Goal: Task Accomplishment & Management: Manage account settings

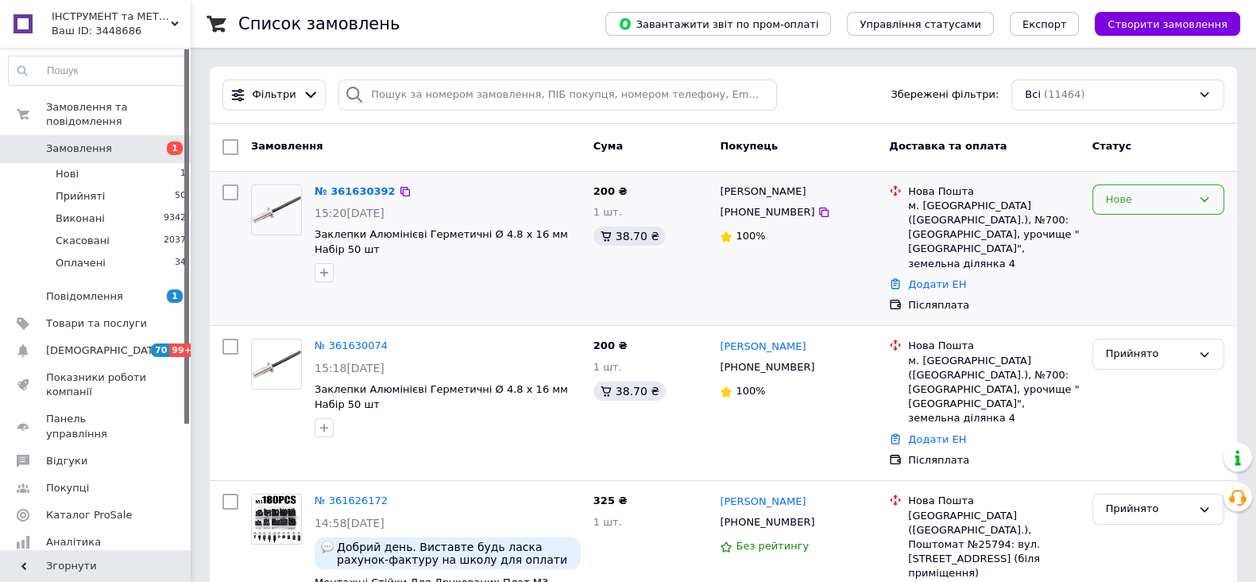
click at [1208, 198] on icon at bounding box center [1204, 199] width 13 height 13
click at [1123, 228] on li "Прийнято" at bounding box center [1158, 232] width 130 height 29
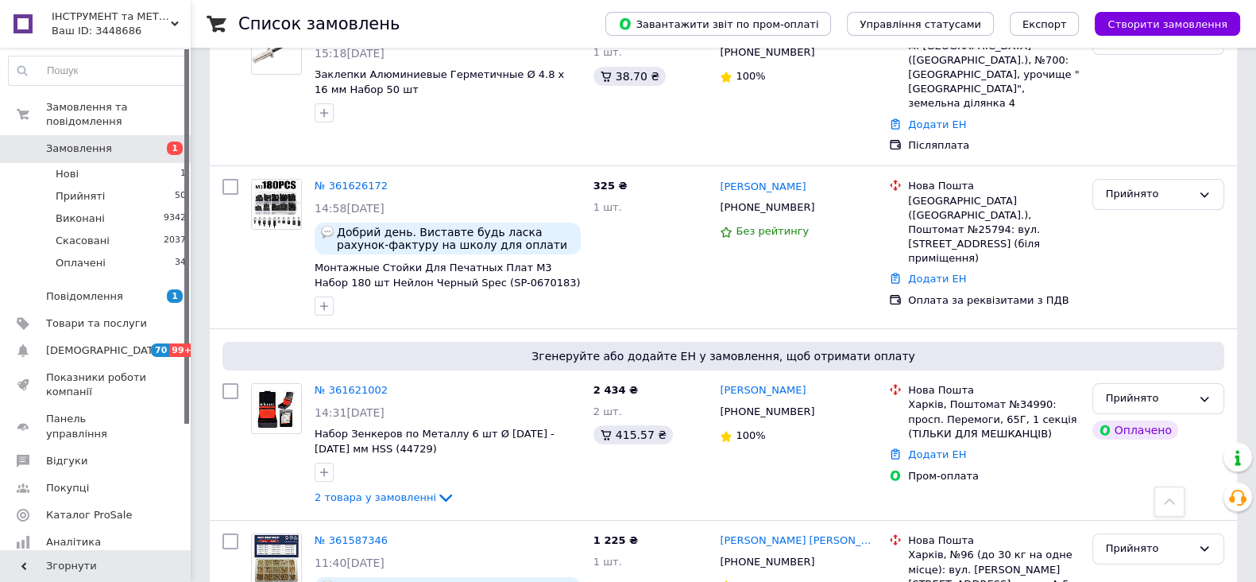
scroll to position [298, 0]
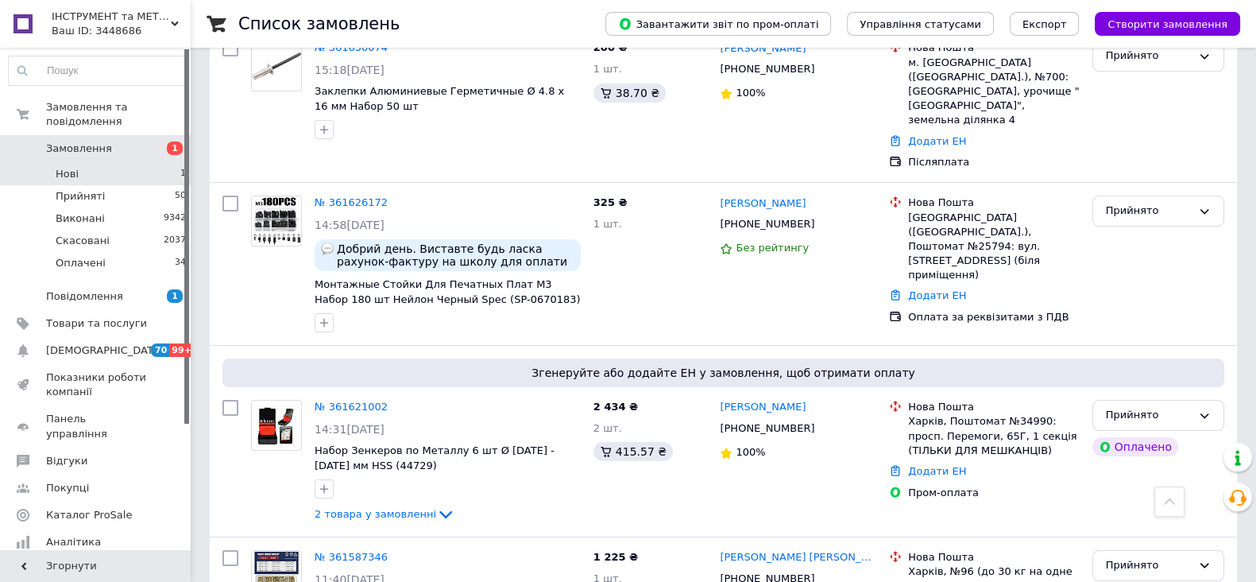
click at [91, 163] on li "Нові 1" at bounding box center [97, 174] width 195 height 22
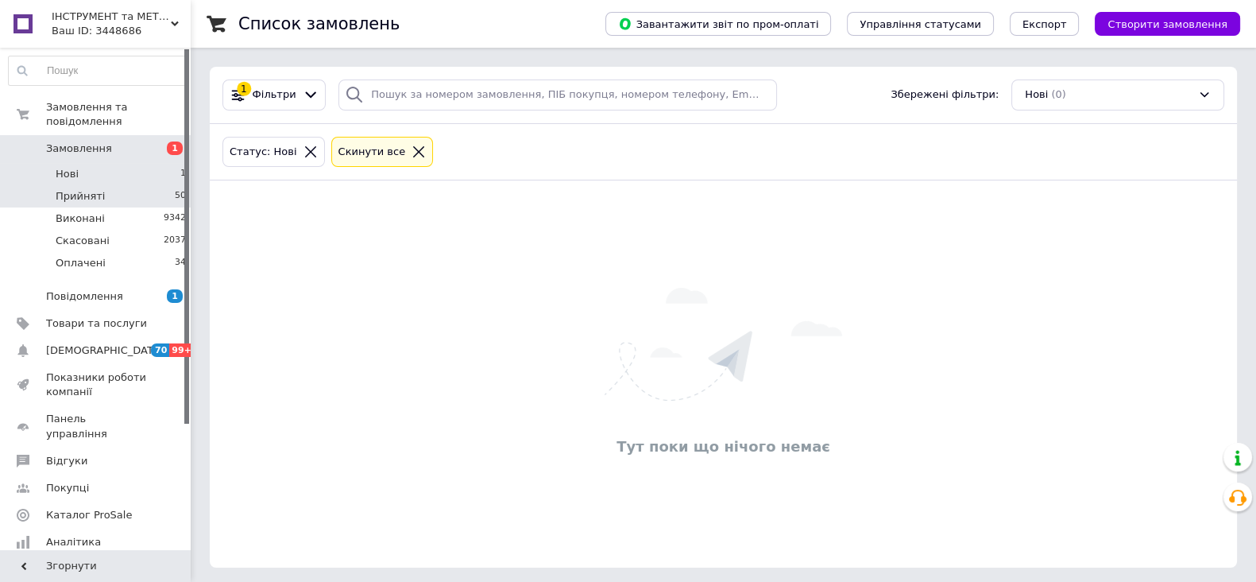
click at [87, 189] on span "Прийняті" at bounding box center [80, 196] width 49 height 14
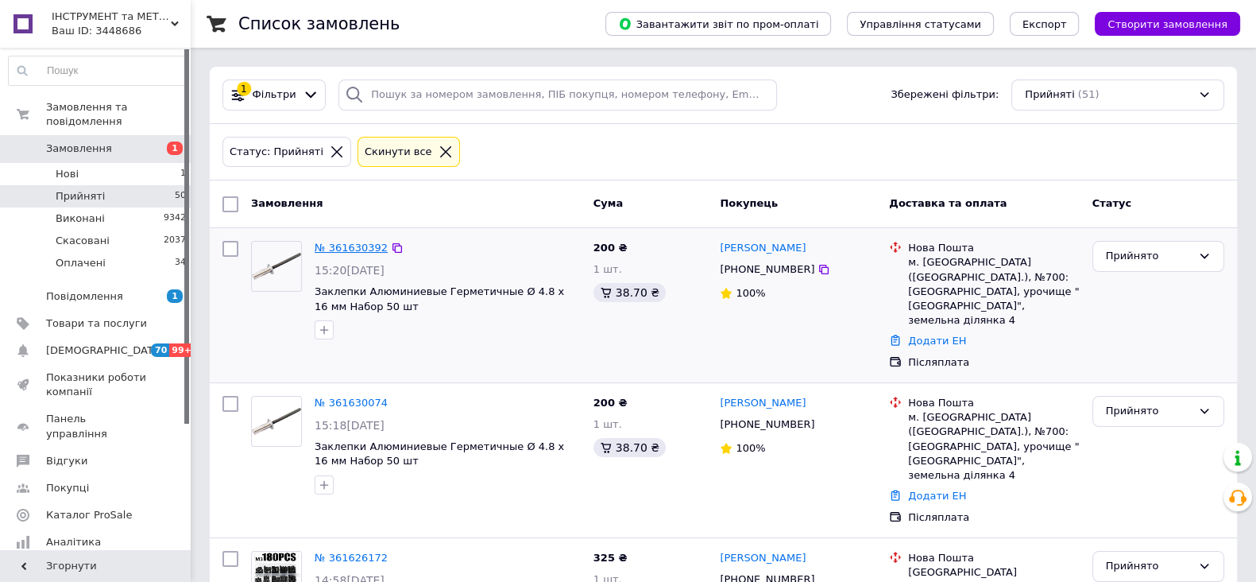
click at [338, 247] on link "№ 361630392" at bounding box center [351, 248] width 73 height 12
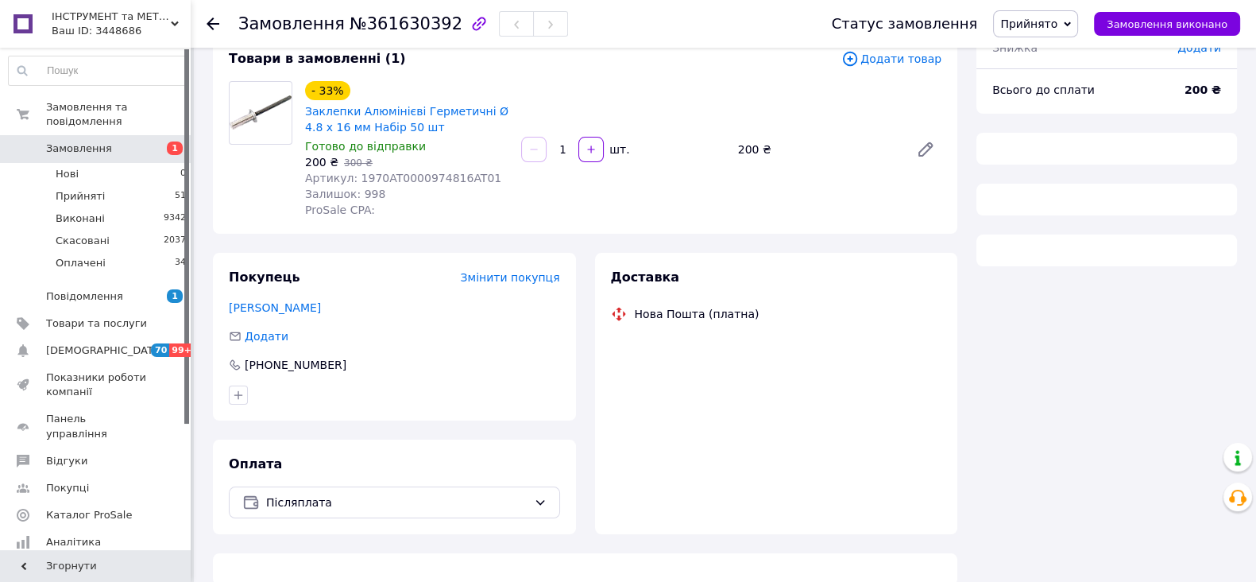
scroll to position [125, 0]
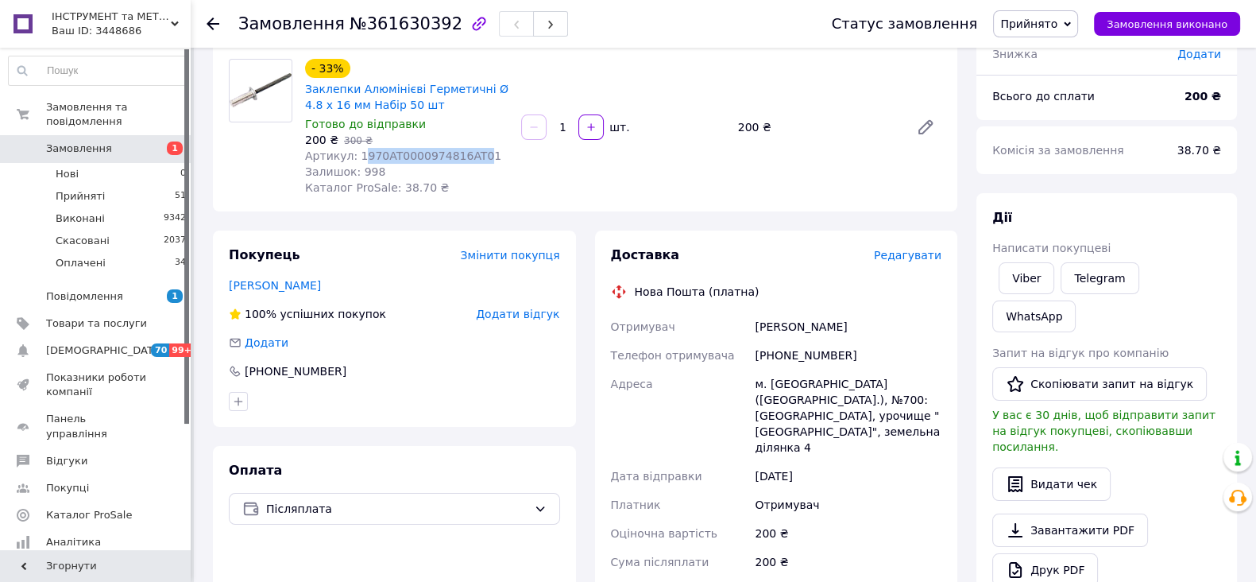
drag, startPoint x: 357, startPoint y: 156, endPoint x: 465, endPoint y: 160, distance: 108.2
click at [465, 160] on span "Артикул: 1970AT0000974816AT01" at bounding box center [403, 155] width 196 height 13
copy span "970AT0000974816AT0"
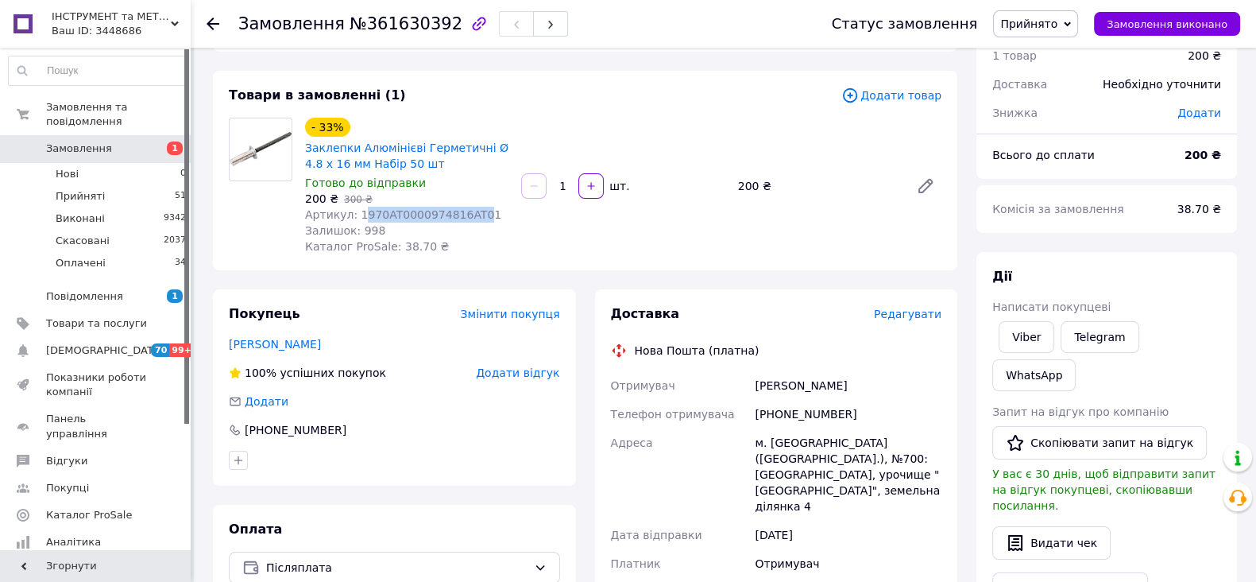
scroll to position [25, 0]
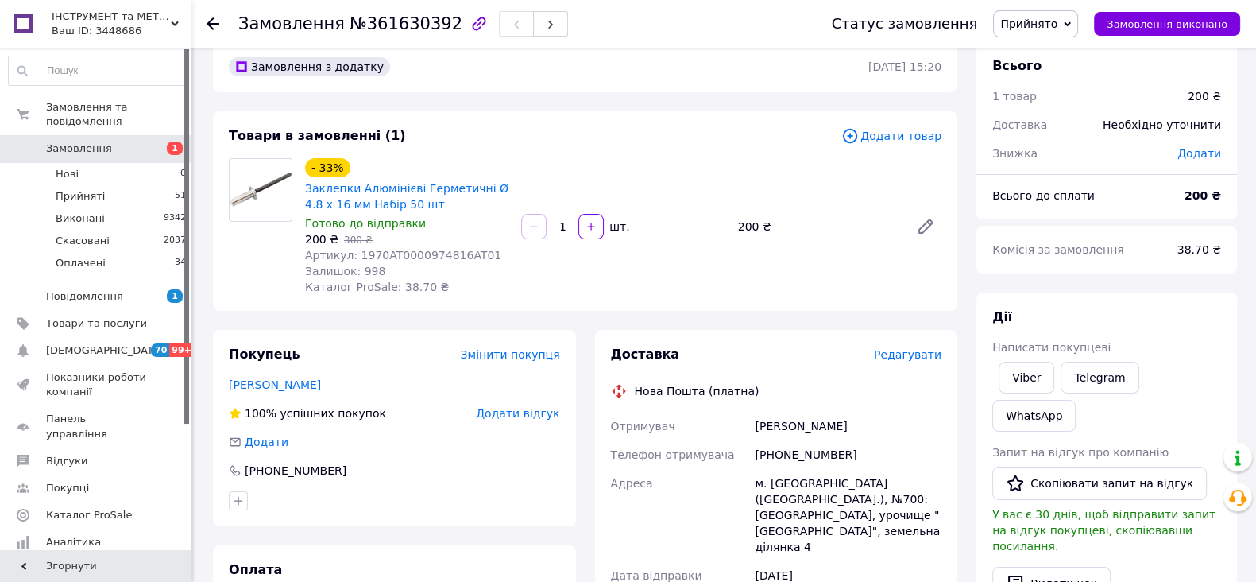
drag, startPoint x: 81, startPoint y: 176, endPoint x: 102, endPoint y: 137, distance: 44.1
click at [81, 189] on span "Прийняті" at bounding box center [80, 196] width 49 height 14
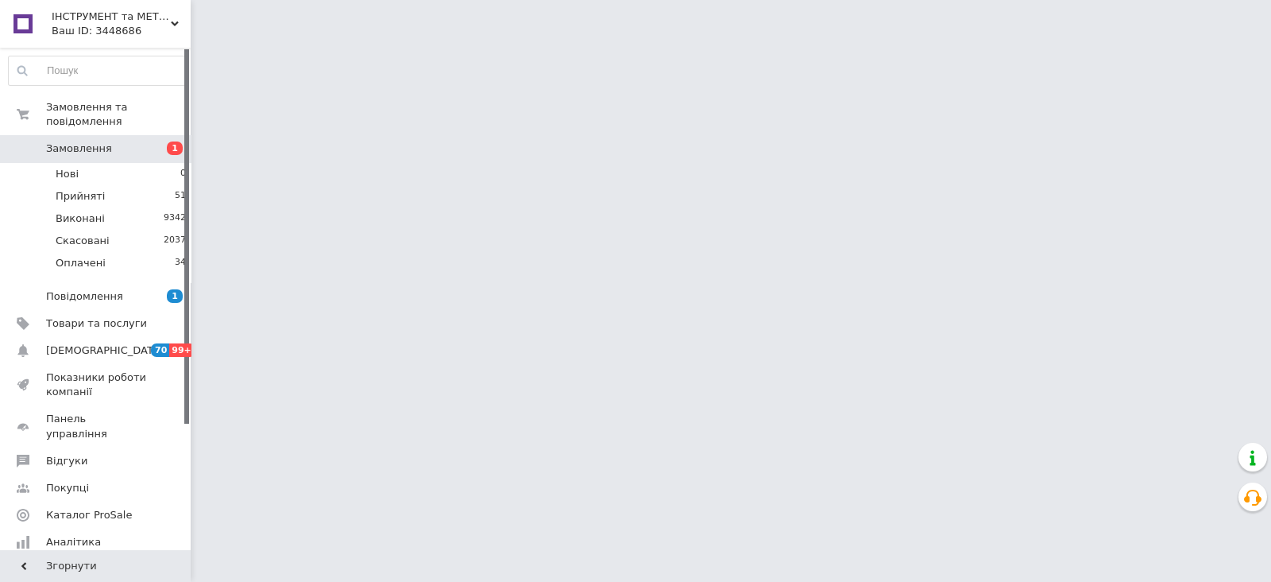
click at [169, 24] on div "Ваш ID: 3448686" at bounding box center [121, 31] width 139 height 14
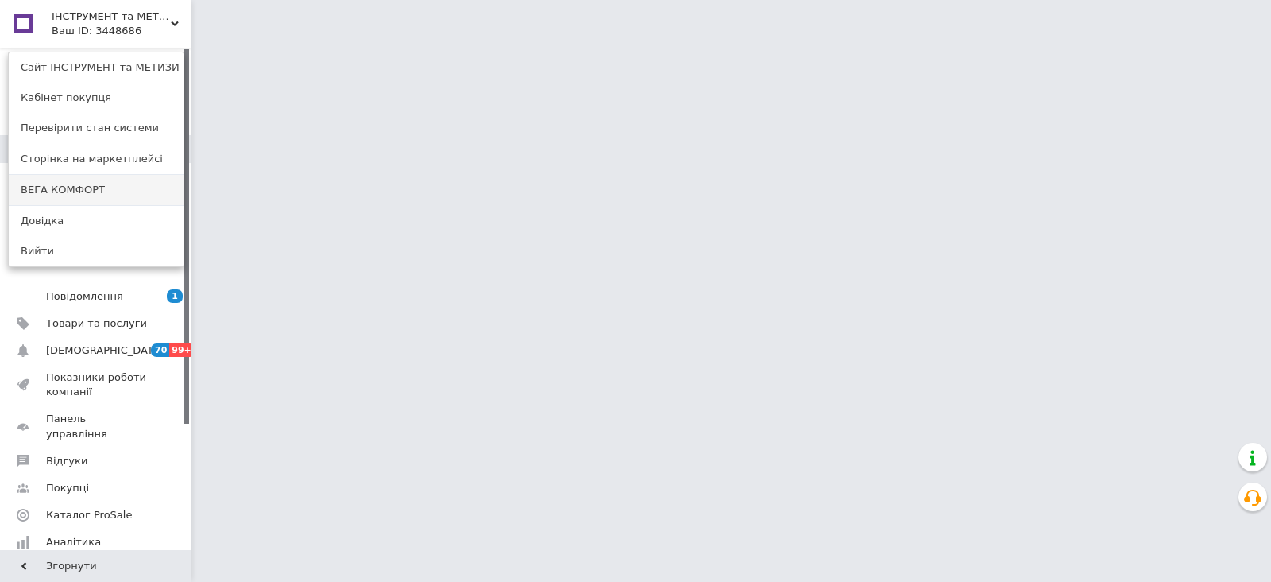
click at [79, 186] on link "ВЕГА КОМФОРТ" at bounding box center [96, 190] width 175 height 30
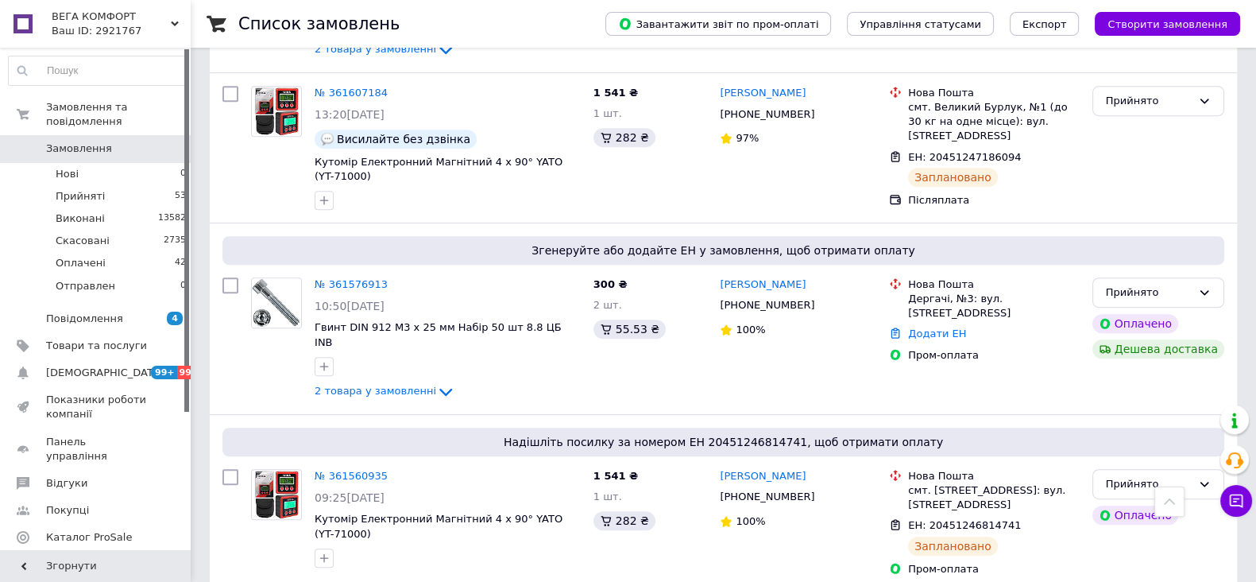
scroll to position [894, 0]
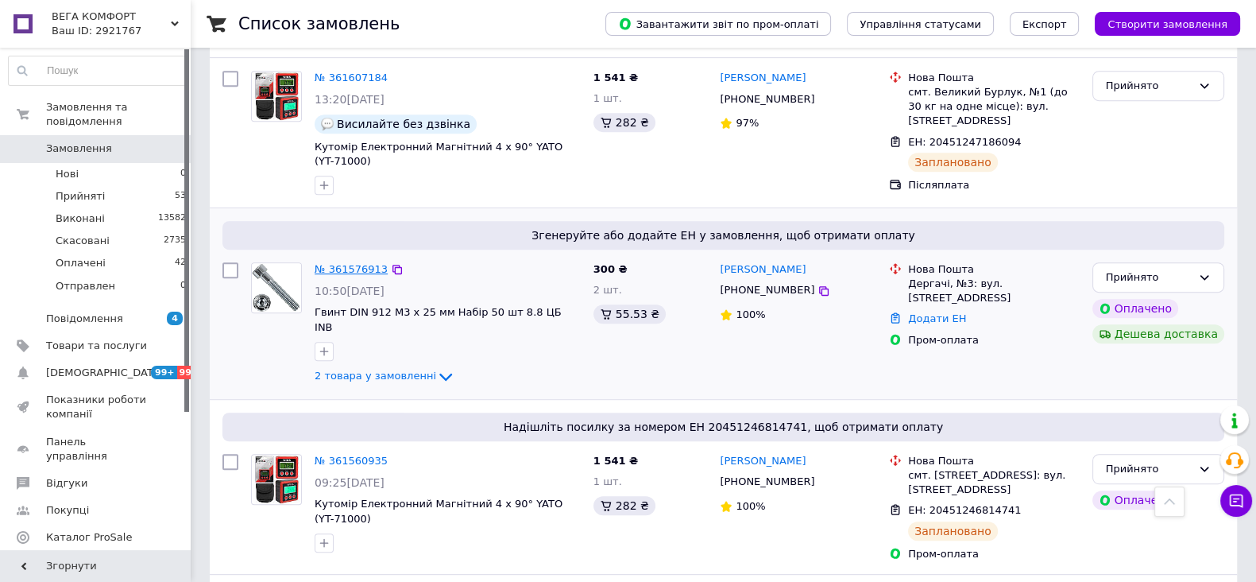
click at [367, 263] on link "№ 361576913" at bounding box center [351, 269] width 73 height 12
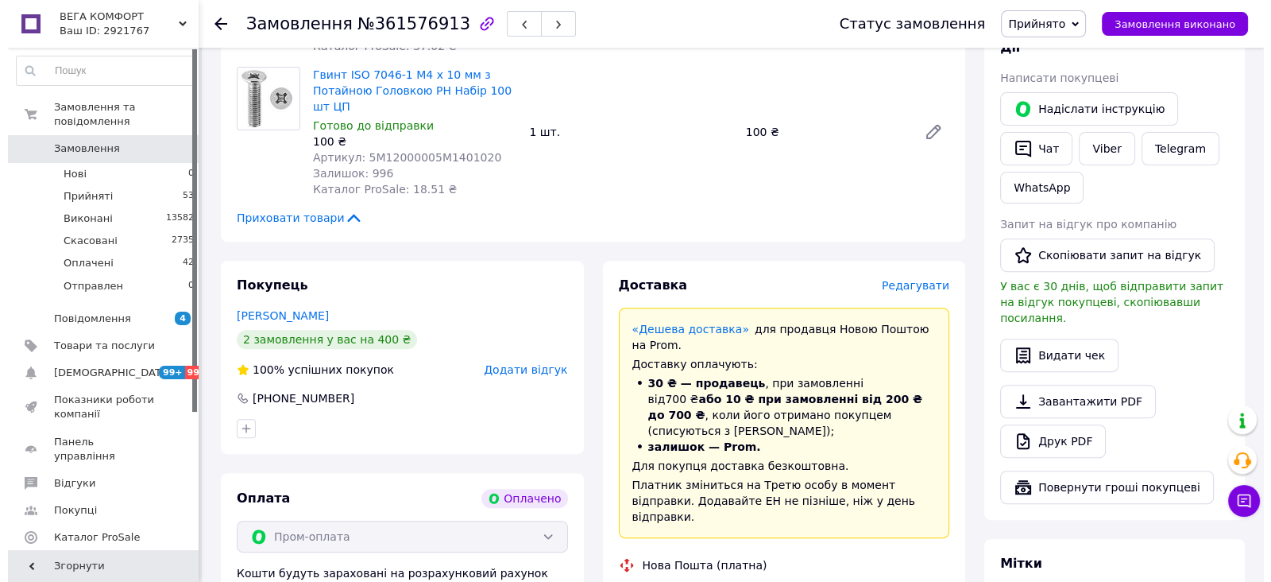
scroll to position [794, 0]
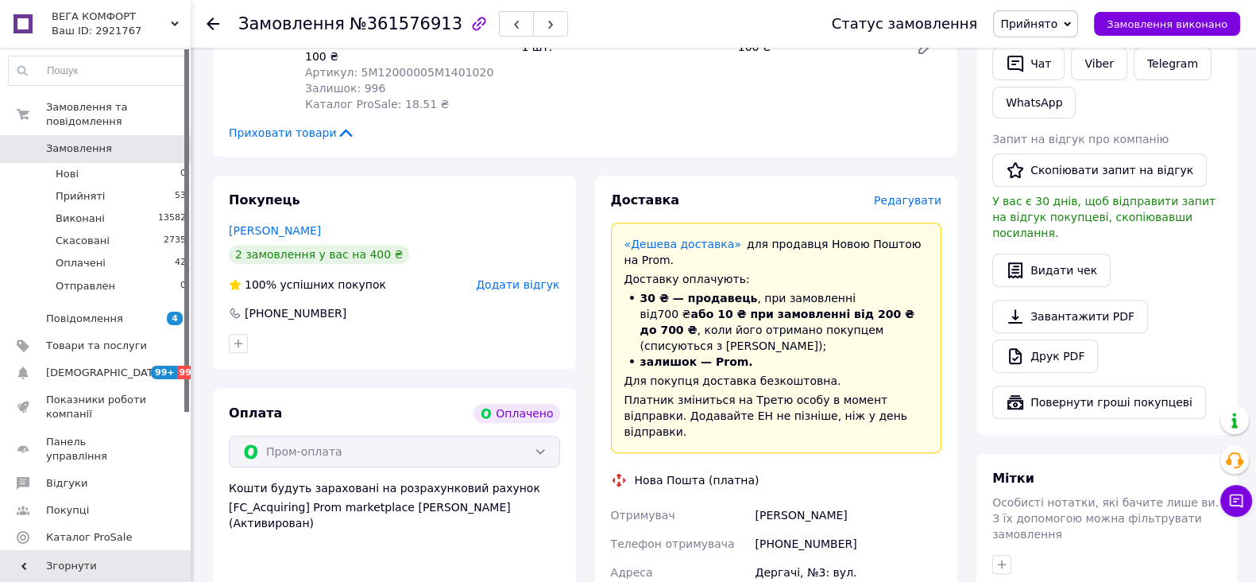
click at [912, 200] on span "Редагувати" at bounding box center [908, 200] width 68 height 13
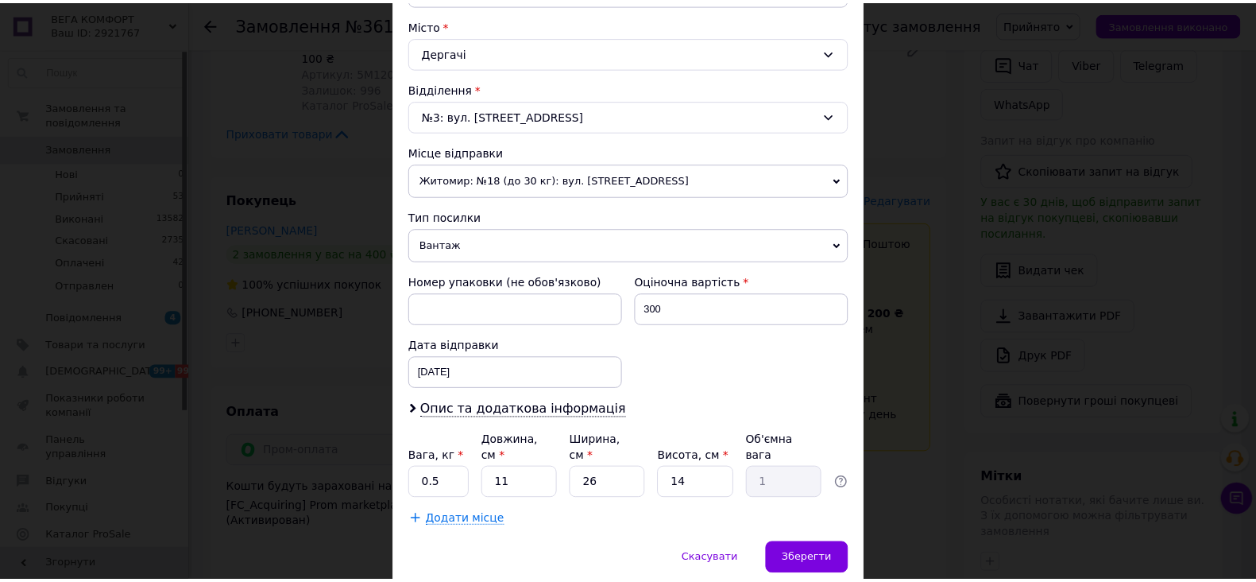
scroll to position [470, 0]
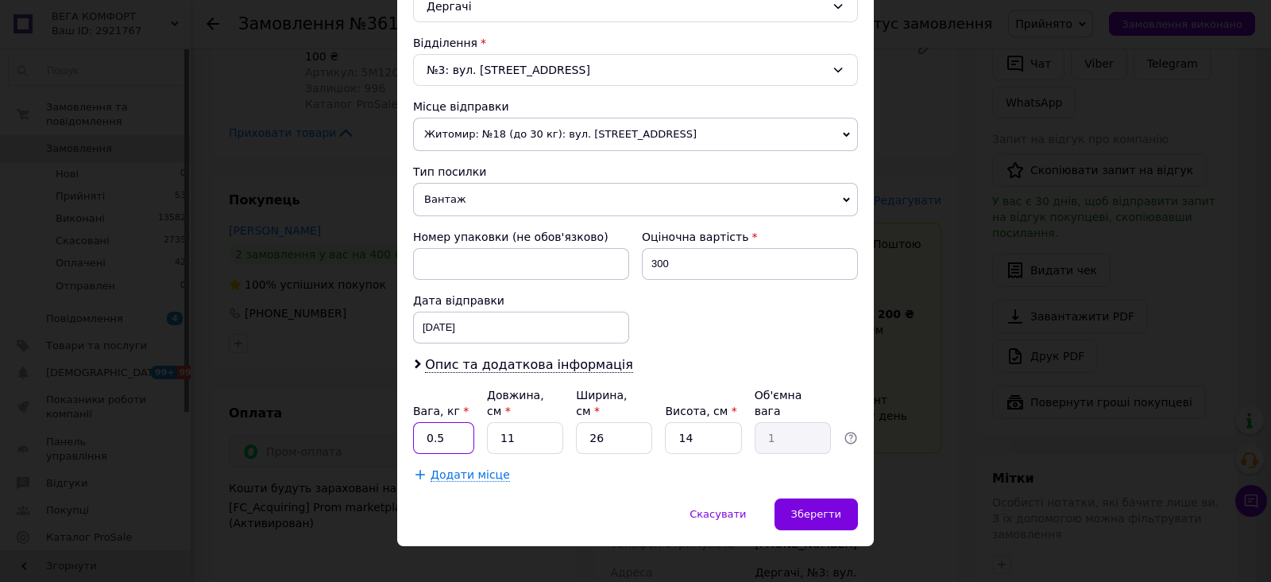
click at [449, 423] on input "0.5" at bounding box center [443, 438] width 61 height 32
type input "0"
type input "1"
click at [529, 422] on input "11" at bounding box center [525, 438] width 76 height 32
type input "1"
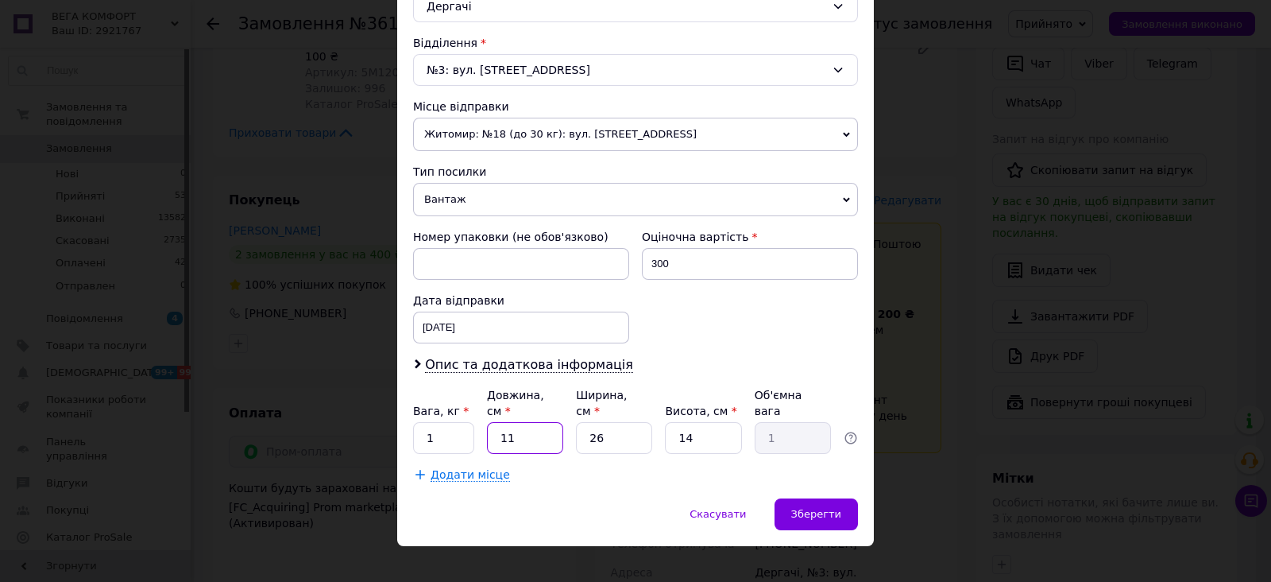
type input "0.1"
type input "19"
type input "1.73"
type input "19"
click at [600, 422] on input "26" at bounding box center [614, 438] width 76 height 32
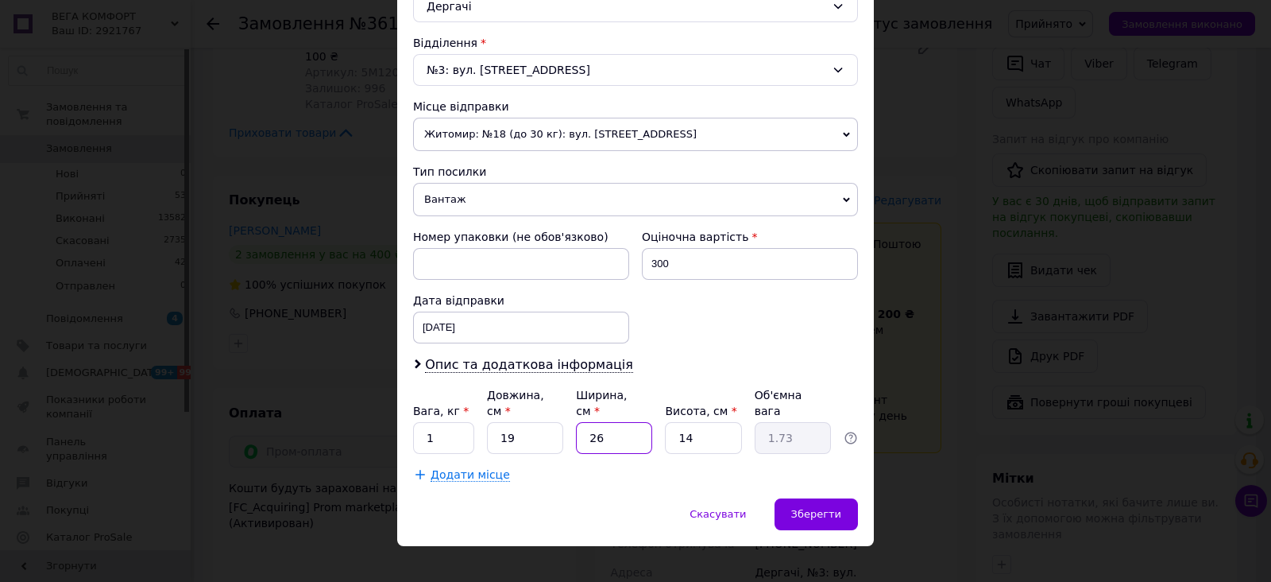
type input "2"
type input "0.13"
type input "1"
type input "0.1"
type input "15"
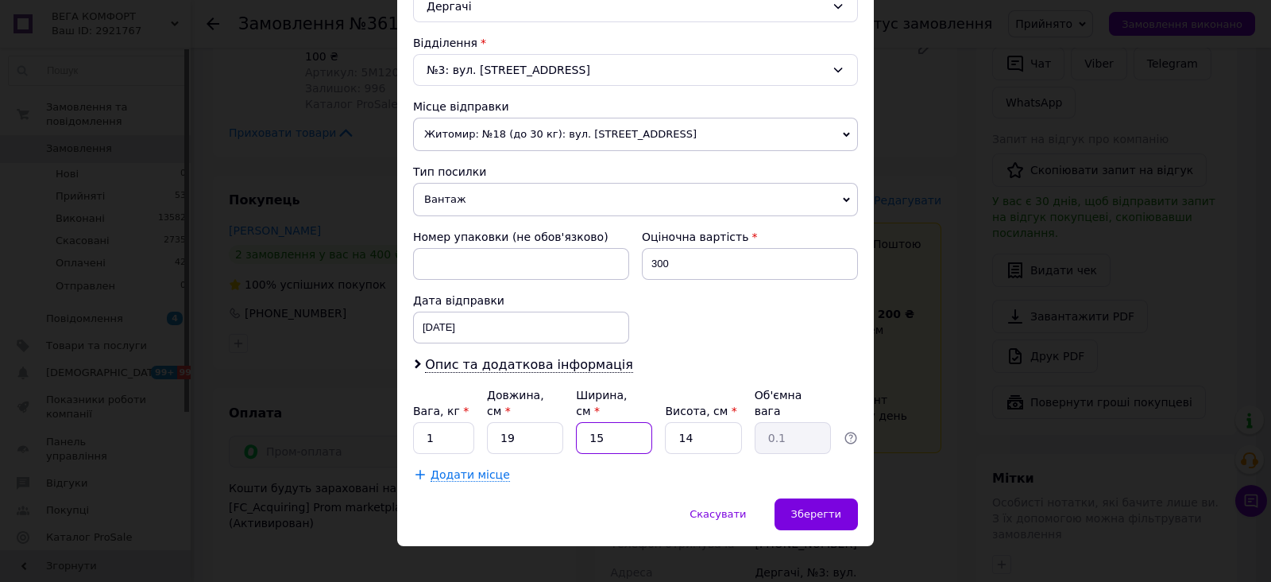
type input "1"
type input "15"
click at [801, 508] on span "Зберегти" at bounding box center [816, 514] width 50 height 12
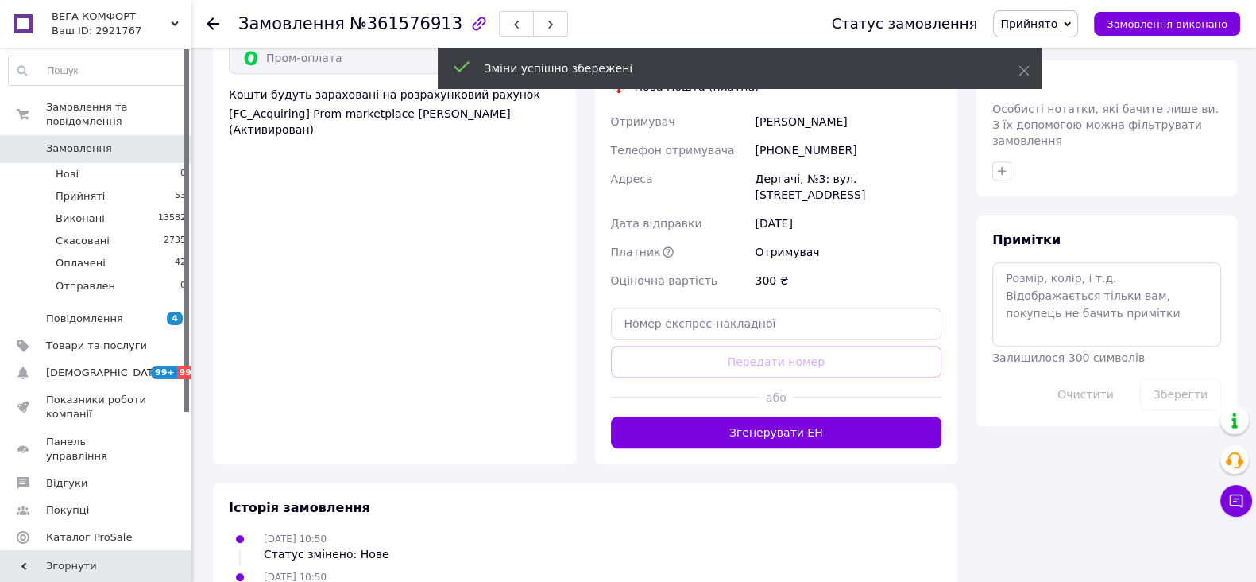
scroll to position [1192, 0]
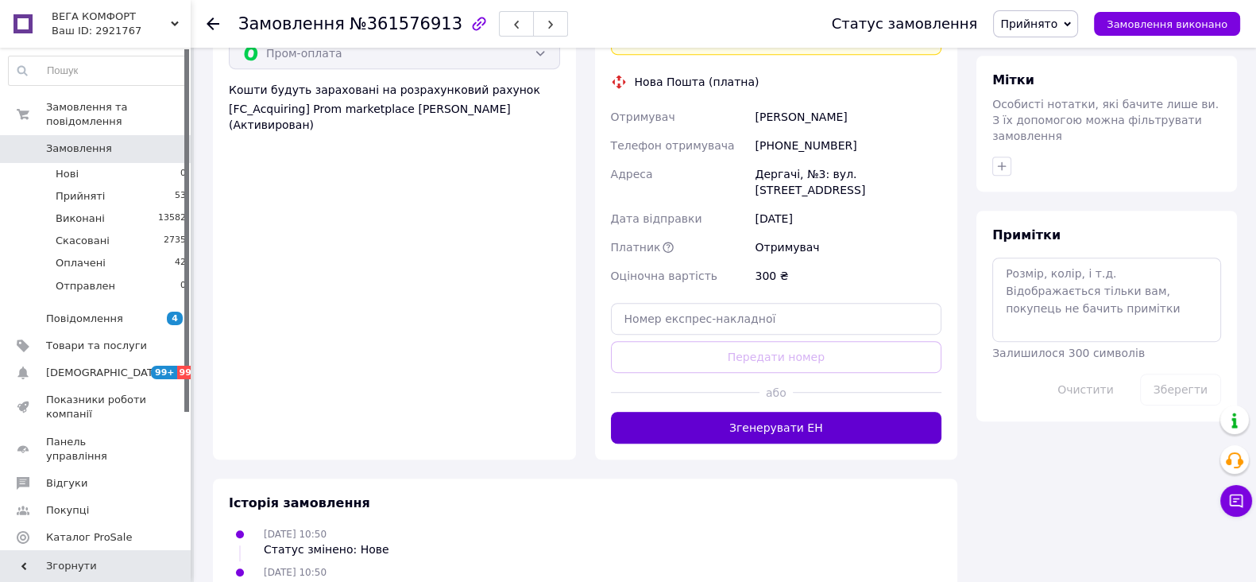
click at [789, 412] on button "Згенерувати ЕН" at bounding box center [776, 428] width 331 height 32
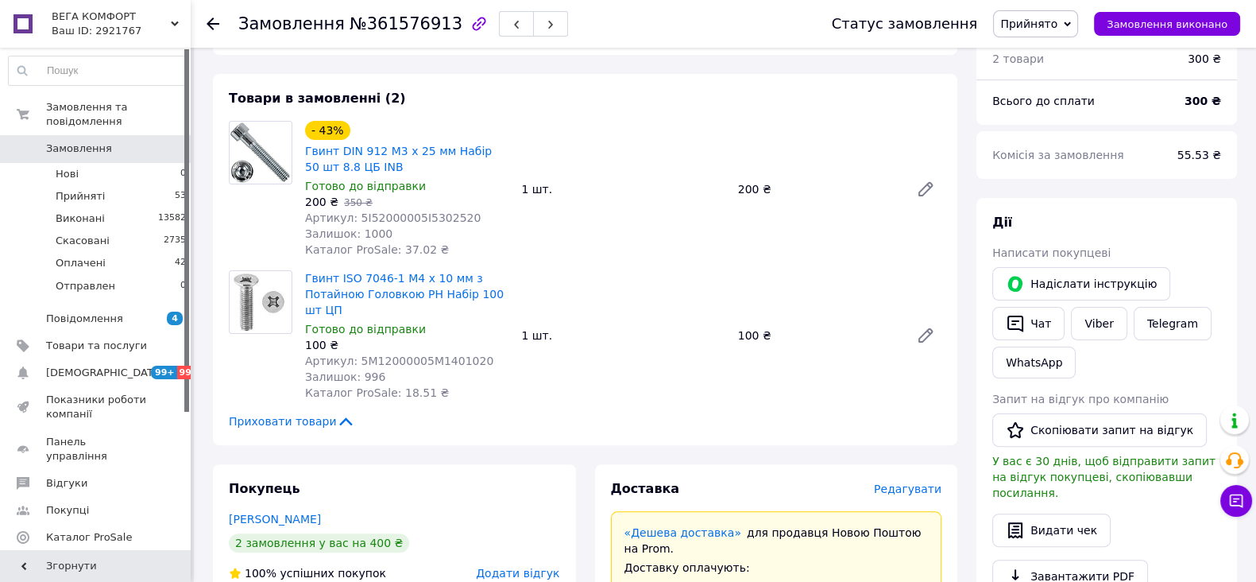
scroll to position [396, 0]
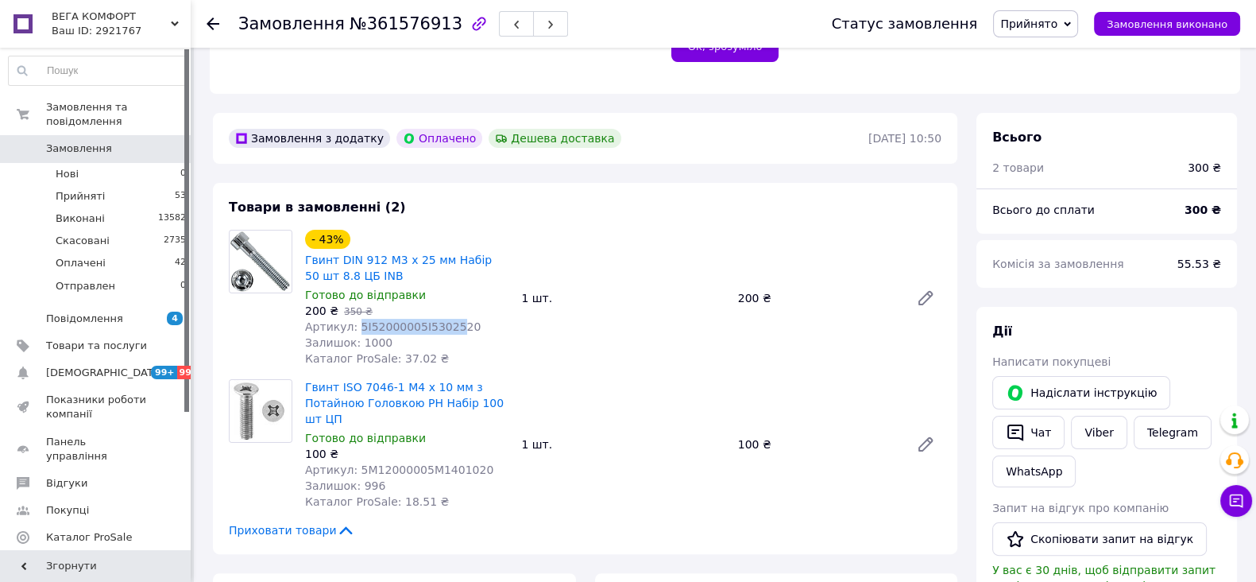
drag, startPoint x: 354, startPoint y: 328, endPoint x: 500, endPoint y: 434, distance: 180.4
click at [443, 327] on span "Артикул: 5I52000005I5302520" at bounding box center [393, 326] width 176 height 13
copy span "5I52000005I53025"
drag, startPoint x: 354, startPoint y: 471, endPoint x: 477, endPoint y: 474, distance: 123.2
click at [477, 474] on div "Артикул: 5M12000005M1401020" at bounding box center [406, 470] width 203 height 16
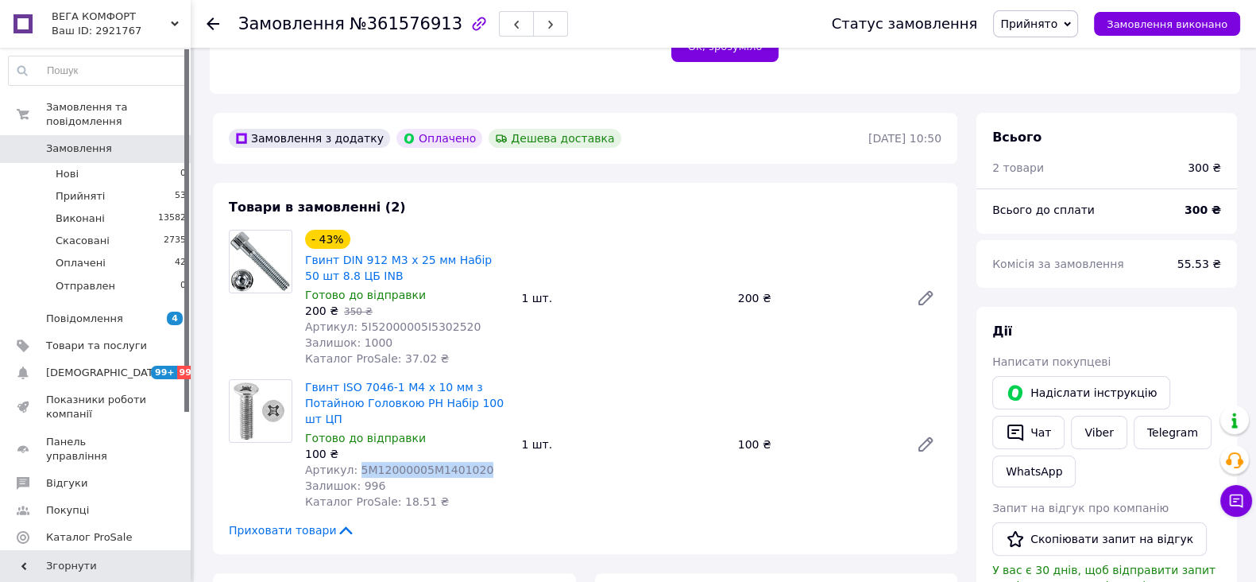
copy span "5M12000005M1401020"
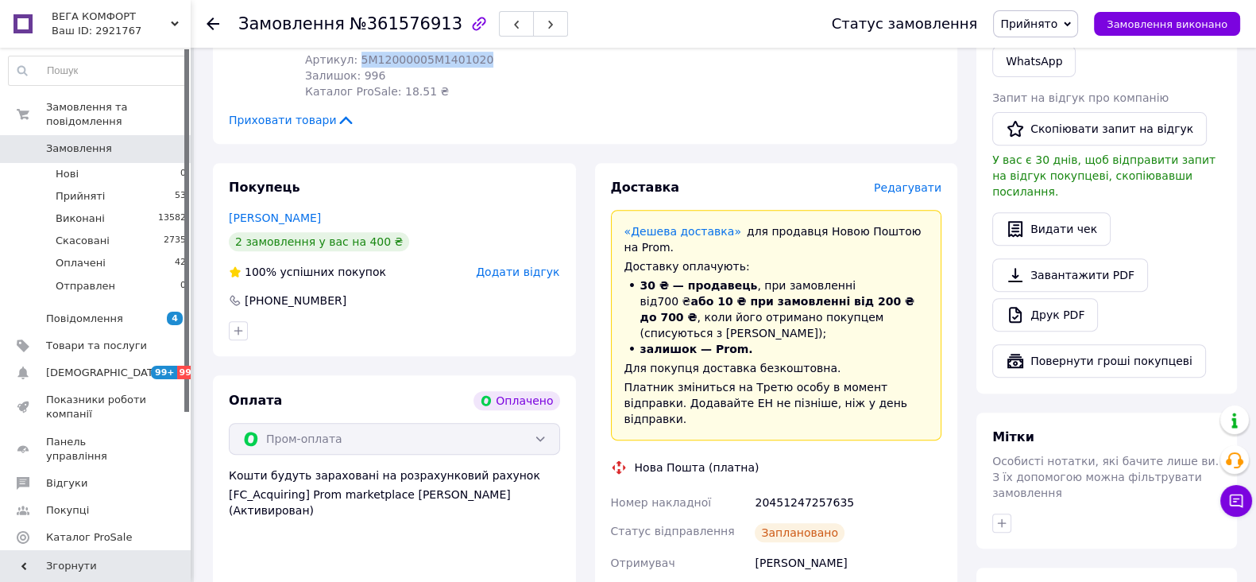
scroll to position [694, 0]
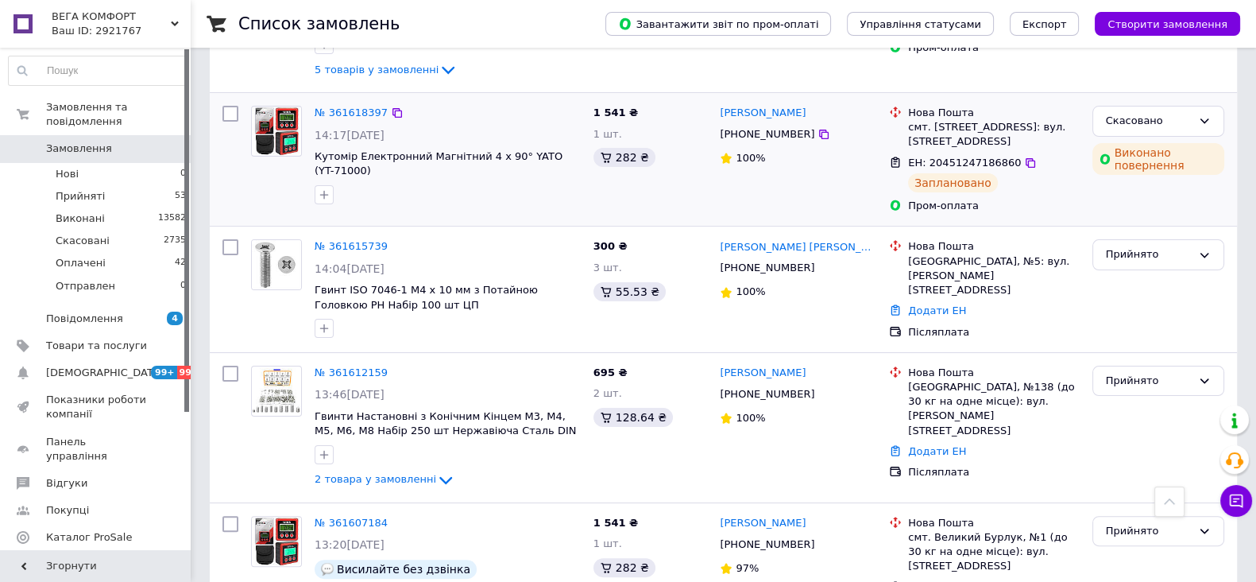
scroll to position [596, 0]
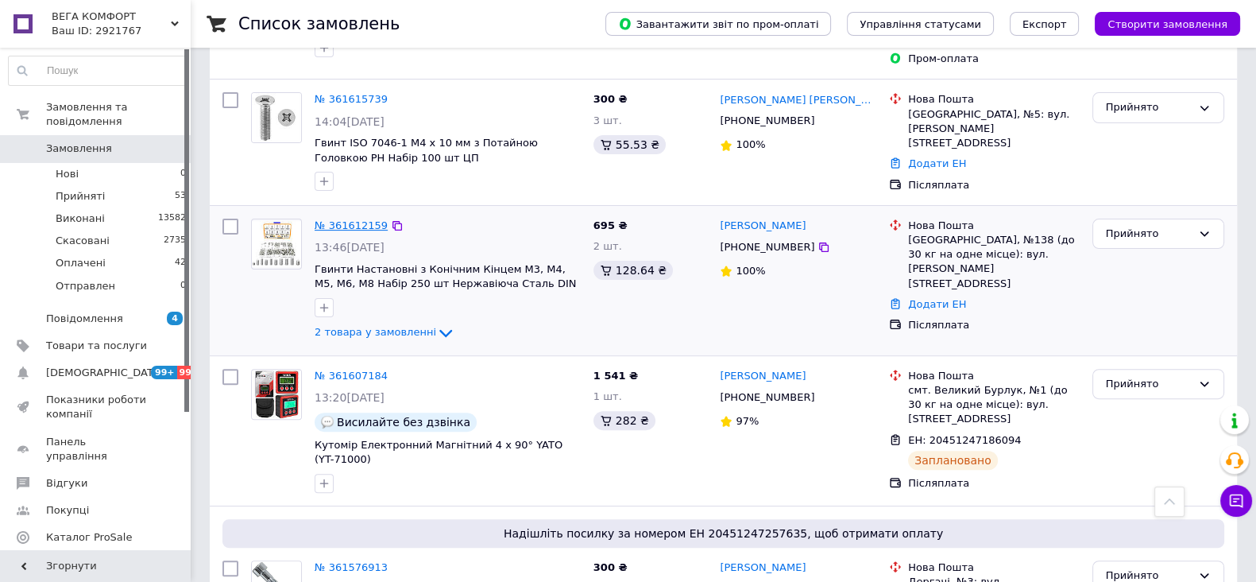
click at [351, 219] on link "№ 361612159" at bounding box center [351, 225] width 73 height 12
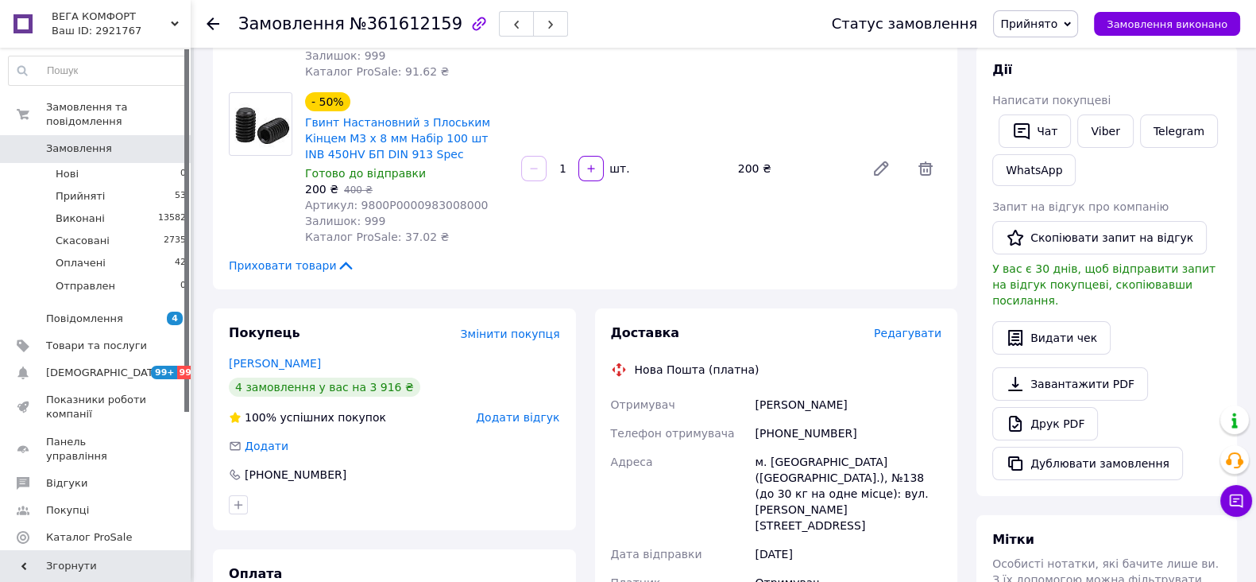
scroll to position [114, 0]
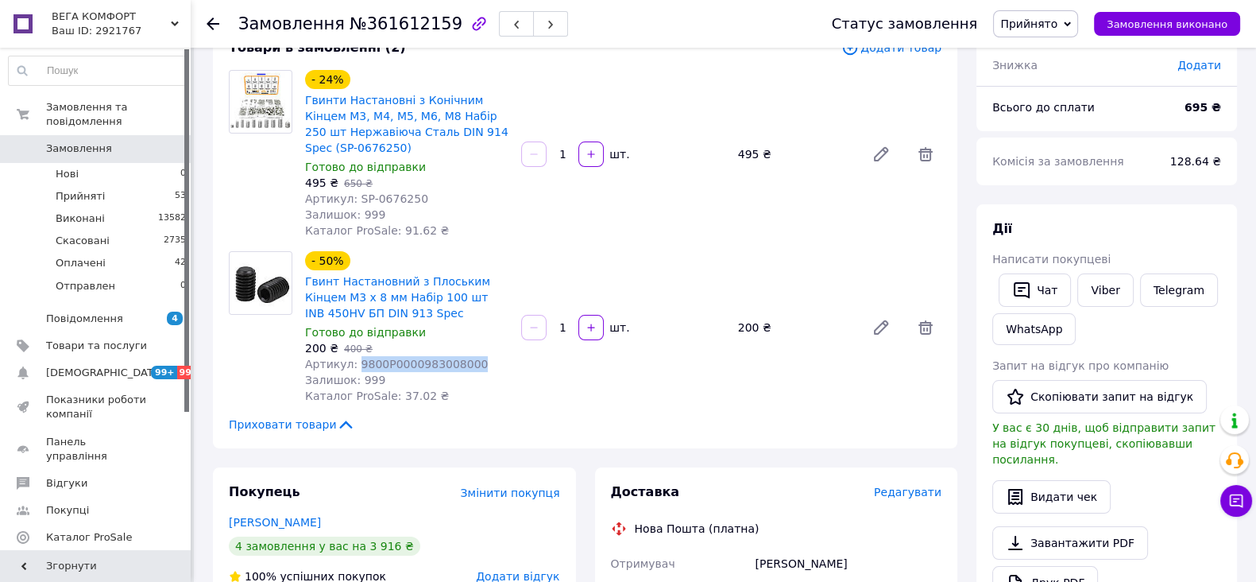
drag, startPoint x: 352, startPoint y: 363, endPoint x: 463, endPoint y: 362, distance: 111.2
click at [463, 362] on div "Артикул: 9800P0000983008000" at bounding box center [406, 364] width 203 height 16
copy span "9800P0000983008000"
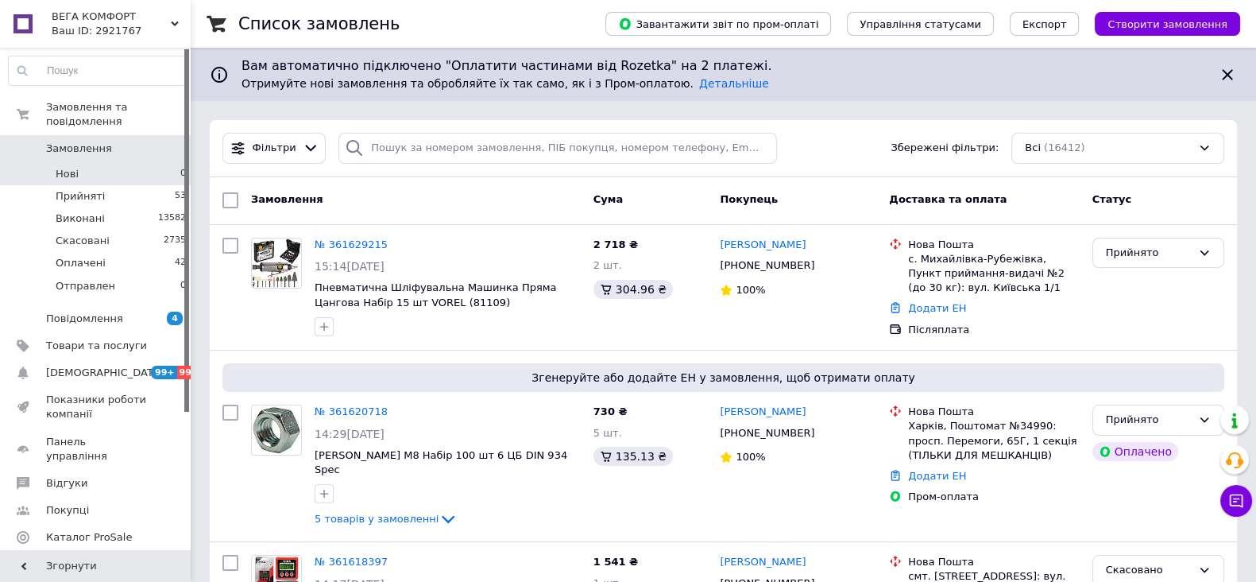
click at [81, 163] on li "Нові 0" at bounding box center [97, 174] width 195 height 22
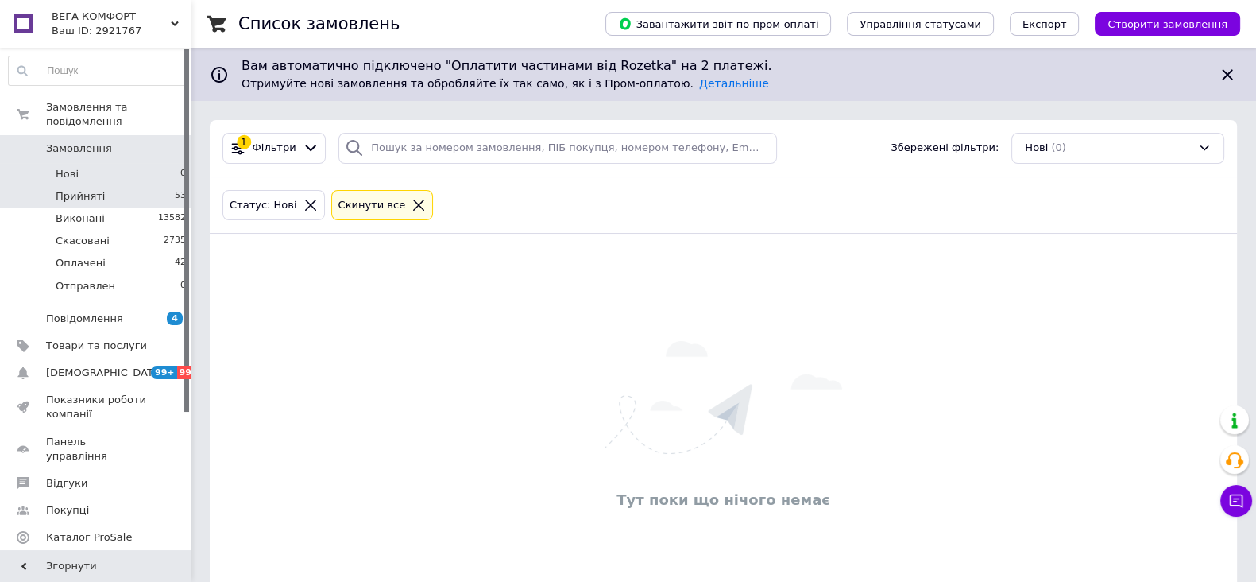
click at [79, 189] on span "Прийняті" at bounding box center [80, 196] width 49 height 14
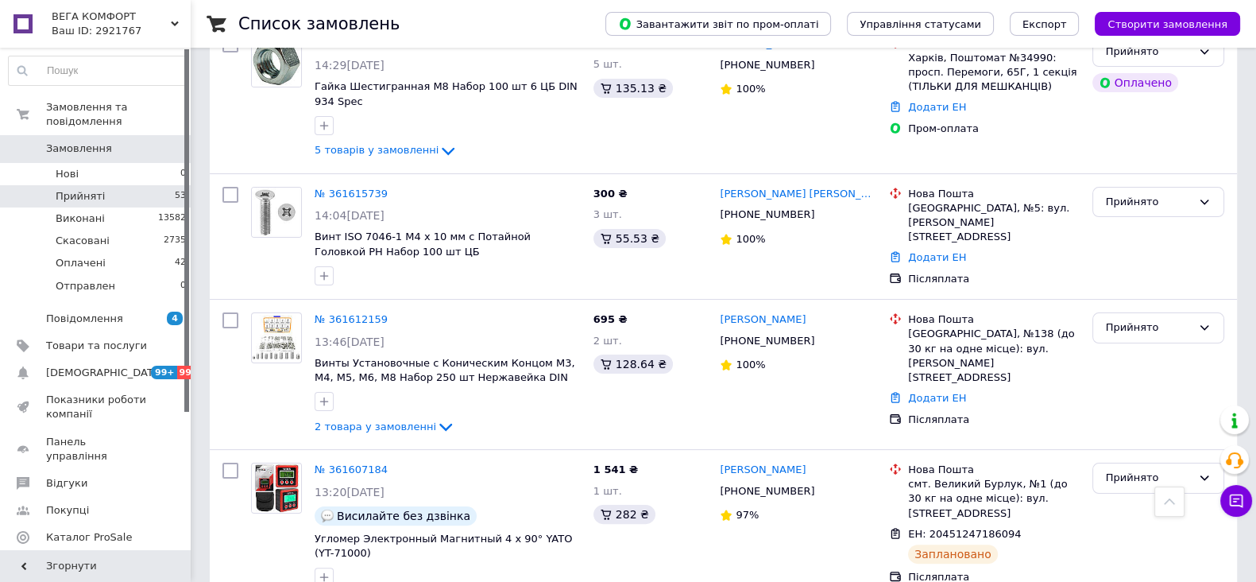
scroll to position [396, 0]
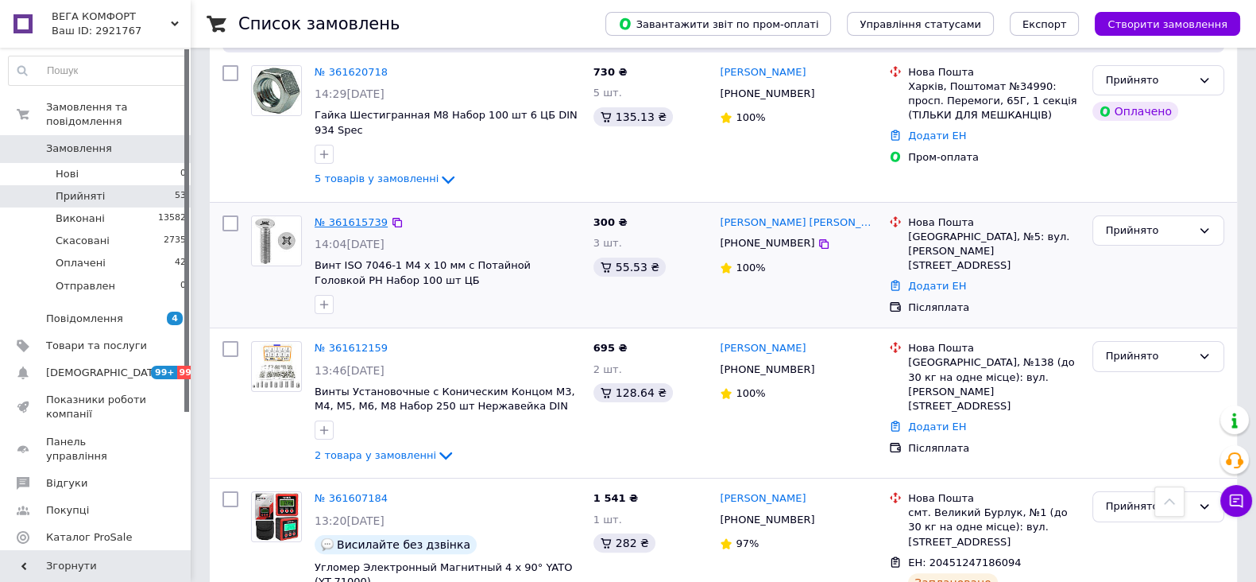
click at [332, 219] on link "№ 361615739" at bounding box center [351, 222] width 73 height 12
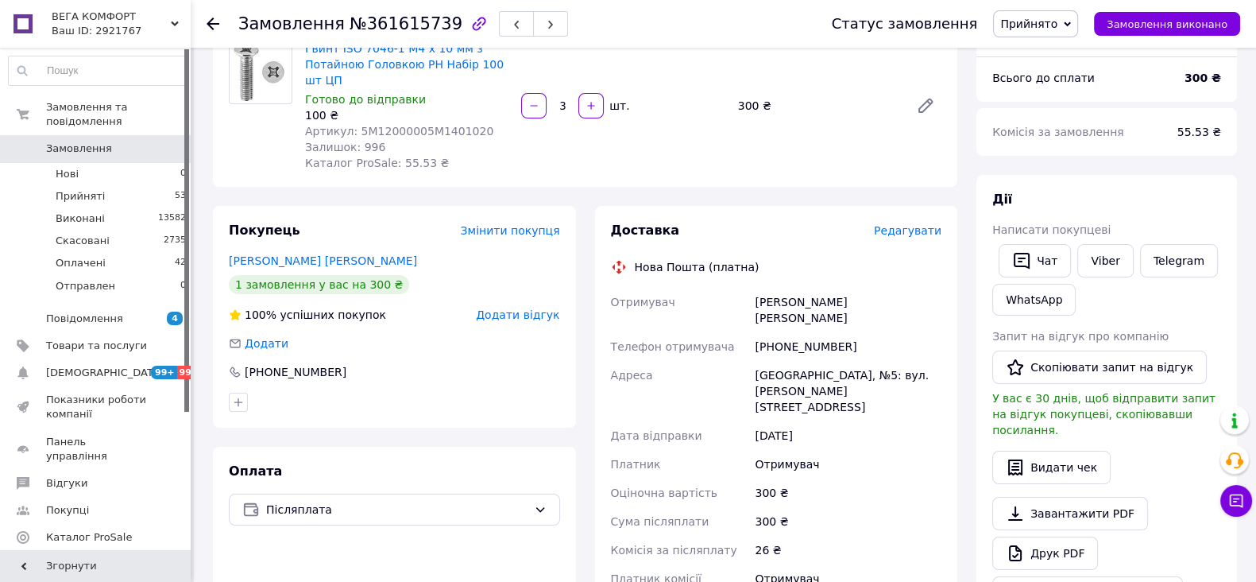
scroll to position [99, 0]
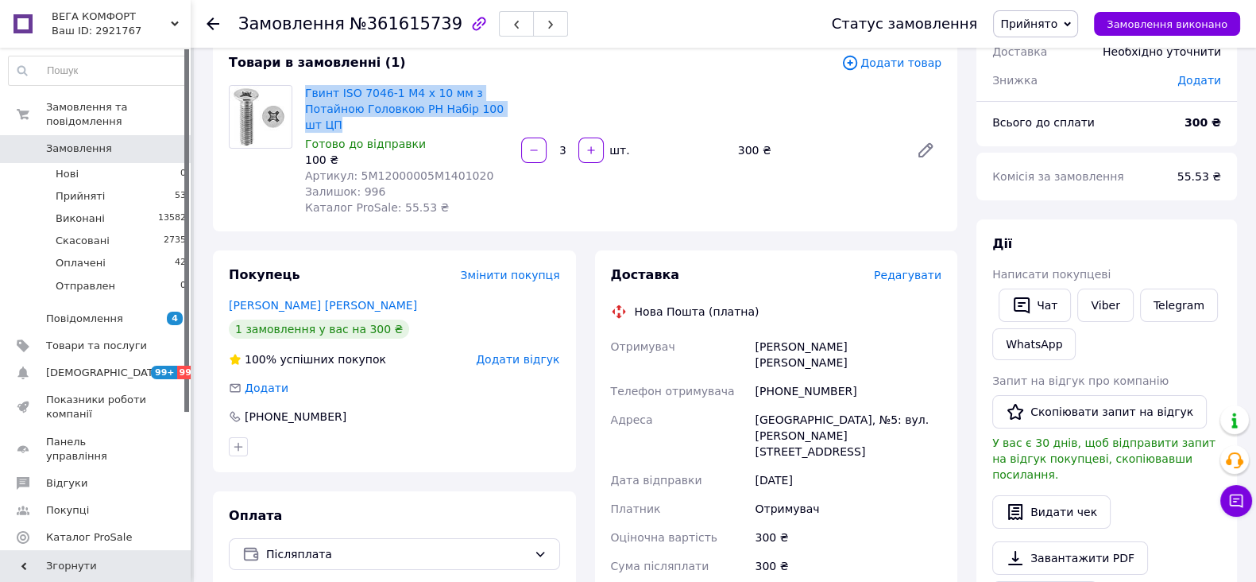
drag, startPoint x: 300, startPoint y: 87, endPoint x: 400, endPoint y: 117, distance: 105.1
click at [400, 117] on div "Гвинт ISO 7046-1 М4 х 10 мм з Потайною Головкою PH Набір 100 шт ЦП Готово до ві…" at bounding box center [407, 150] width 216 height 137
copy link "Гвинт ISO 7046-1 М4 х 10 мм з Потайною Головкою PH Набір 100 шт ЦП"
click at [1104, 300] on link "Viber" at bounding box center [1105, 304] width 56 height 33
click at [1092, 305] on link "Viber" at bounding box center [1105, 304] width 56 height 33
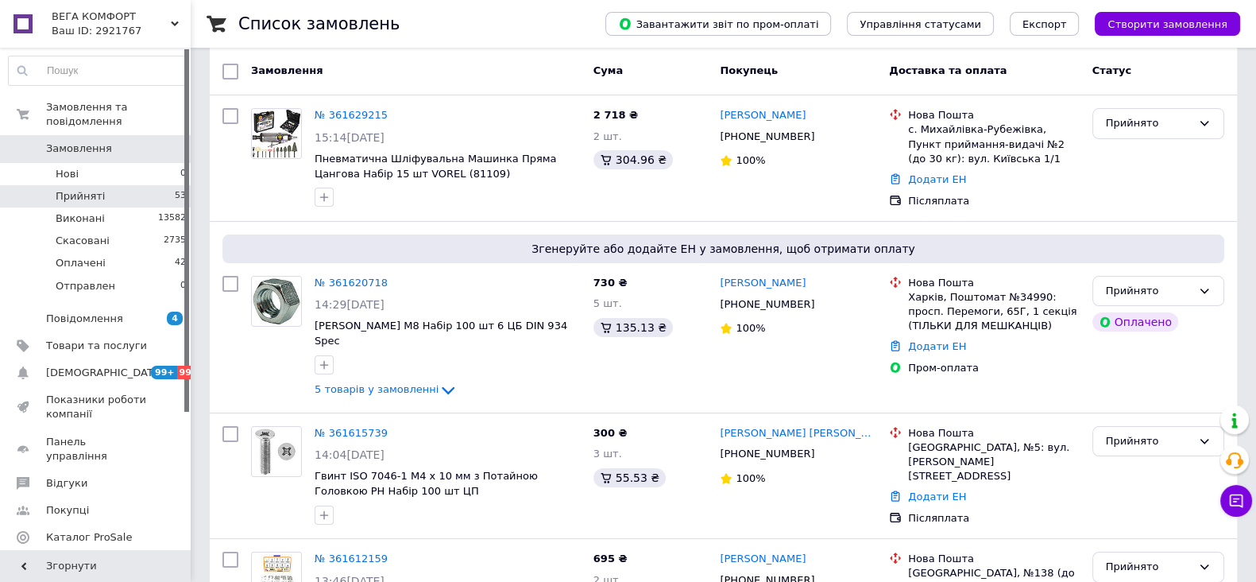
scroll to position [198, 0]
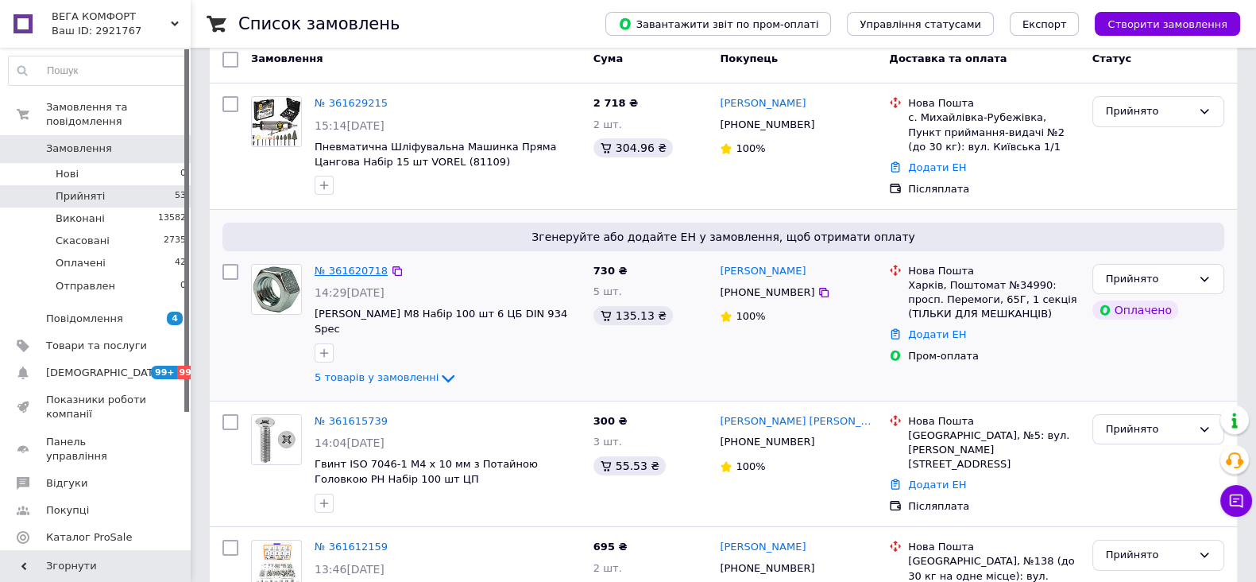
click at [334, 267] on link "№ 361620718" at bounding box center [351, 271] width 73 height 12
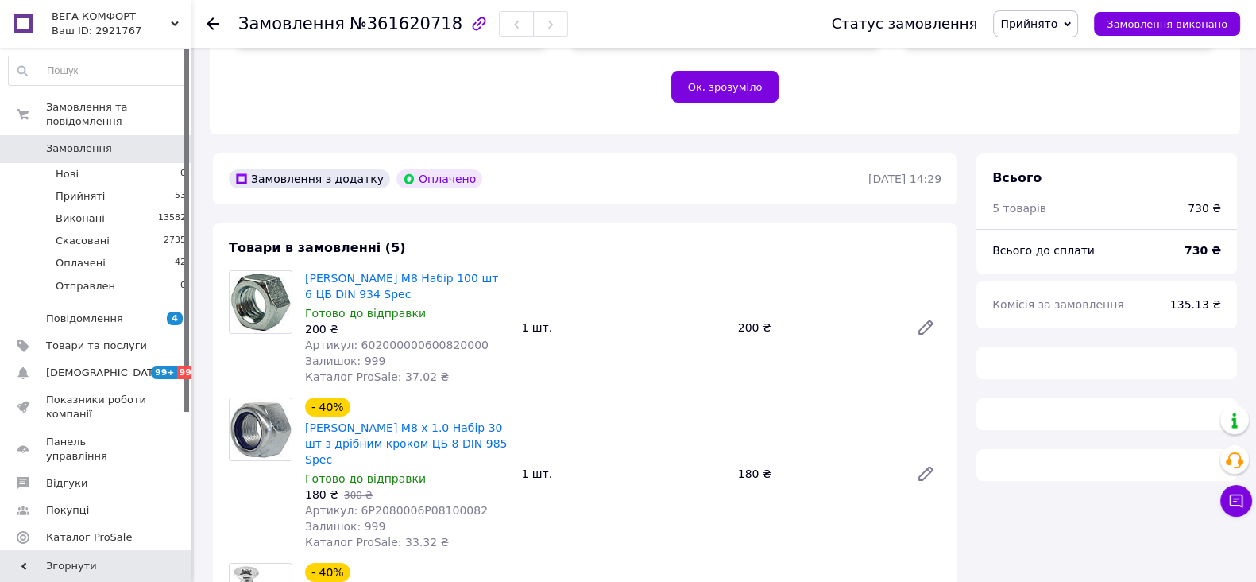
scroll to position [575, 0]
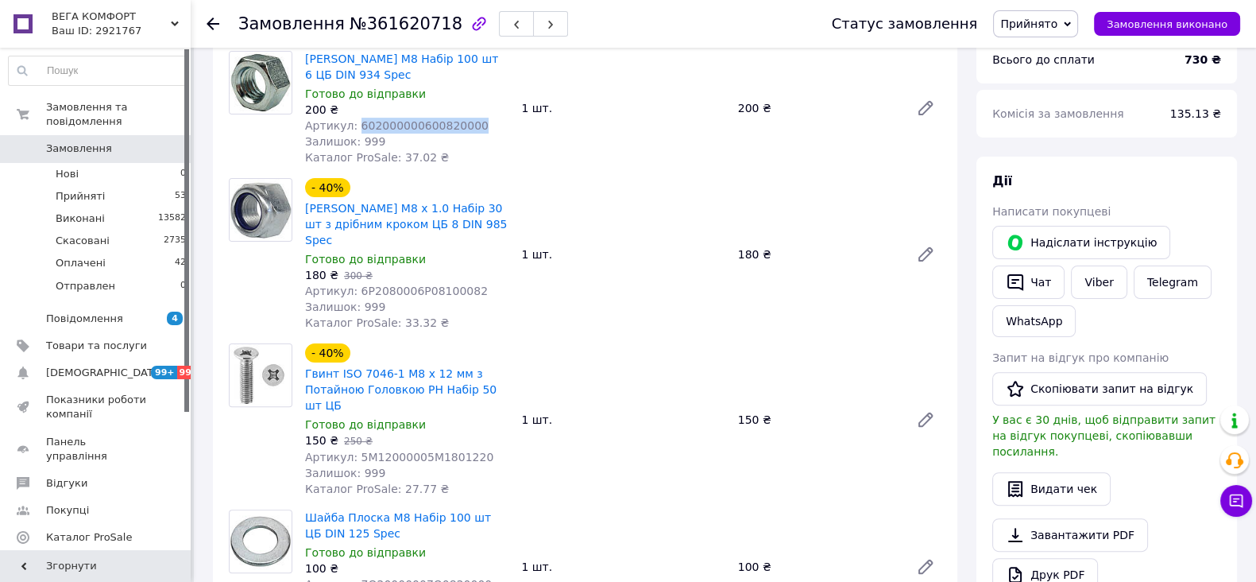
drag, startPoint x: 354, startPoint y: 121, endPoint x: 496, endPoint y: 121, distance: 142.2
click at [496, 121] on div "Артикул: 602000000600820000" at bounding box center [406, 126] width 203 height 16
copy span "602000000600820000"
drag, startPoint x: 90, startPoint y: 160, endPoint x: 90, endPoint y: 150, distance: 10.3
click at [89, 163] on li "Нові 0" at bounding box center [97, 174] width 195 height 22
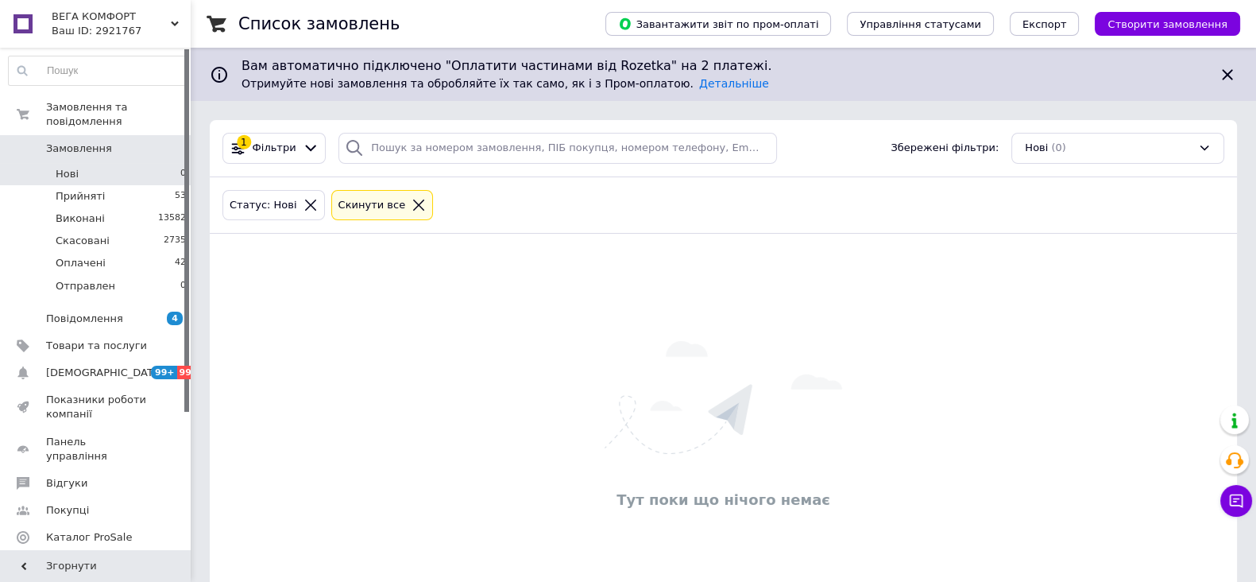
drag, startPoint x: 182, startPoint y: 23, endPoint x: 166, endPoint y: 27, distance: 16.4
click at [180, 24] on div "Ваш ID: 2921767" at bounding box center [121, 31] width 139 height 14
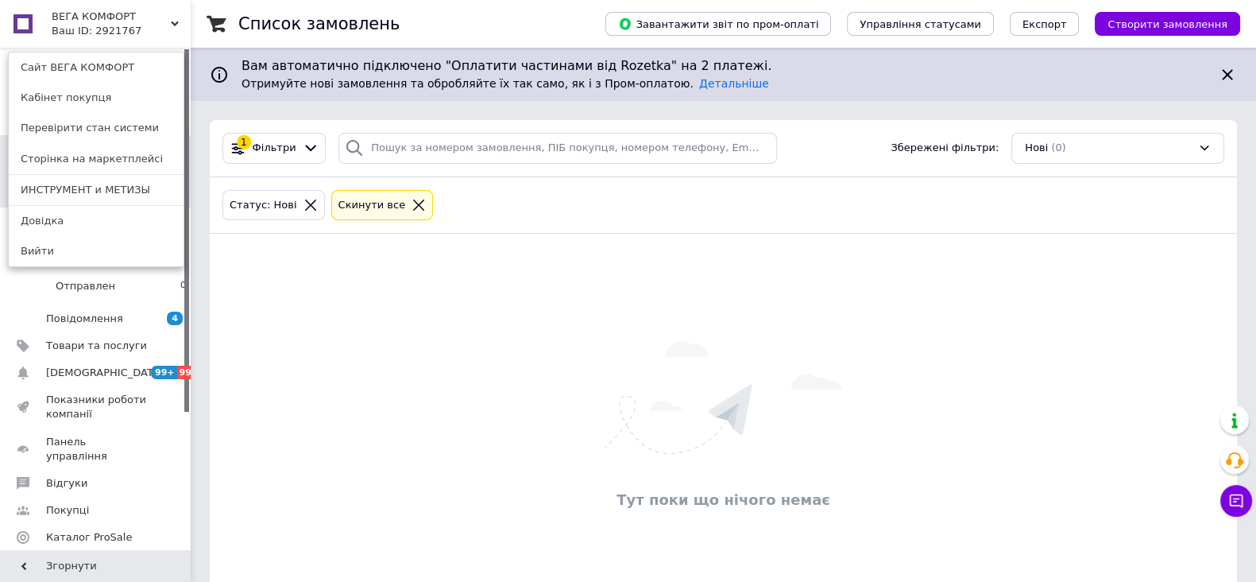
click at [60, 188] on link "ИНСТРУМЕНТ и МЕТИЗЫ" at bounding box center [96, 190] width 175 height 30
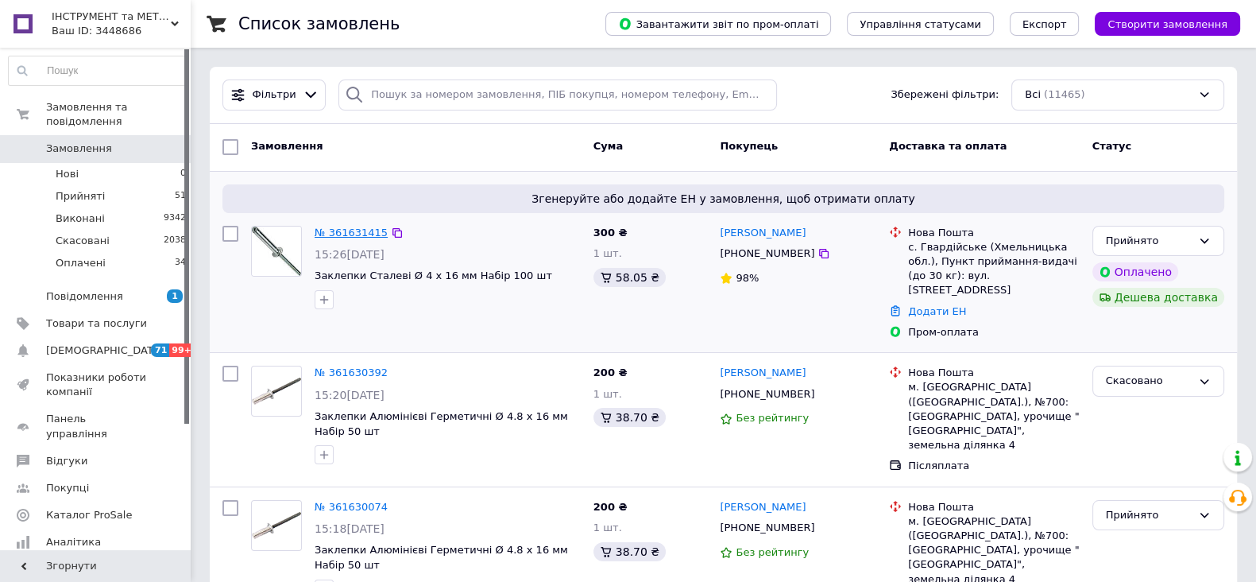
click at [335, 226] on link "№ 361631415" at bounding box center [351, 232] width 73 height 12
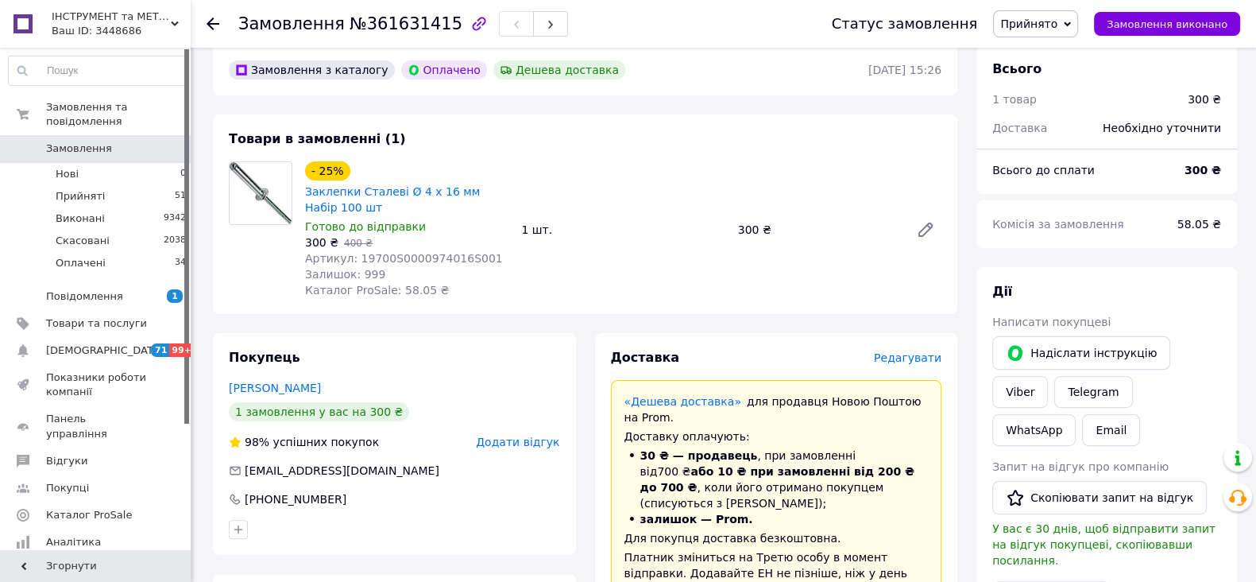
scroll to position [497, 0]
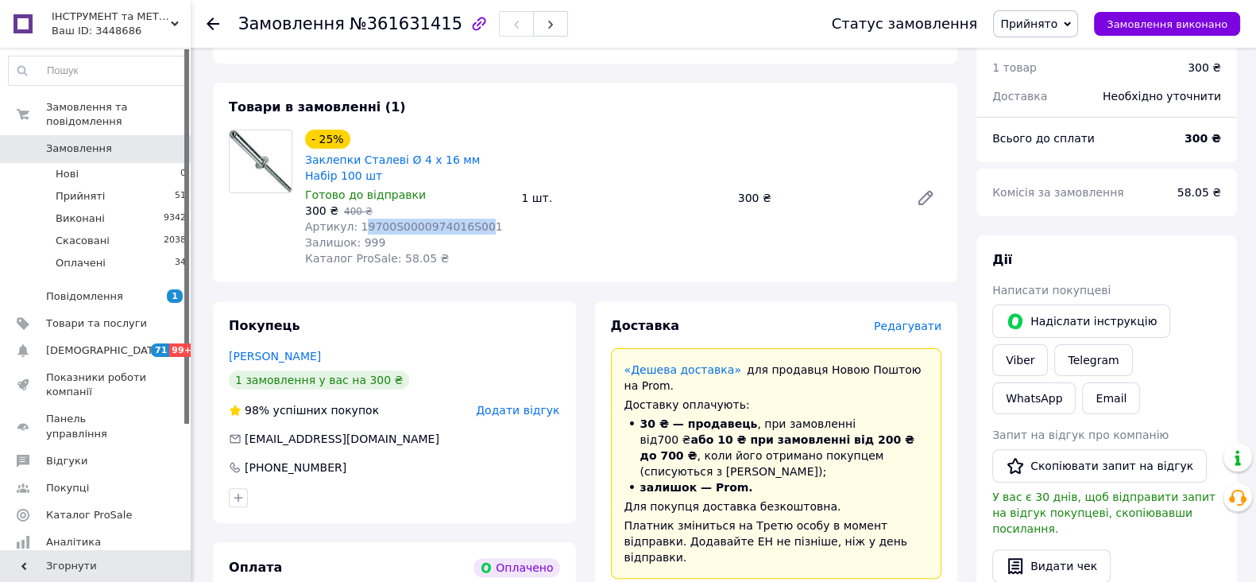
drag, startPoint x: 358, startPoint y: 228, endPoint x: 466, endPoint y: 232, distance: 107.3
click at [466, 232] on span "Артикул: 19700S0000974016S001" at bounding box center [404, 226] width 198 height 13
copy span "9700S0000974016S00"
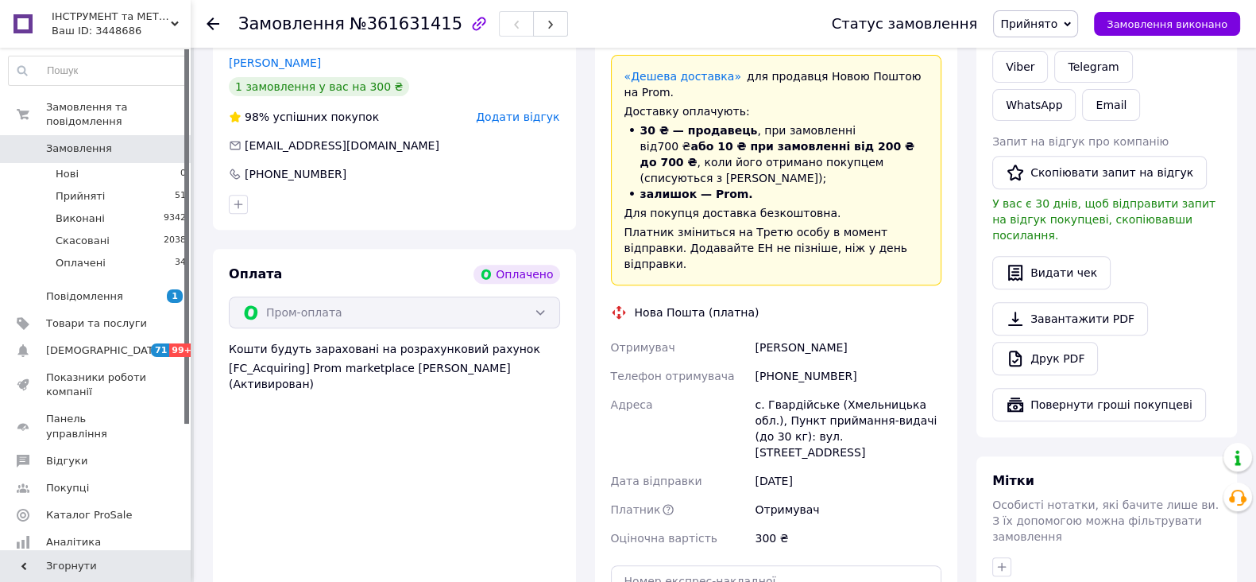
scroll to position [794, 0]
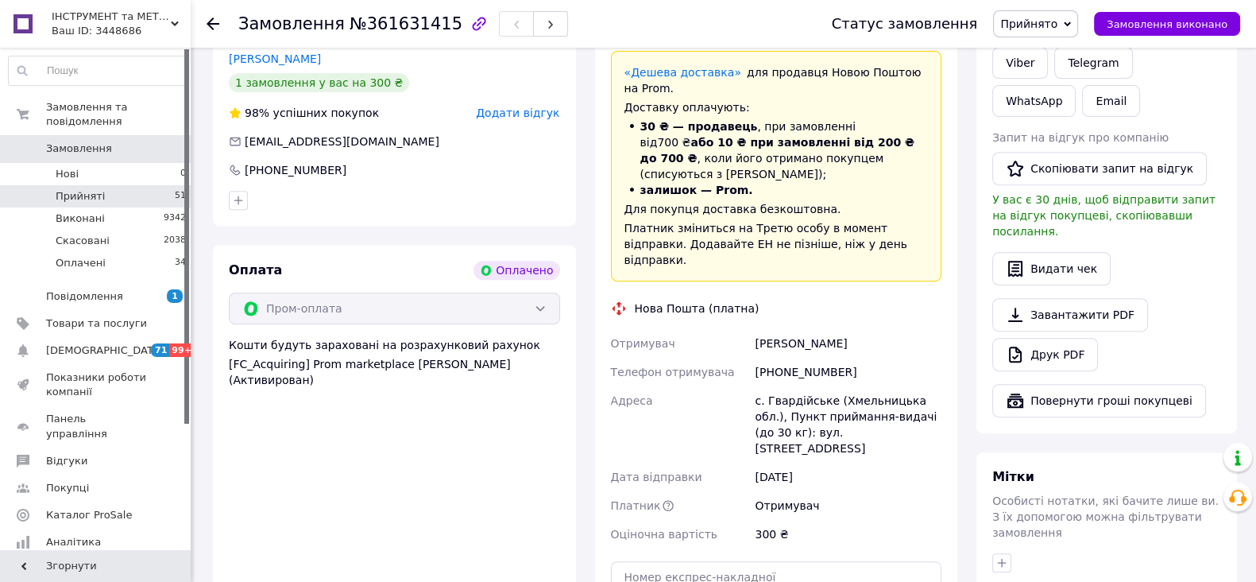
click at [118, 185] on li "Прийняті 51" at bounding box center [97, 196] width 195 height 22
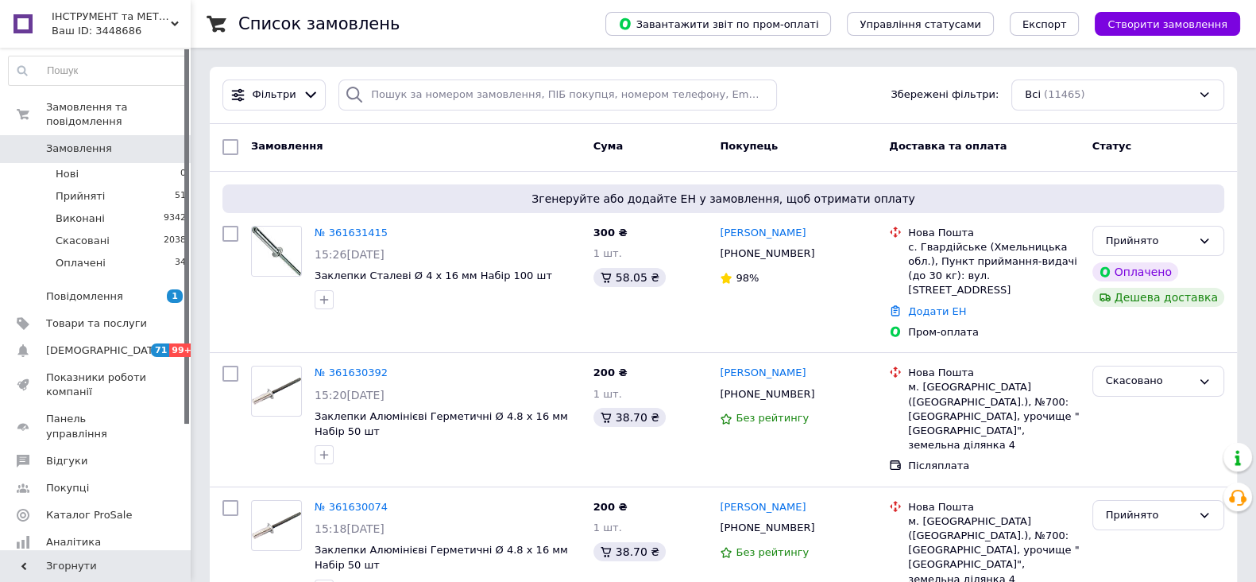
click at [173, 26] on icon at bounding box center [175, 24] width 8 height 8
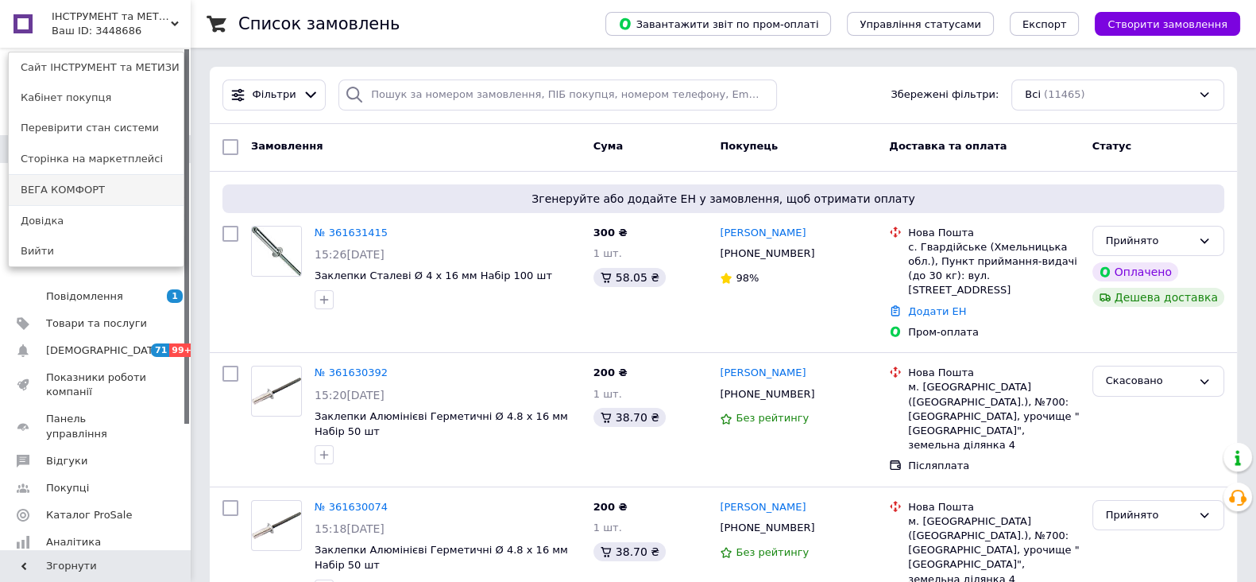
click at [70, 182] on link "ВЕГА КОМФОРТ" at bounding box center [96, 190] width 175 height 30
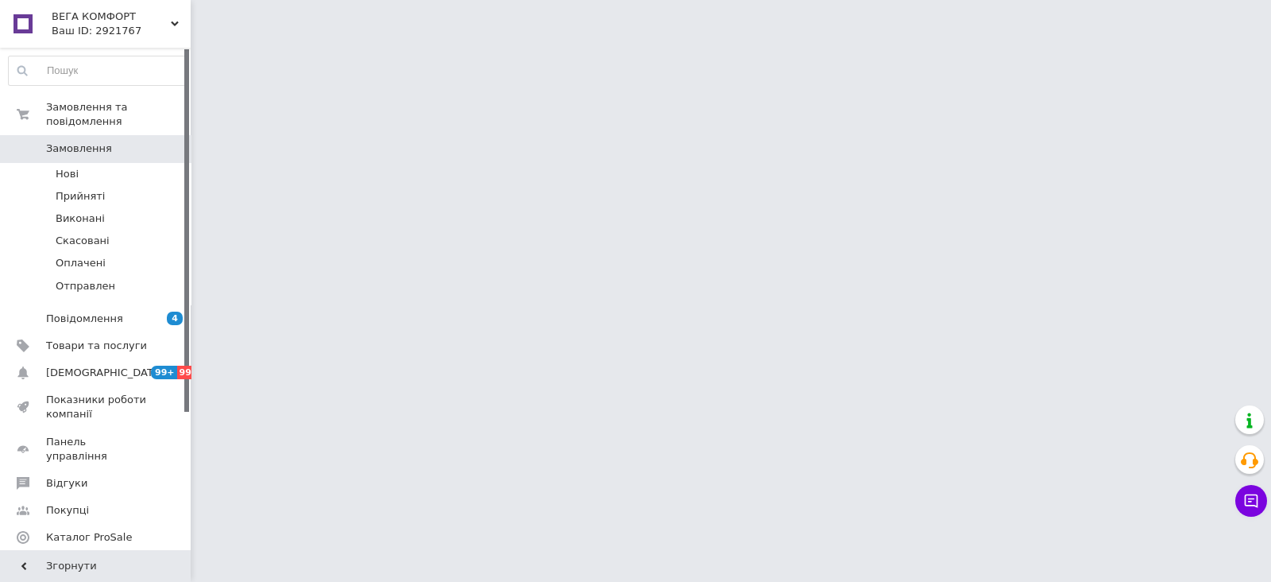
drag, startPoint x: 93, startPoint y: 180, endPoint x: 356, endPoint y: 421, distance: 357.1
click at [95, 189] on span "Прийняті" at bounding box center [80, 196] width 49 height 14
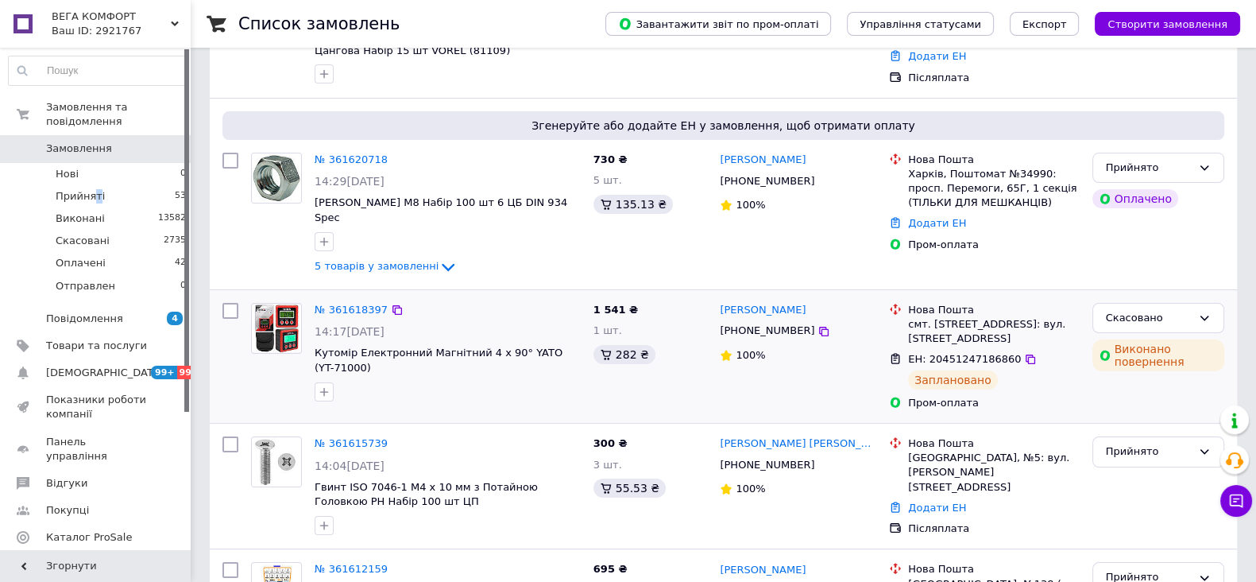
scroll to position [396, 0]
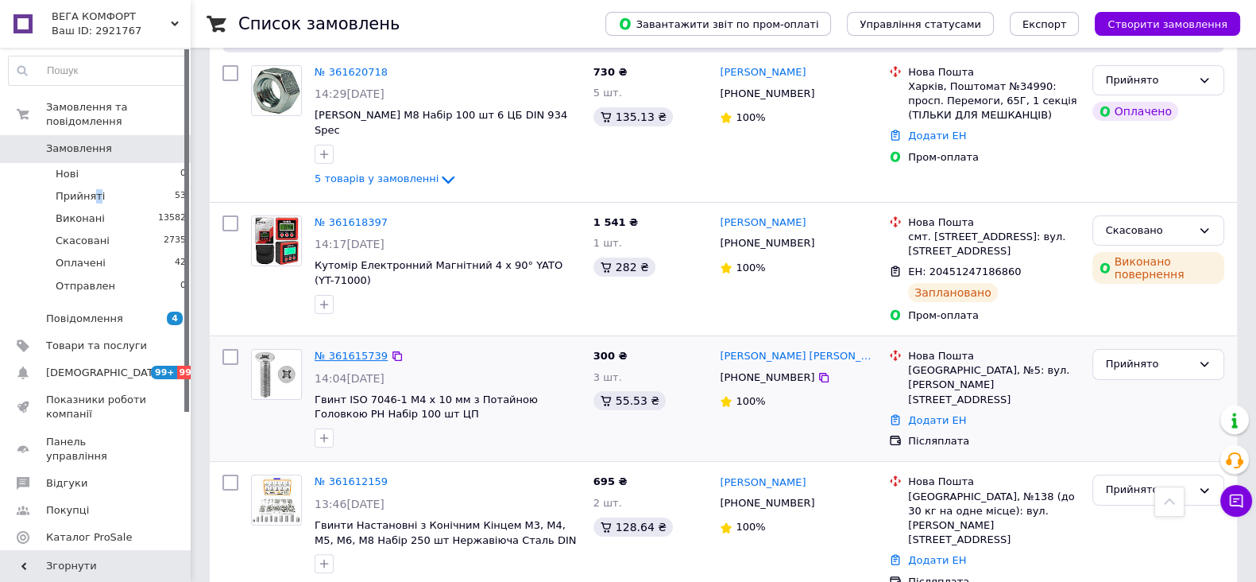
click at [336, 350] on link "№ 361615739" at bounding box center [351, 356] width 73 height 12
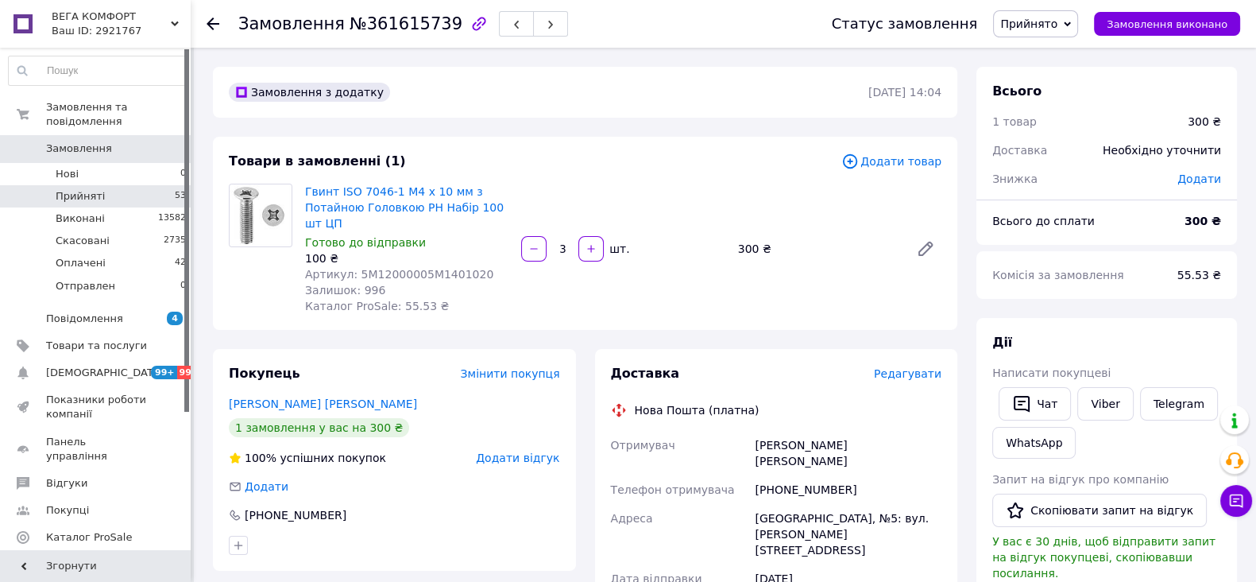
click at [79, 189] on span "Прийняті" at bounding box center [80, 196] width 49 height 14
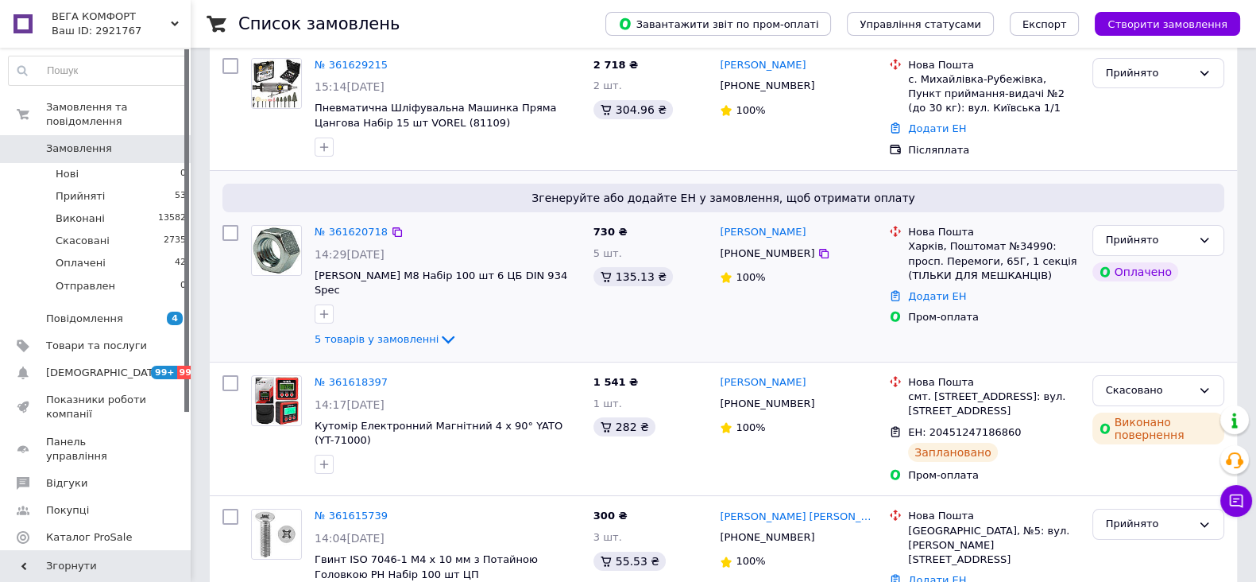
scroll to position [198, 0]
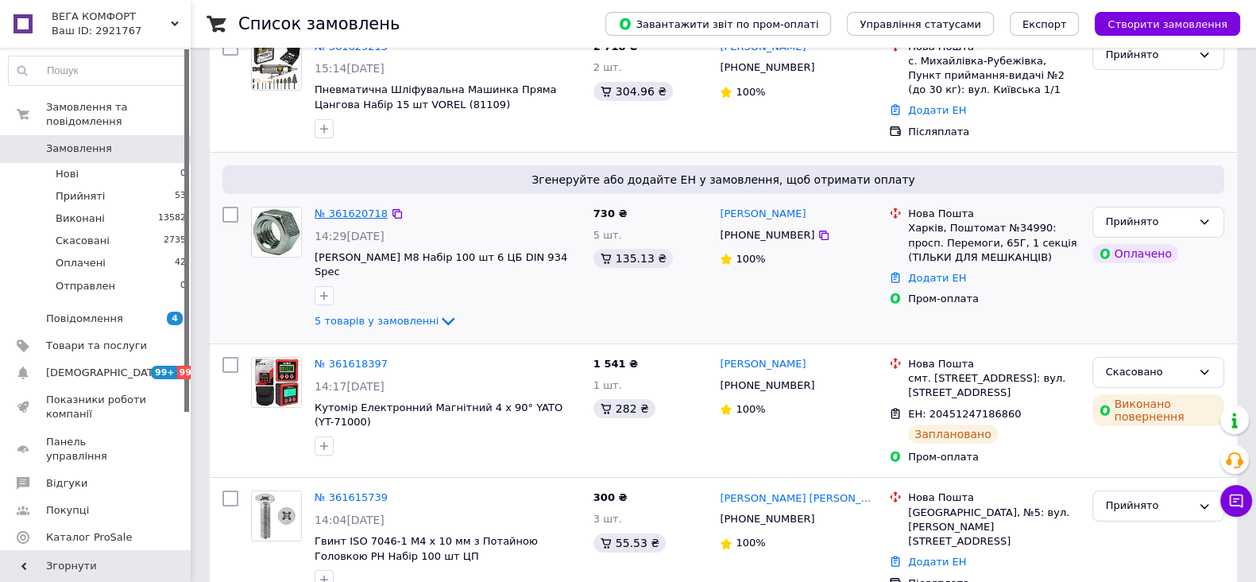
click at [350, 214] on link "№ 361620718" at bounding box center [351, 213] width 73 height 12
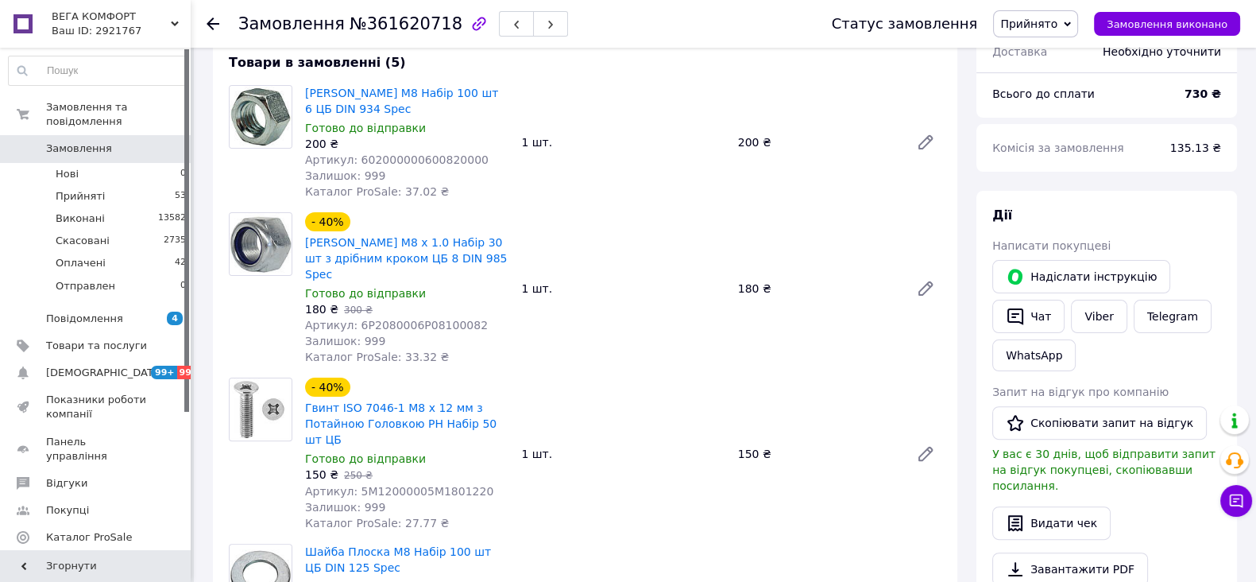
scroll to position [497, 0]
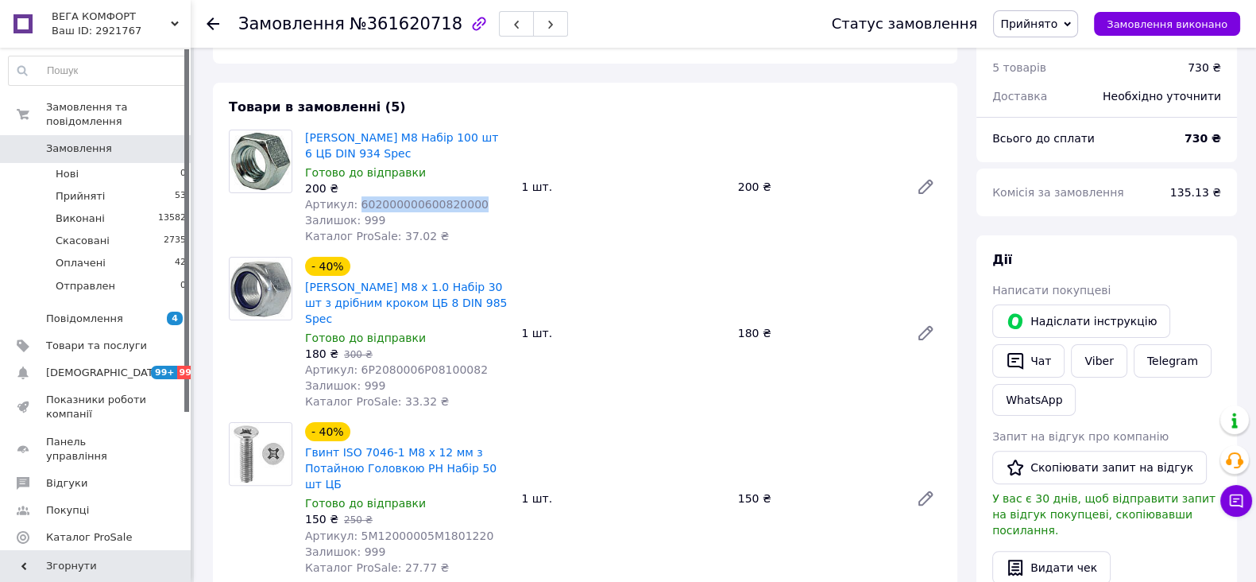
drag, startPoint x: 353, startPoint y: 204, endPoint x: 478, endPoint y: 203, distance: 125.5
click at [478, 203] on div "Артикул: 602000000600820000" at bounding box center [406, 204] width 203 height 16
copy span "602000000600820000"
drag, startPoint x: 353, startPoint y: 367, endPoint x: 461, endPoint y: 366, distance: 108.1
click at [461, 366] on div "Артикул: 6P2080006P08100082" at bounding box center [406, 370] width 203 height 16
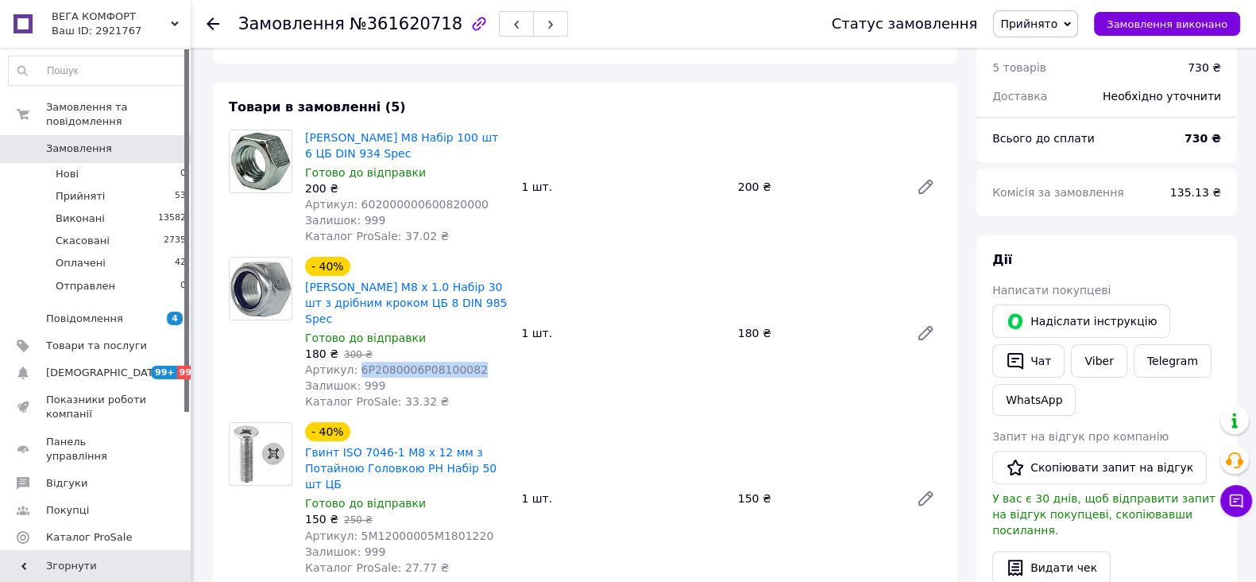
copy span "6P2080006P08100082"
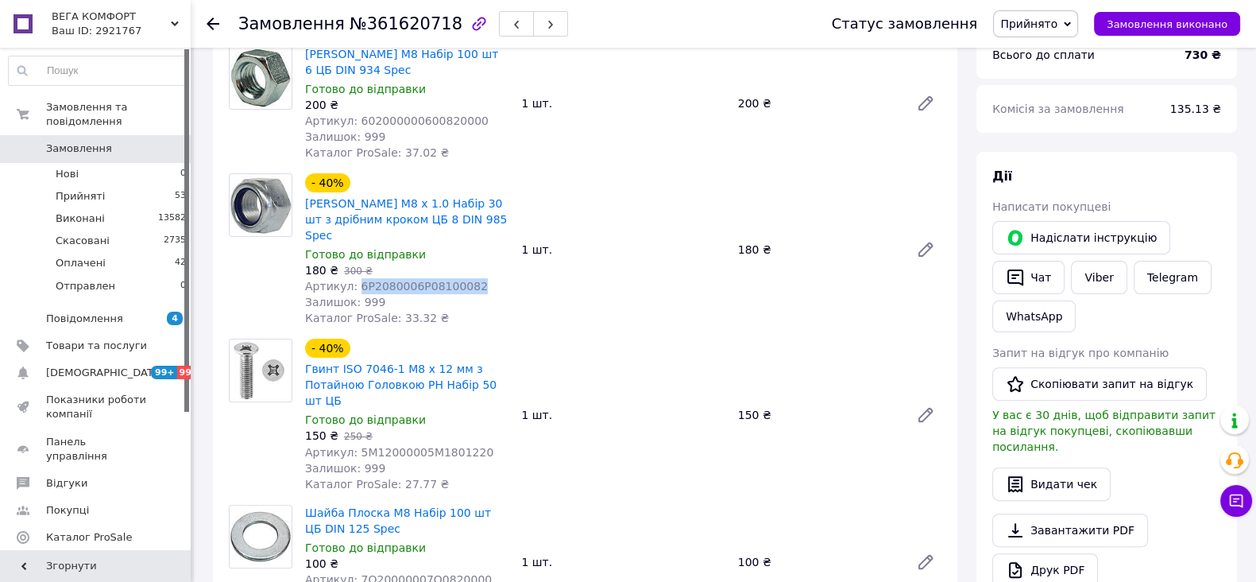
scroll to position [694, 0]
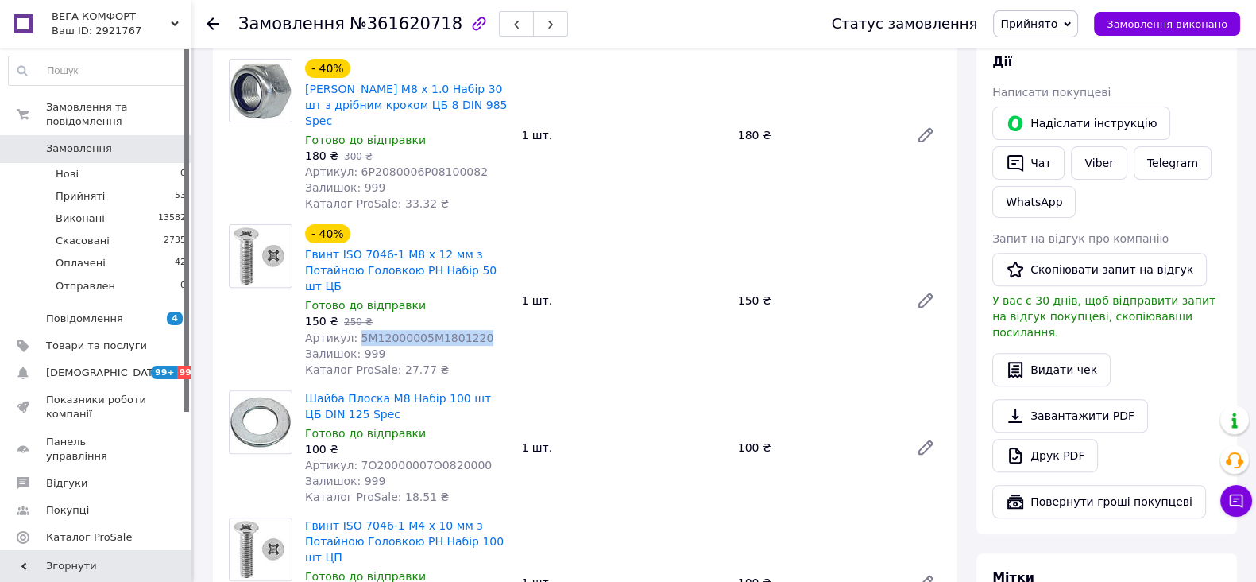
drag, startPoint x: 354, startPoint y: 338, endPoint x: 493, endPoint y: 337, distance: 139.8
click at [493, 337] on div "Артикул: 5M12000005M1801220" at bounding box center [406, 338] width 203 height 16
copy span "5M12000005M1801220"
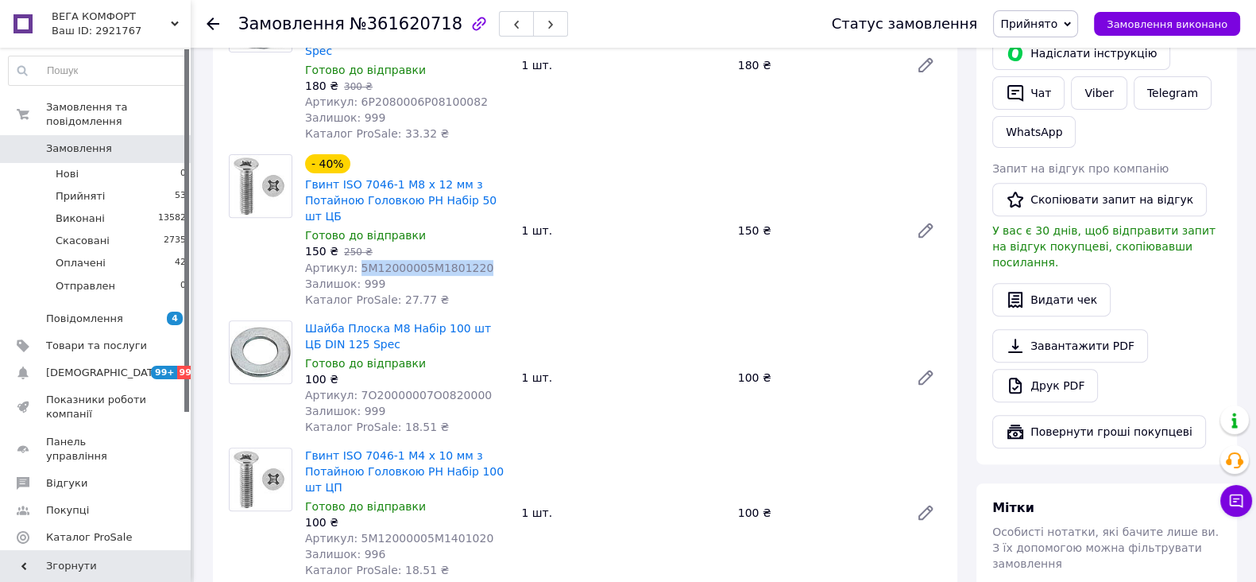
scroll to position [794, 0]
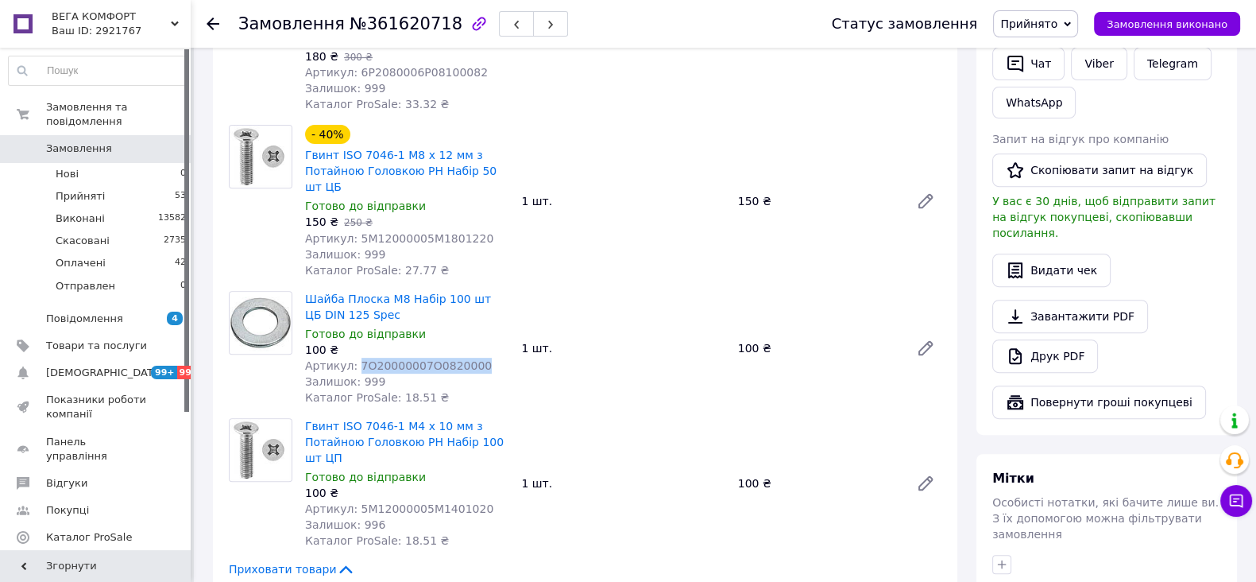
drag, startPoint x: 354, startPoint y: 366, endPoint x: 472, endPoint y: 365, distance: 118.4
click at [472, 365] on div "Артикул: 7O20000007O0820000" at bounding box center [406, 366] width 203 height 16
copy span "7O20000007O0820000"
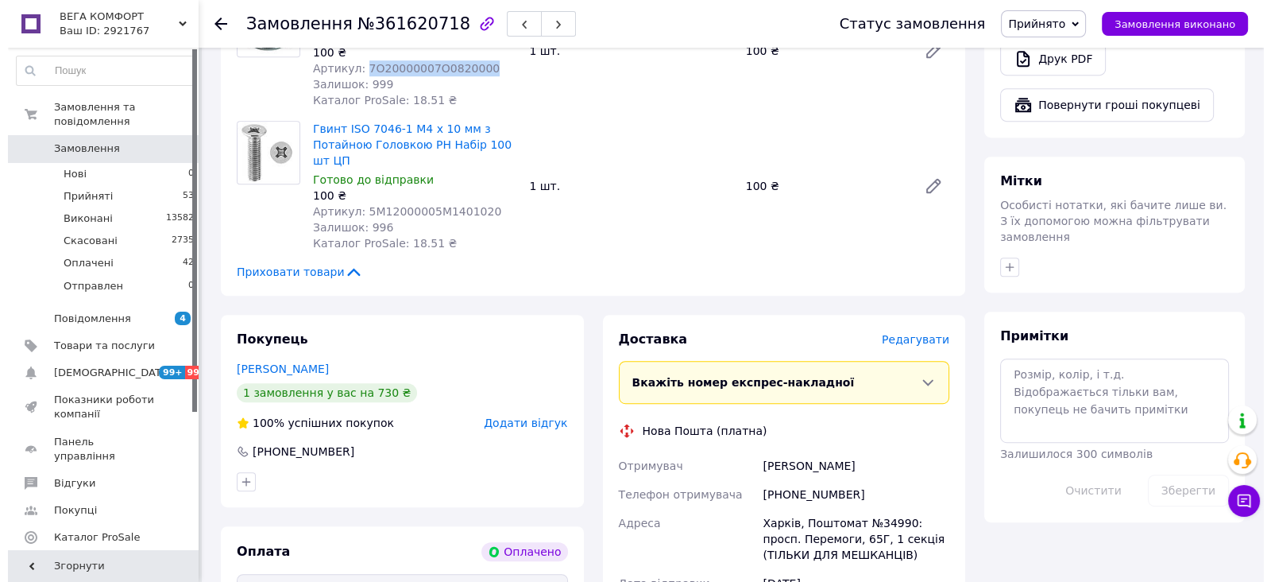
scroll to position [1092, 0]
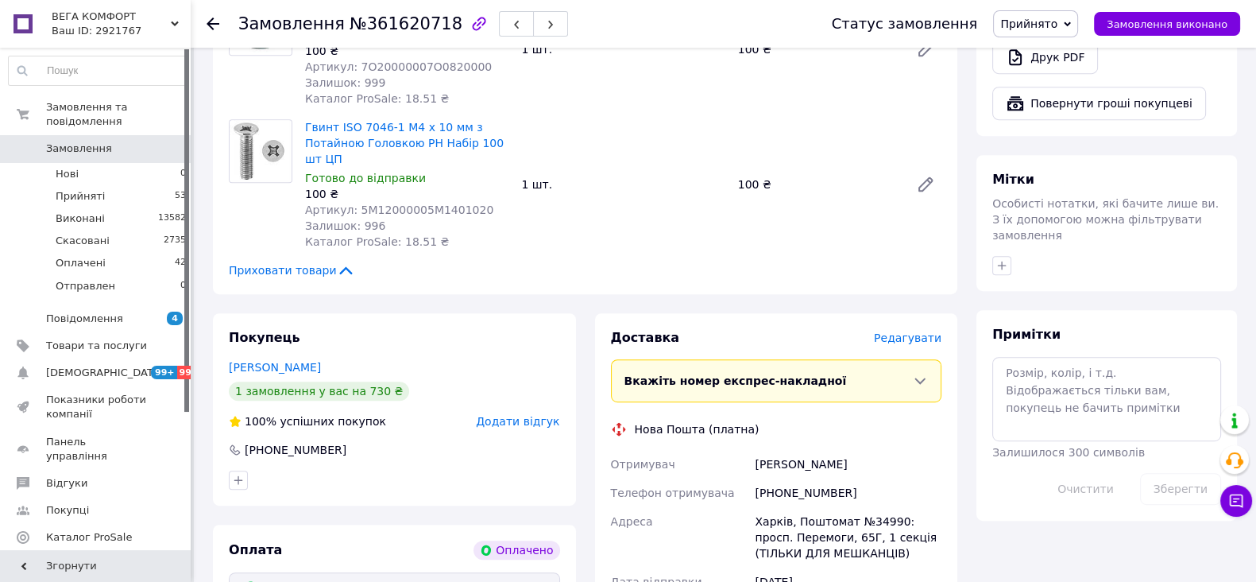
click at [904, 341] on span "Редагувати" at bounding box center [908, 337] width 68 height 13
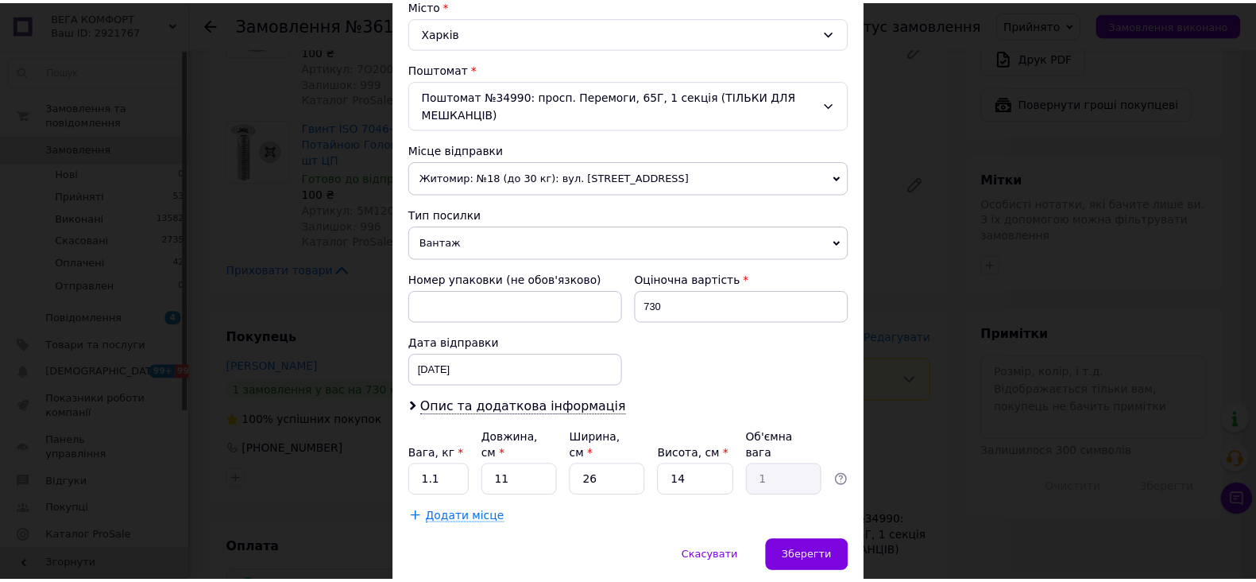
scroll to position [487, 0]
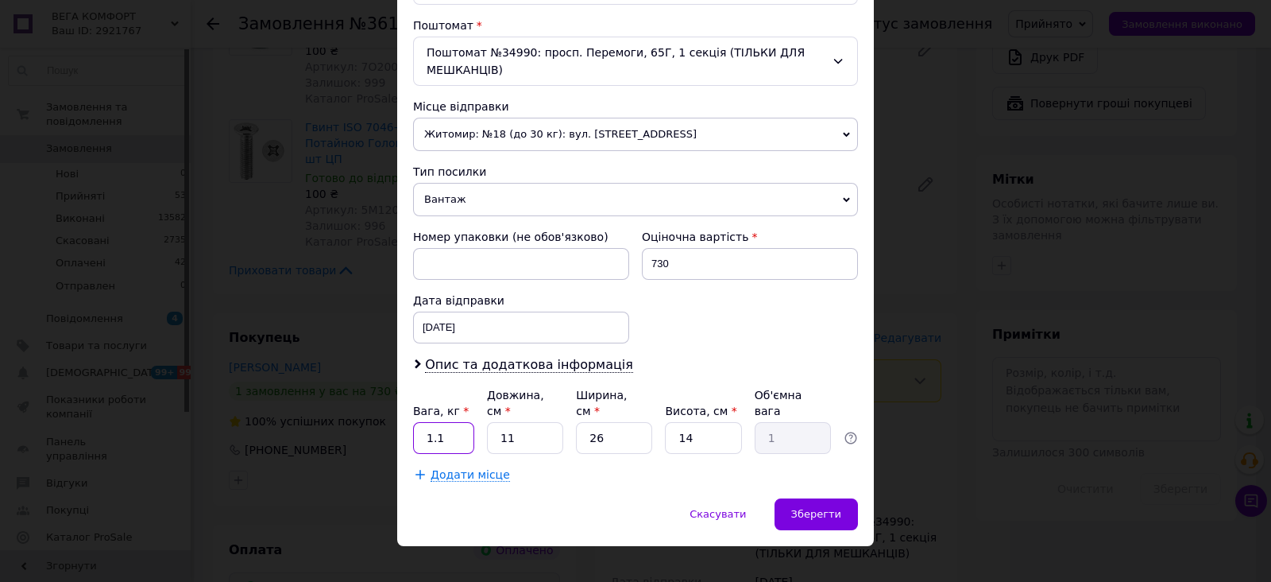
click at [457, 422] on input "1.1" at bounding box center [443, 438] width 61 height 32
type input "1"
click at [536, 422] on input "11" at bounding box center [525, 438] width 76 height 32
type input "1"
type input "0.1"
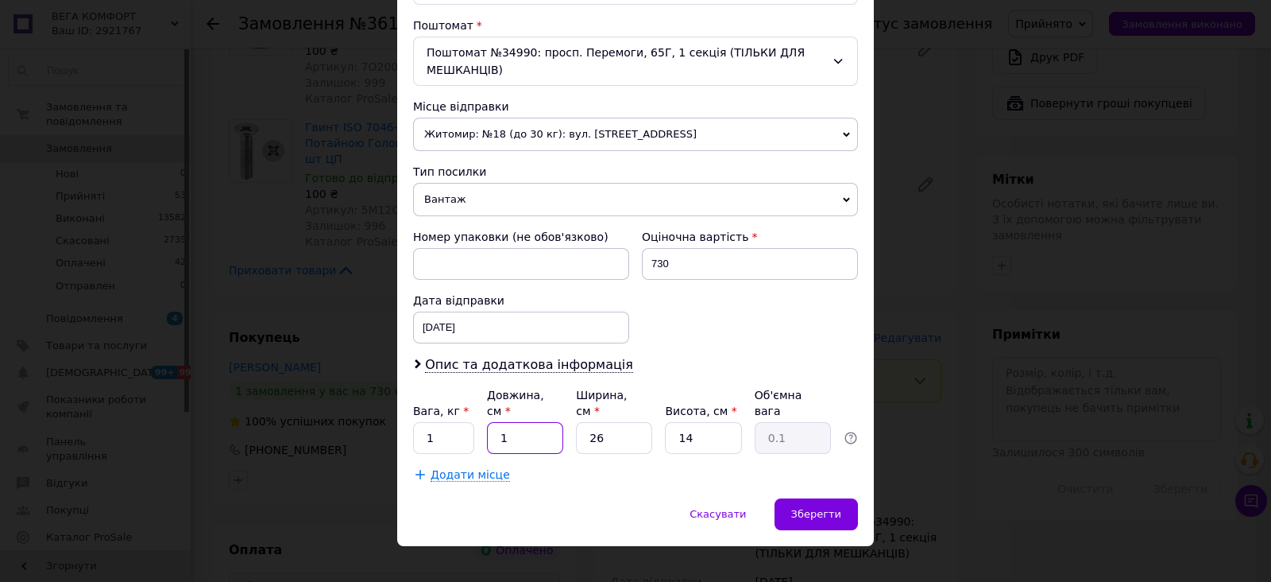
type input "10"
type input "0.91"
type input "10"
click at [613, 422] on input "26" at bounding box center [614, 438] width 76 height 32
type input "2"
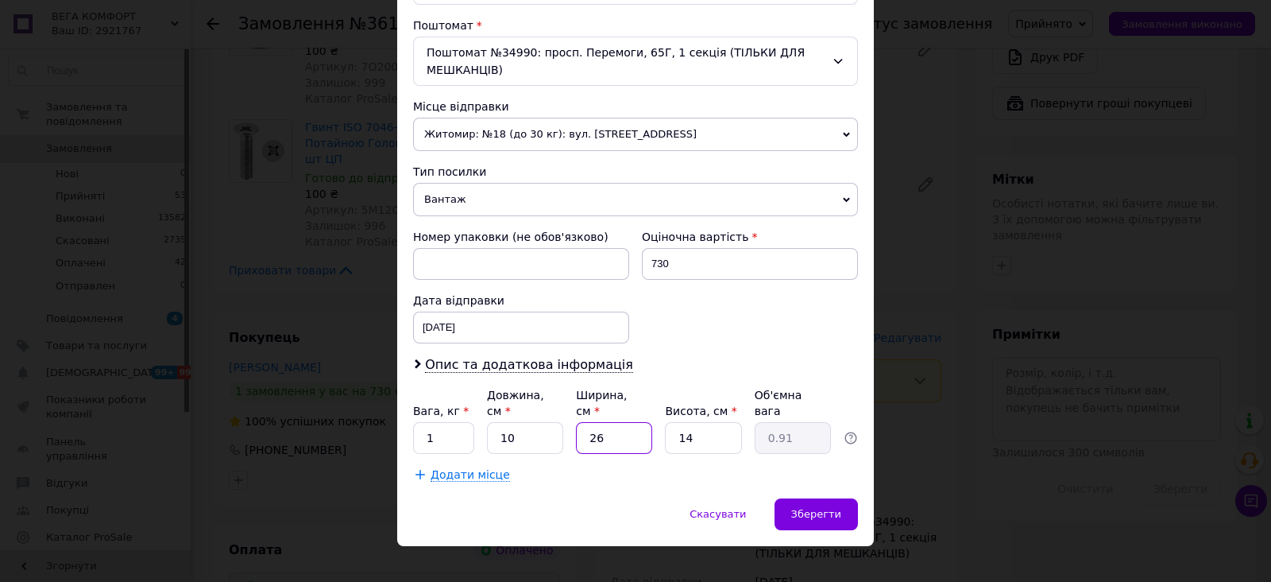
type input "0.1"
type input "25"
type input "0.88"
type input "25"
type input "1"
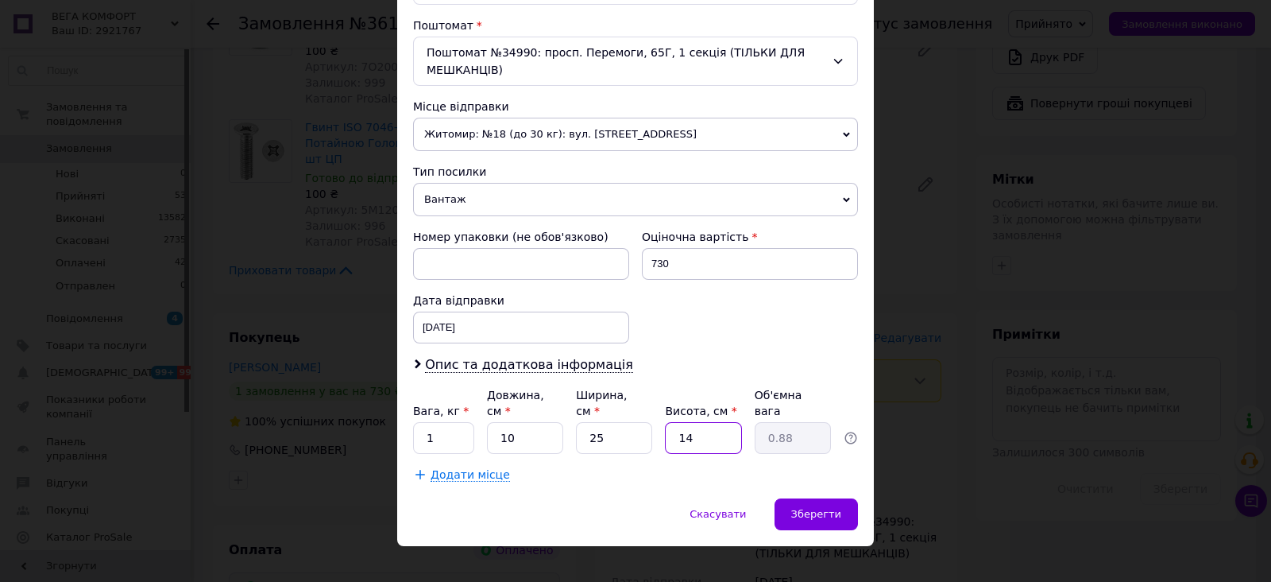
type input "0.1"
click at [694, 422] on input "1" at bounding box center [703, 438] width 76 height 32
type input "16"
type input "1"
type input "16"
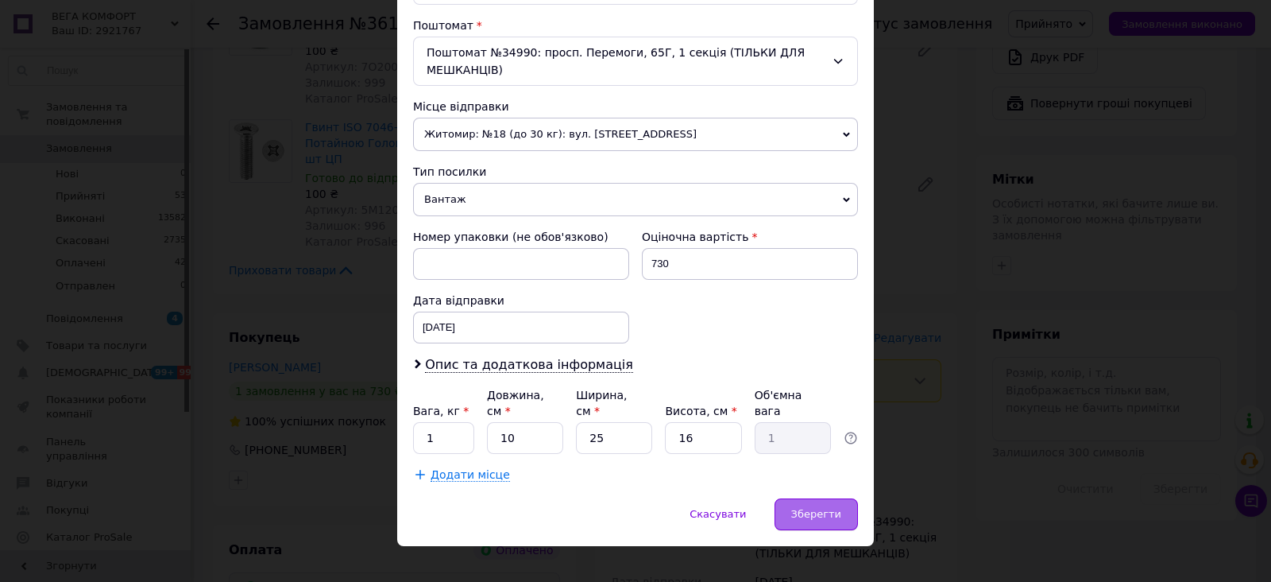
click at [812, 508] on span "Зберегти" at bounding box center [816, 514] width 50 height 12
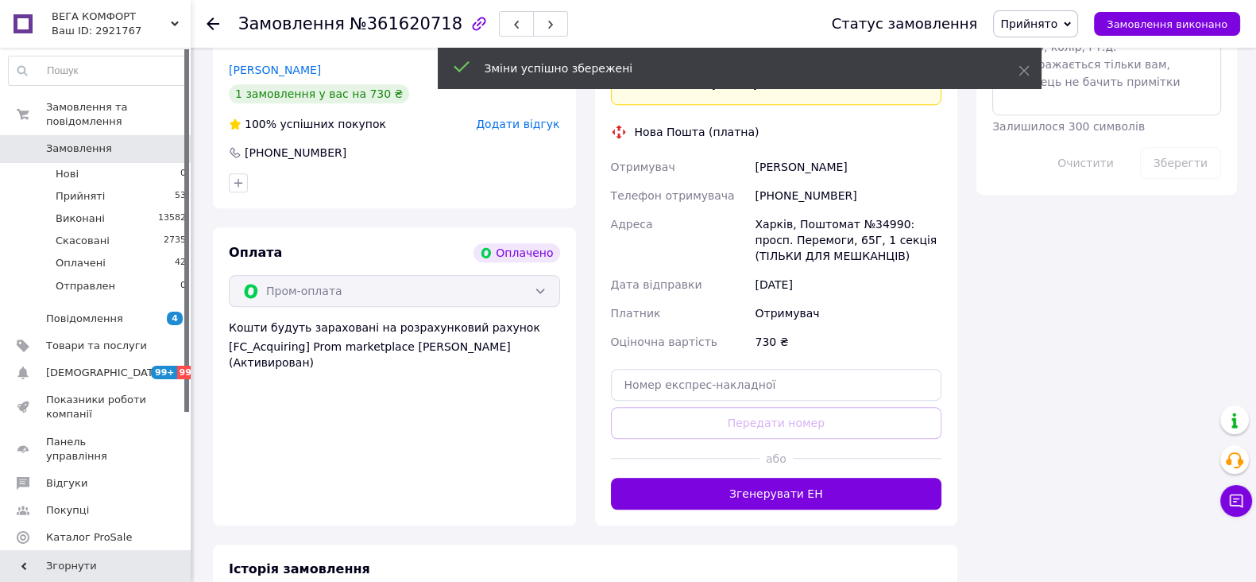
scroll to position [1489, 0]
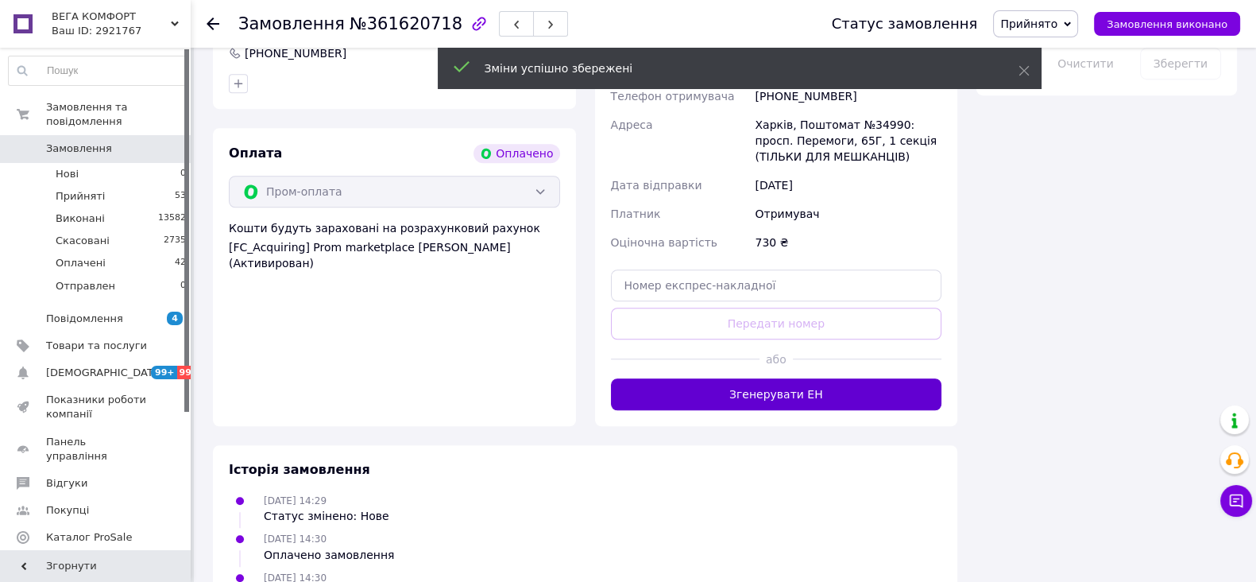
click at [767, 398] on button "Згенерувати ЕН" at bounding box center [776, 394] width 331 height 32
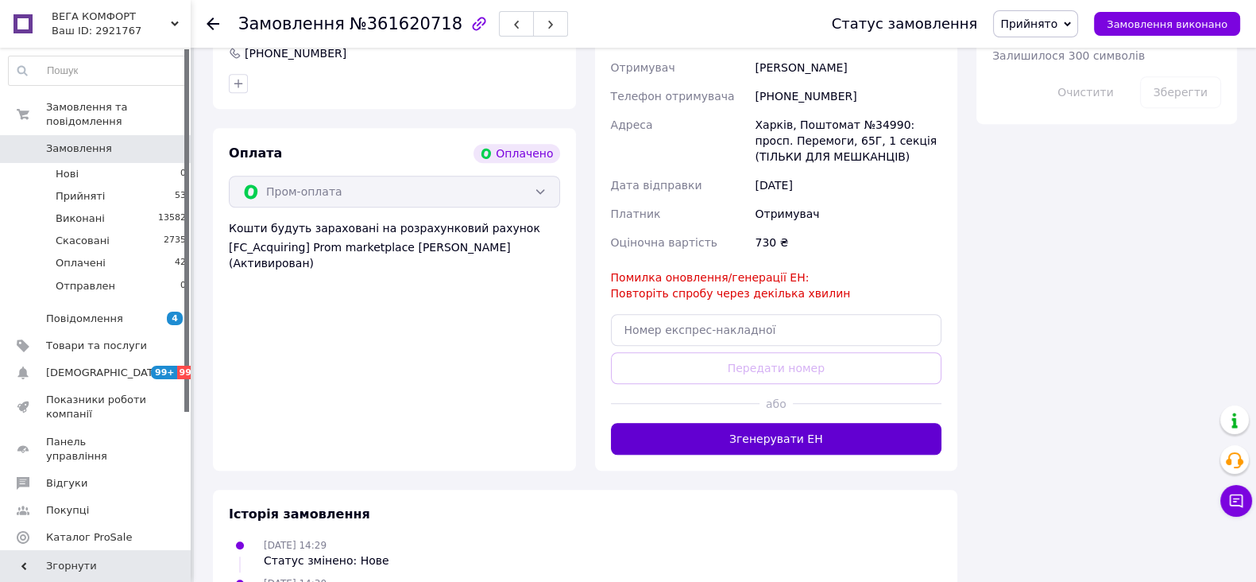
click at [808, 443] on button "Згенерувати ЕН" at bounding box center [776, 439] width 331 height 32
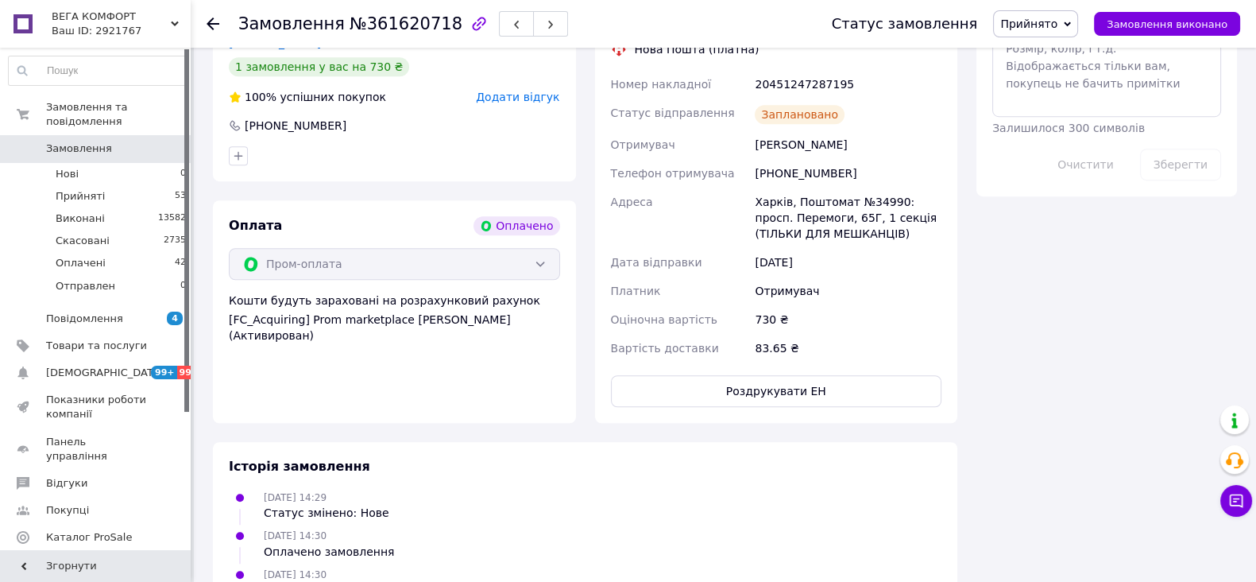
scroll to position [1290, 0]
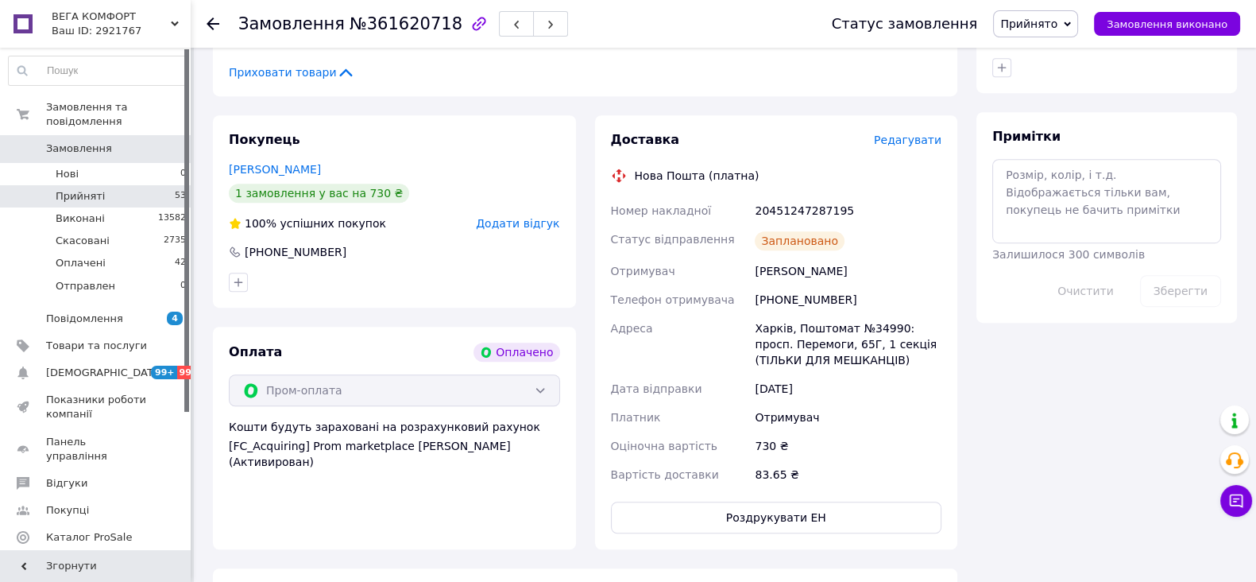
click at [114, 185] on li "Прийняті 53" at bounding box center [97, 196] width 195 height 22
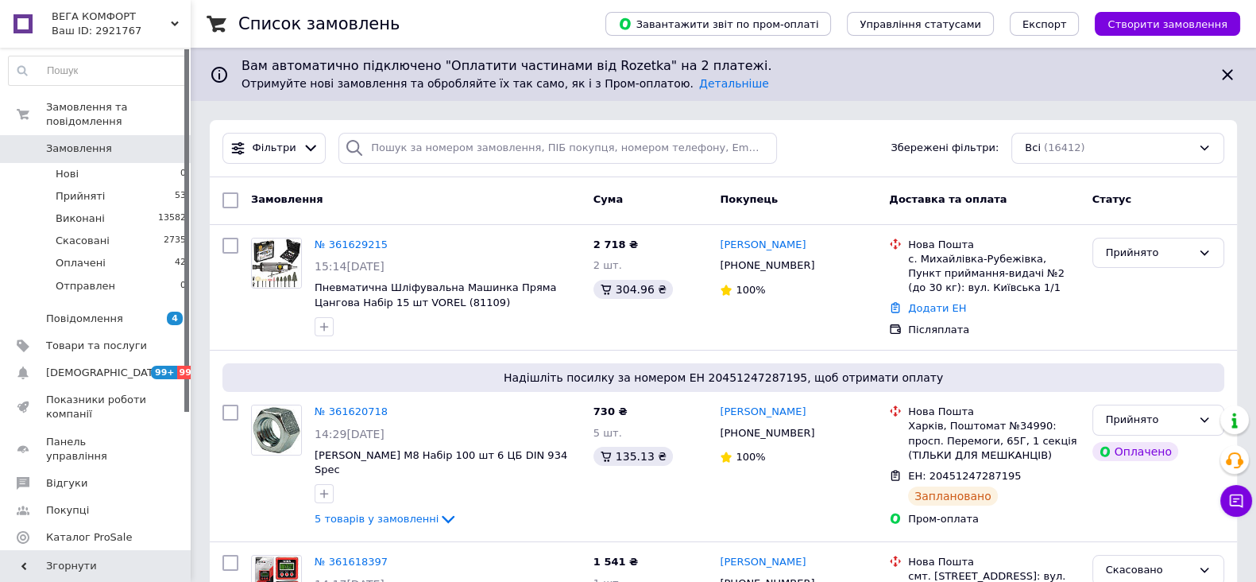
click at [173, 24] on use at bounding box center [175, 23] width 8 height 5
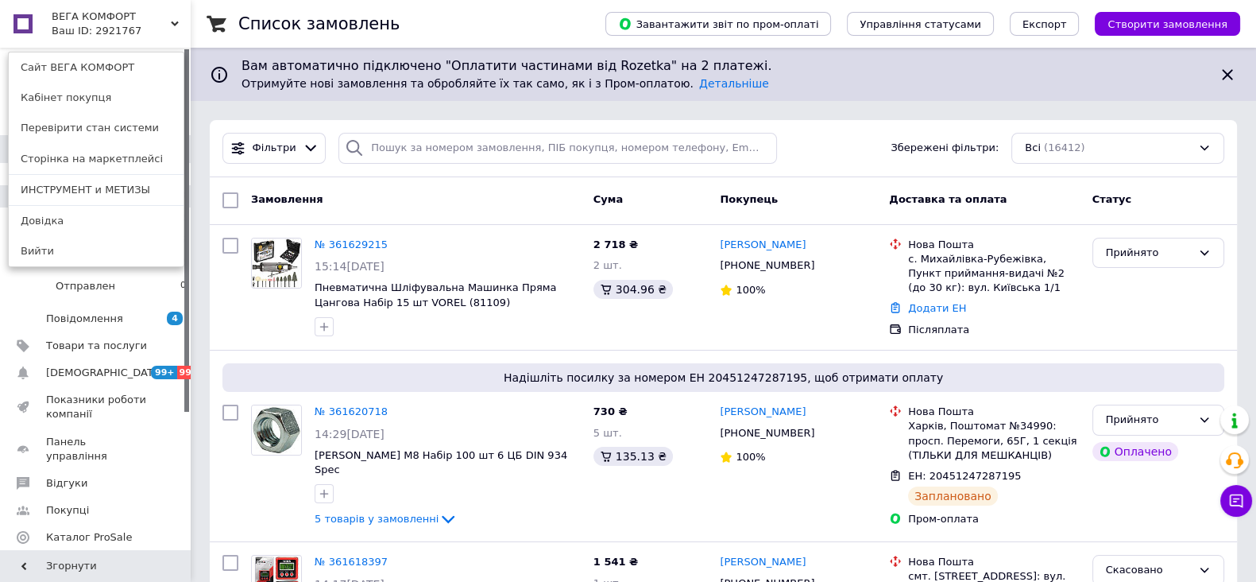
click at [87, 188] on link "ИНСТРУМЕНТ и МЕТИЗЫ" at bounding box center [96, 190] width 175 height 30
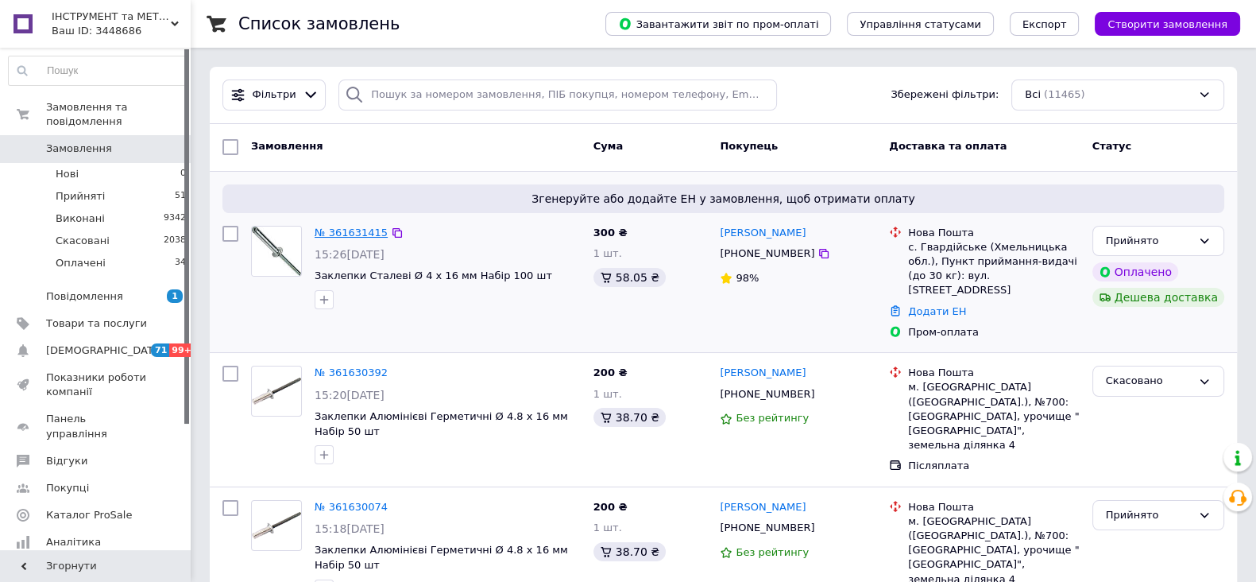
click at [354, 228] on link "№ 361631415" at bounding box center [351, 232] width 73 height 12
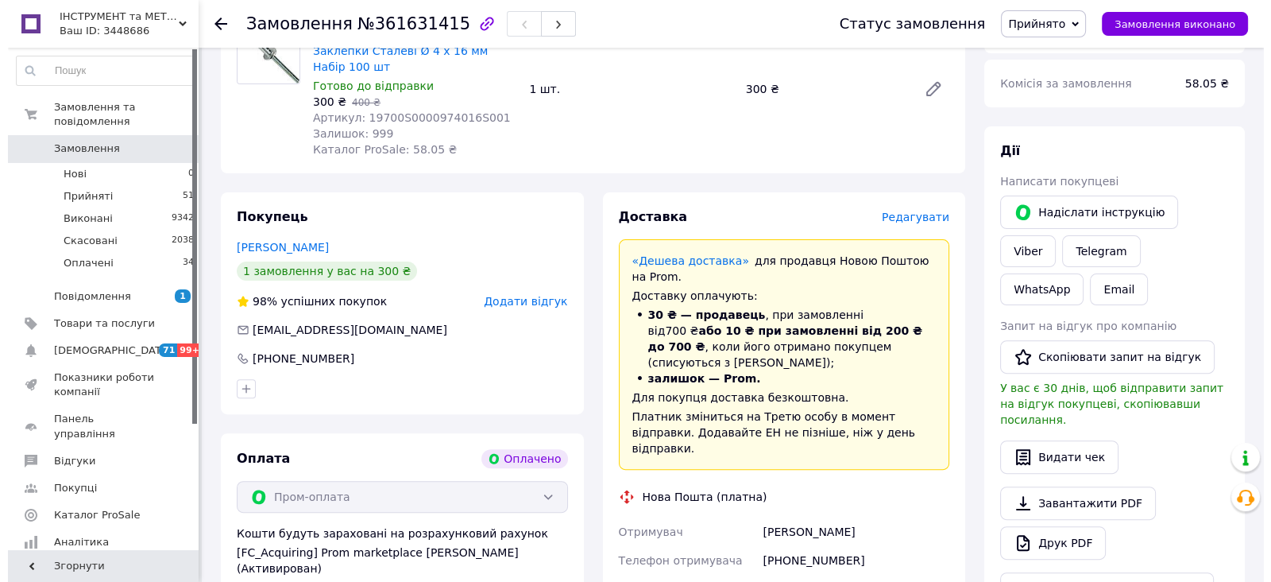
scroll to position [575, 0]
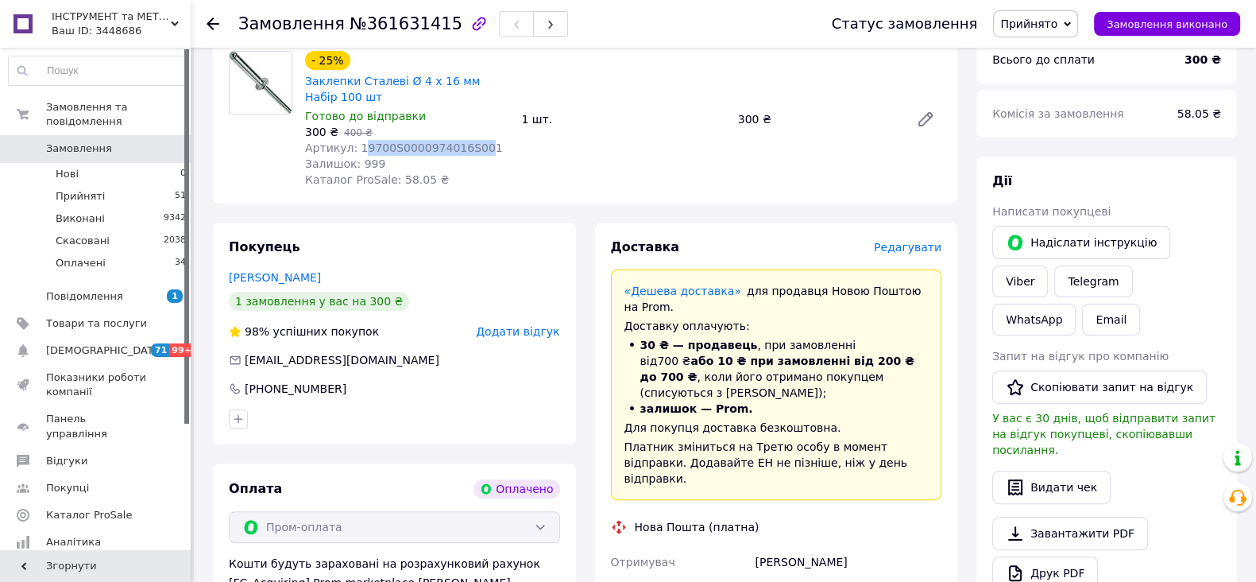
drag, startPoint x: 359, startPoint y: 148, endPoint x: 465, endPoint y: 149, distance: 105.7
click at [465, 149] on span "Артикул: 19700S0000974016S001" at bounding box center [404, 147] width 198 height 13
copy span "9700S0000974016S00"
click at [902, 249] on span "Редагувати" at bounding box center [908, 247] width 68 height 13
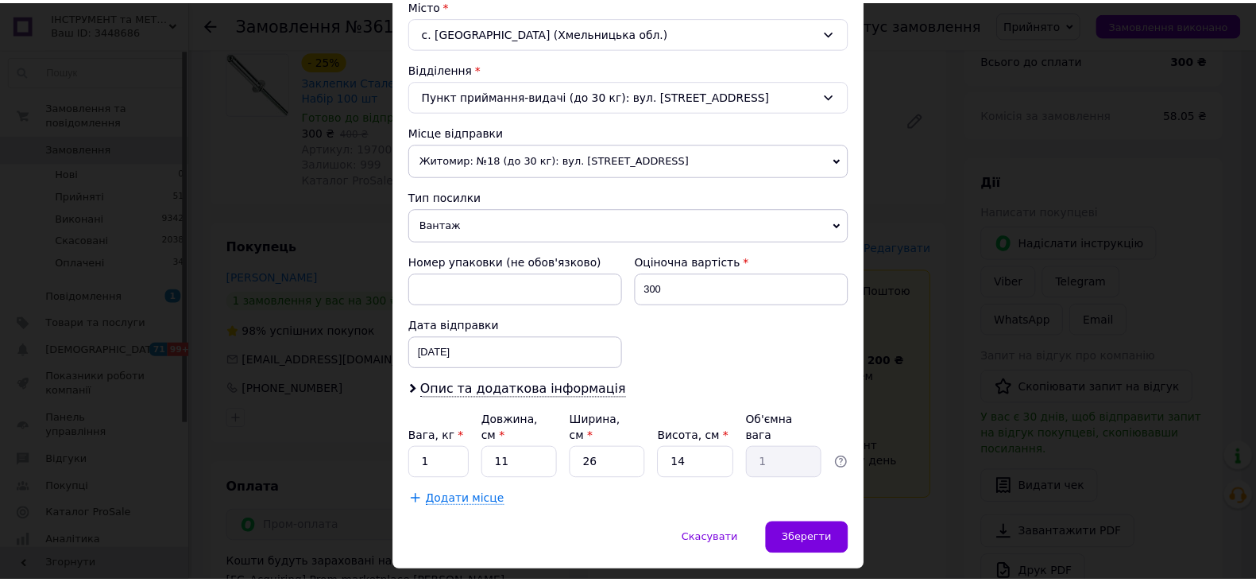
scroll to position [470, 0]
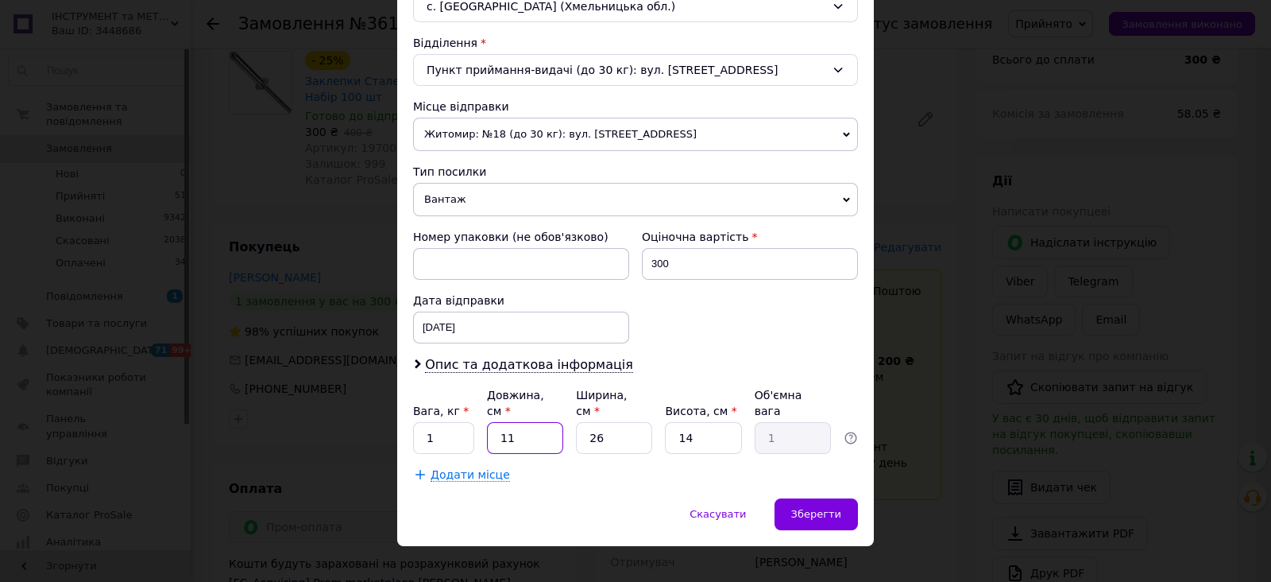
click at [551, 422] on input "11" at bounding box center [525, 438] width 76 height 32
type input "1"
type input "0.1"
type input "19"
type input "1.73"
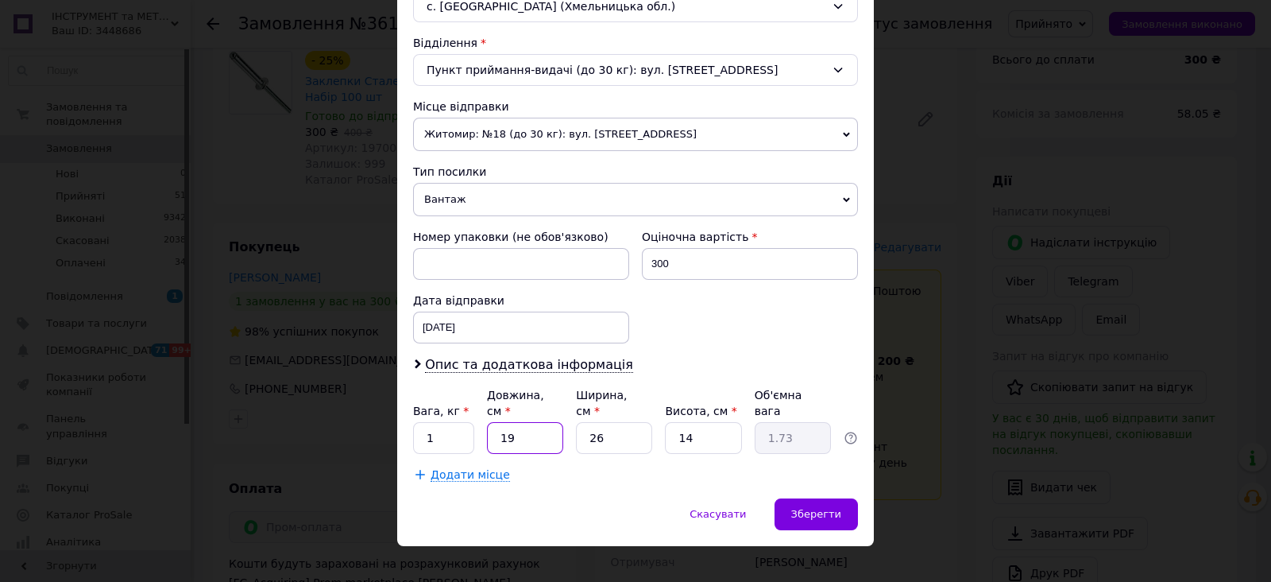
type input "19"
click at [613, 422] on input "26" at bounding box center [614, 438] width 76 height 32
type input "2"
type input "0.13"
type input "1"
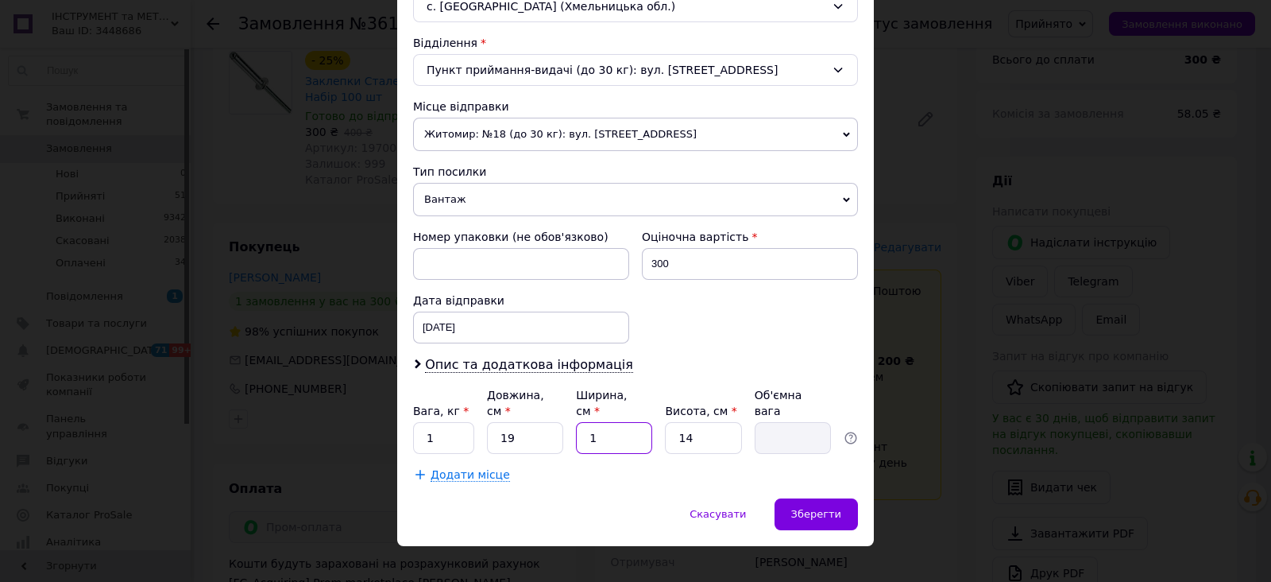
type input "0.1"
type input "15"
type input "1"
type input "15"
click at [810, 508] on span "Зберегти" at bounding box center [816, 514] width 50 height 12
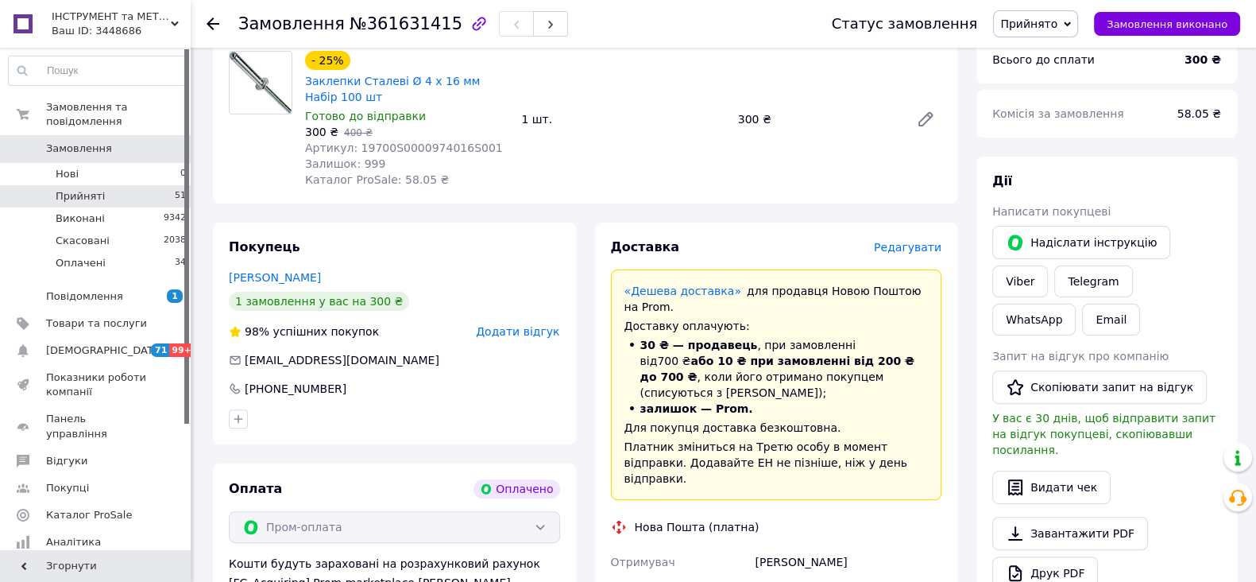
click at [87, 189] on span "Прийняті" at bounding box center [80, 196] width 49 height 14
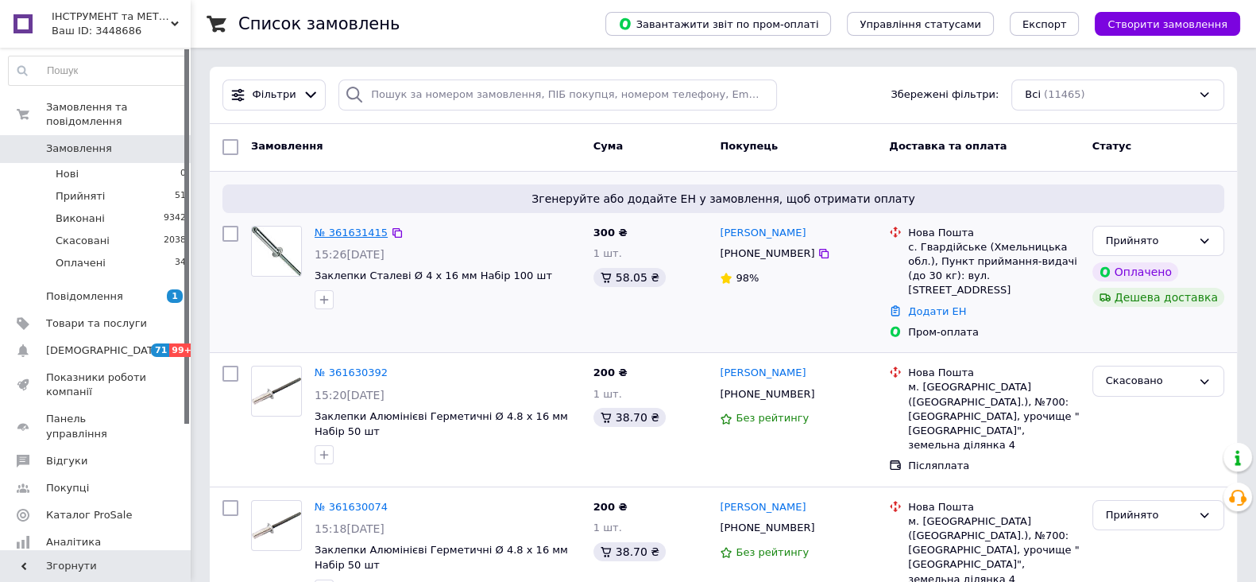
click at [369, 232] on link "№ 361631415" at bounding box center [351, 232] width 73 height 12
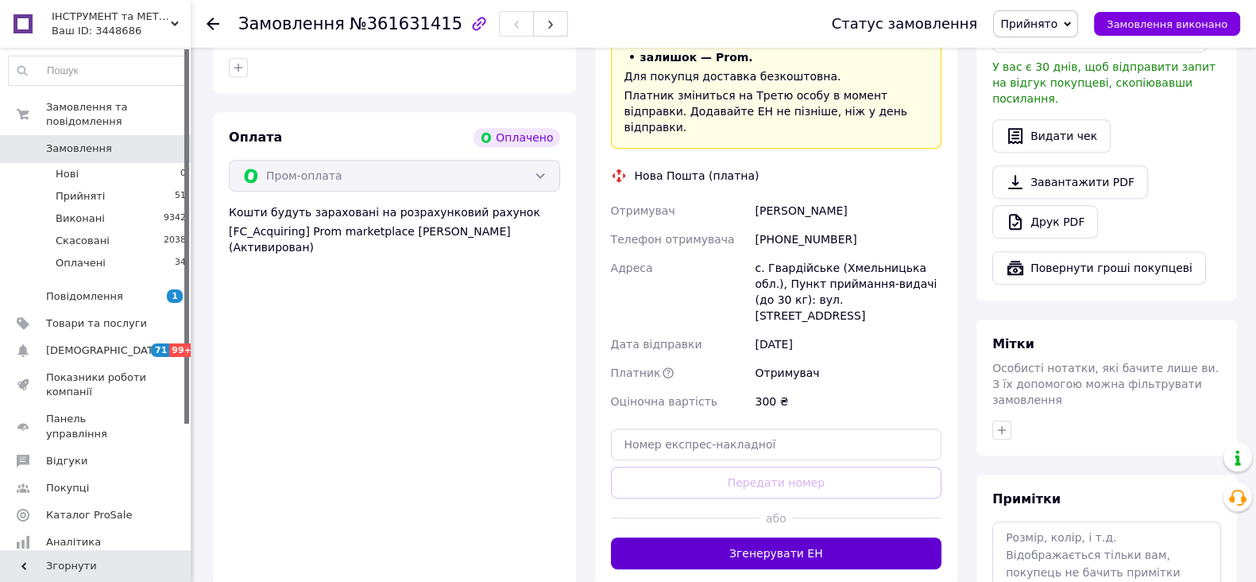
scroll to position [1092, 0]
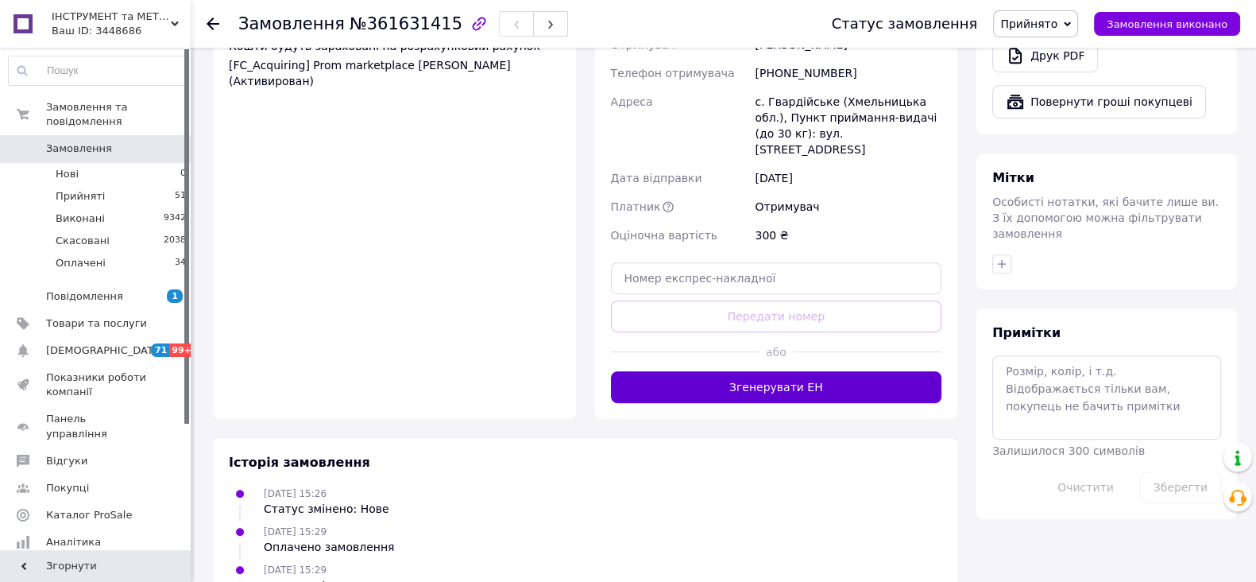
click at [834, 371] on button "Згенерувати ЕН" at bounding box center [776, 387] width 331 height 32
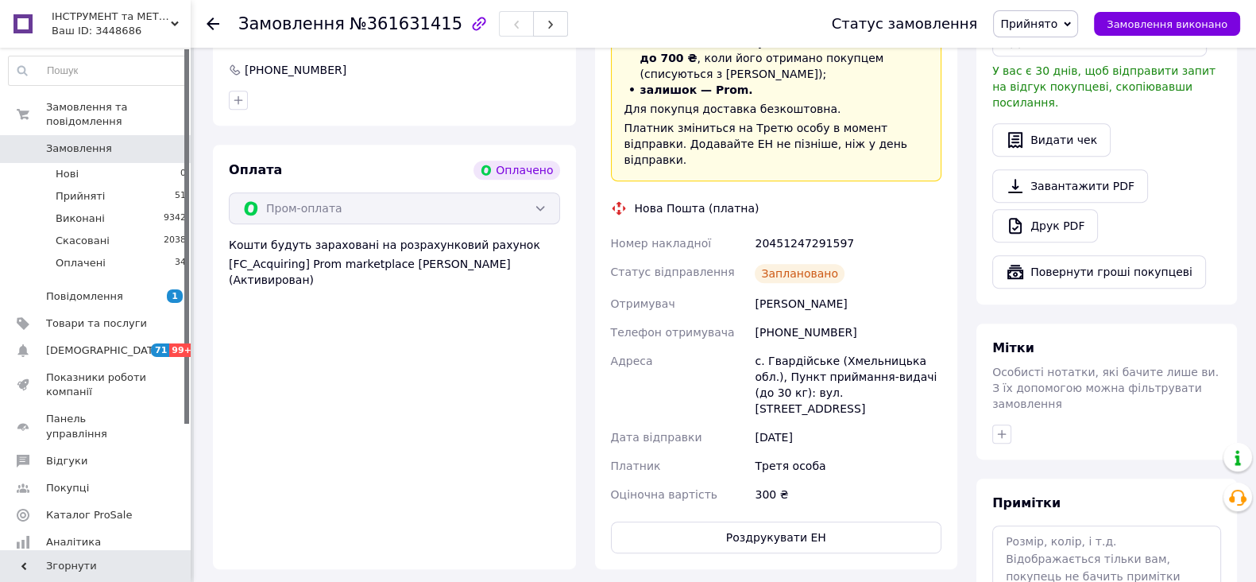
scroll to position [894, 0]
click at [107, 185] on li "Прийняті 51" at bounding box center [97, 196] width 195 height 22
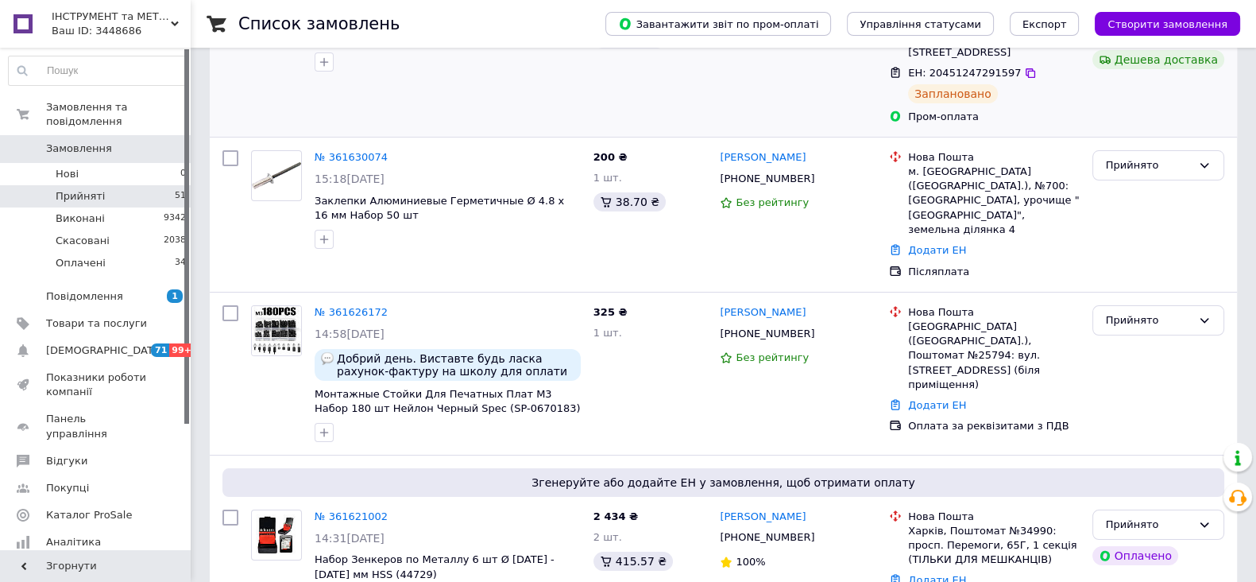
scroll to position [298, 0]
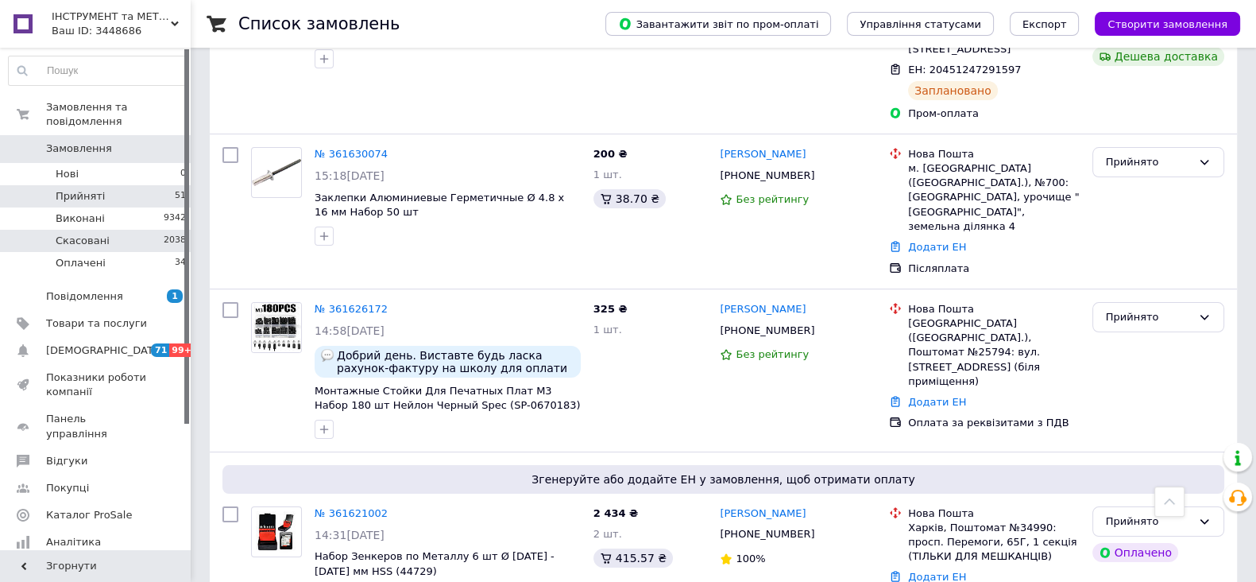
click at [87, 234] on span "Скасовані" at bounding box center [83, 241] width 54 height 14
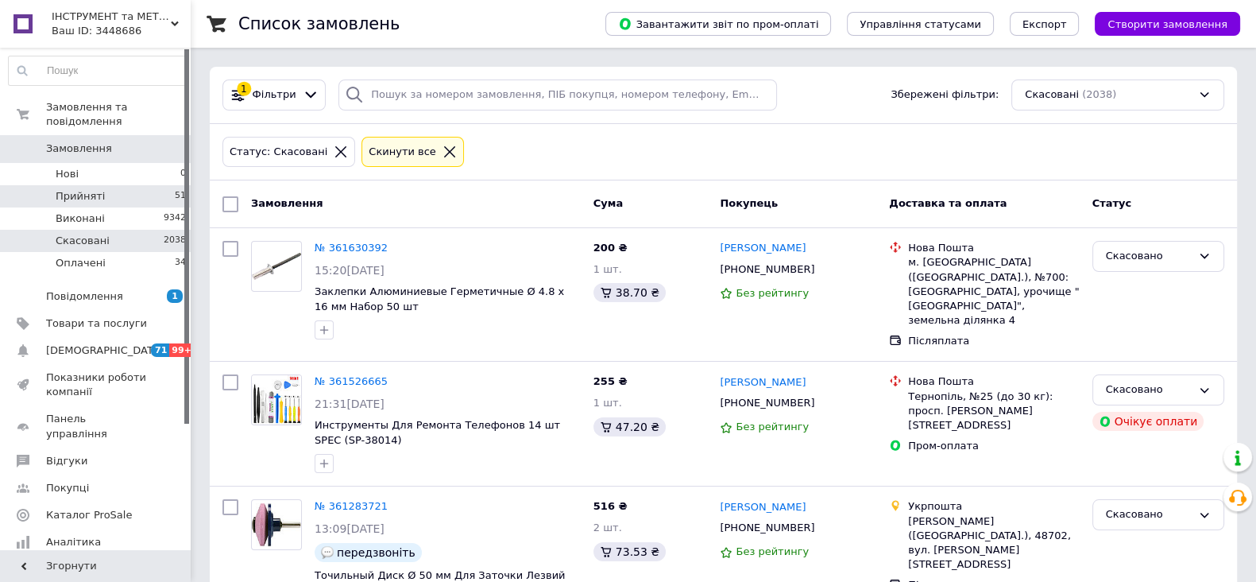
click at [64, 189] on span "Прийняті" at bounding box center [80, 196] width 49 height 14
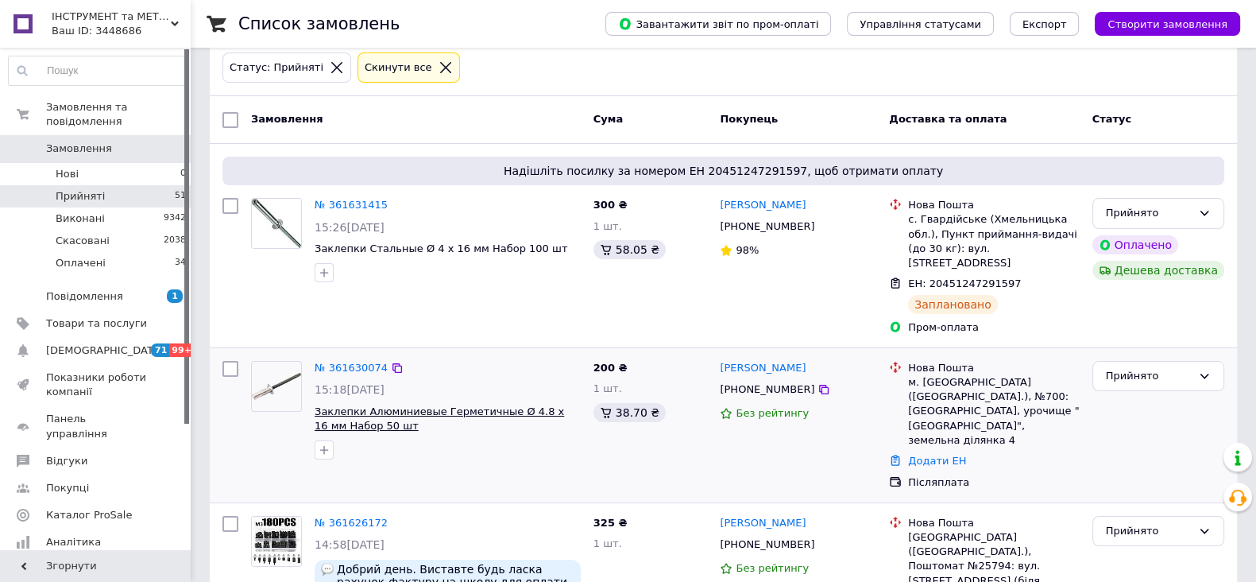
scroll to position [198, 0]
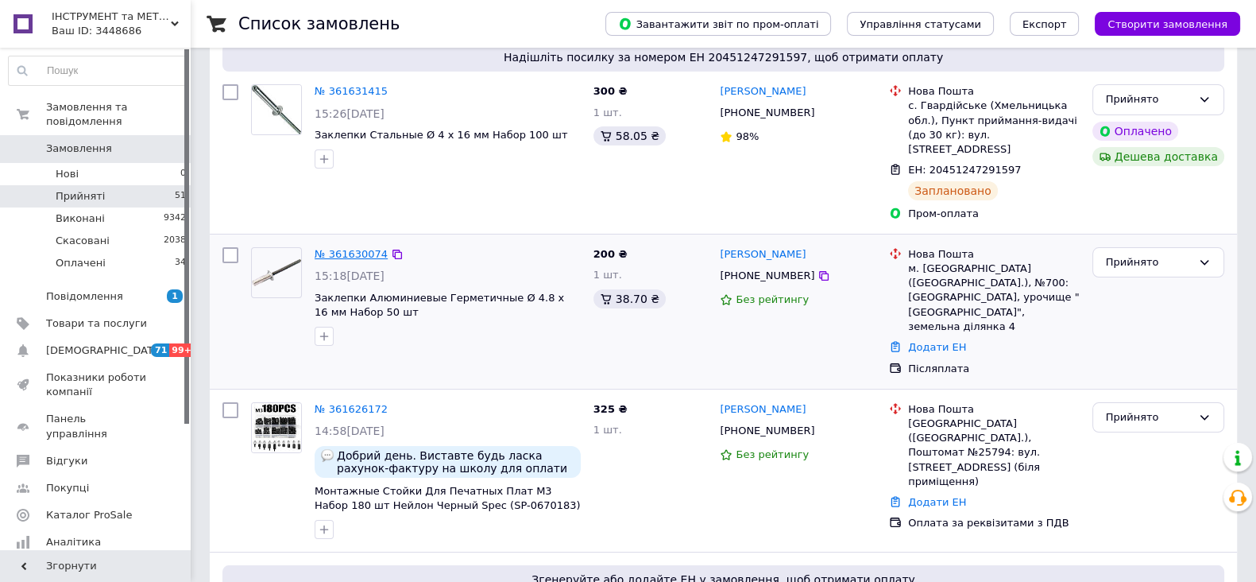
click at [337, 248] on link "№ 361630074" at bounding box center [351, 254] width 73 height 12
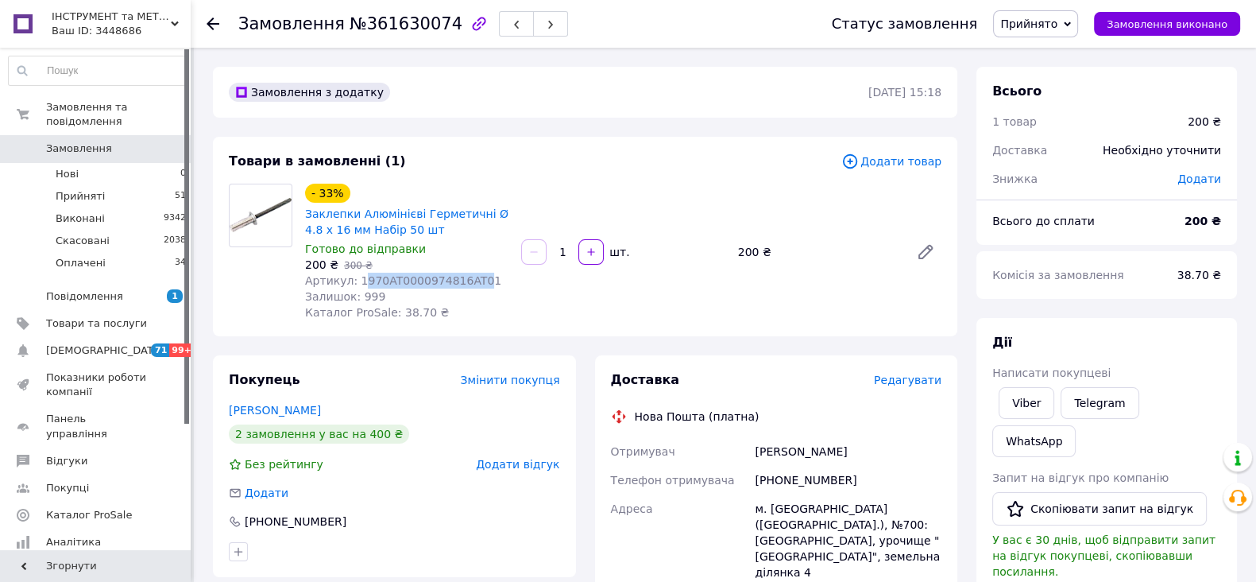
drag, startPoint x: 356, startPoint y: 282, endPoint x: 464, endPoint y: 279, distance: 108.1
click at [464, 279] on span "Артикул: 1970AT0000974816AT01" at bounding box center [403, 280] width 196 height 13
copy span "970AT0000974816AT0"
click at [905, 383] on span "Редагувати" at bounding box center [908, 379] width 68 height 13
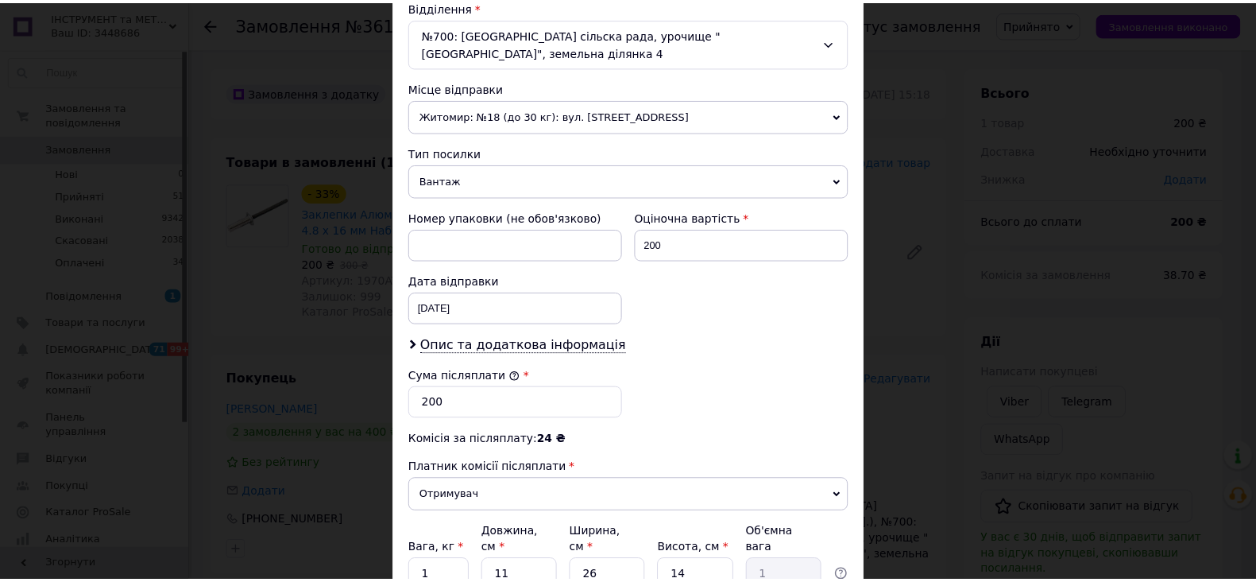
scroll to position [626, 0]
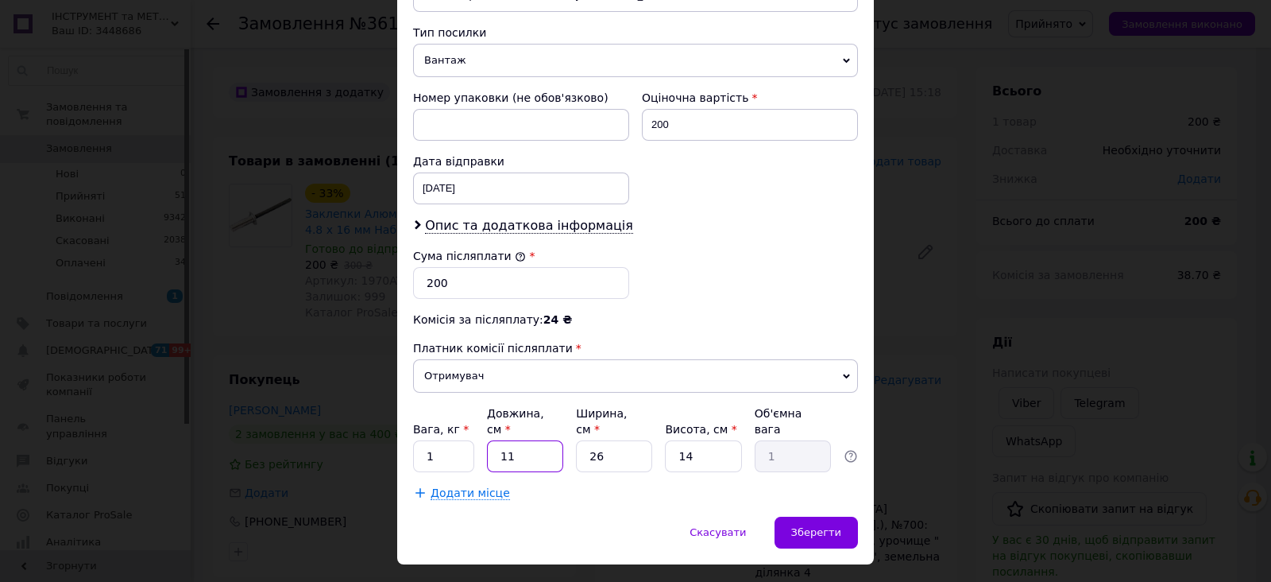
click at [528, 440] on input "11" at bounding box center [525, 456] width 76 height 32
type input "1"
type input "0.1"
type input "19"
type input "1.73"
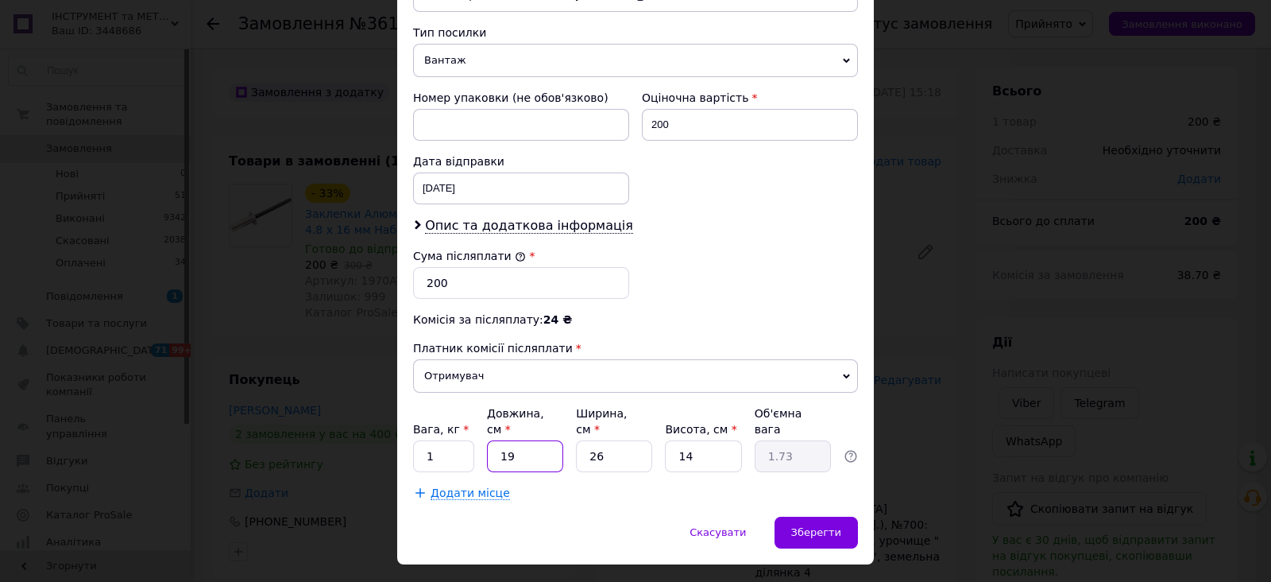
type input "19"
click at [609, 440] on input "26" at bounding box center [614, 456] width 76 height 32
type input "2"
type input "0.13"
type input "1"
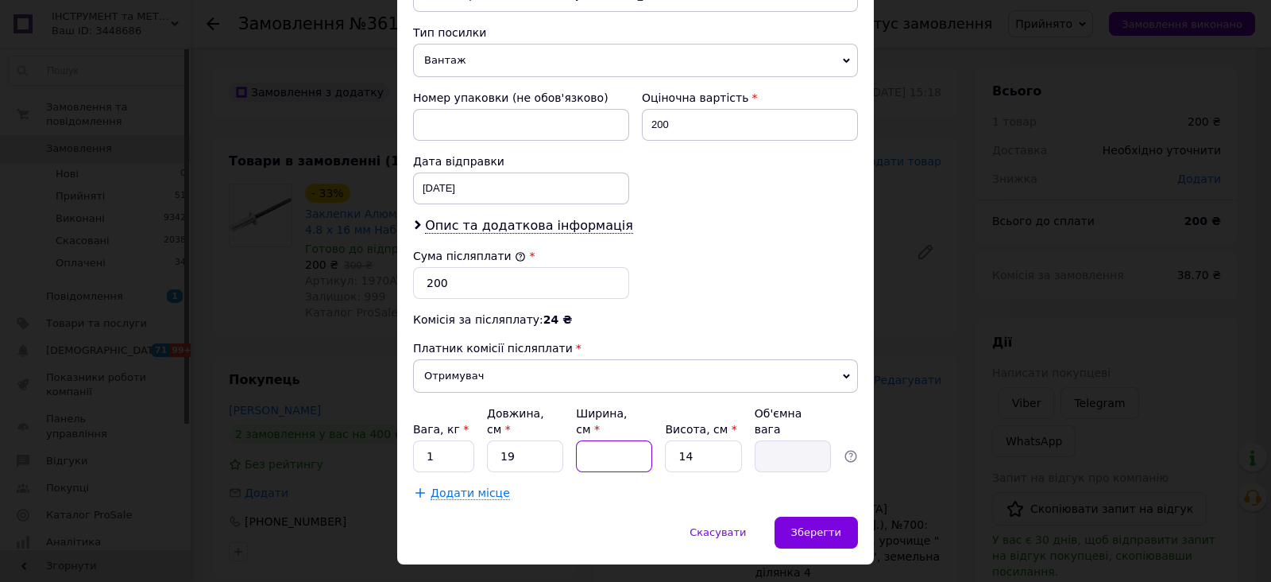
type input "0.1"
type input "15"
type input "1"
type input "15"
click at [808, 516] on div "Зберегти" at bounding box center [816, 532] width 83 height 32
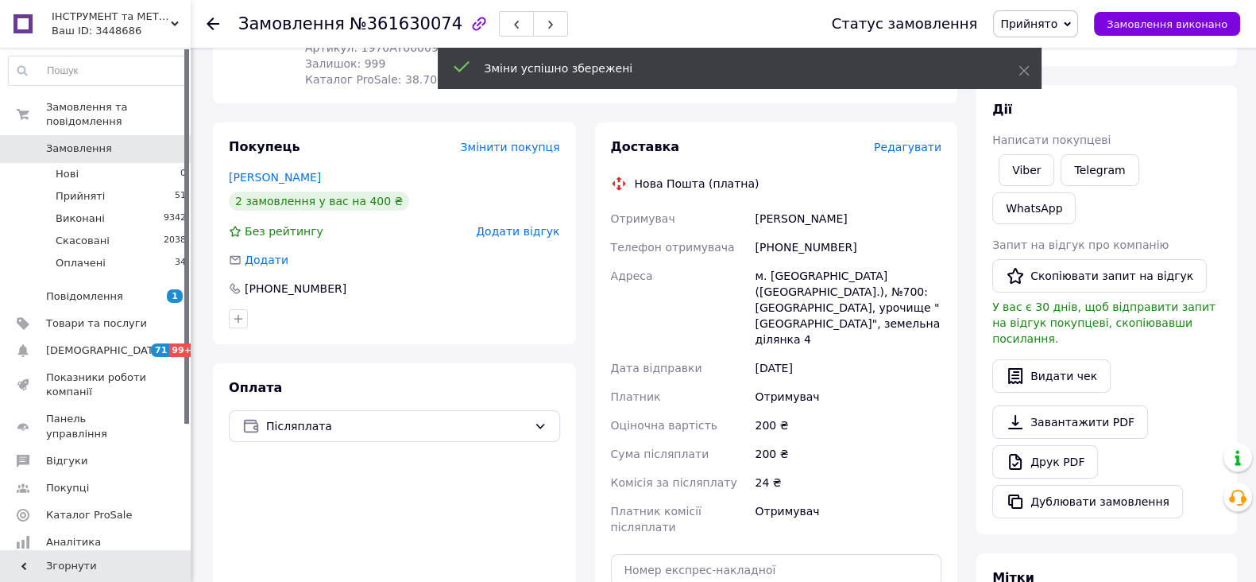
scroll to position [396, 0]
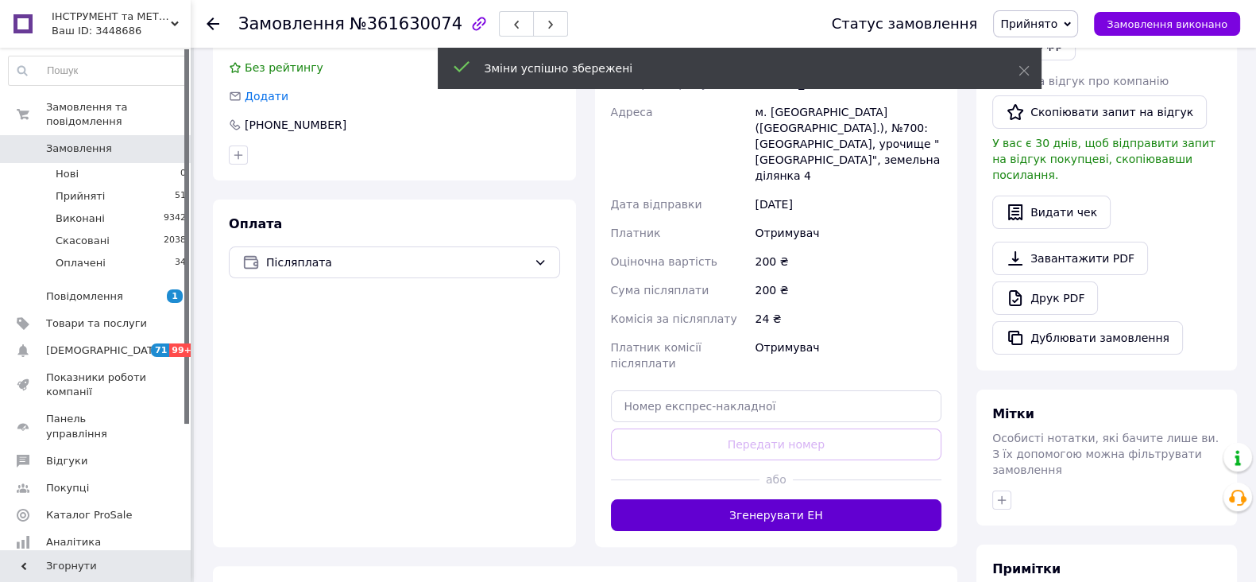
click at [721, 499] on button "Згенерувати ЕН" at bounding box center [776, 515] width 331 height 32
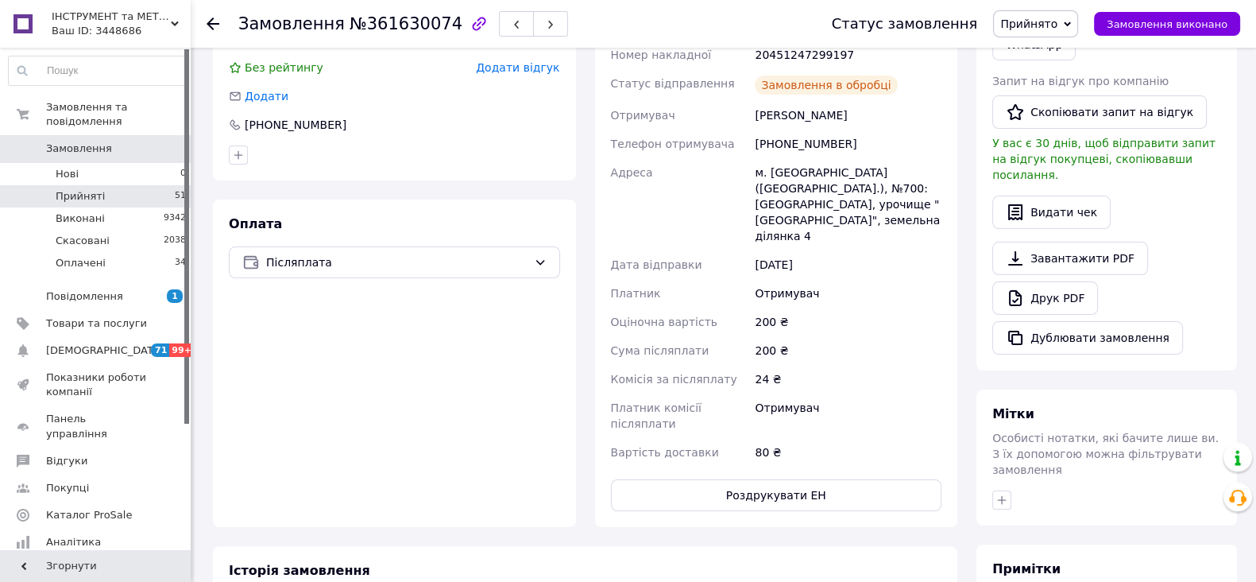
click at [95, 189] on span "Прийняті" at bounding box center [80, 196] width 49 height 14
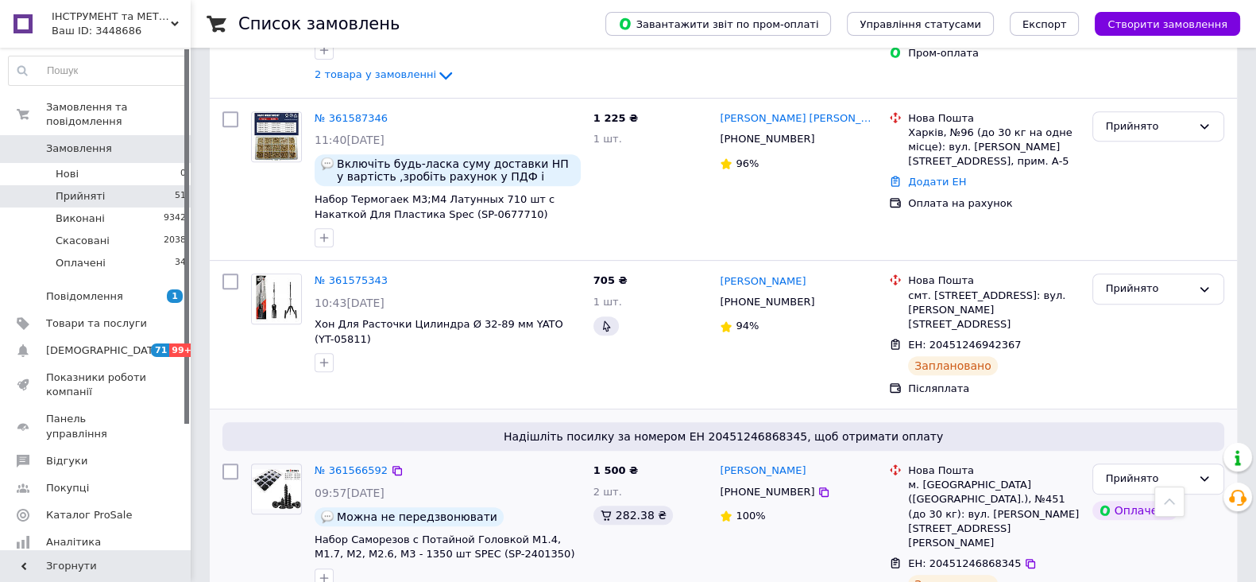
scroll to position [894, 0]
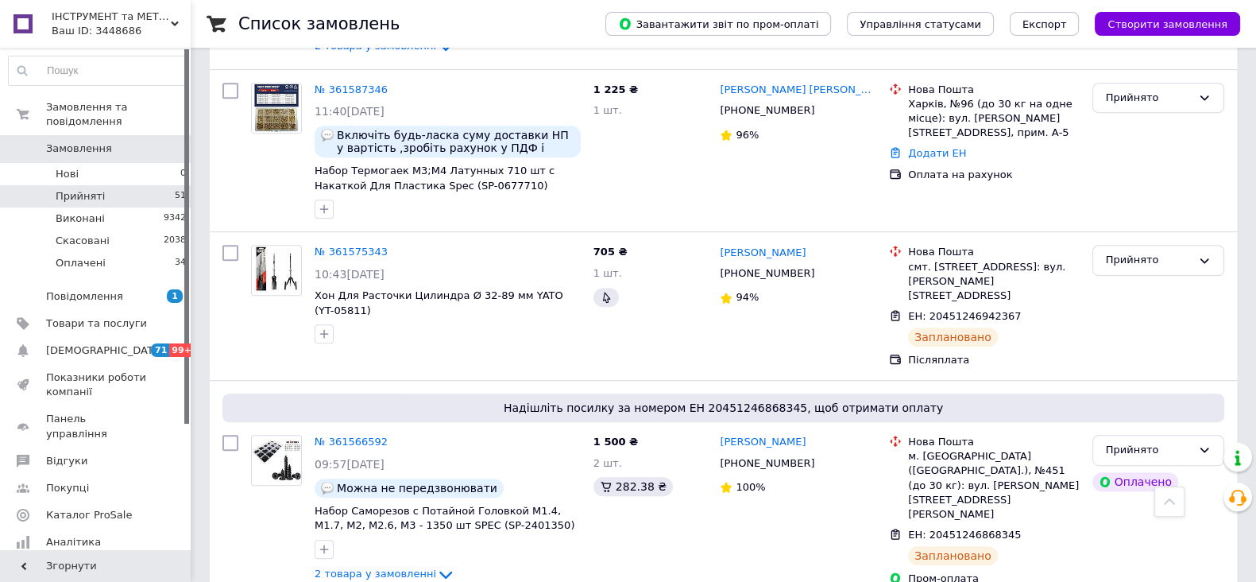
click at [72, 189] on span "Прийняті" at bounding box center [80, 196] width 49 height 14
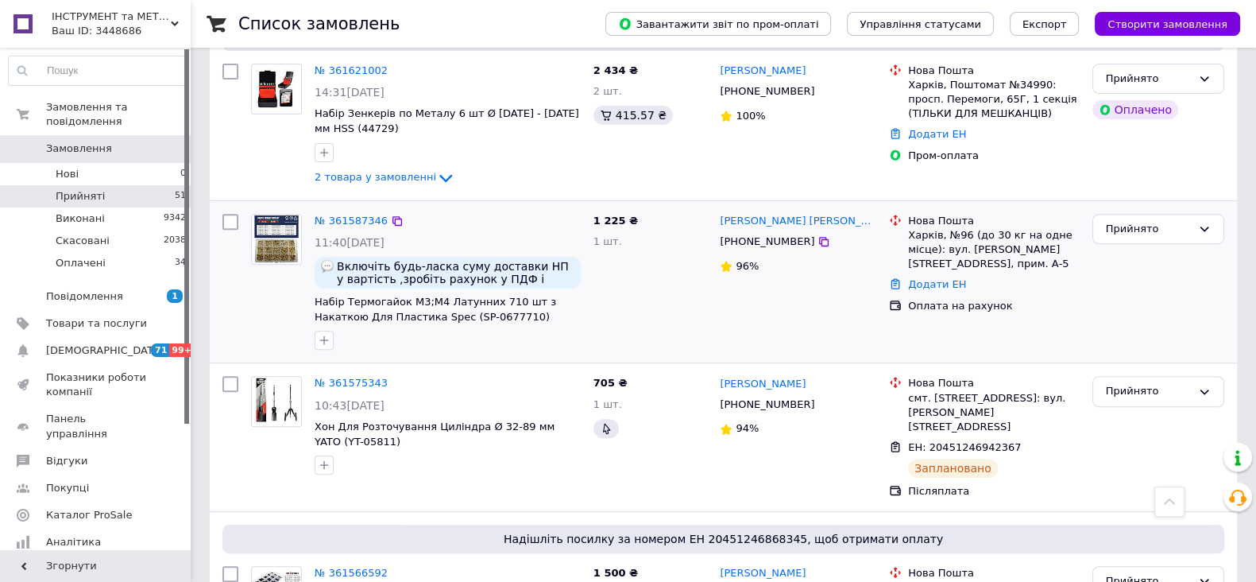
scroll to position [894, 0]
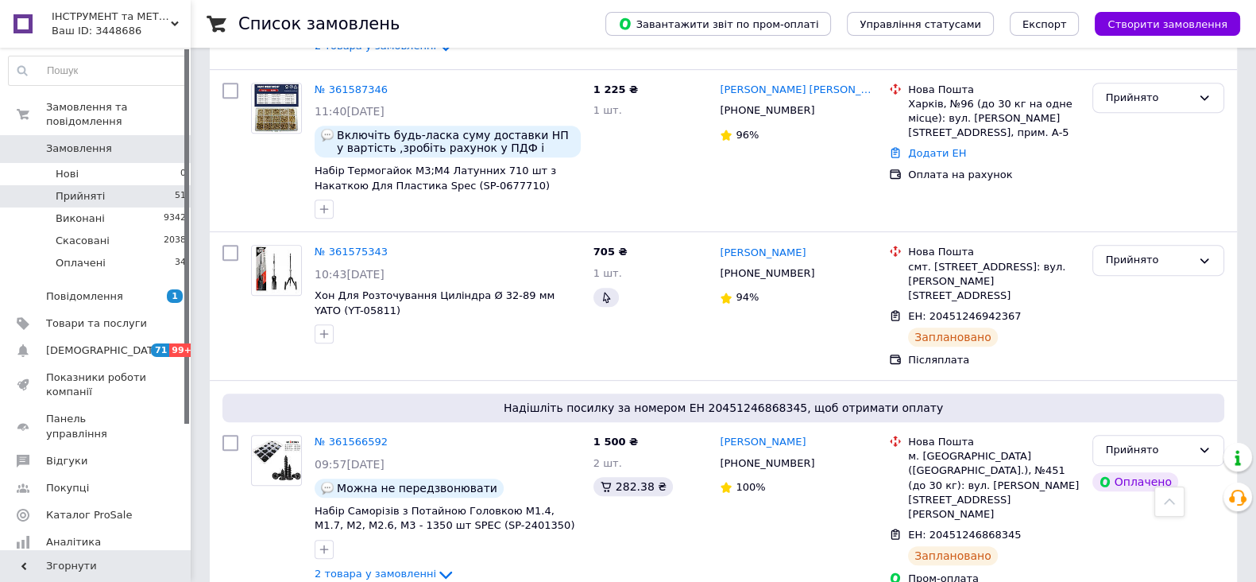
click at [176, 25] on icon at bounding box center [175, 24] width 8 height 8
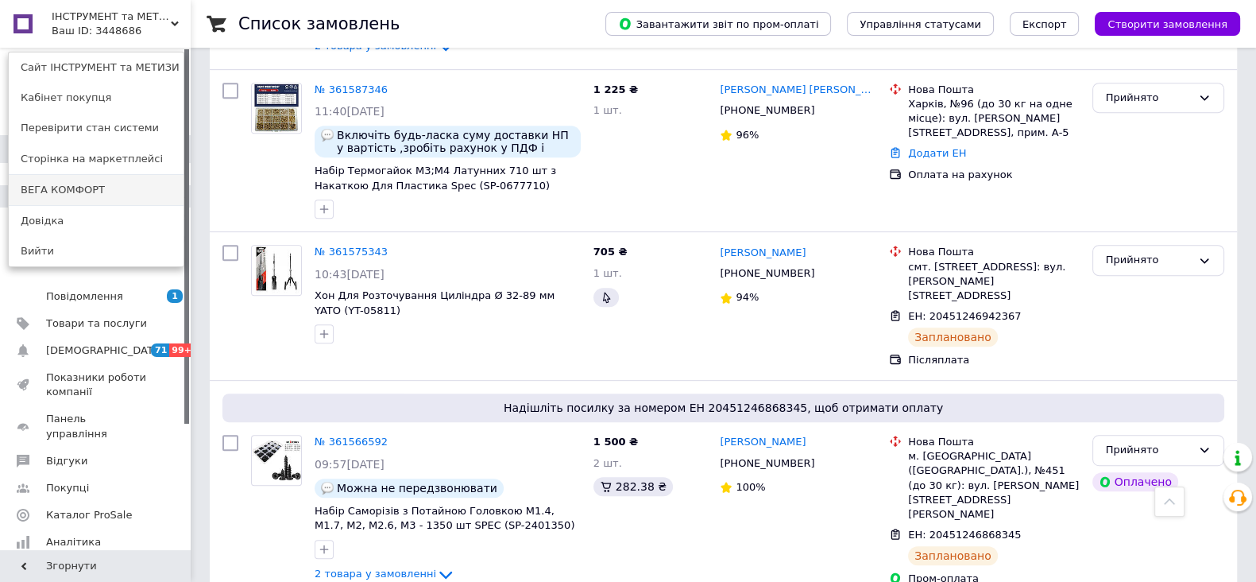
click at [73, 184] on link "ВЕГА КОМФОРТ" at bounding box center [96, 190] width 175 height 30
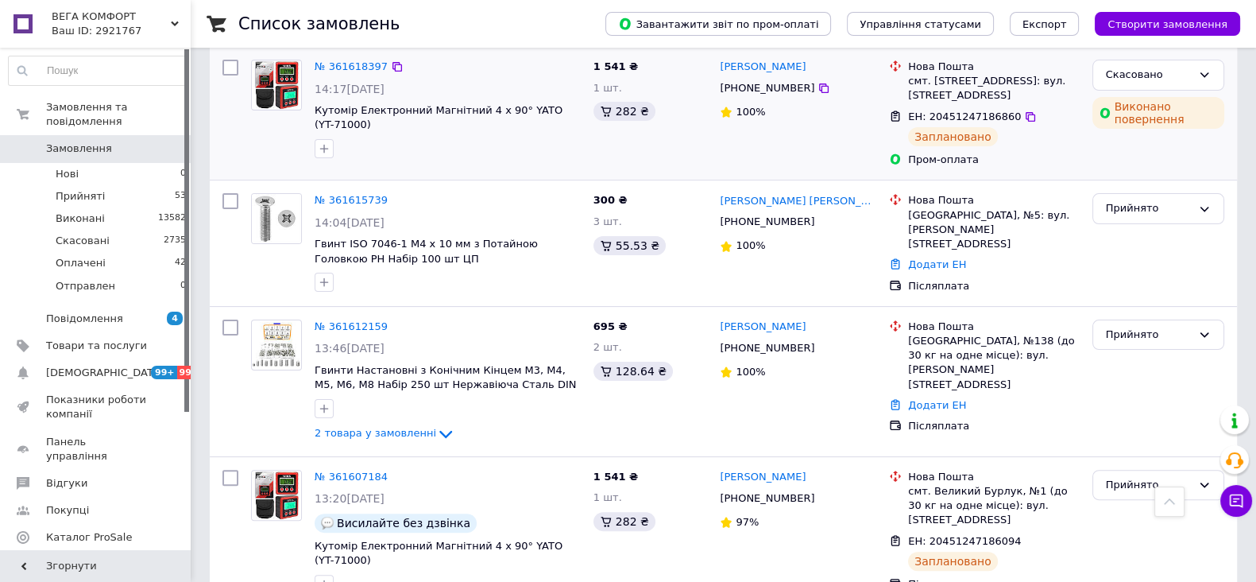
scroll to position [497, 0]
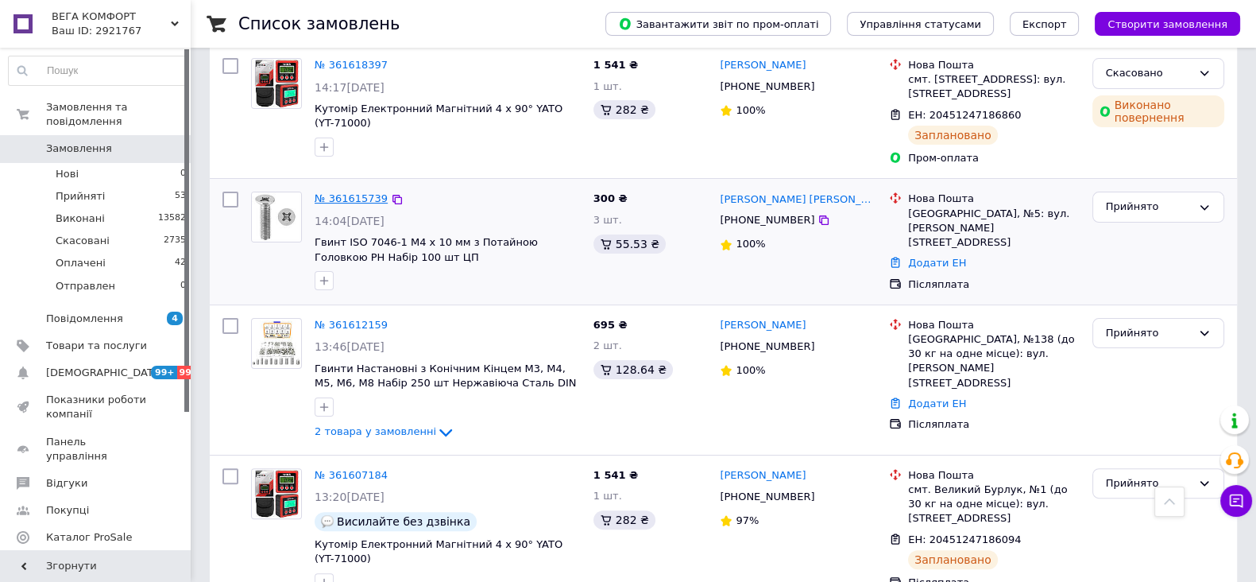
click at [358, 192] on link "№ 361615739" at bounding box center [351, 198] width 73 height 12
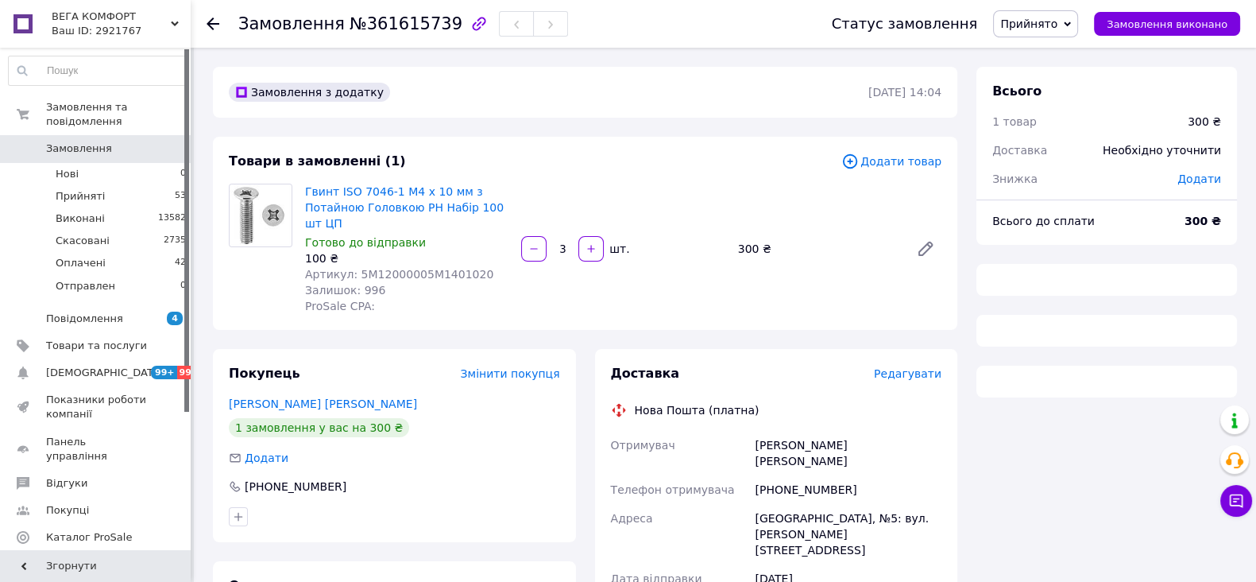
click at [906, 378] on span "Редагувати" at bounding box center [908, 373] width 68 height 13
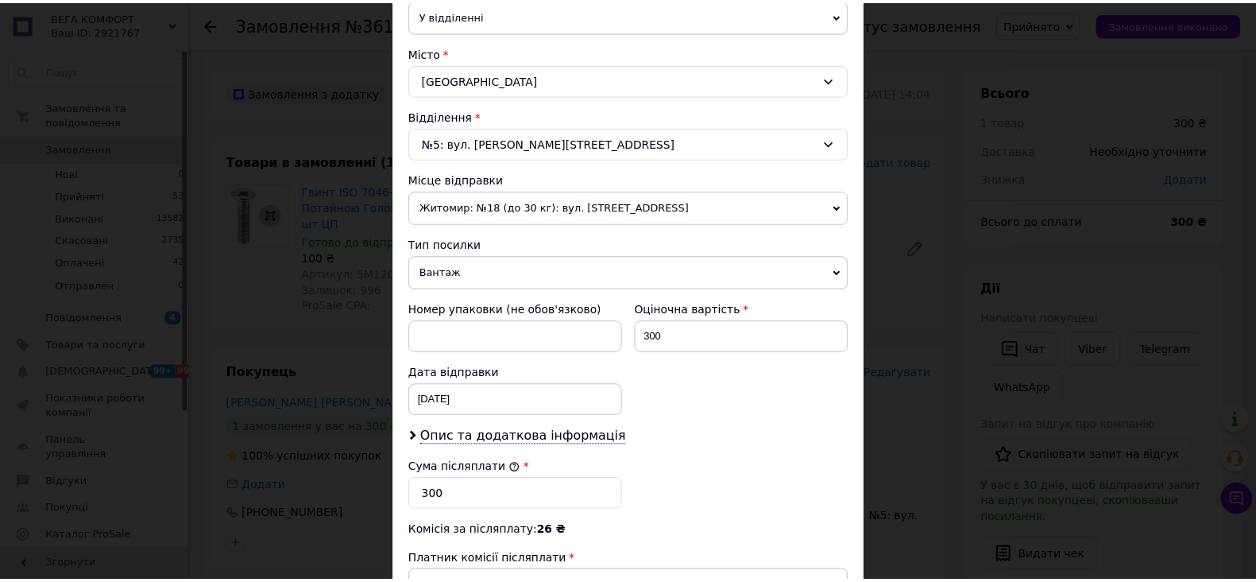
scroll to position [626, 0]
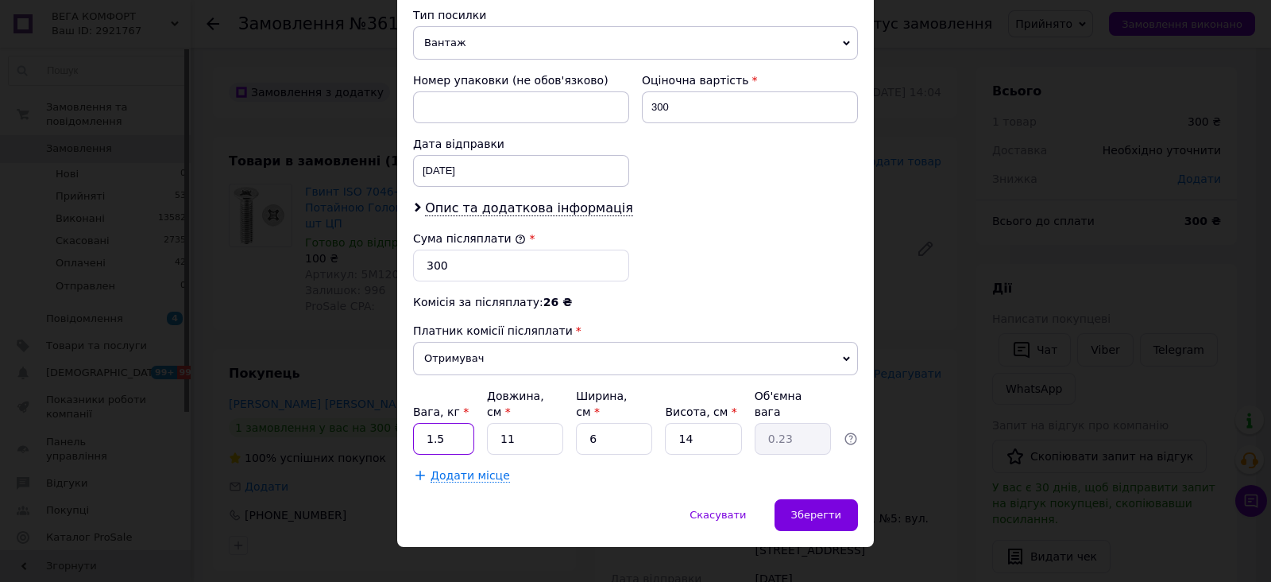
click at [460, 423] on input "1.5" at bounding box center [443, 439] width 61 height 32
type input "1"
click at [542, 423] on input "11" at bounding box center [525, 439] width 76 height 32
type input "1"
type input "0.1"
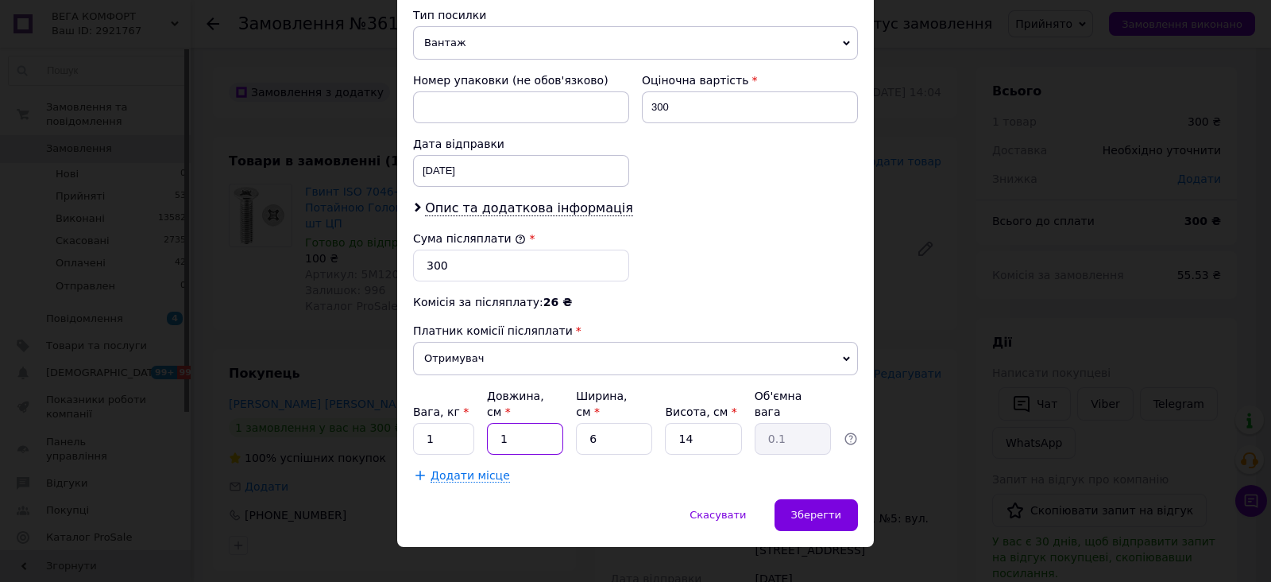
type input "19"
type input "0.4"
type input "19"
click at [628, 423] on input "6" at bounding box center [614, 439] width 76 height 32
type input "1"
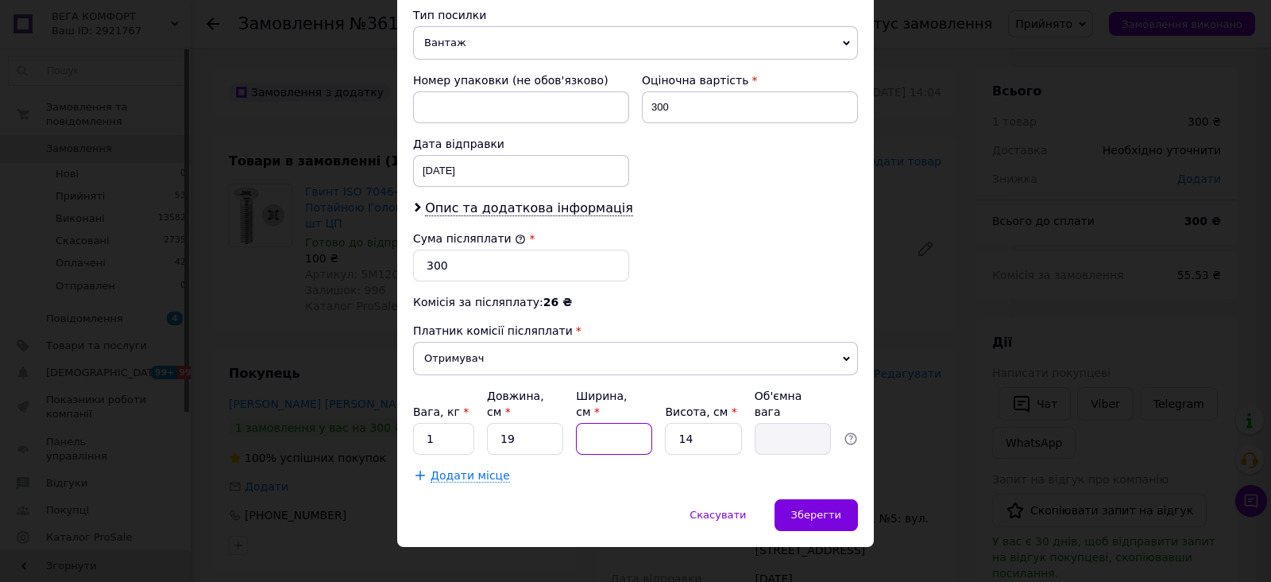
type input "0.1"
type input "15"
type input "1"
type input "15"
click at [810, 509] on span "Зберегти" at bounding box center [816, 515] width 50 height 12
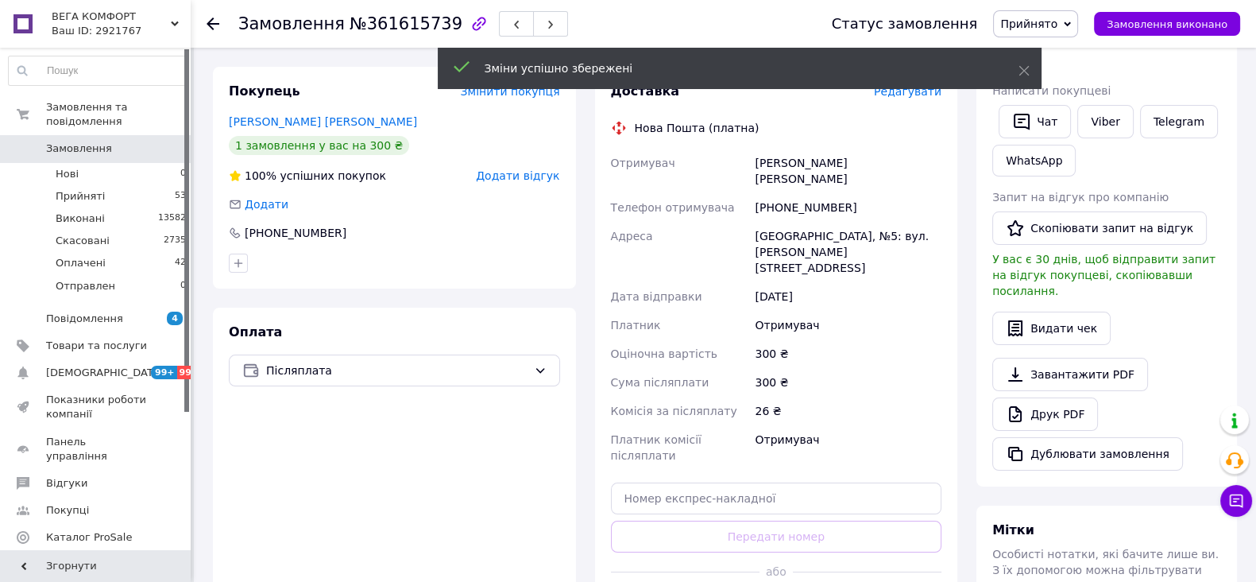
scroll to position [298, 0]
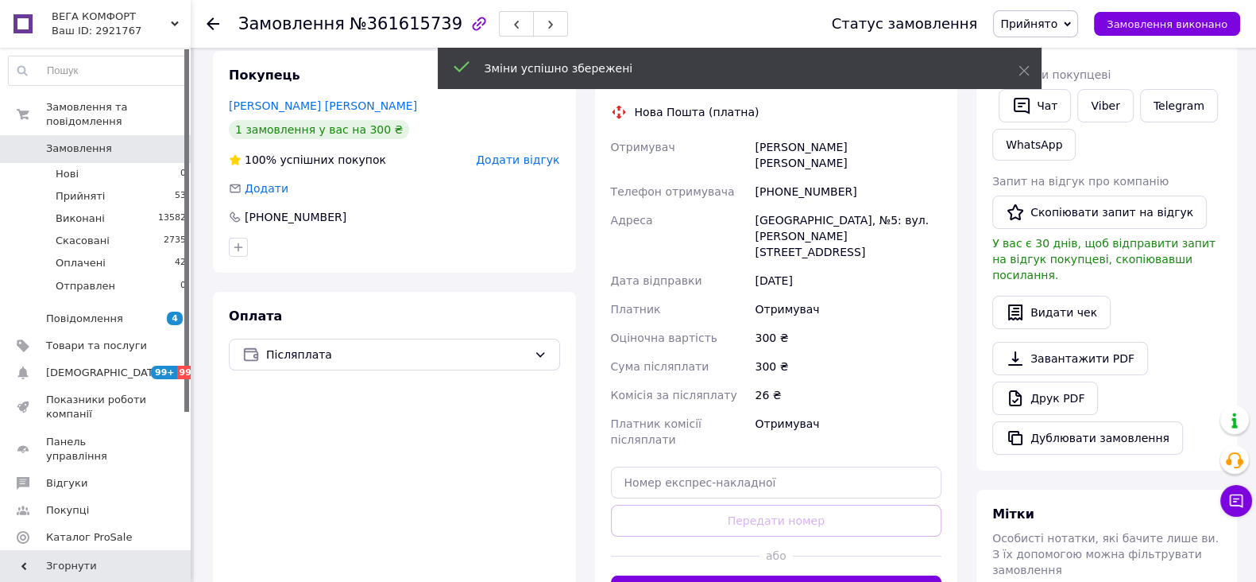
click at [802, 575] on button "Згенерувати ЕН" at bounding box center [776, 591] width 331 height 32
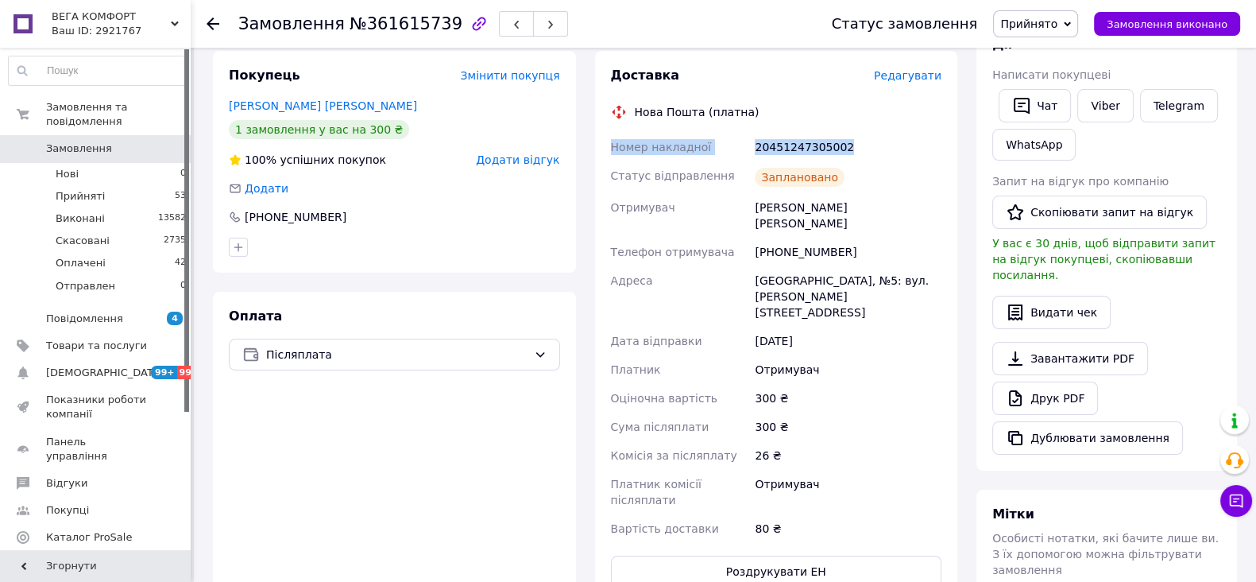
drag, startPoint x: 613, startPoint y: 146, endPoint x: 857, endPoint y: 146, distance: 244.7
click at [876, 145] on div "Номер накладної 20451247305002 Статус відправлення Заплановано Отримувач Денис …" at bounding box center [777, 338] width 338 height 410
copy div "Номер накладної 20451247305002"
click at [1109, 101] on link "Viber" at bounding box center [1105, 105] width 56 height 33
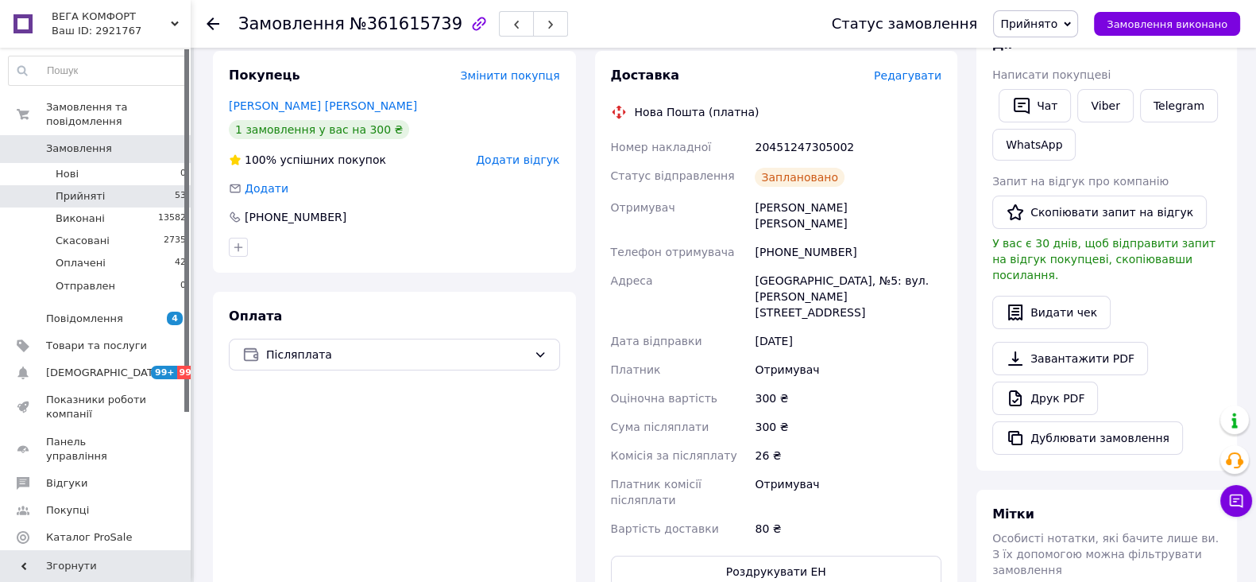
click at [91, 189] on span "Прийняті" at bounding box center [80, 196] width 49 height 14
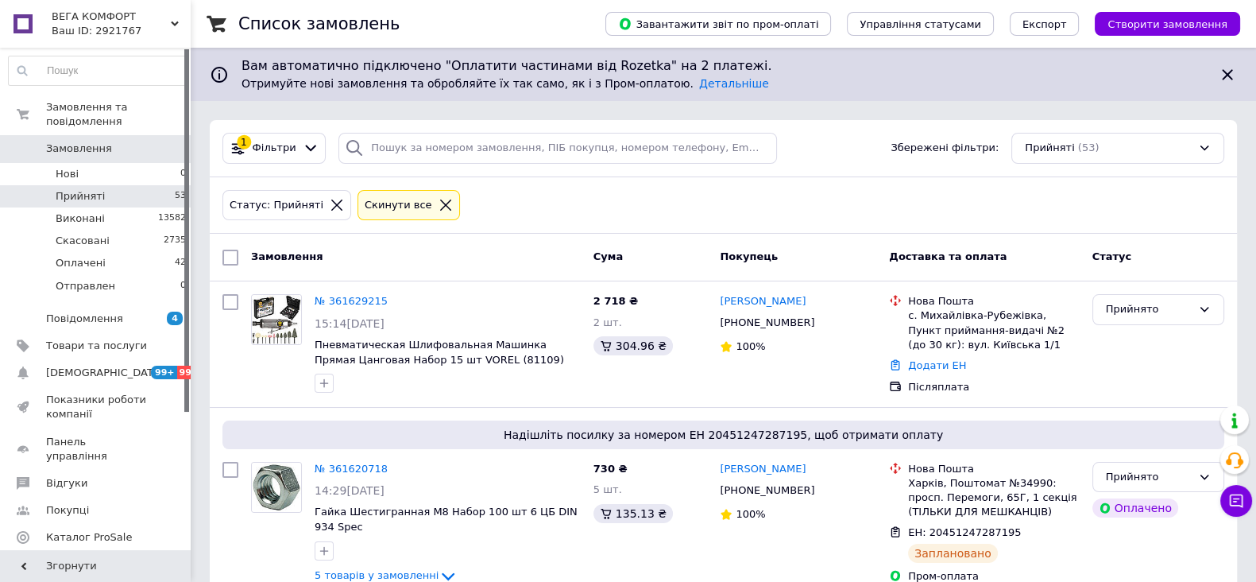
click at [1152, 13] on button "Створити замовлення" at bounding box center [1167, 24] width 145 height 24
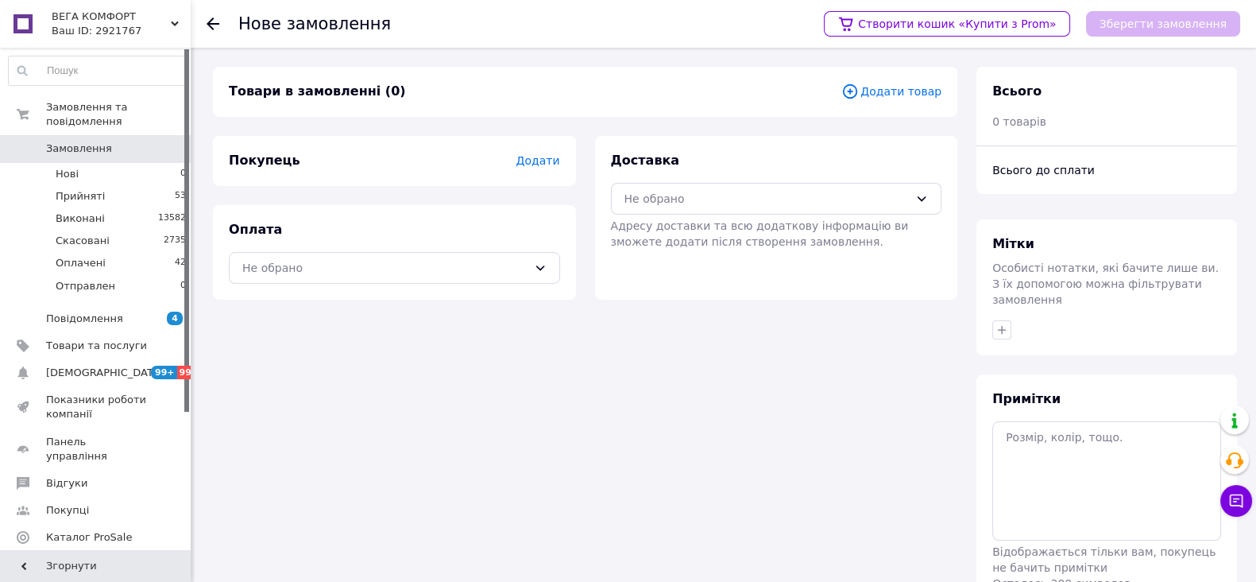
click at [897, 91] on span "Додати товар" at bounding box center [891, 91] width 100 height 17
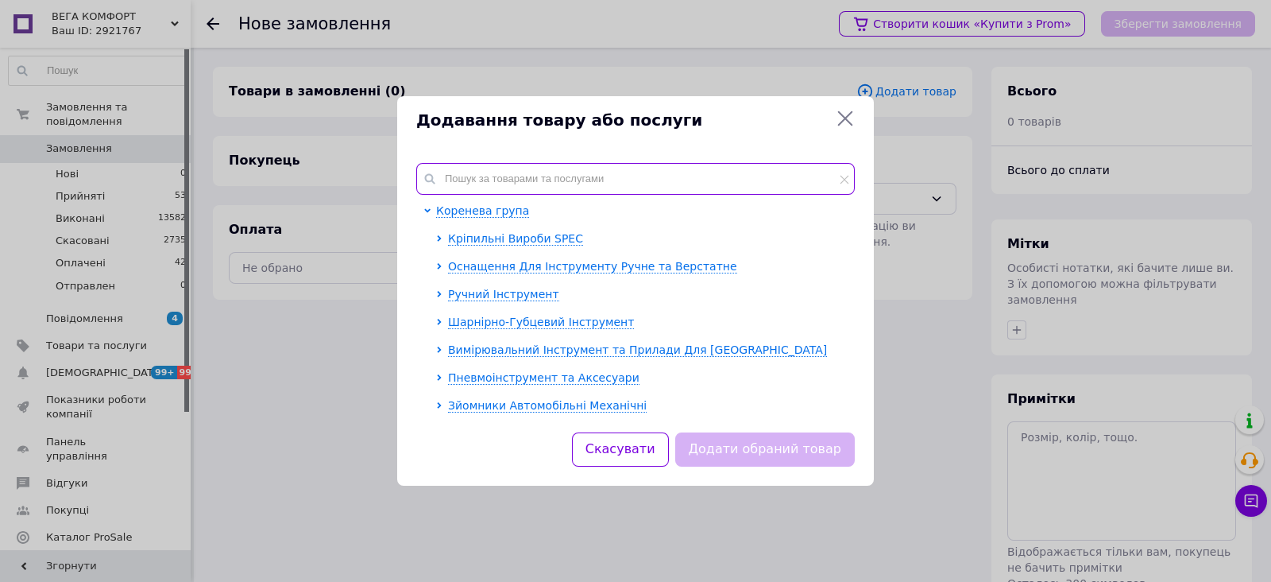
paste input "3KB20000003KBM0020"
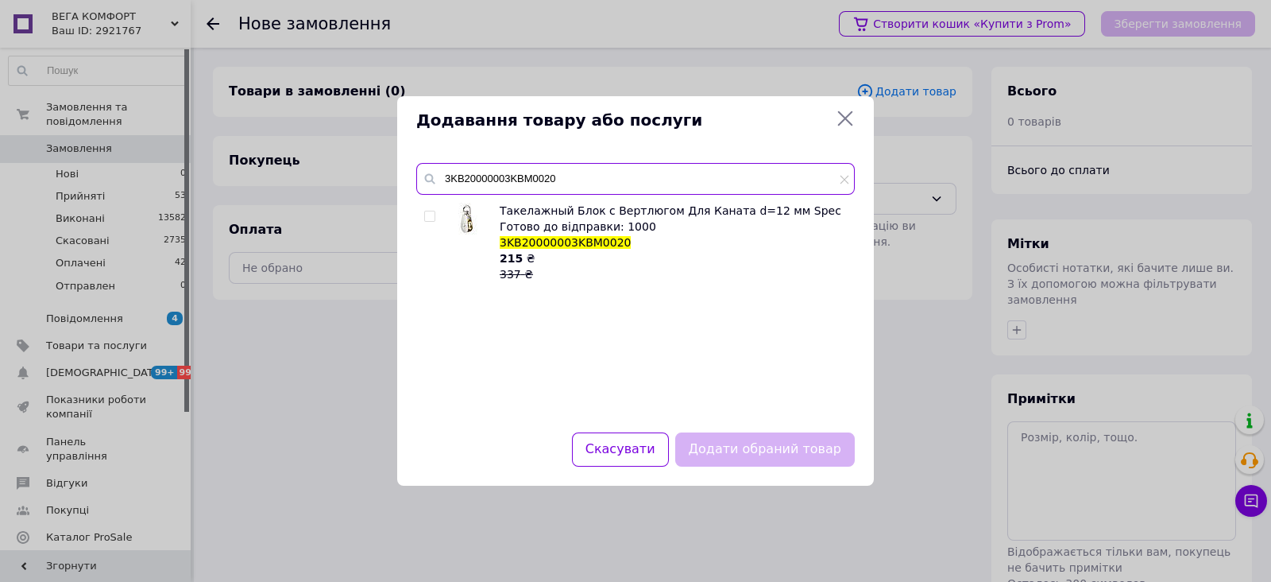
type input "3KB20000003KBM0020"
click at [432, 215] on input "checkbox" at bounding box center [429, 216] width 10 height 10
checkbox input "true"
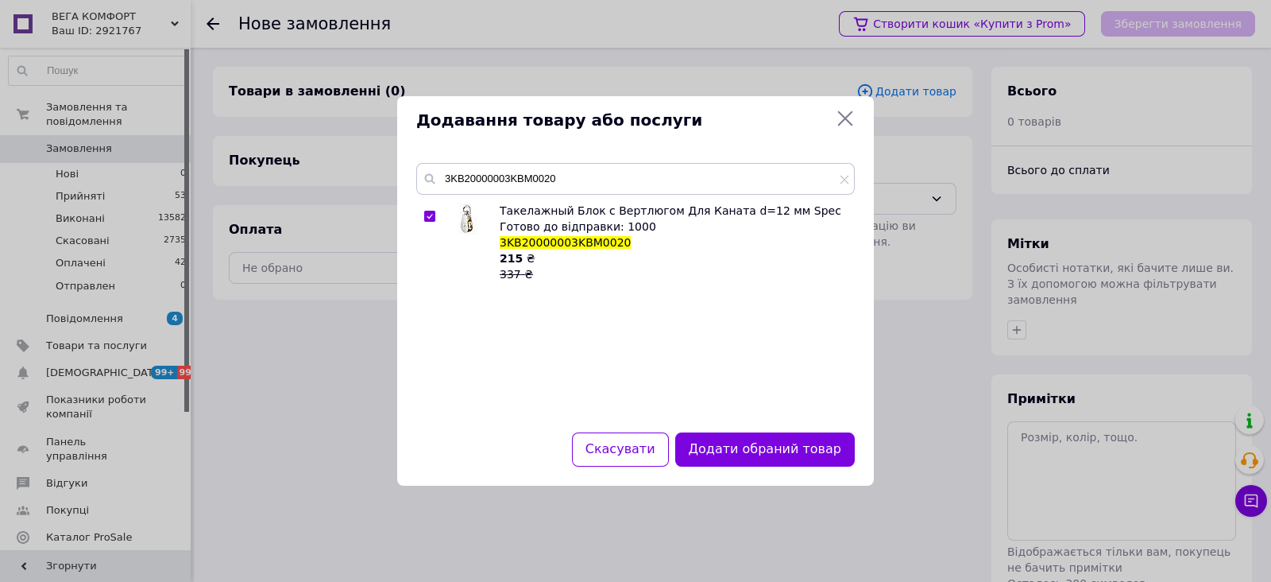
click at [726, 442] on button "Додати обраний товар" at bounding box center [765, 449] width 180 height 34
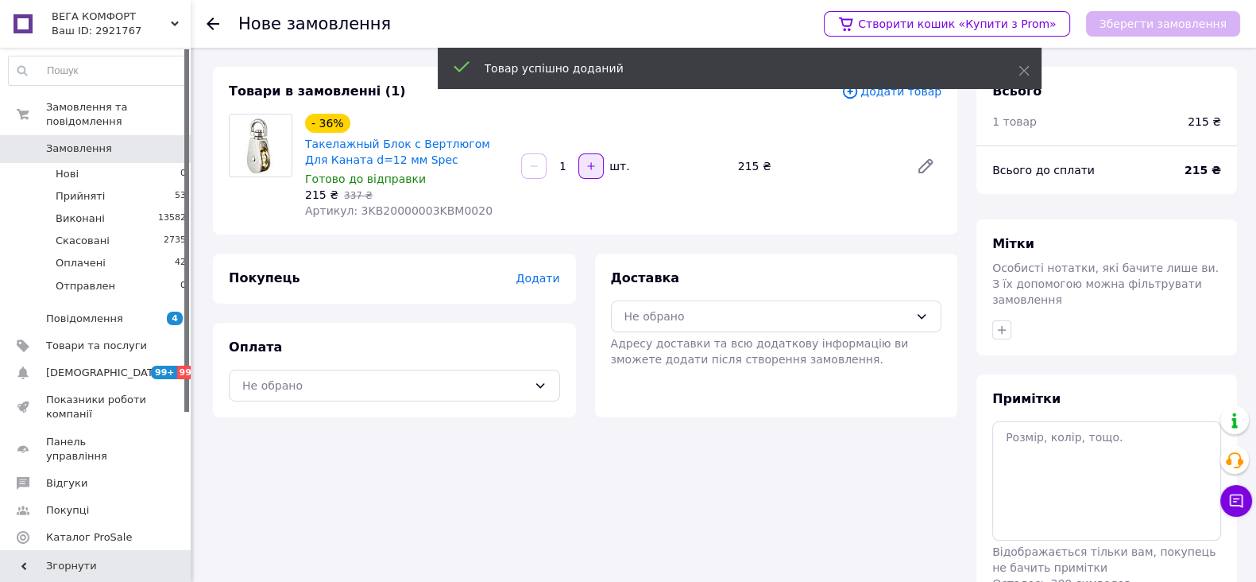
click at [587, 168] on icon "button" at bounding box center [591, 165] width 11 height 11
type input "2"
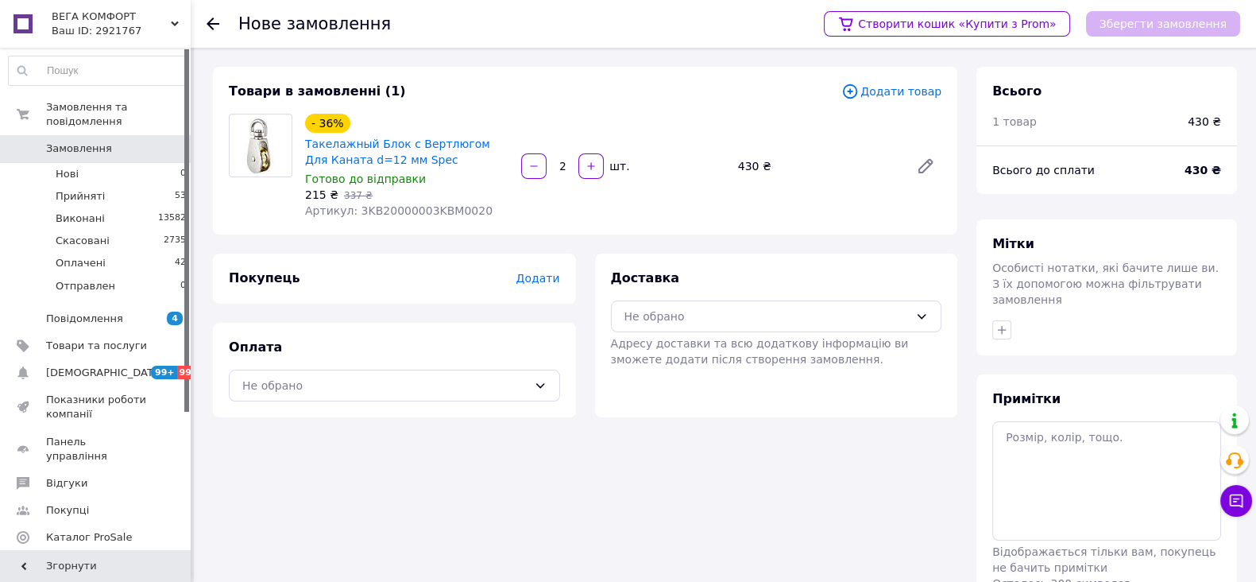
click at [538, 281] on span "Додати" at bounding box center [538, 278] width 44 height 13
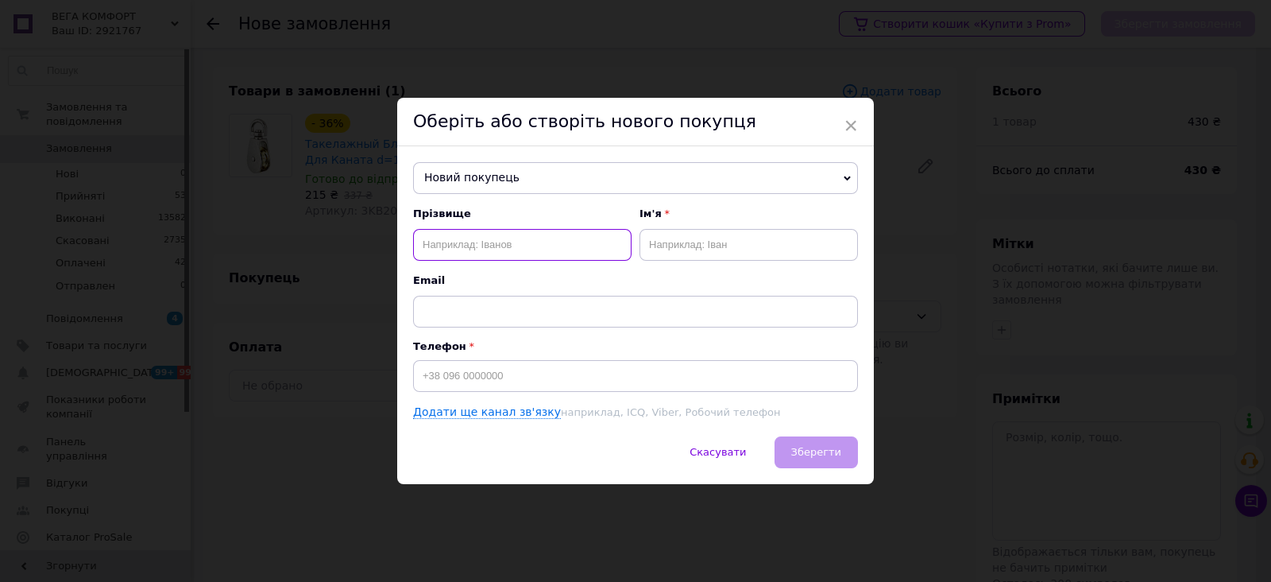
click at [467, 243] on input "text" at bounding box center [522, 245] width 218 height 32
type input "Цибулько"
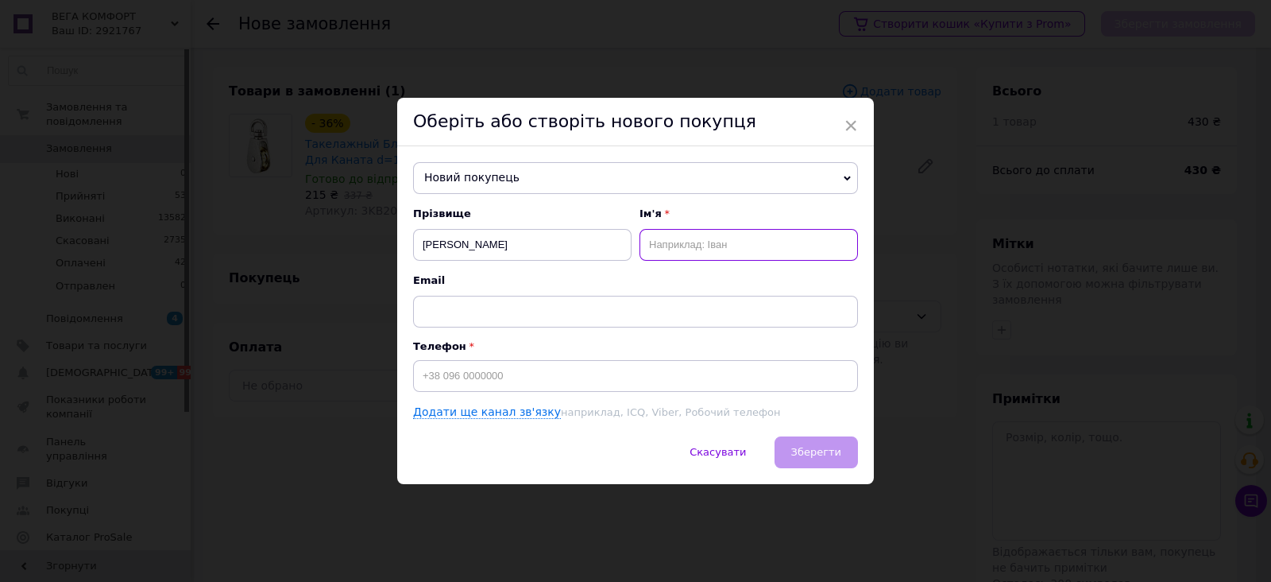
drag, startPoint x: 684, startPoint y: 259, endPoint x: 640, endPoint y: 254, distance: 44.7
click at [683, 259] on input "text" at bounding box center [749, 245] width 218 height 32
type input "Володимир"
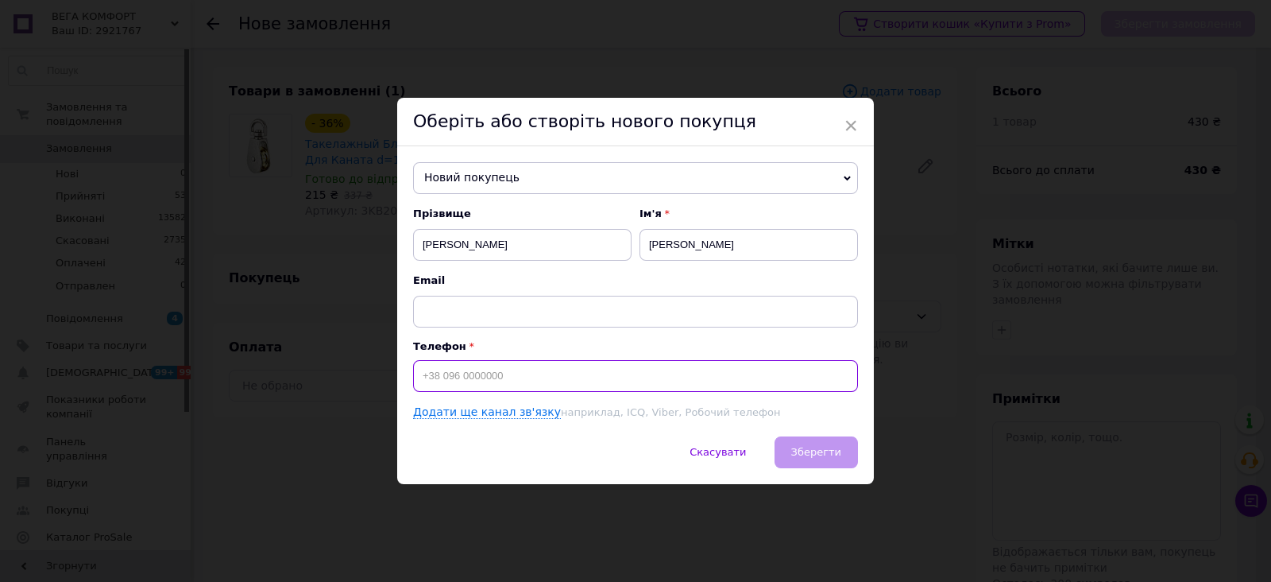
click at [421, 372] on input at bounding box center [635, 376] width 445 height 32
type input "+380501880911"
click at [788, 452] on button "Зберегти" at bounding box center [816, 452] width 83 height 32
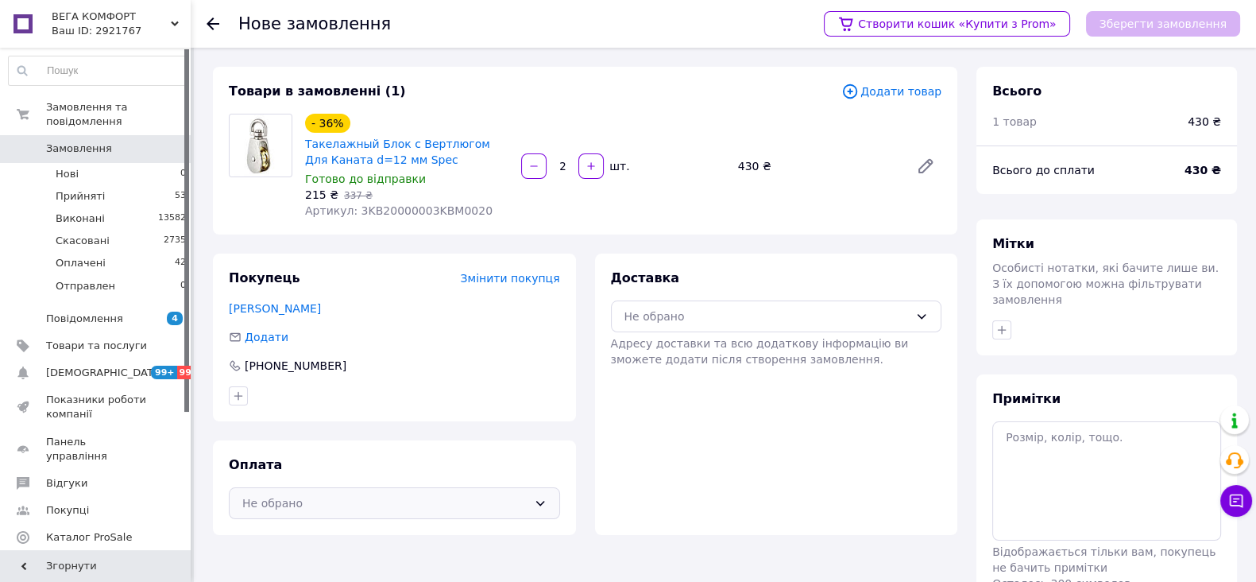
drag, startPoint x: 543, startPoint y: 504, endPoint x: 509, endPoint y: 503, distance: 33.4
click at [543, 503] on icon at bounding box center [540, 503] width 13 height 13
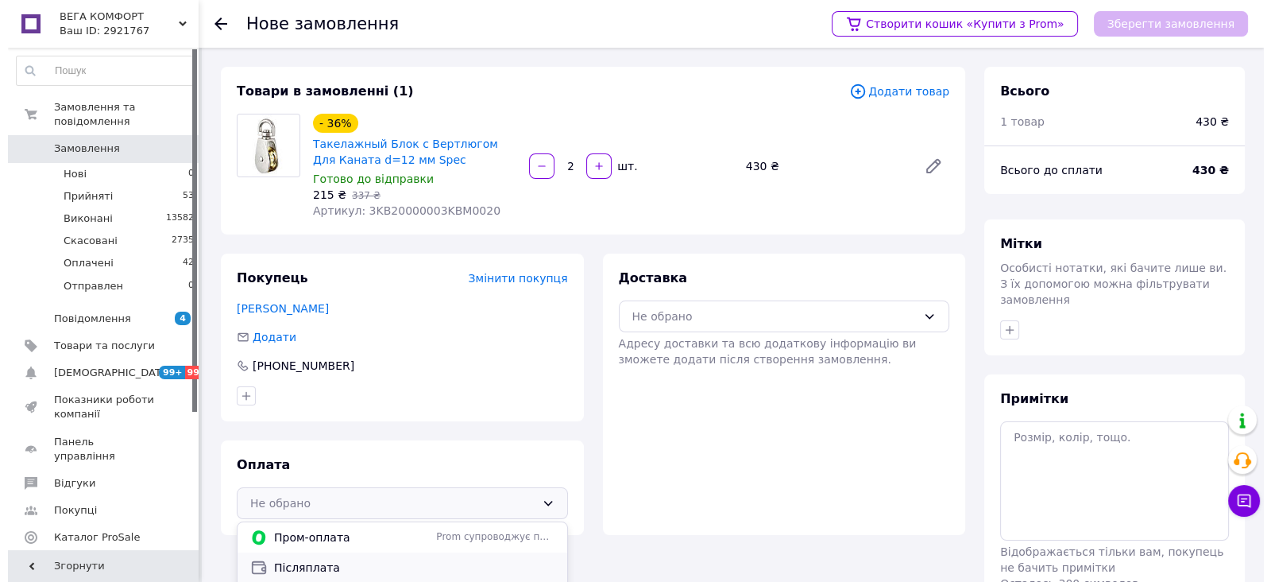
scroll to position [37, 0]
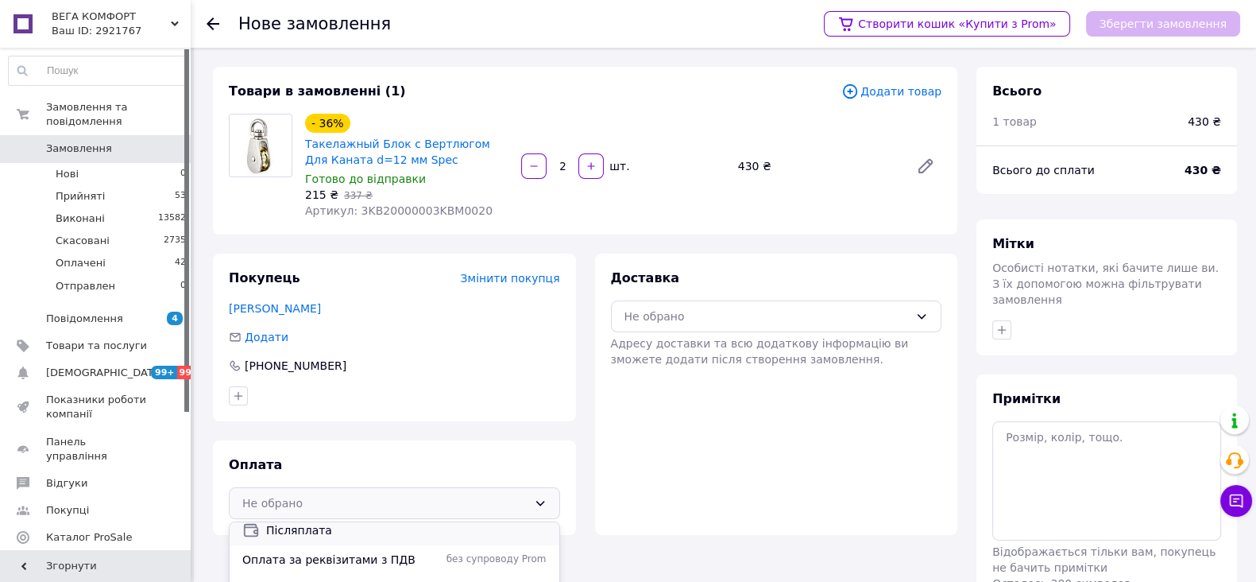
click at [322, 531] on span "Післяплата" at bounding box center [406, 530] width 280 height 16
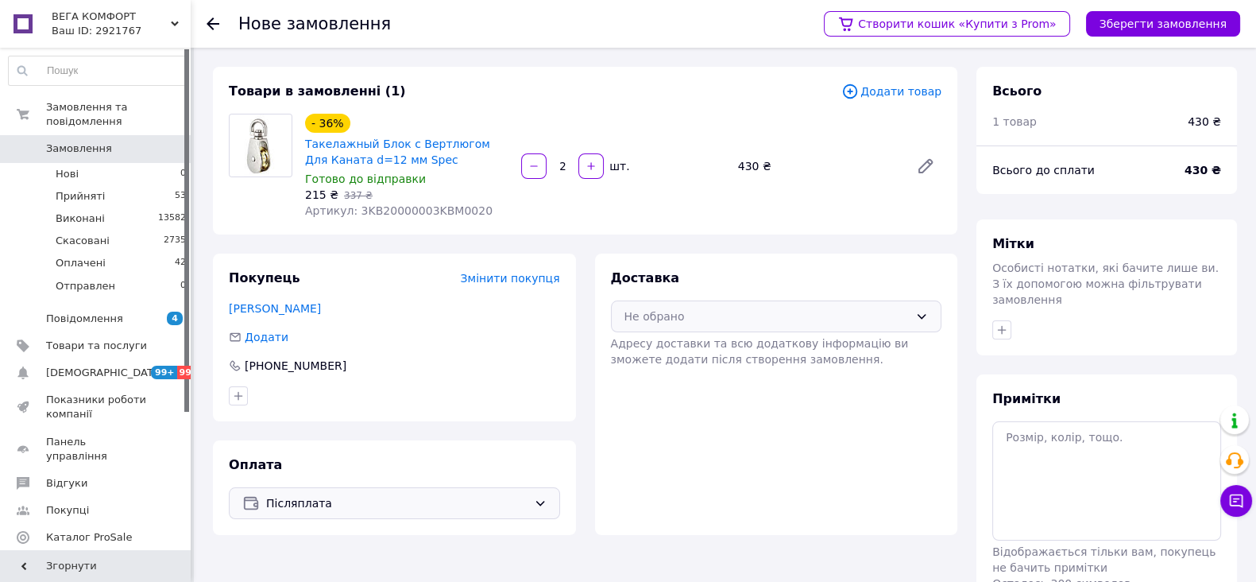
drag, startPoint x: 926, startPoint y: 315, endPoint x: 876, endPoint y: 328, distance: 51.6
click at [922, 315] on icon at bounding box center [921, 316] width 13 height 13
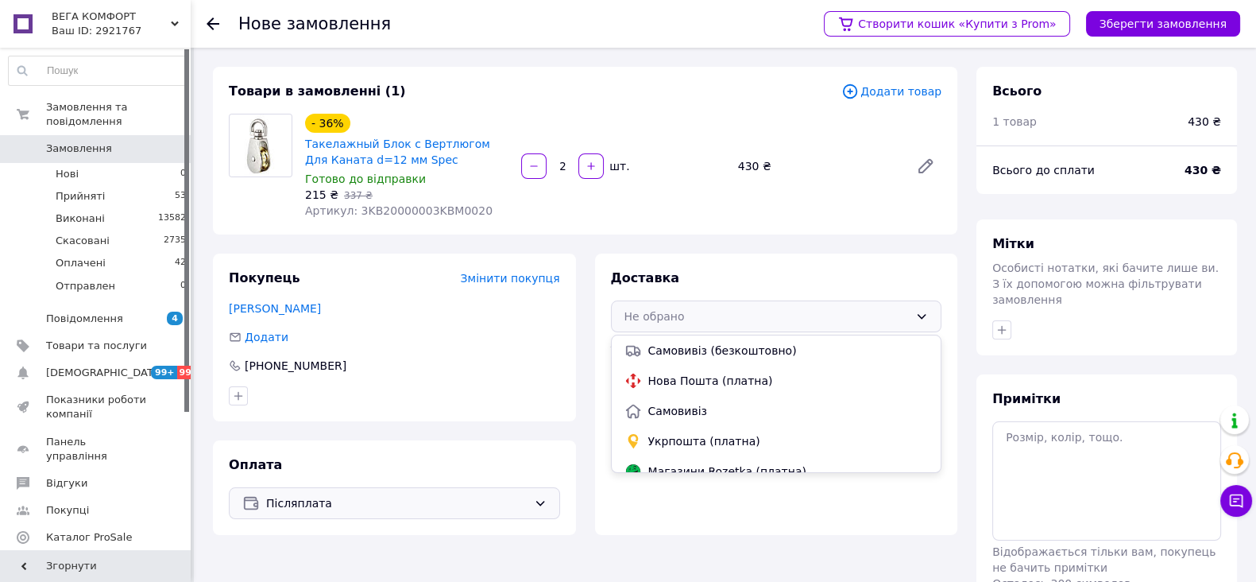
drag, startPoint x: 686, startPoint y: 381, endPoint x: 711, endPoint y: 367, distance: 28.1
click at [686, 380] on span "Нова Пошта (платна)" at bounding box center [788, 381] width 280 height 16
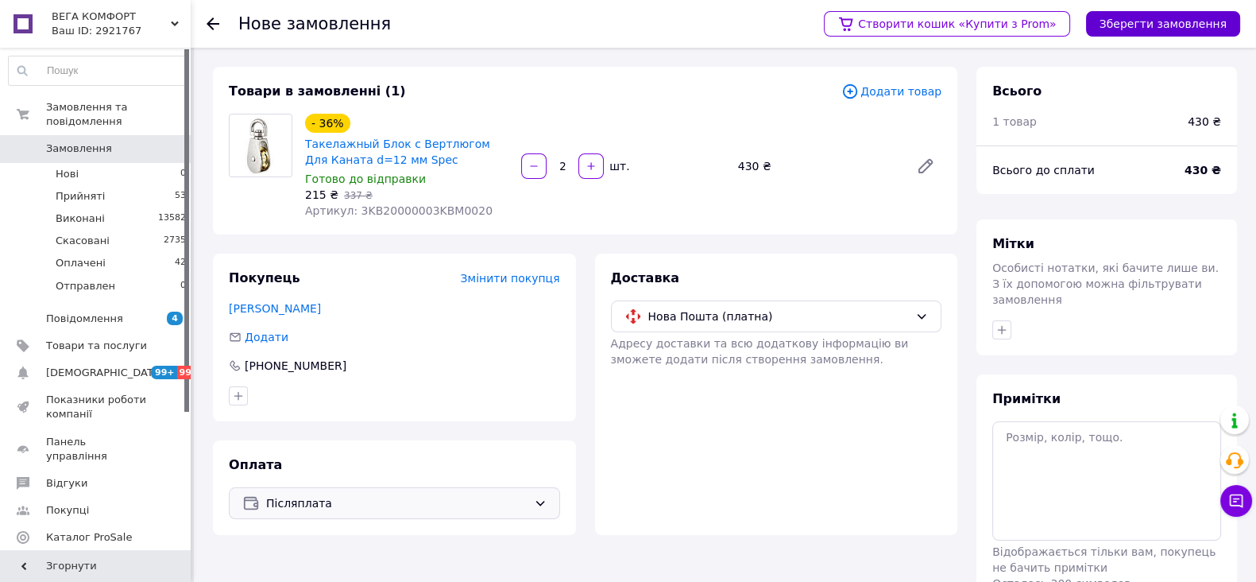
click at [1175, 25] on button "Зберегти замовлення" at bounding box center [1163, 23] width 154 height 25
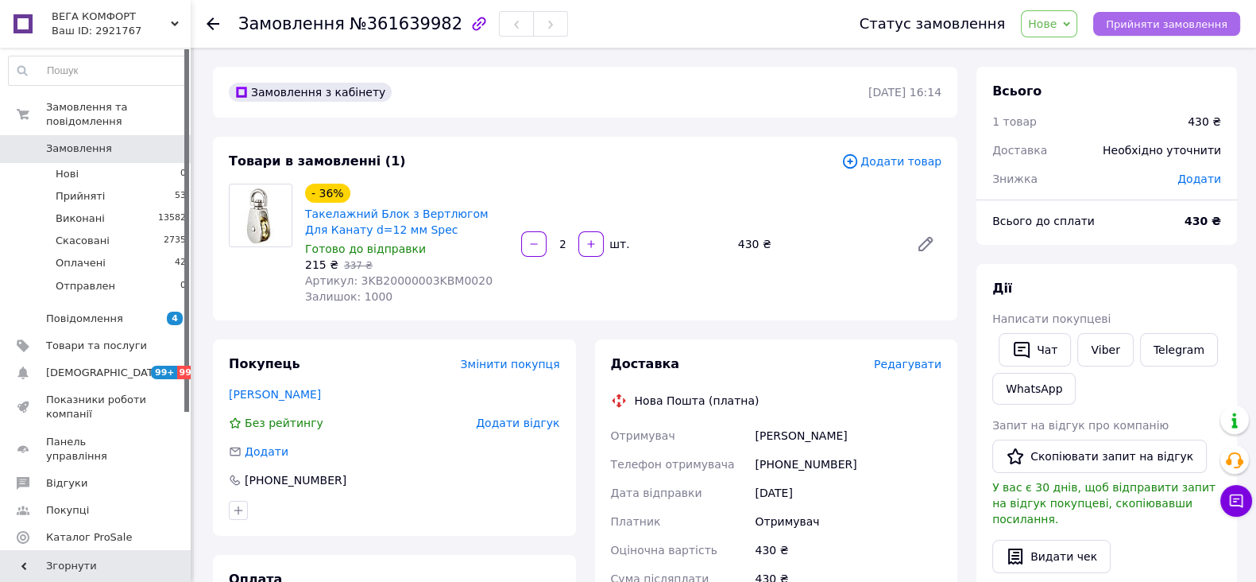
click at [1164, 25] on span "Прийняти замовлення" at bounding box center [1167, 24] width 122 height 12
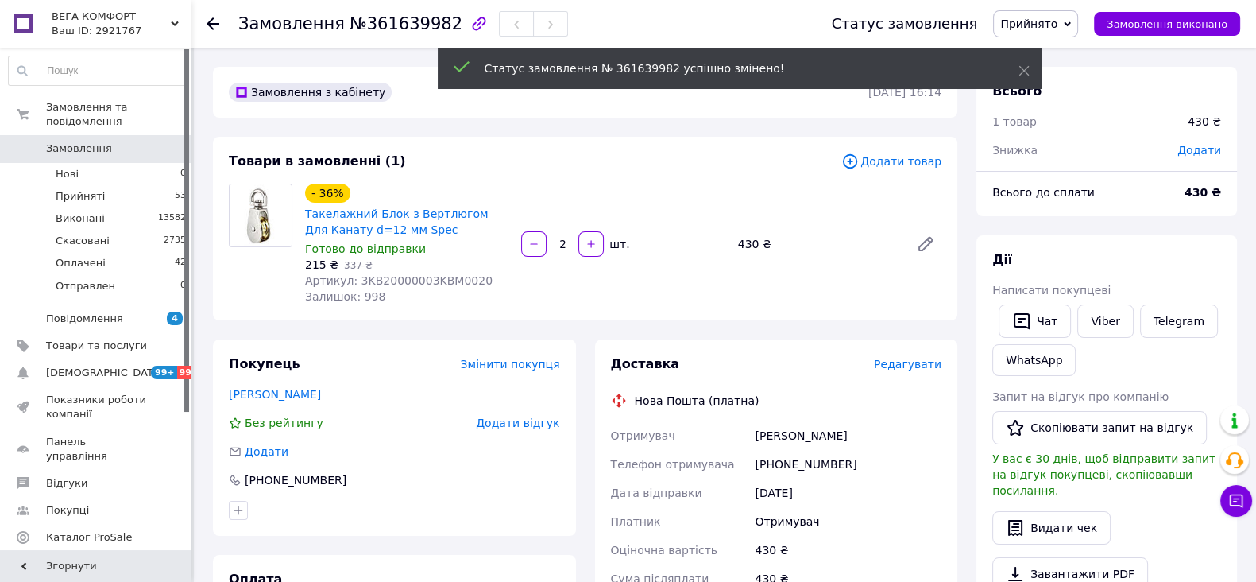
click at [933, 359] on span "Редагувати" at bounding box center [908, 364] width 68 height 13
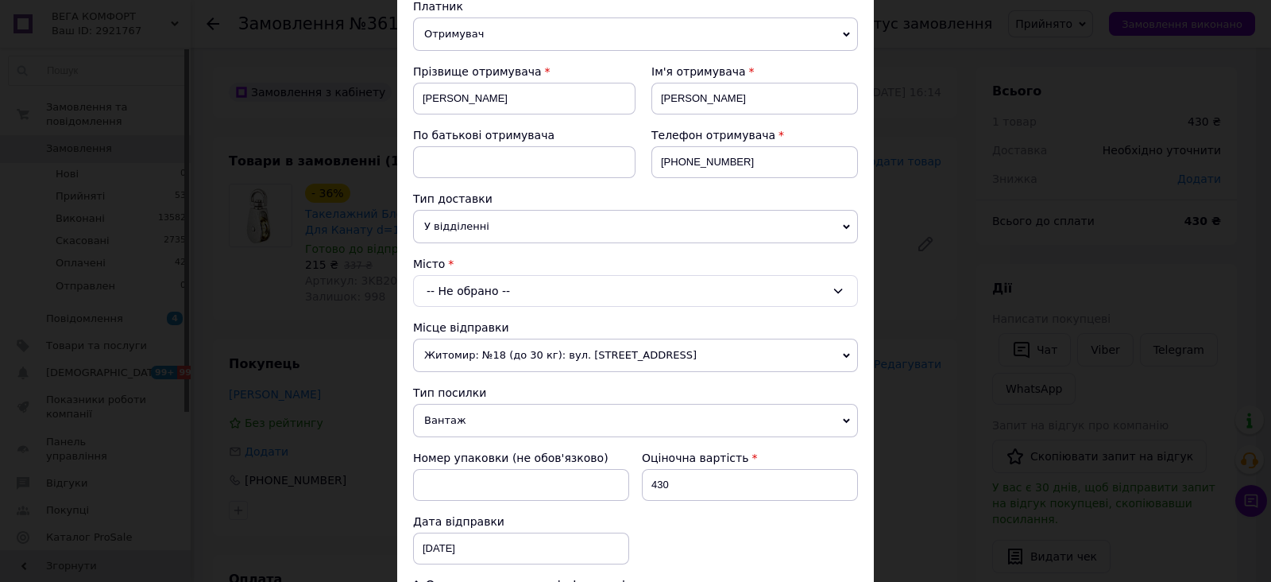
scroll to position [198, 0]
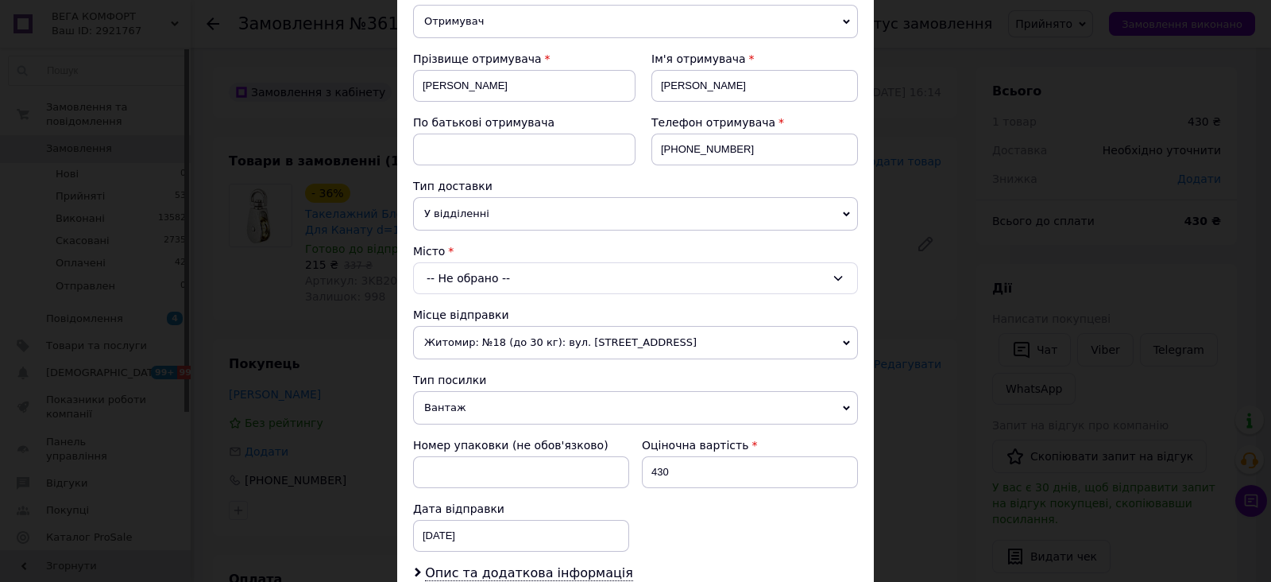
click at [459, 279] on div "-- Не обрано --" at bounding box center [635, 278] width 445 height 32
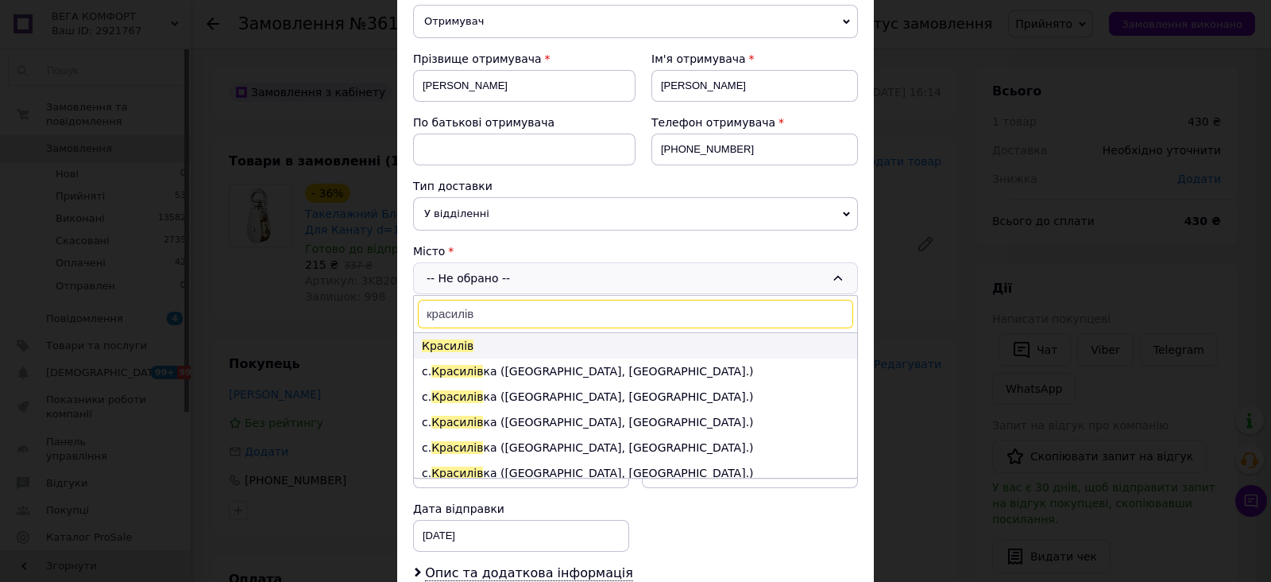
type input "красилів"
click at [457, 344] on span "Красилів" at bounding box center [448, 345] width 52 height 13
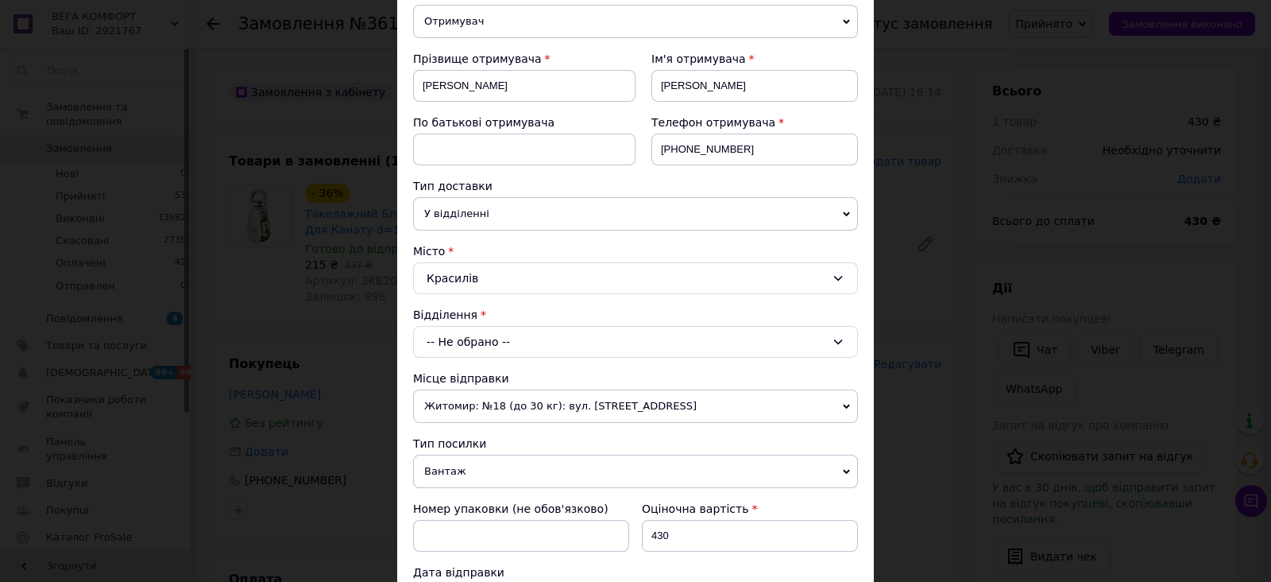
click at [461, 343] on div "-- Не обрано --" at bounding box center [635, 342] width 445 height 32
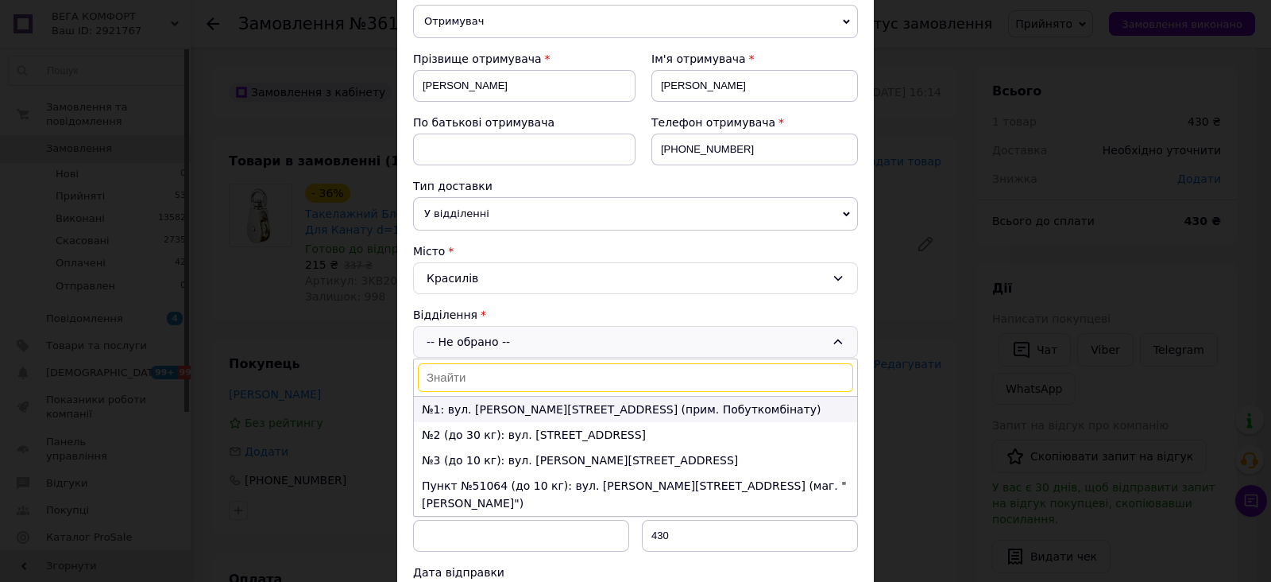
click at [457, 405] on li "№1: вул. Грушевського, 112 (прим. Побуткомбінату)" at bounding box center [635, 408] width 443 height 25
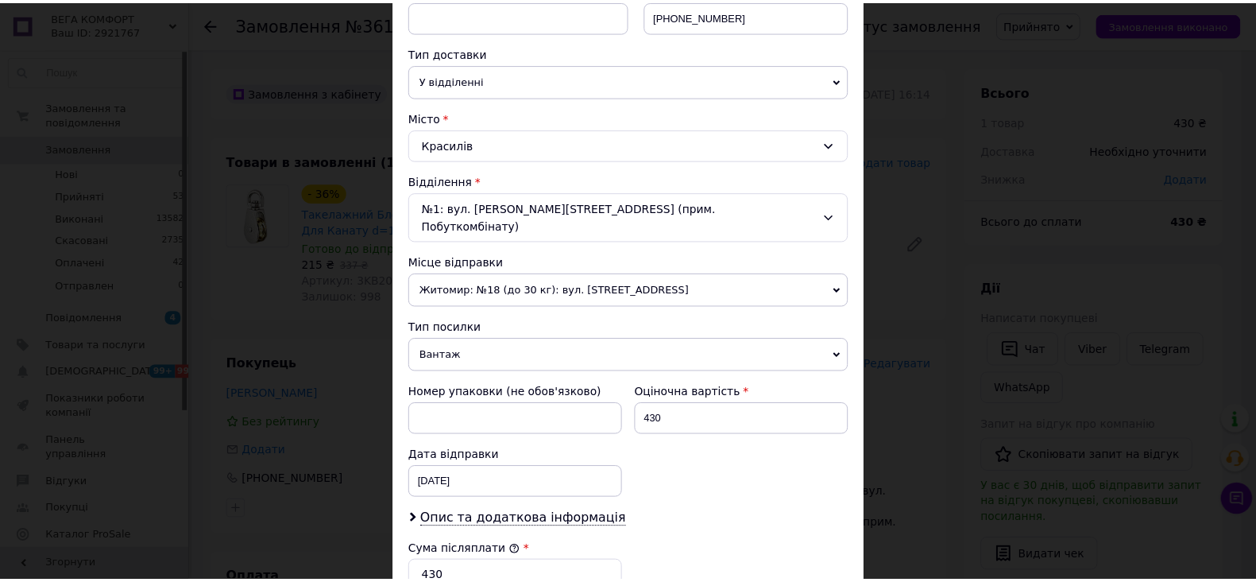
scroll to position [626, 0]
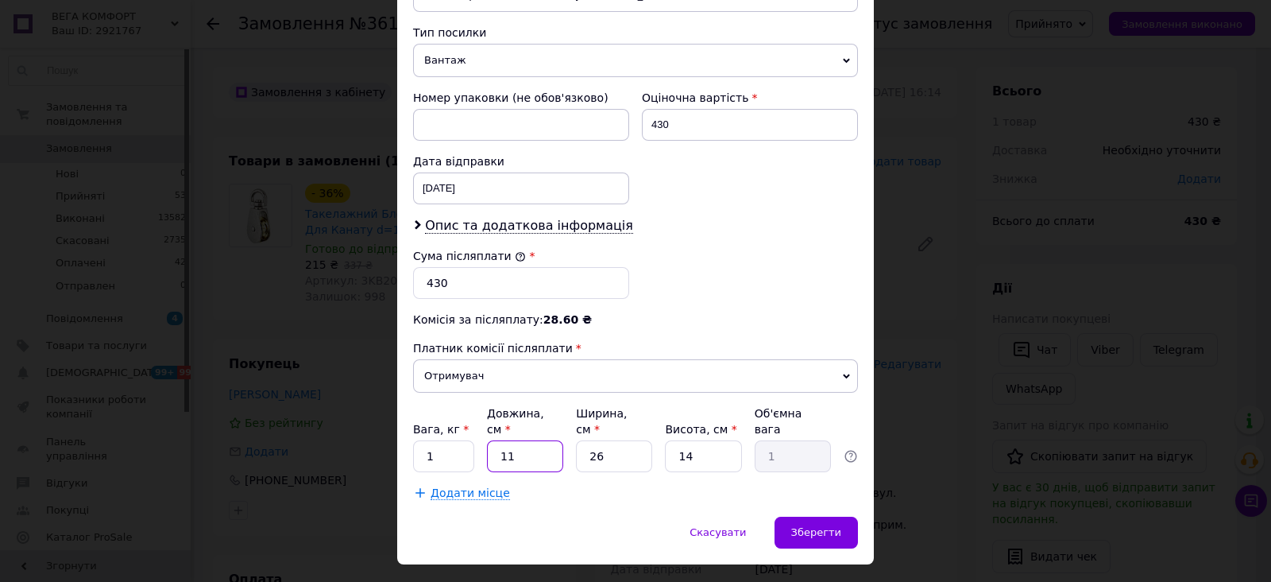
click at [526, 440] on input "11" at bounding box center [525, 456] width 76 height 32
type input "1"
type input "0.1"
type input "10"
type input "0.91"
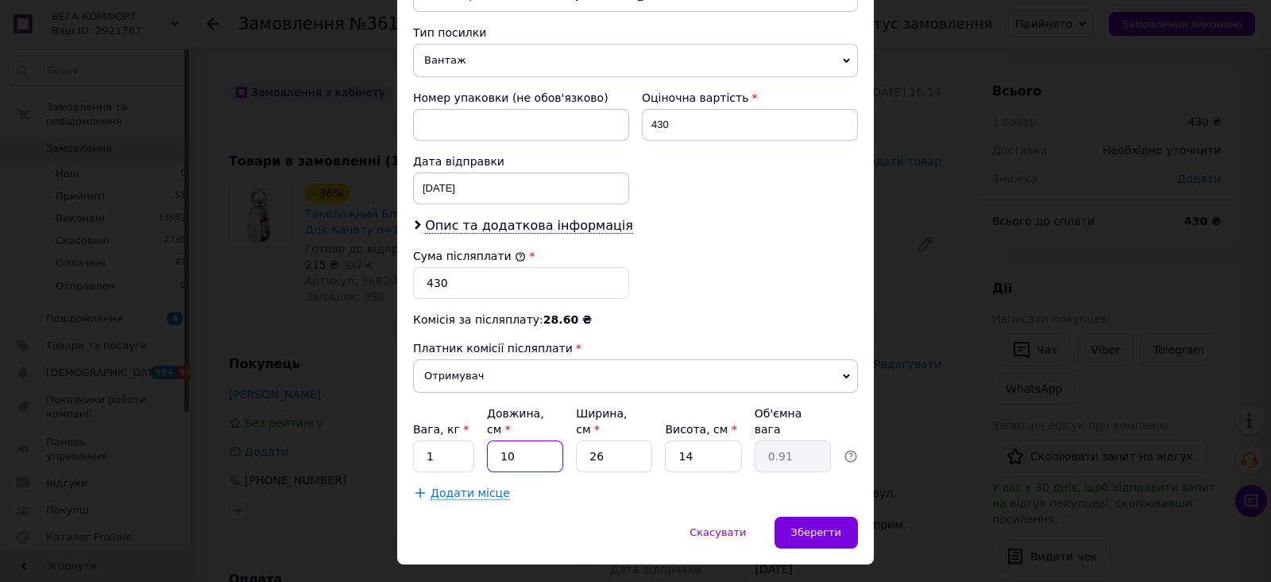
type input "10"
click at [605, 440] on input "26" at bounding box center [614, 456] width 76 height 32
type input "2"
type input "0.1"
type input "25"
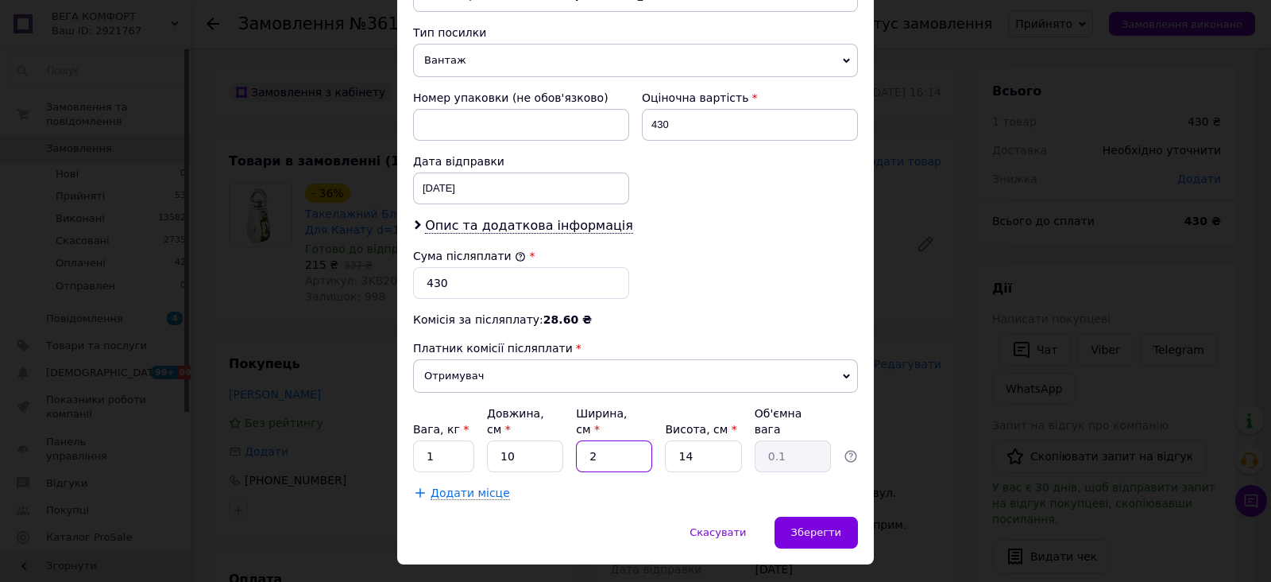
type input "0.88"
type input "25"
click at [706, 440] on input "14" at bounding box center [703, 456] width 76 height 32
type input "1"
type input "0.1"
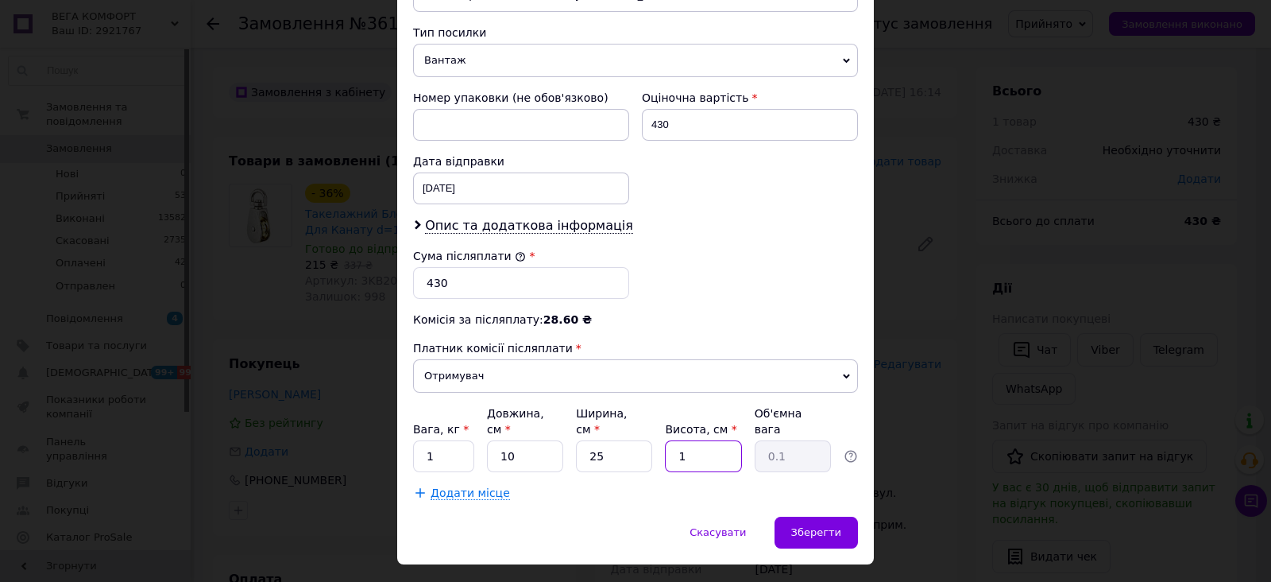
type input "16"
type input "1"
type input "16"
click at [792, 516] on div "Зберегти" at bounding box center [816, 532] width 83 height 32
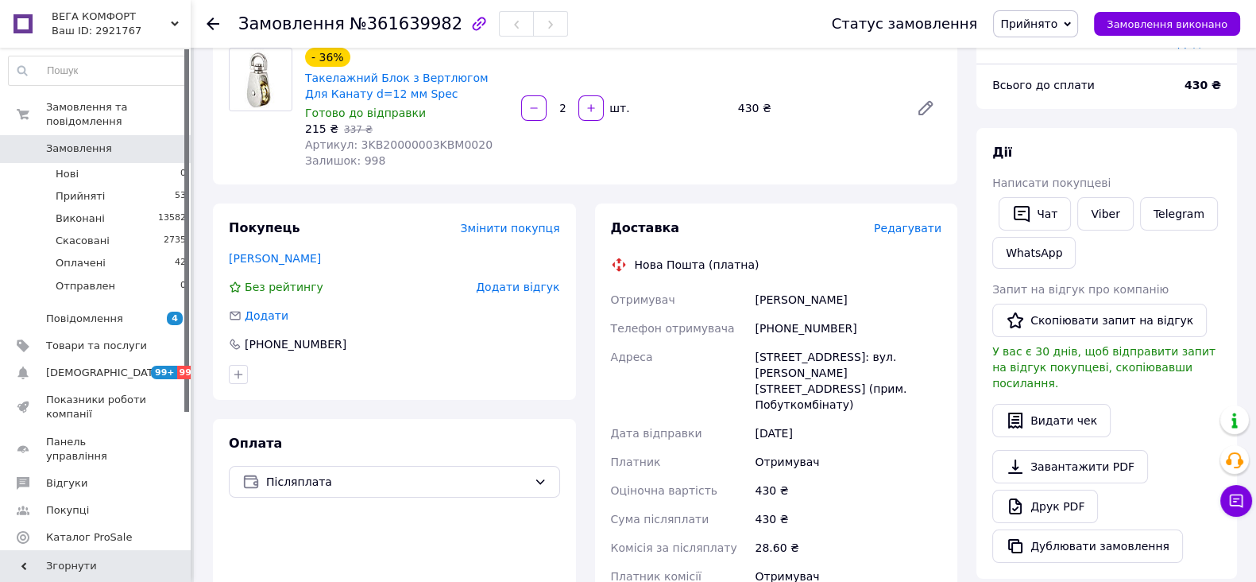
scroll to position [396, 0]
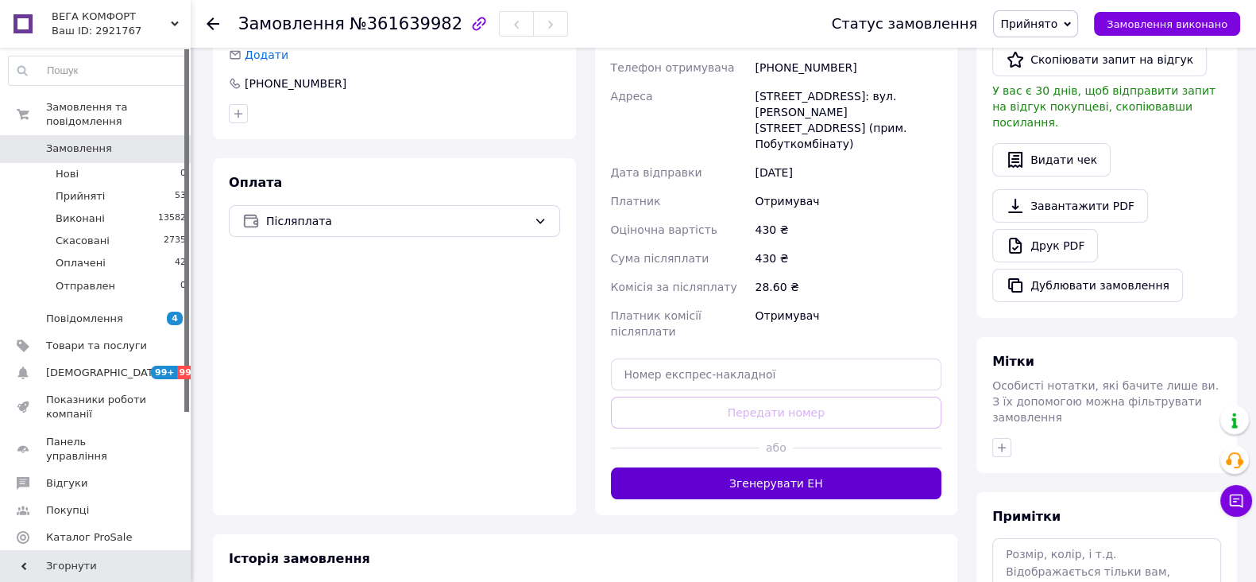
click at [804, 467] on button "Згенерувати ЕН" at bounding box center [776, 483] width 331 height 32
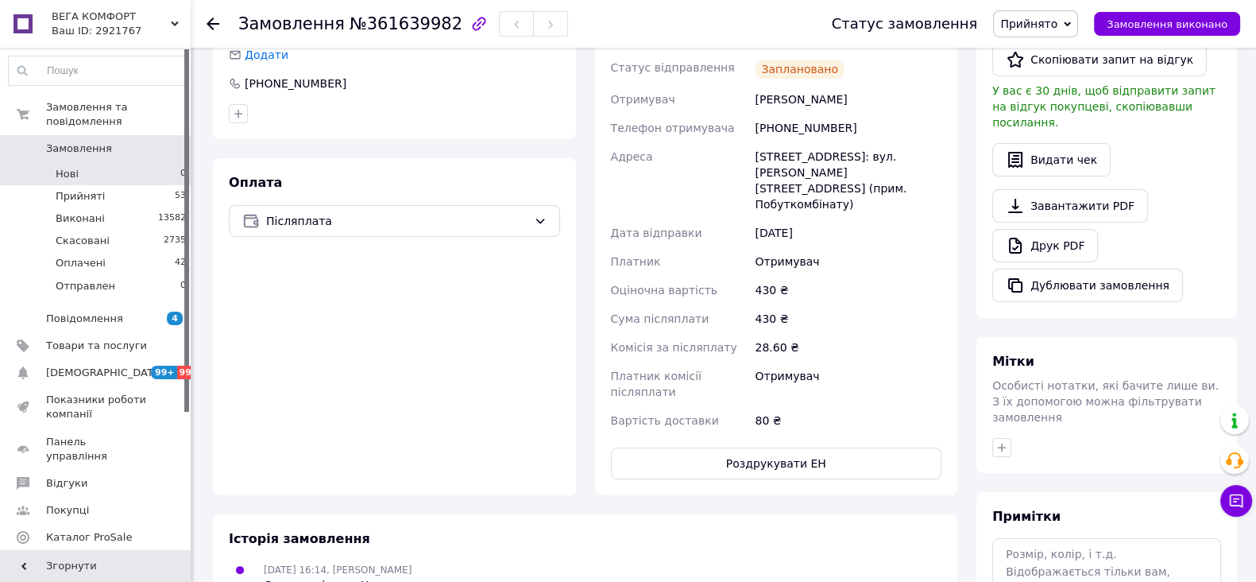
drag, startPoint x: 91, startPoint y: 187, endPoint x: 91, endPoint y: 158, distance: 28.6
click at [91, 189] on span "Прийняті" at bounding box center [80, 196] width 49 height 14
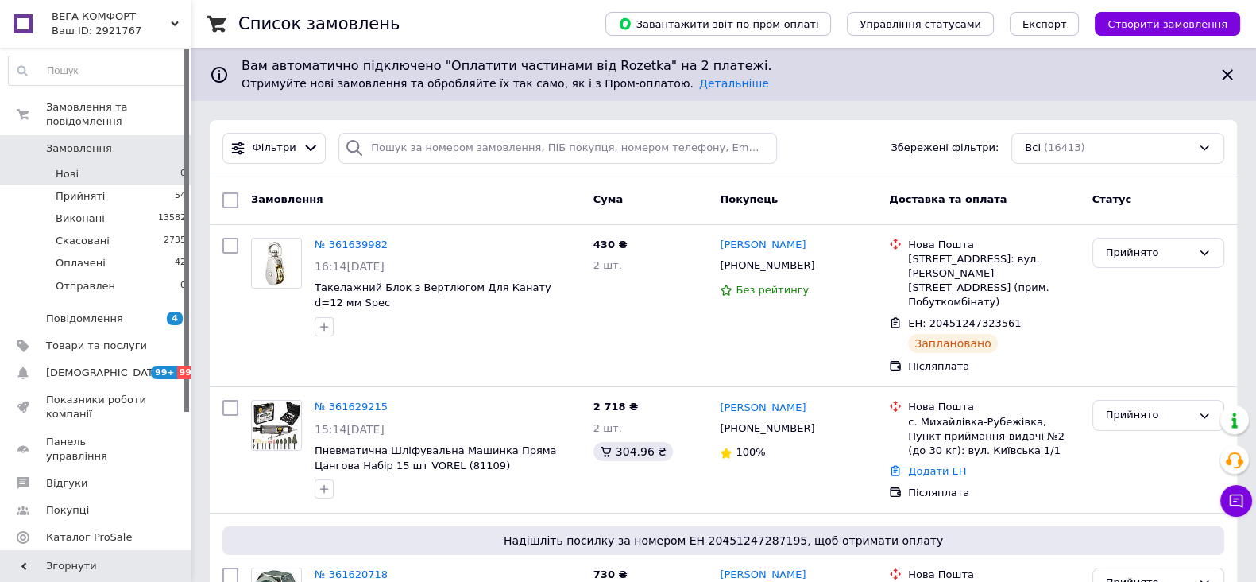
click at [91, 163] on li "Нові 0" at bounding box center [97, 174] width 195 height 22
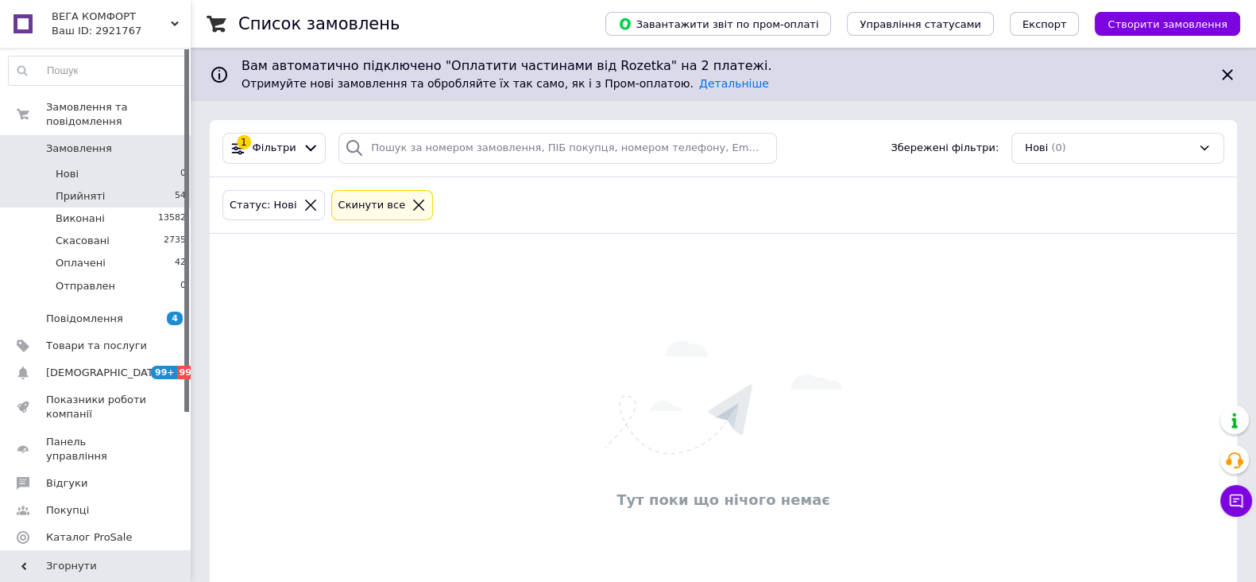
click at [83, 189] on span "Прийняті" at bounding box center [80, 196] width 49 height 14
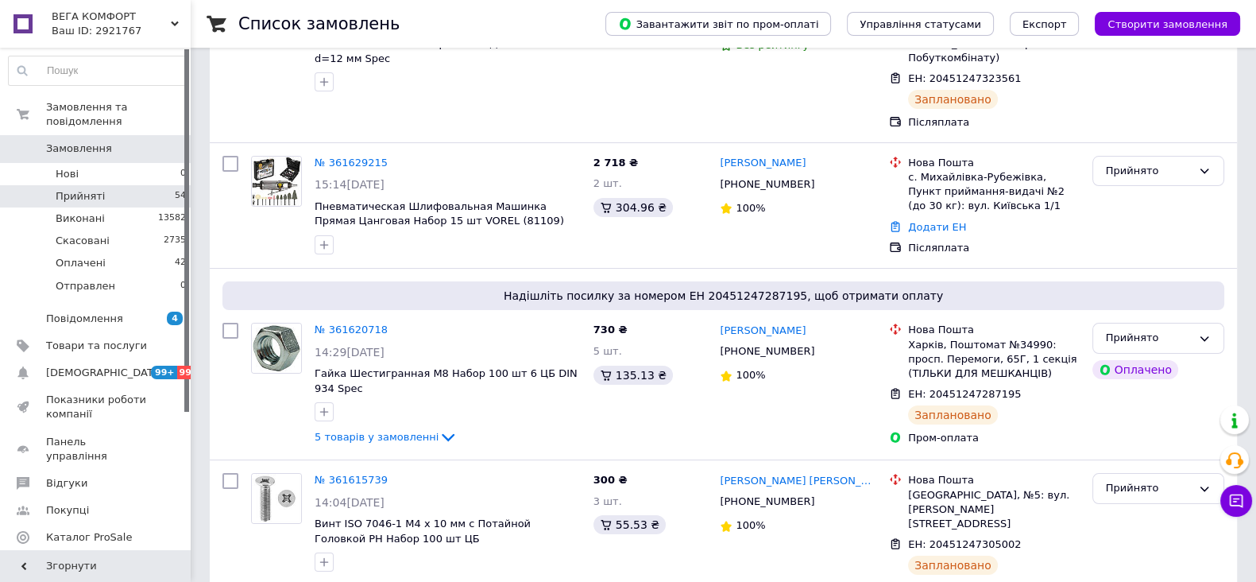
scroll to position [497, 0]
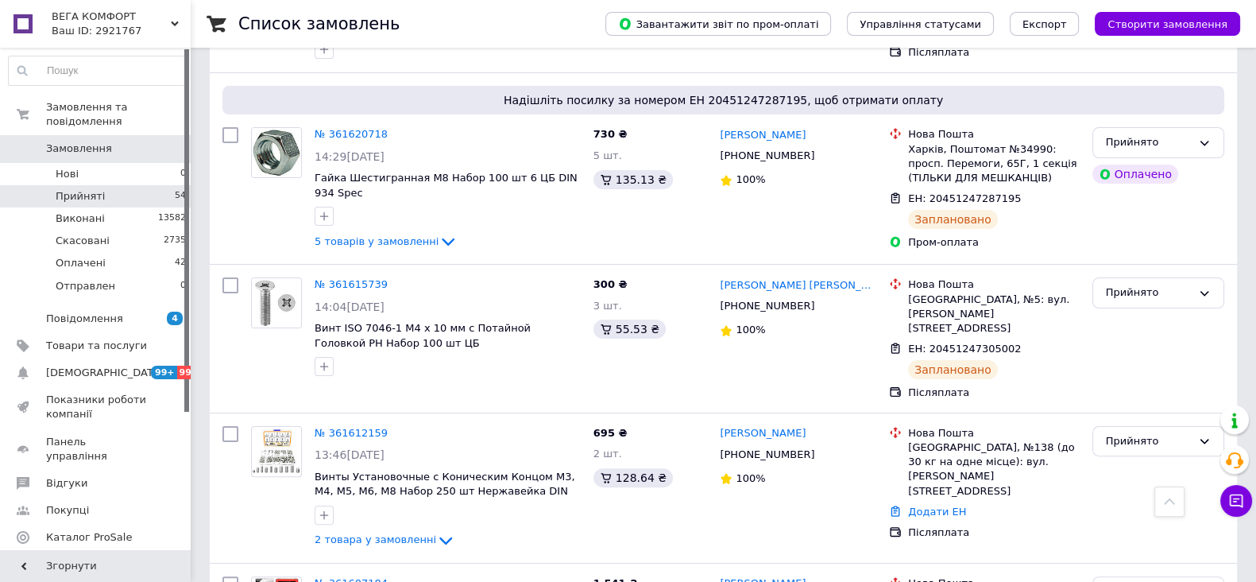
drag, startPoint x: 175, startPoint y: 17, endPoint x: 156, endPoint y: 32, distance: 23.8
click at [175, 17] on div "ВЕГА КОМФОРТ Ваш ID: 2921767" at bounding box center [118, 24] width 145 height 48
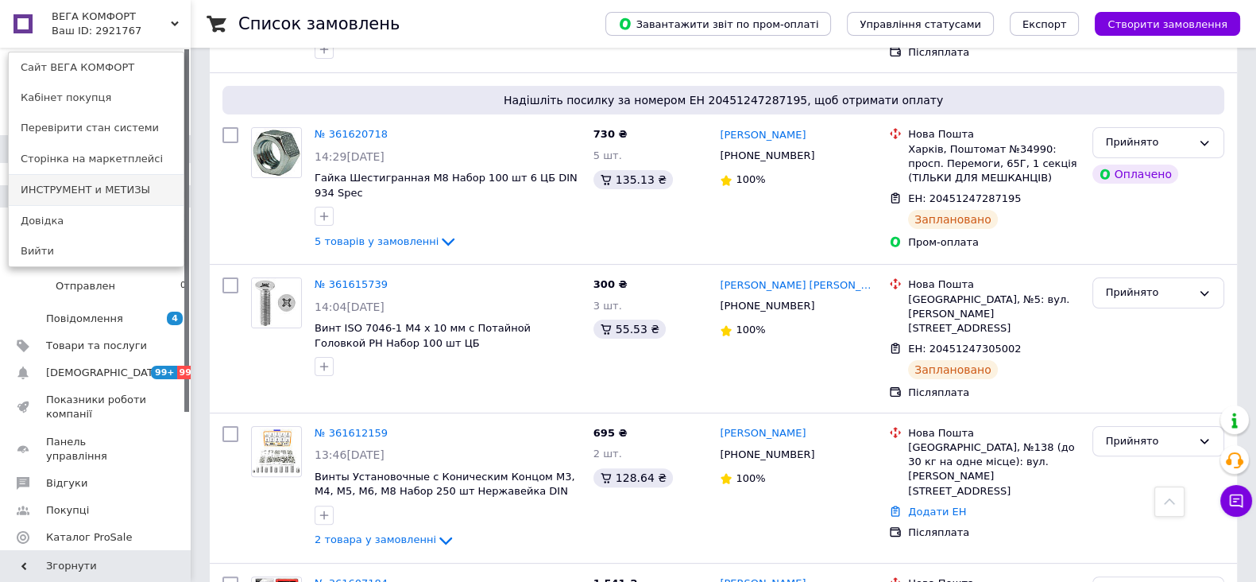
click at [61, 184] on link "ИНСТРУМЕНТ и МЕТИЗЫ" at bounding box center [96, 190] width 175 height 30
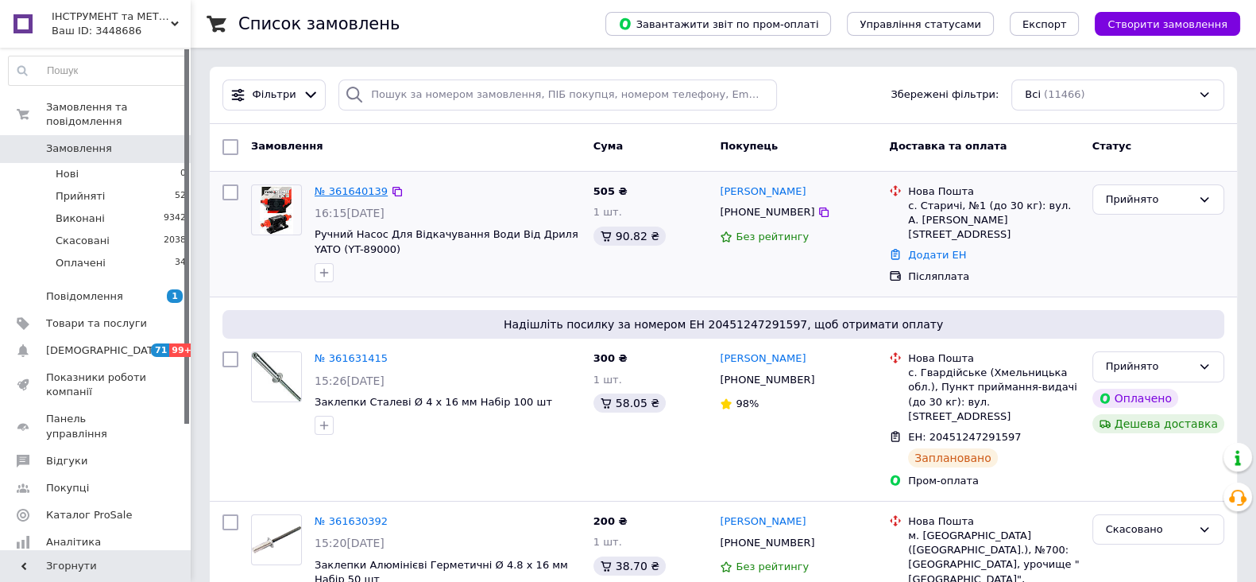
click at [346, 192] on link "№ 361640139" at bounding box center [351, 191] width 73 height 12
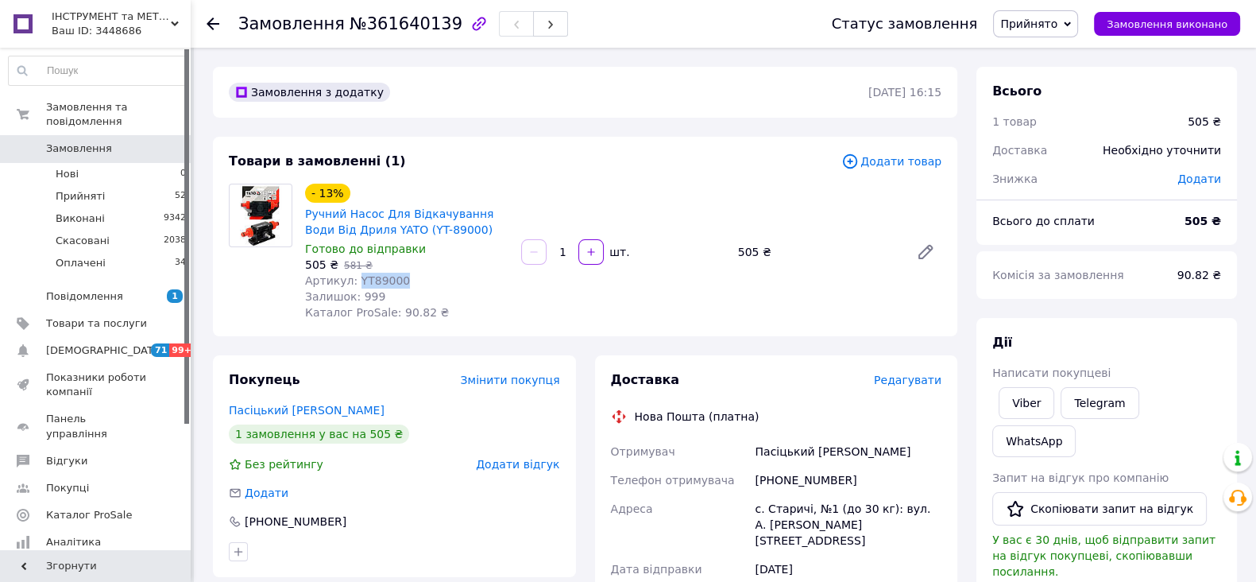
drag, startPoint x: 354, startPoint y: 280, endPoint x: 420, endPoint y: 288, distance: 66.4
click at [420, 288] on div "Артикул: YT89000" at bounding box center [406, 281] width 203 height 16
copy span "YT89000"
click at [86, 189] on span "Прийняті" at bounding box center [80, 196] width 49 height 14
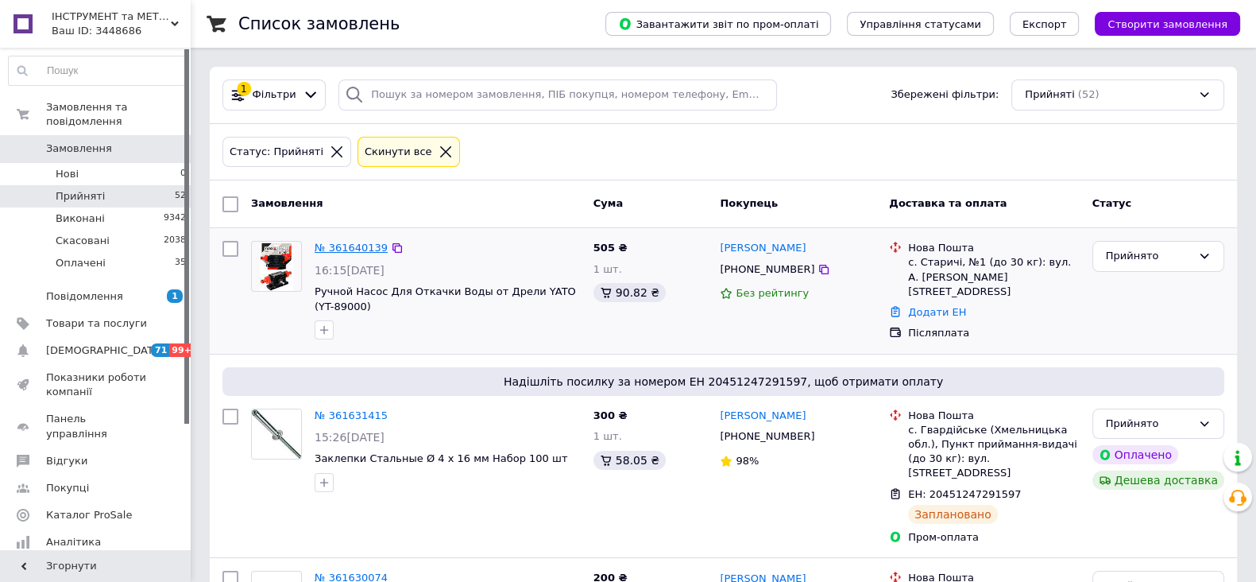
click at [338, 248] on link "№ 361640139" at bounding box center [351, 248] width 73 height 12
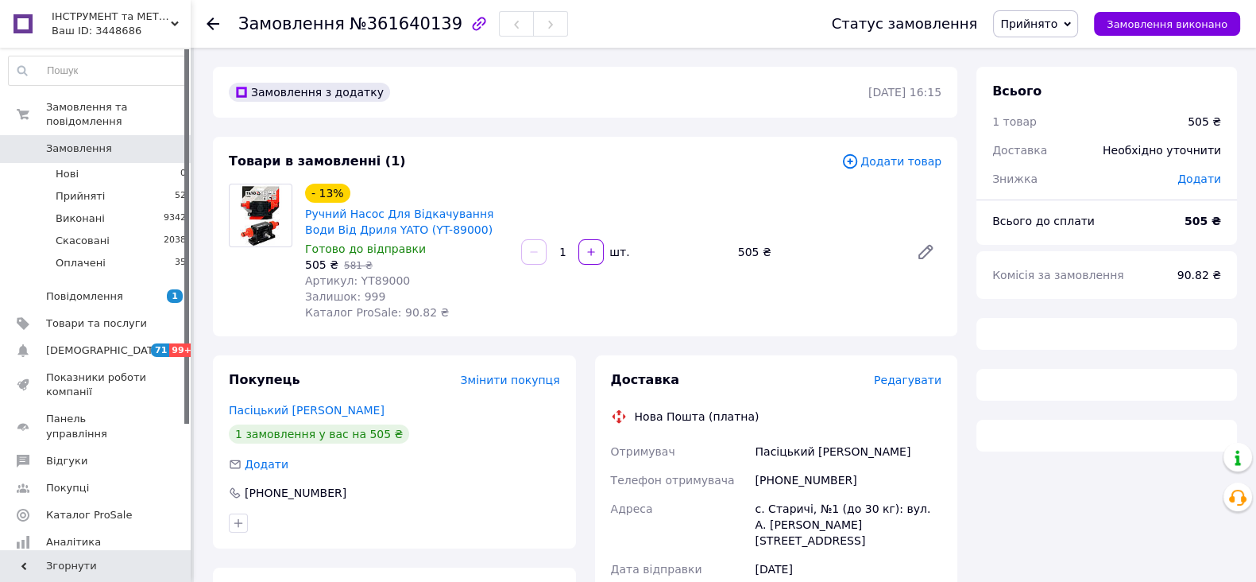
click at [922, 377] on span "Редагувати" at bounding box center [908, 379] width 68 height 13
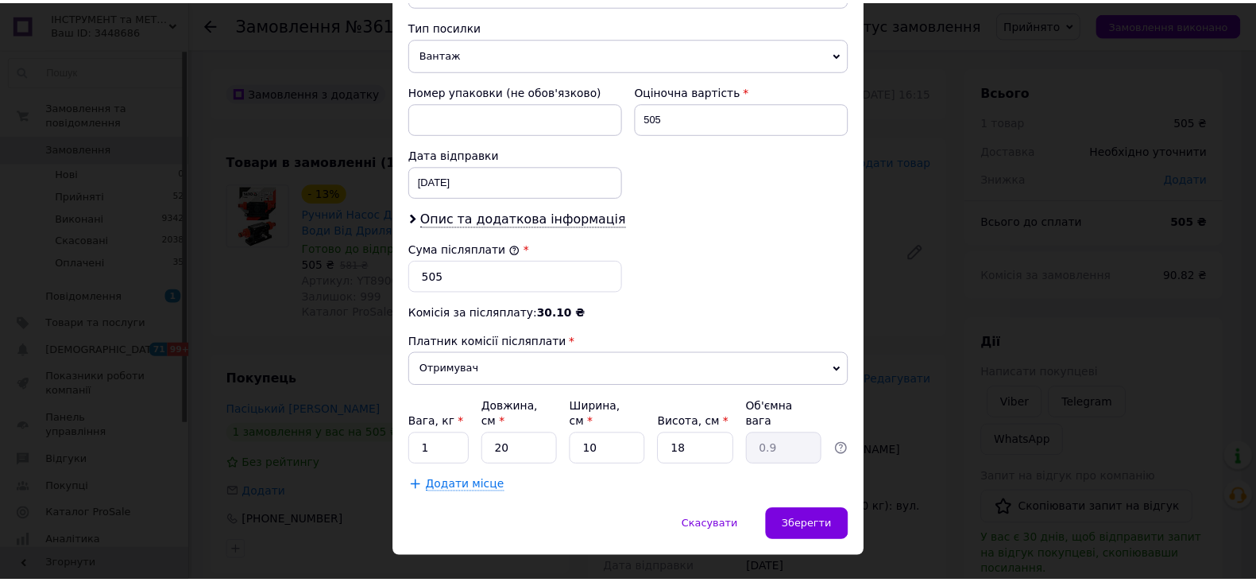
scroll to position [626, 0]
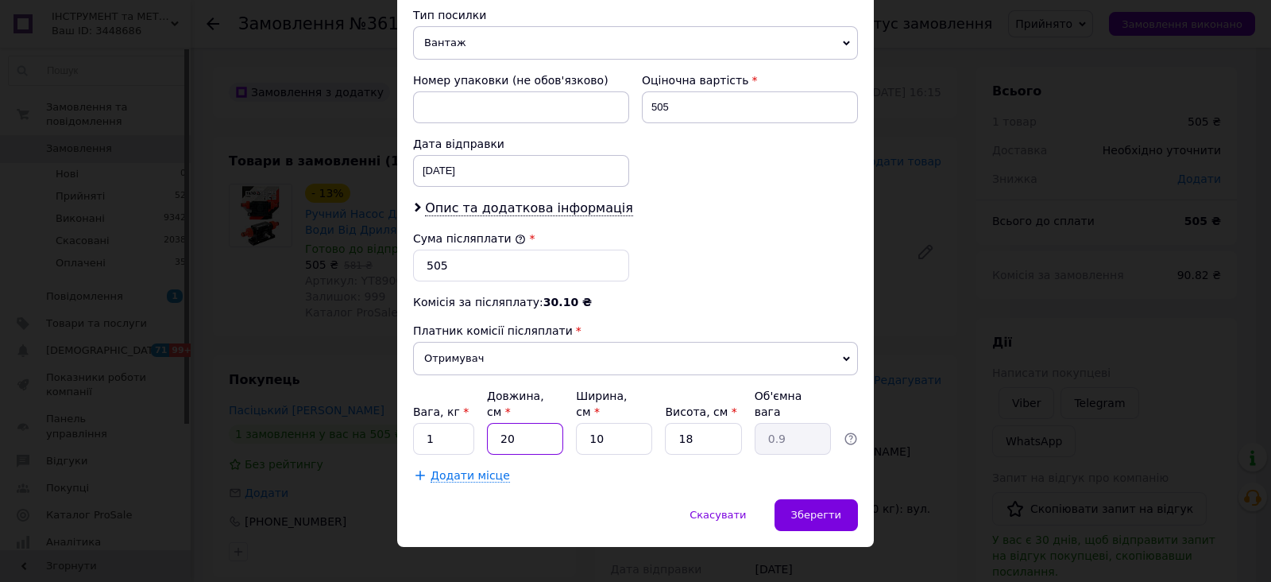
click at [544, 423] on input "20" at bounding box center [525, 439] width 76 height 32
type input "2"
type input "0.1"
type input "1"
type input "0.1"
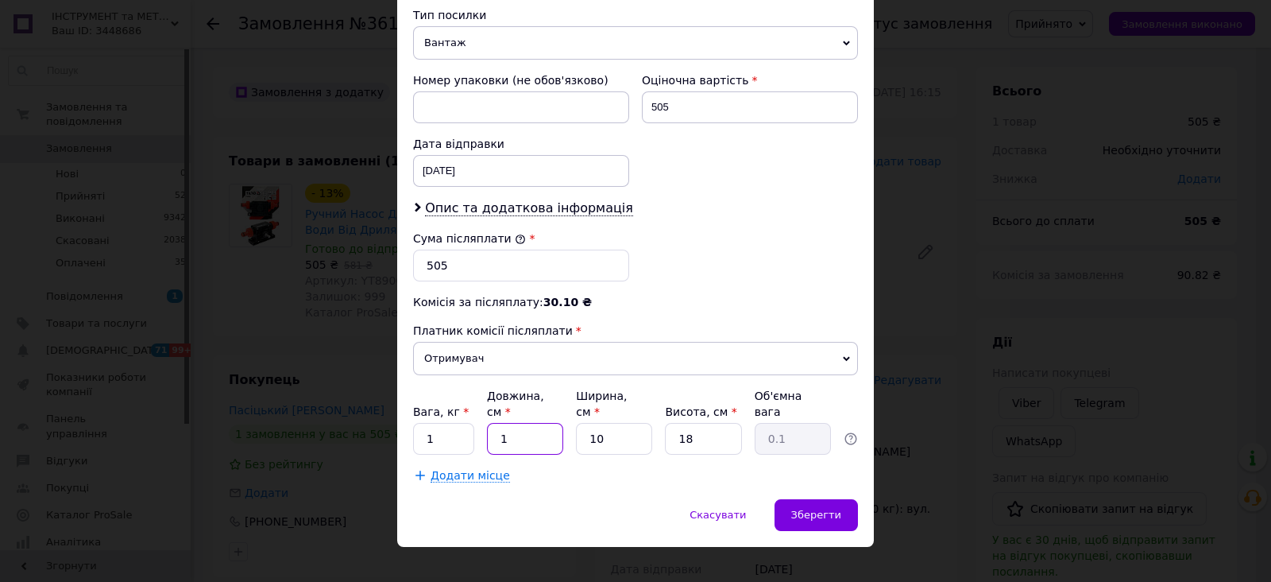
type input "19"
type input "0.86"
type input "19"
click at [609, 423] on input "10" at bounding box center [614, 439] width 76 height 32
type input "1"
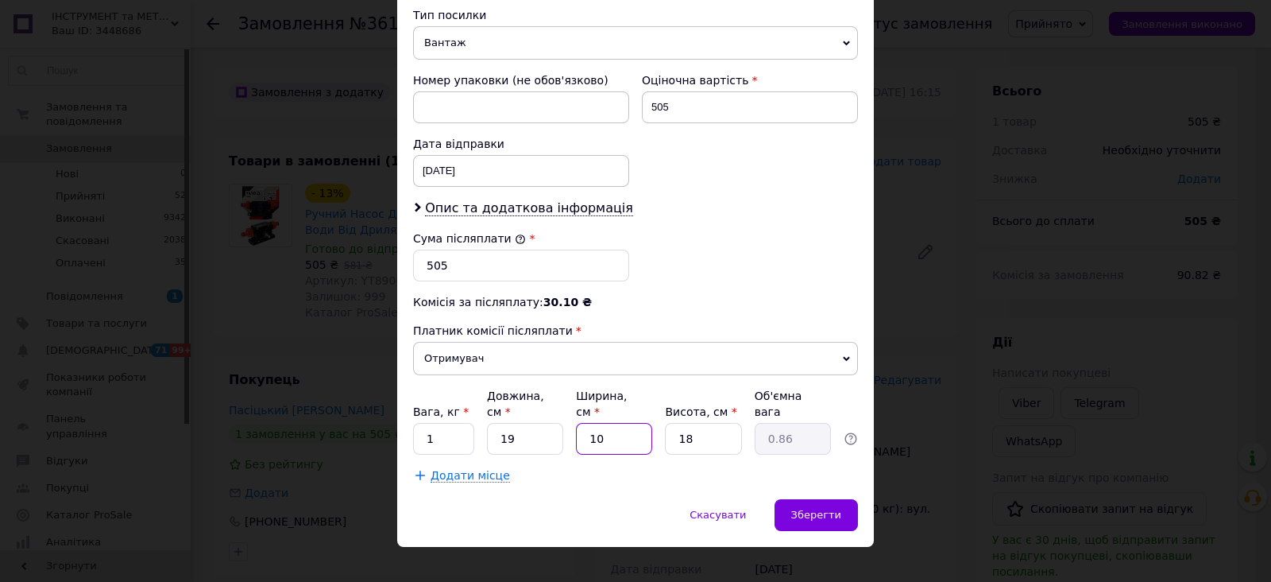
type input "0.1"
type input "14"
type input "1.2"
type input "14"
click at [701, 423] on input "18" at bounding box center [703, 439] width 76 height 32
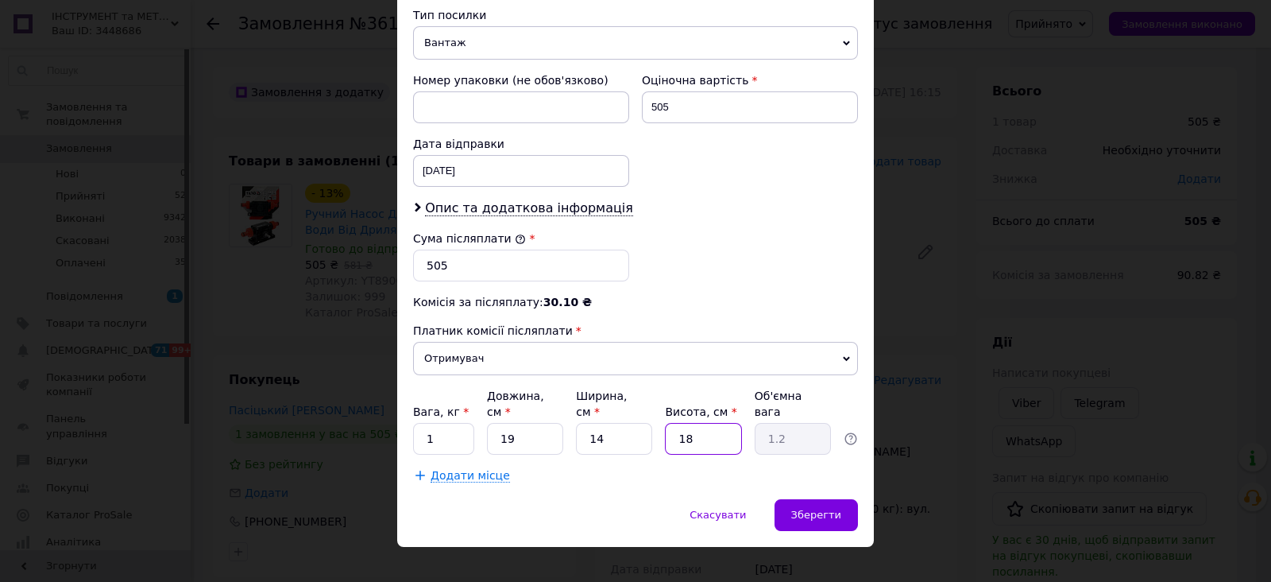
type input "1"
type input "0.1"
type input "15"
type input "1"
type input "15"
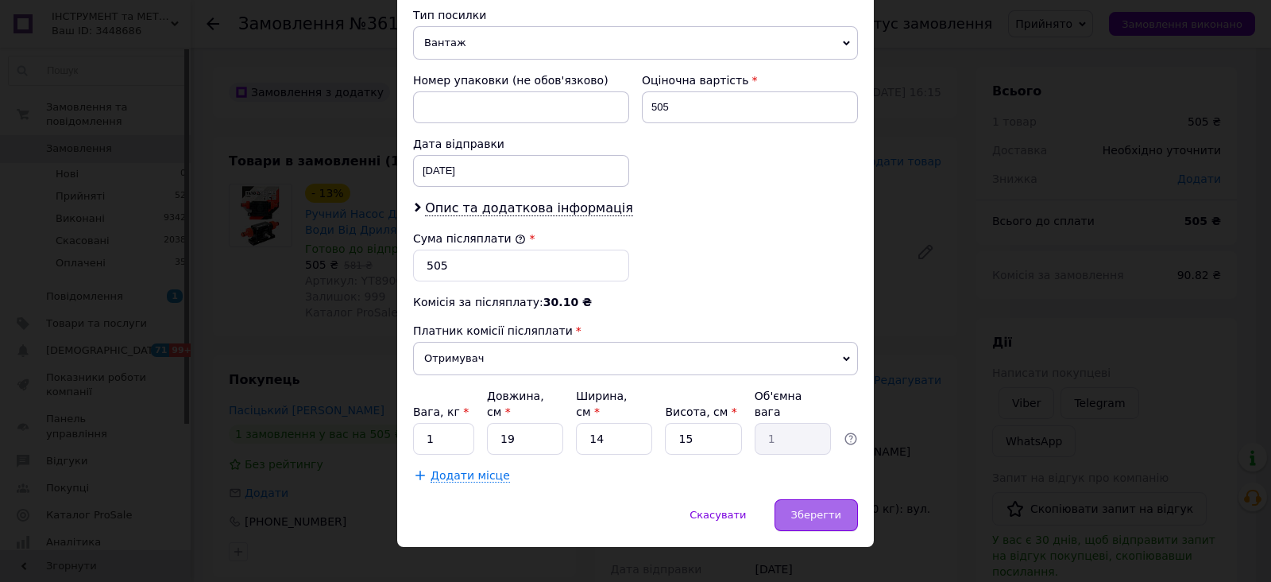
click at [798, 509] on span "Зберегти" at bounding box center [816, 515] width 50 height 12
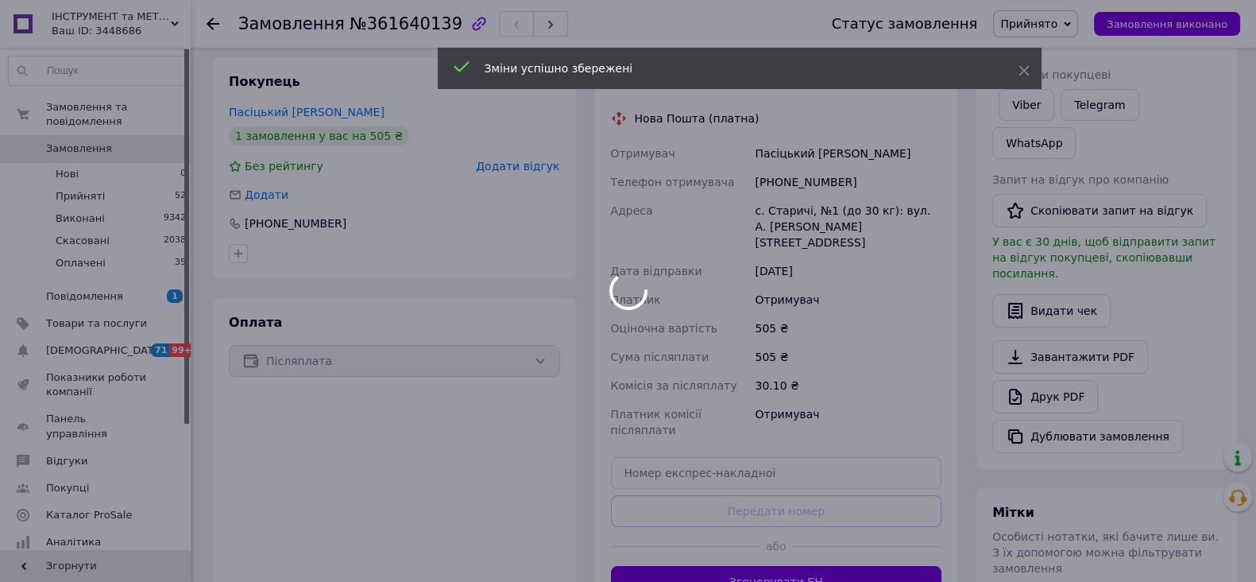
scroll to position [497, 0]
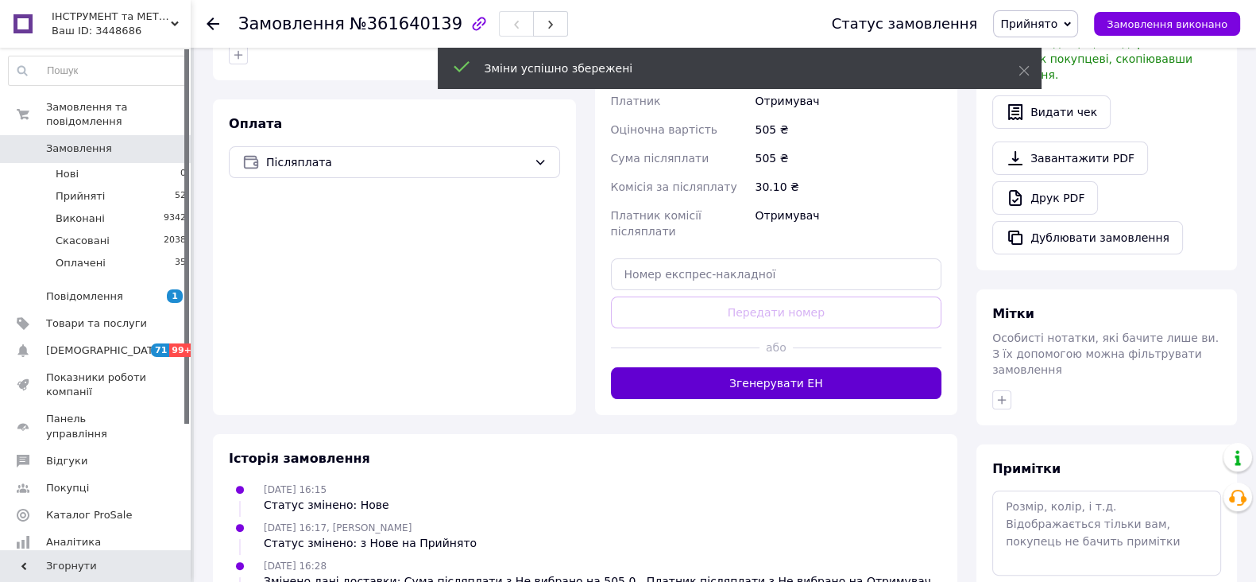
click at [771, 367] on button "Згенерувати ЕН" at bounding box center [776, 383] width 331 height 32
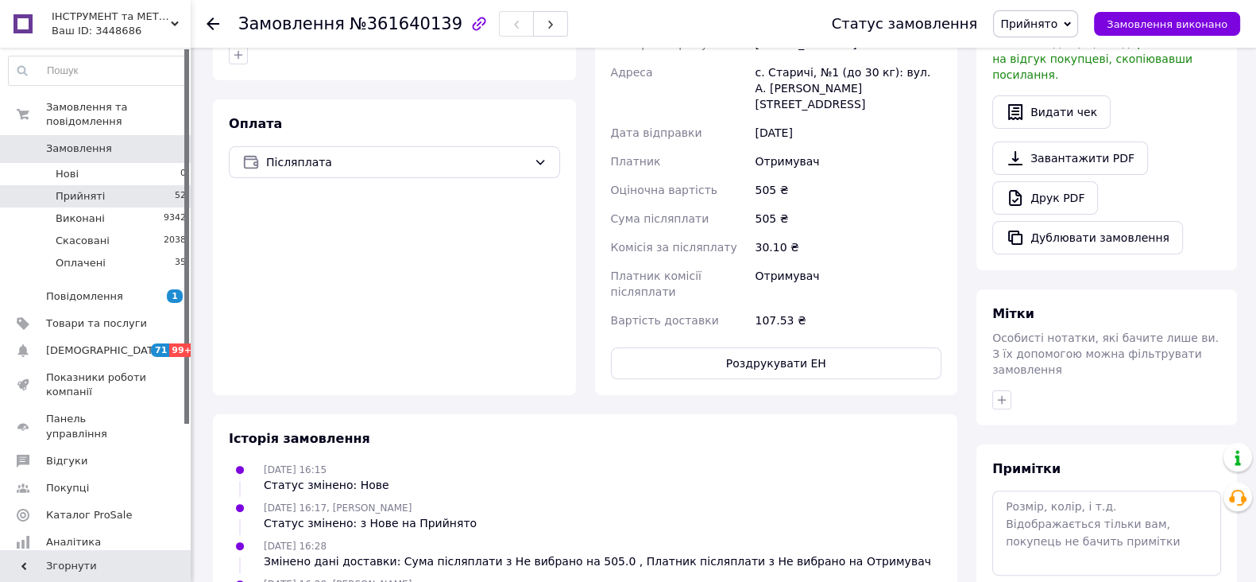
click at [111, 185] on li "Прийняті 52" at bounding box center [97, 196] width 195 height 22
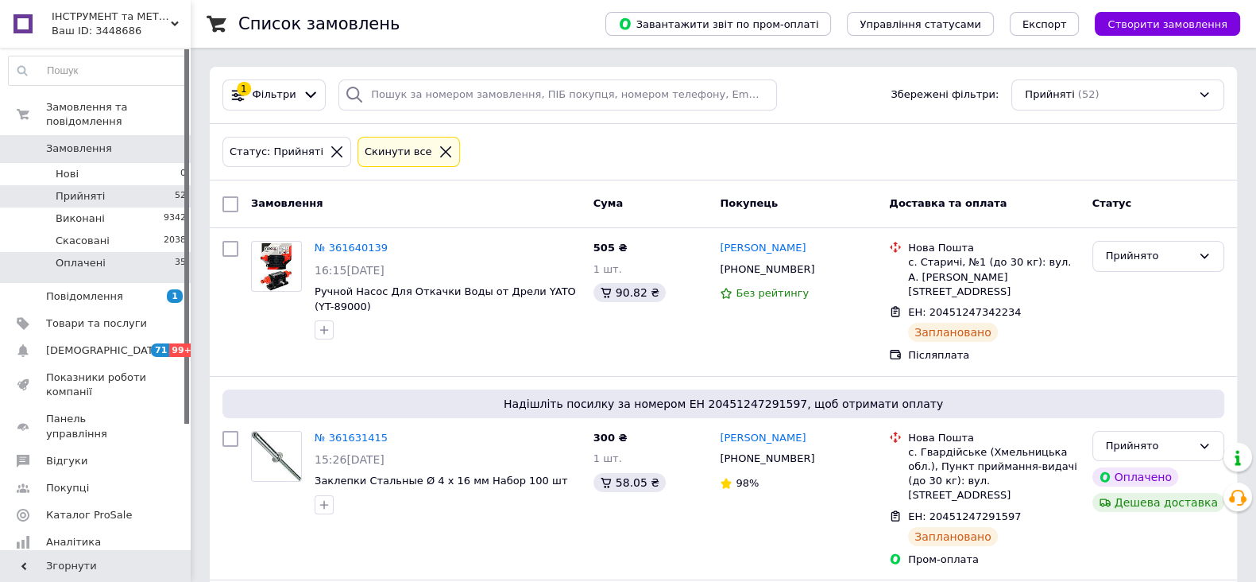
drag, startPoint x: 61, startPoint y: 246, endPoint x: 119, endPoint y: 256, distance: 58.9
click at [61, 256] on span "Оплачені" at bounding box center [81, 263] width 50 height 14
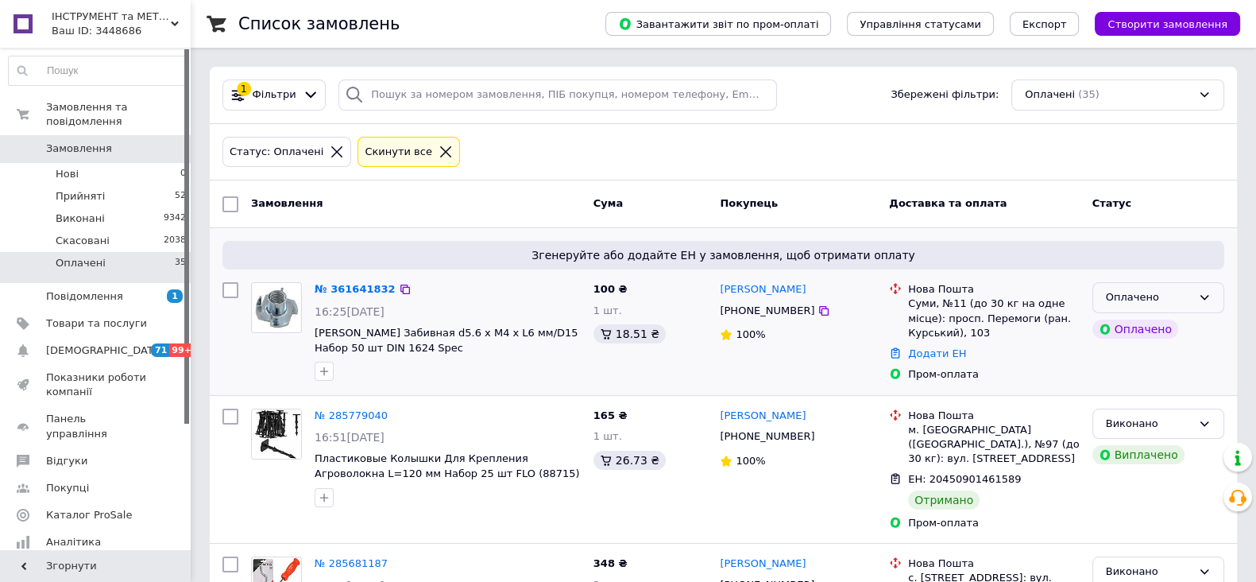
click at [1204, 299] on icon at bounding box center [1204, 297] width 13 height 13
click at [1137, 329] on li "Прийнято" at bounding box center [1158, 330] width 130 height 29
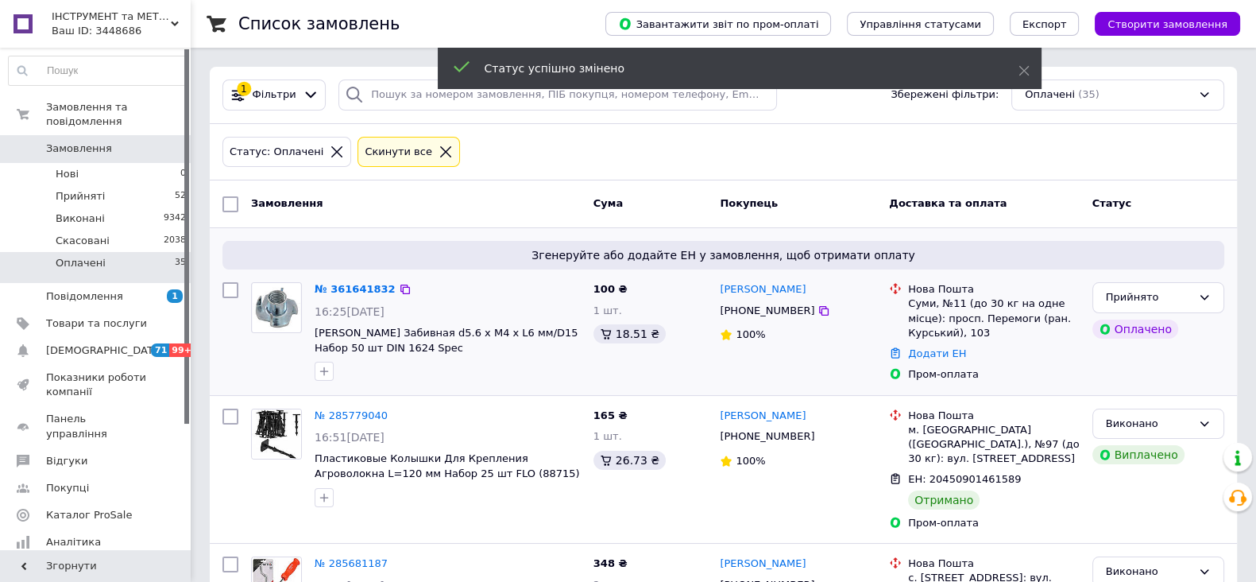
click at [362, 288] on link "№ 361641832" at bounding box center [355, 289] width 81 height 12
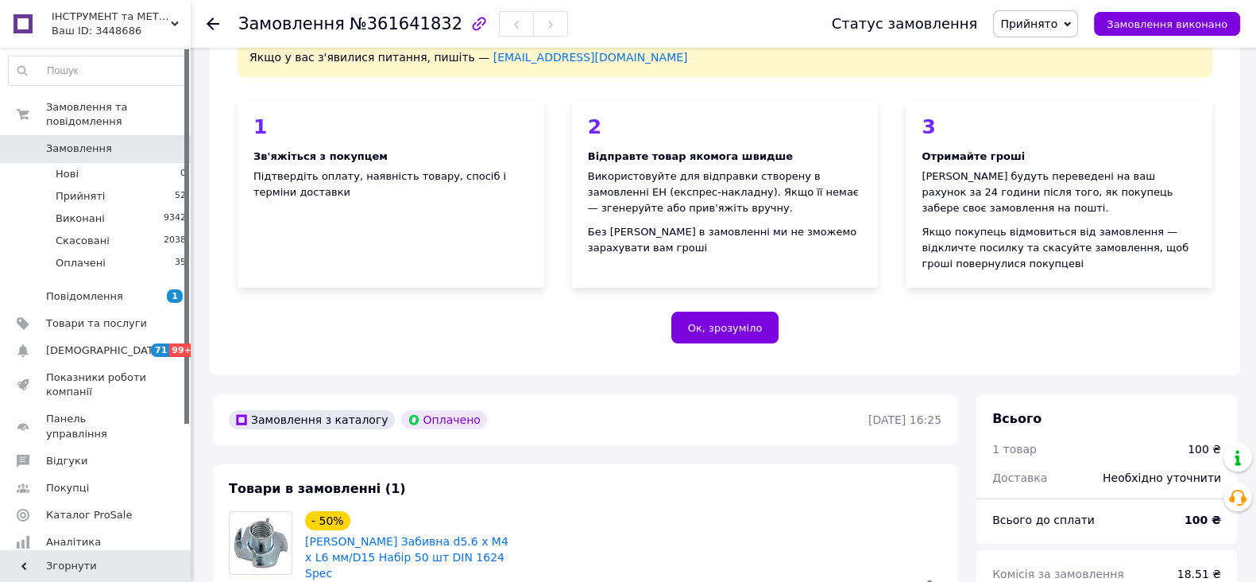
scroll to position [396, 0]
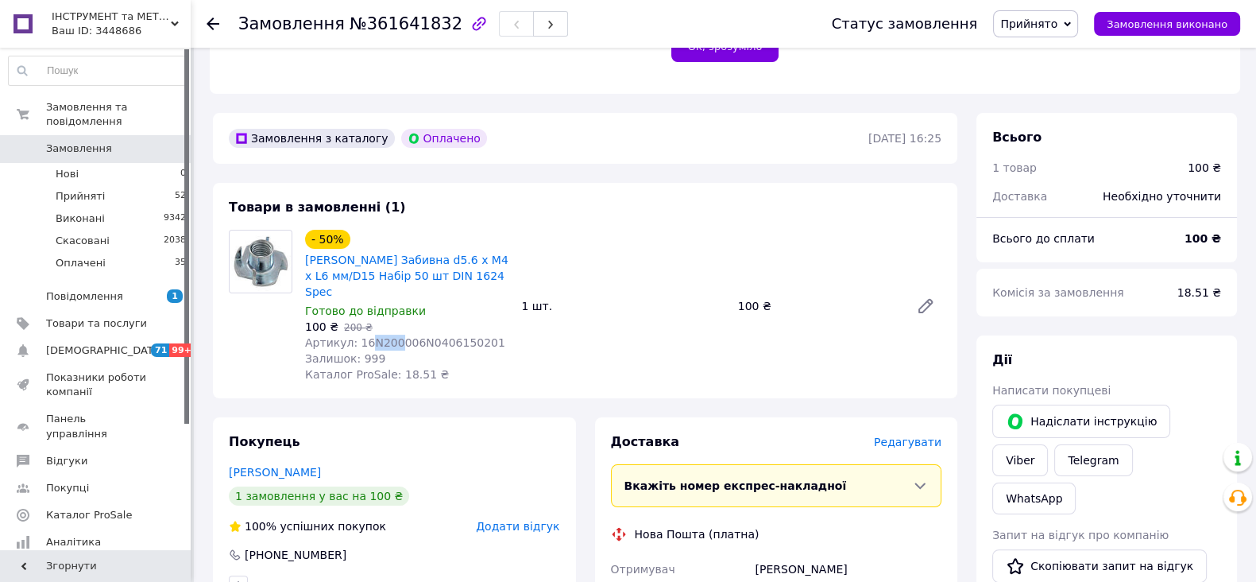
drag, startPoint x: 362, startPoint y: 327, endPoint x: 393, endPoint y: 326, distance: 31.0
click at [393, 336] on span "Артикул: 16N200006N0406150201" at bounding box center [405, 342] width 200 height 13
drag, startPoint x: 359, startPoint y: 327, endPoint x: 470, endPoint y: 330, distance: 111.3
click at [470, 336] on span "Артикул: 16N200006N0406150201" at bounding box center [405, 342] width 200 height 13
copy span "6N200006N040615020"
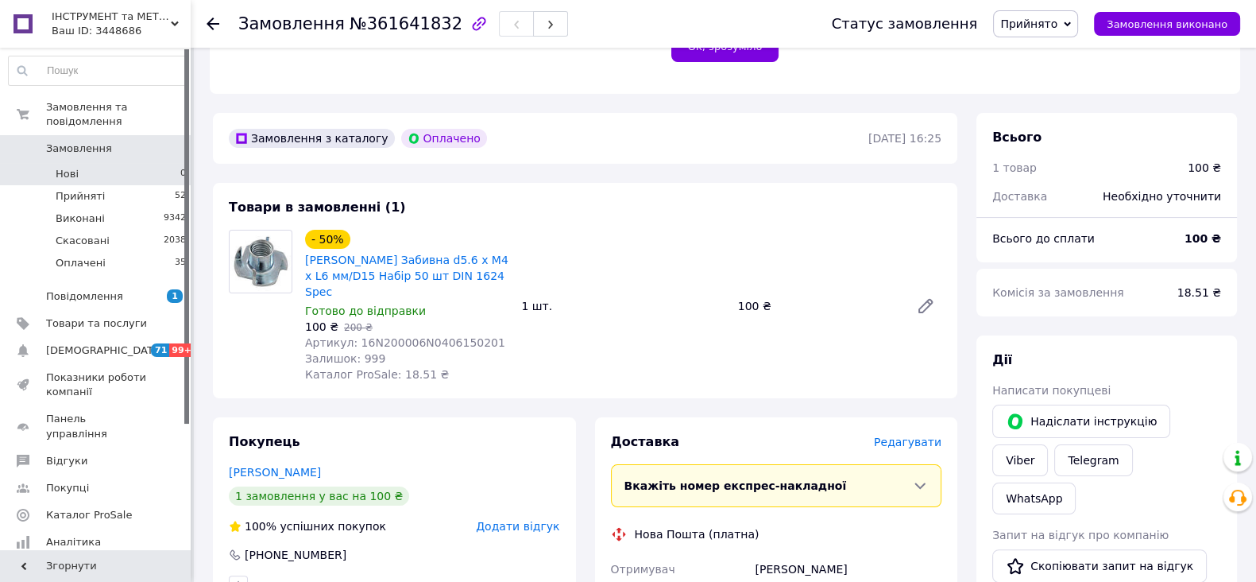
click at [106, 163] on li "Нові 0" at bounding box center [97, 174] width 195 height 22
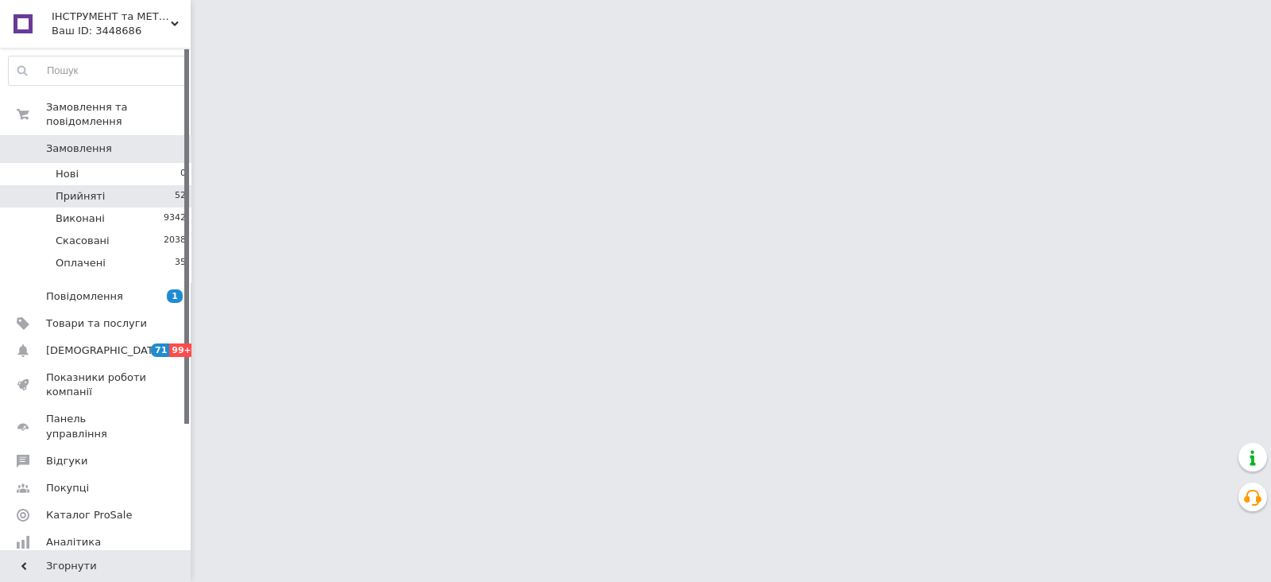
click at [106, 185] on li "Прийняті 52" at bounding box center [97, 196] width 195 height 22
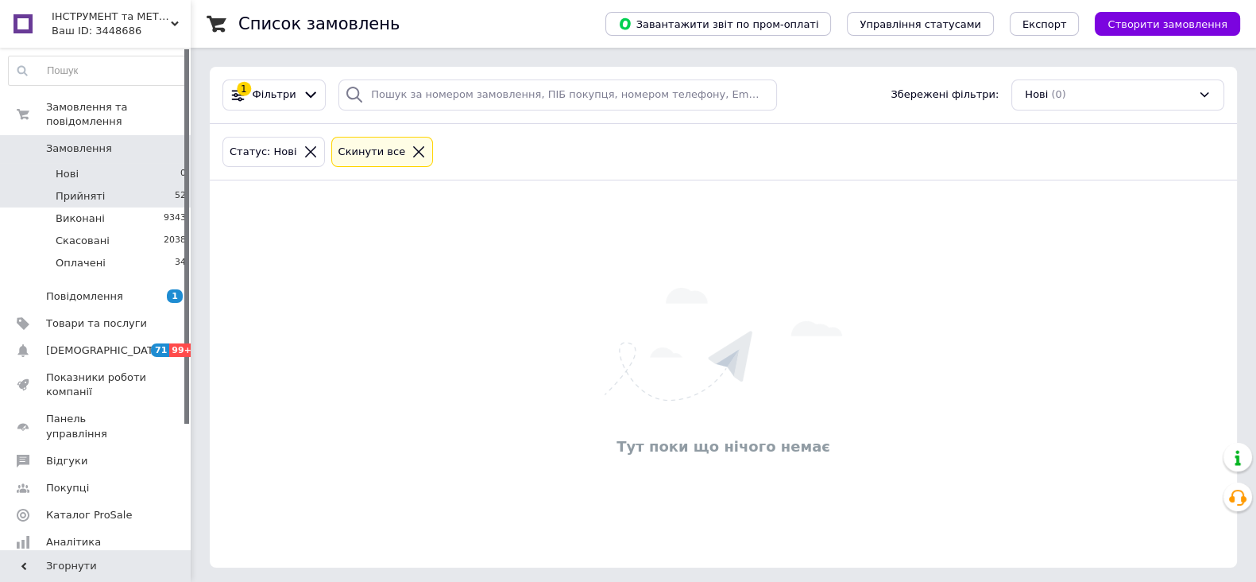
click at [116, 185] on li "Прийняті 52" at bounding box center [97, 196] width 195 height 22
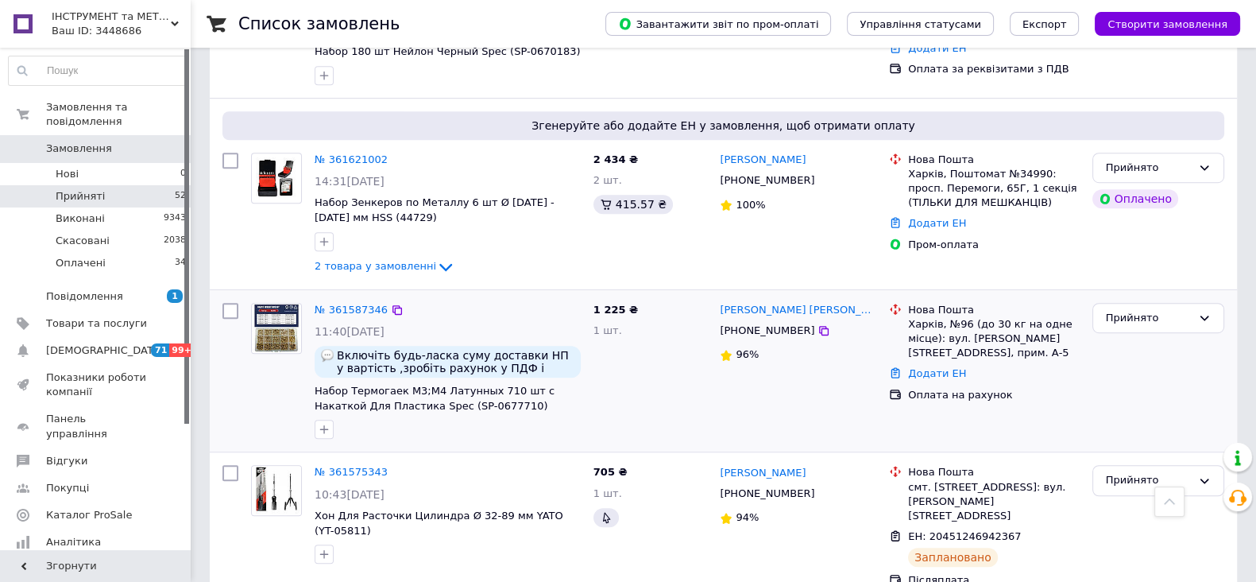
scroll to position [1092, 0]
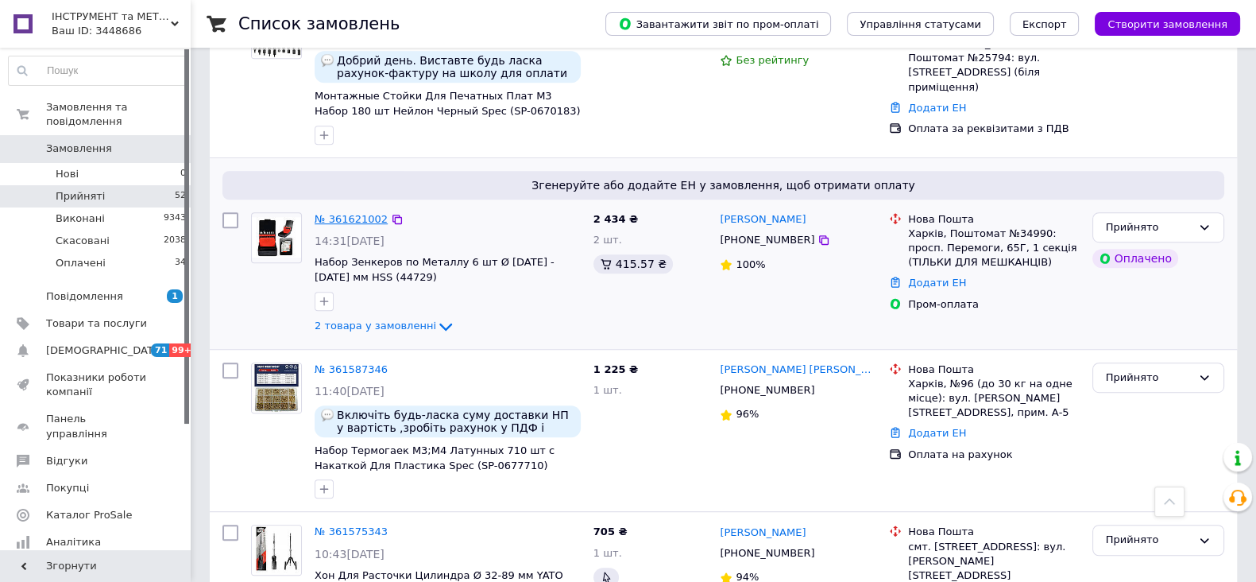
click at [333, 213] on link "№ 361621002" at bounding box center [351, 219] width 73 height 12
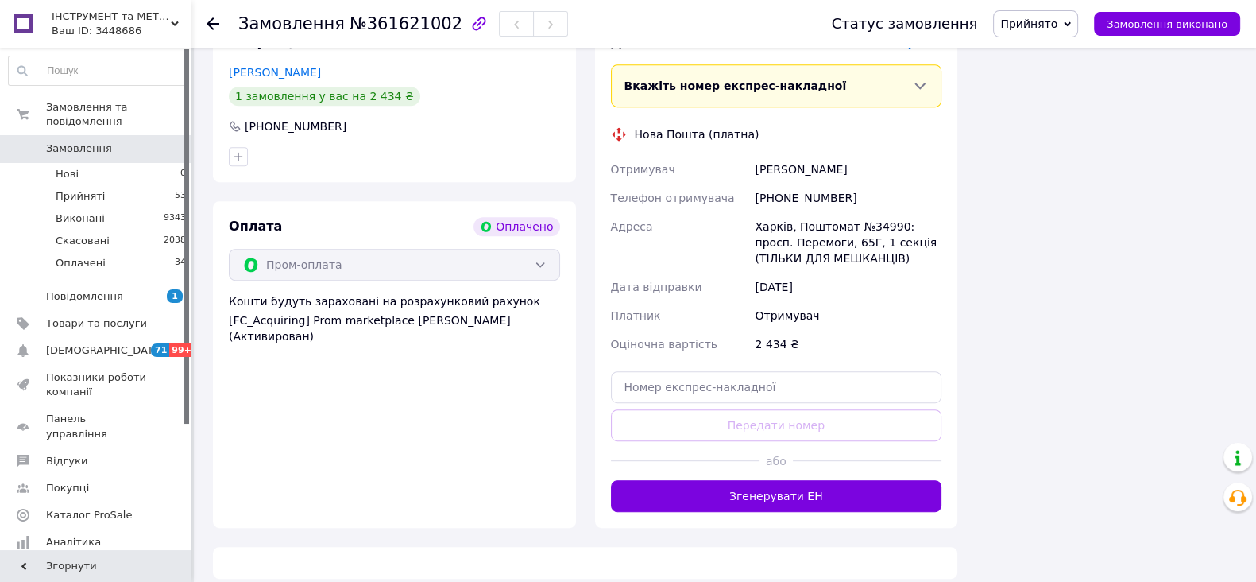
scroll to position [1092, 0]
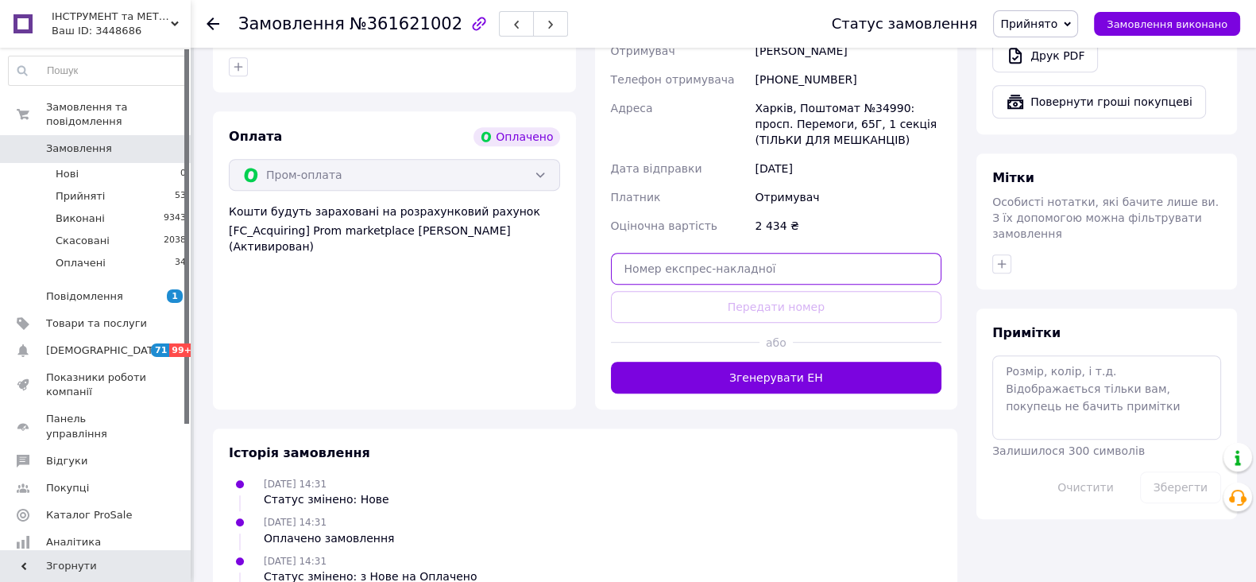
paste input "20451247200917"
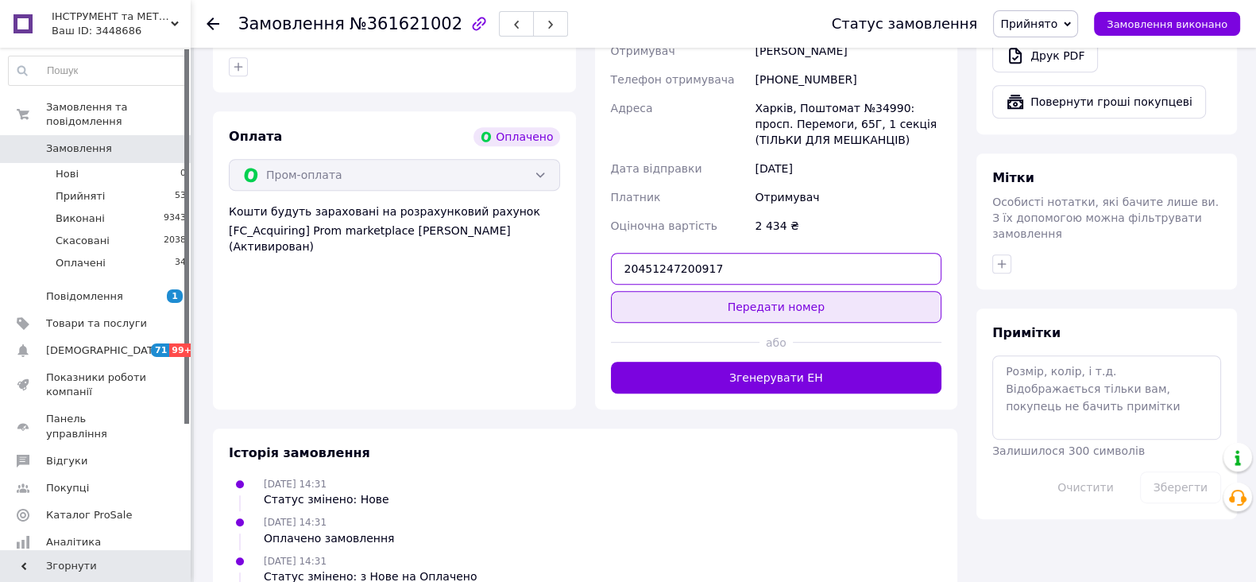
type input "20451247200917"
click at [778, 294] on button "Передати номер" at bounding box center [776, 307] width 331 height 32
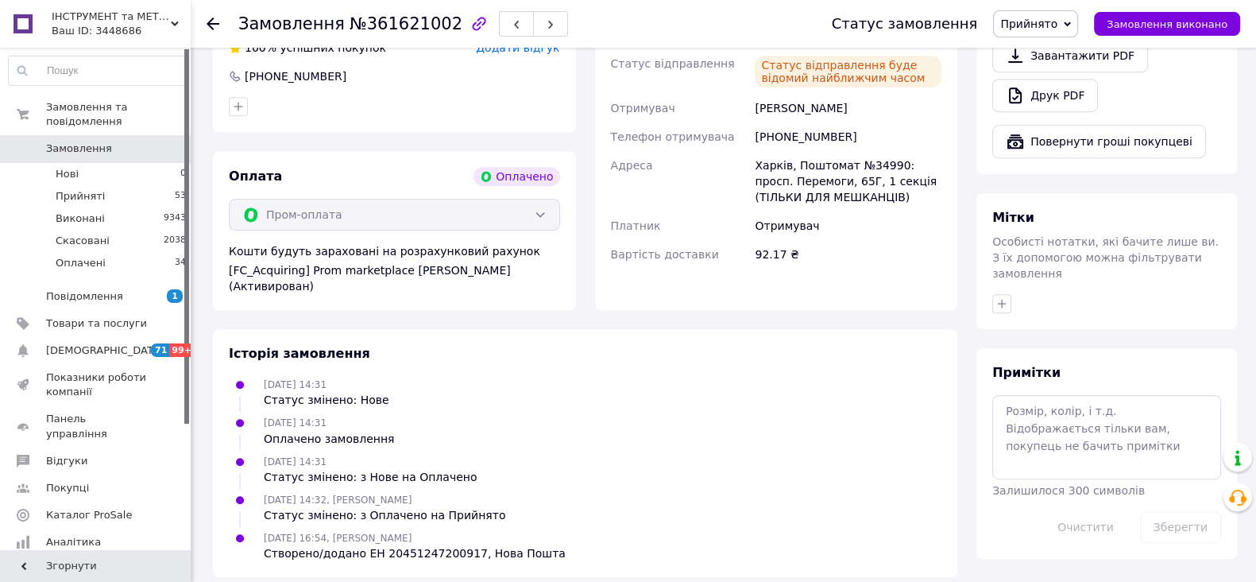
scroll to position [754, 0]
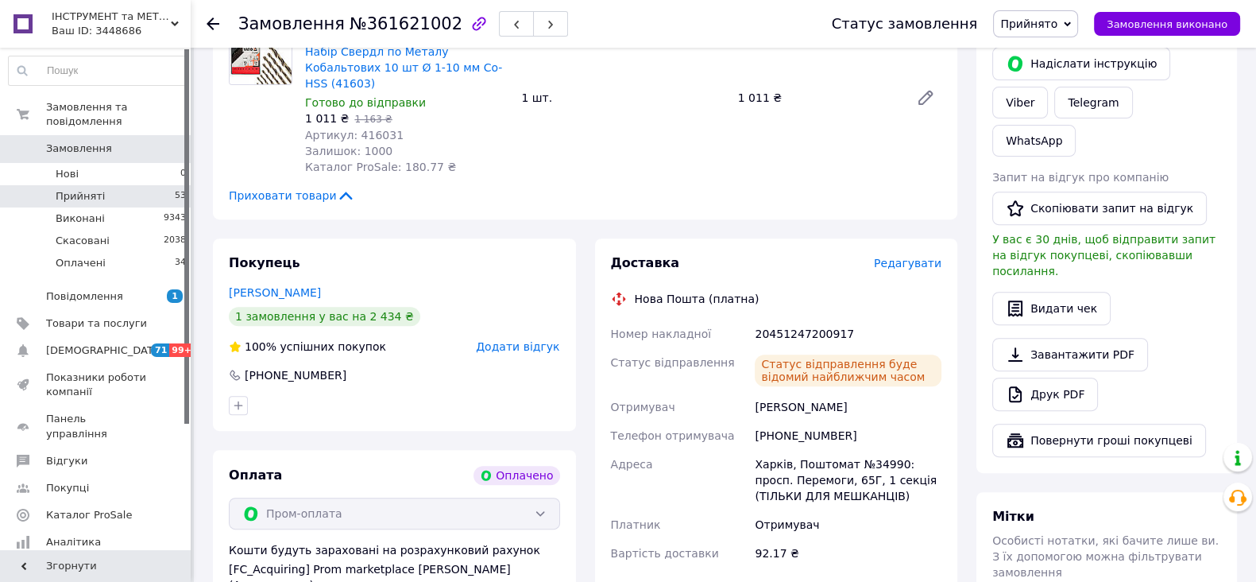
click at [60, 189] on span "Прийняті" at bounding box center [80, 196] width 49 height 14
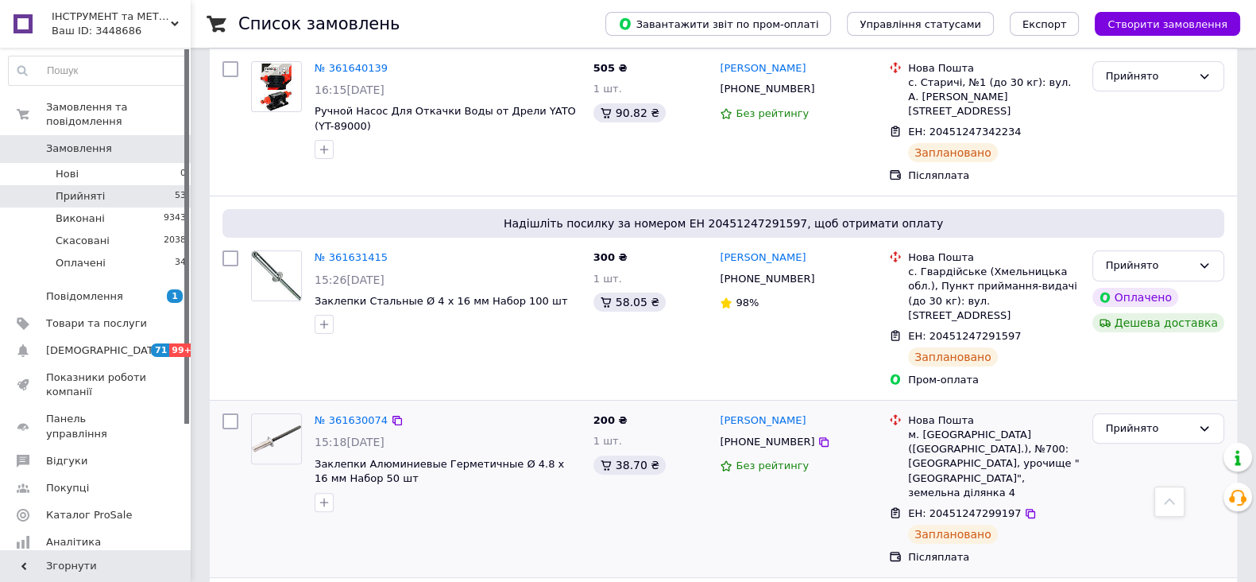
scroll to position [694, 0]
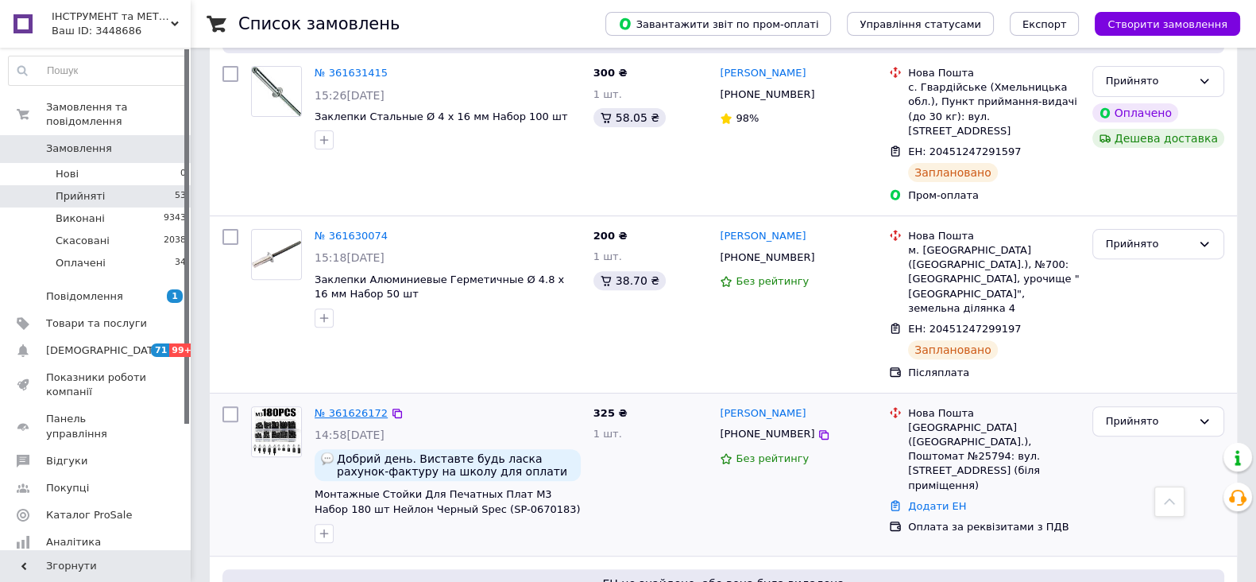
click at [335, 407] on link "№ 361626172" at bounding box center [351, 413] width 73 height 12
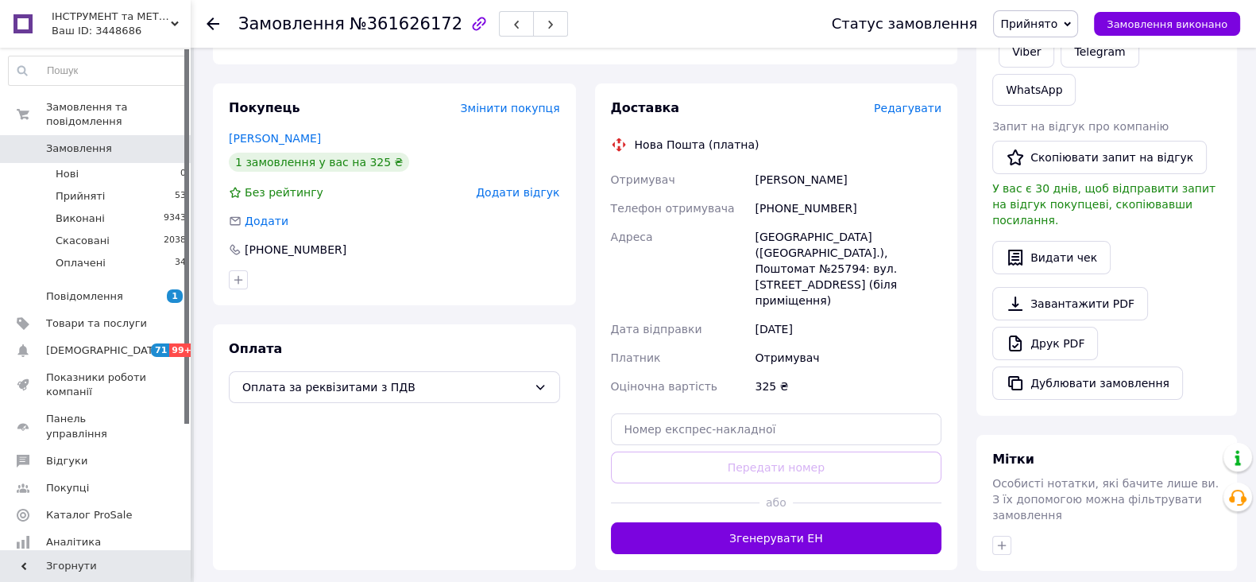
scroll to position [462, 0]
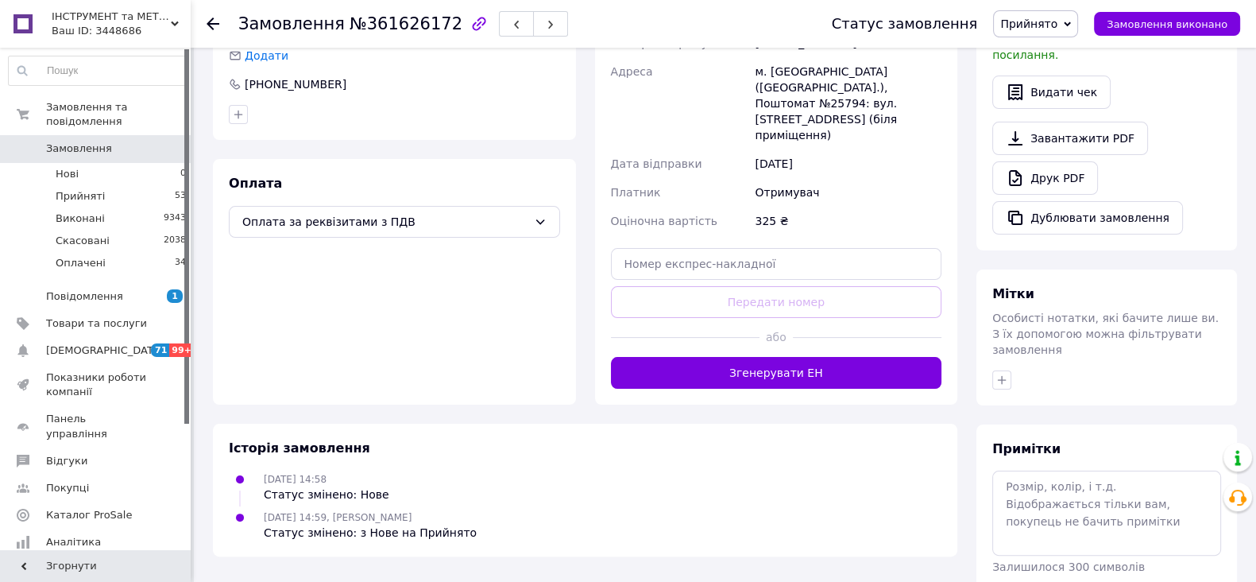
click at [180, 15] on div "ІНСТРУМЕНТ та МЕТИЗИ Ваш ID: 3448686" at bounding box center [118, 24] width 145 height 48
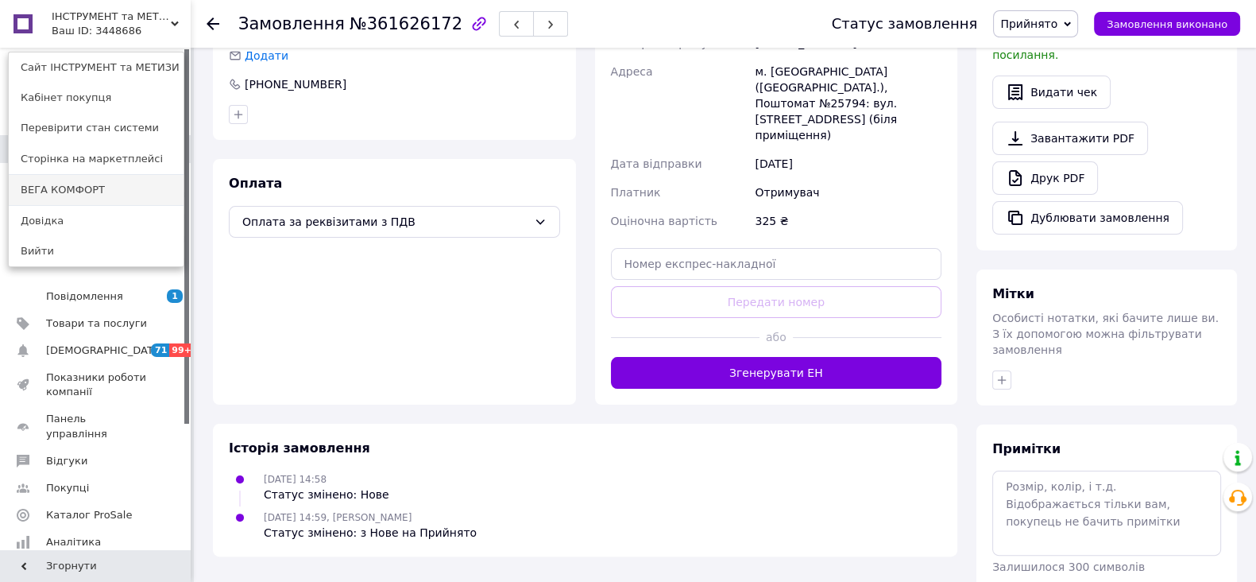
click at [67, 192] on link "ВЕГА КОМФОРТ" at bounding box center [96, 190] width 175 height 30
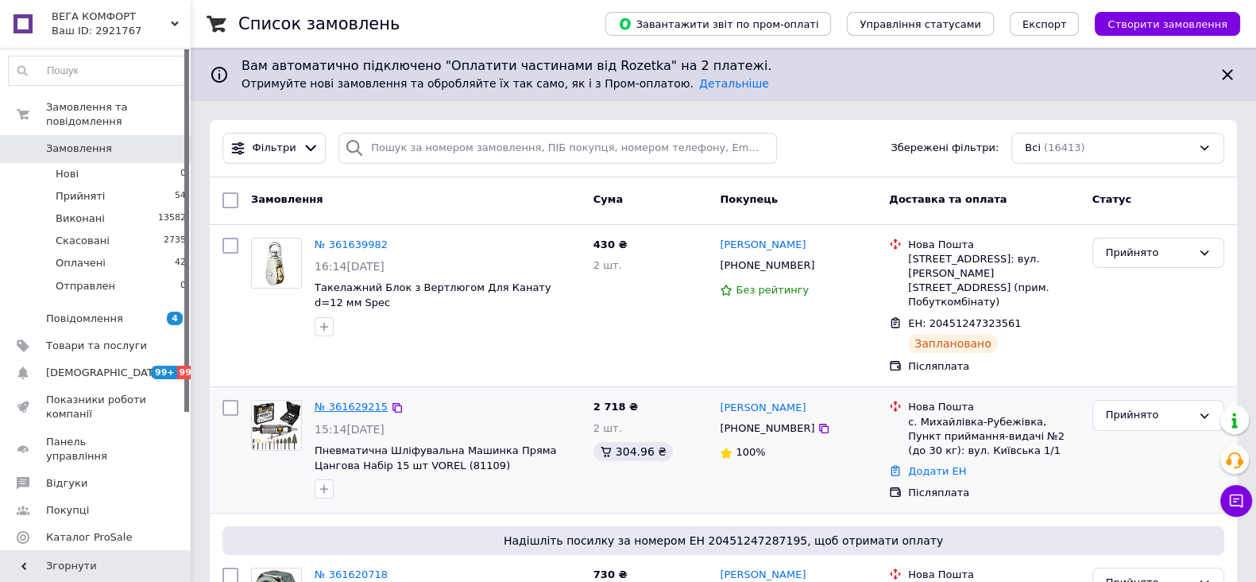
click at [342, 400] on link "№ 361629215" at bounding box center [351, 406] width 73 height 12
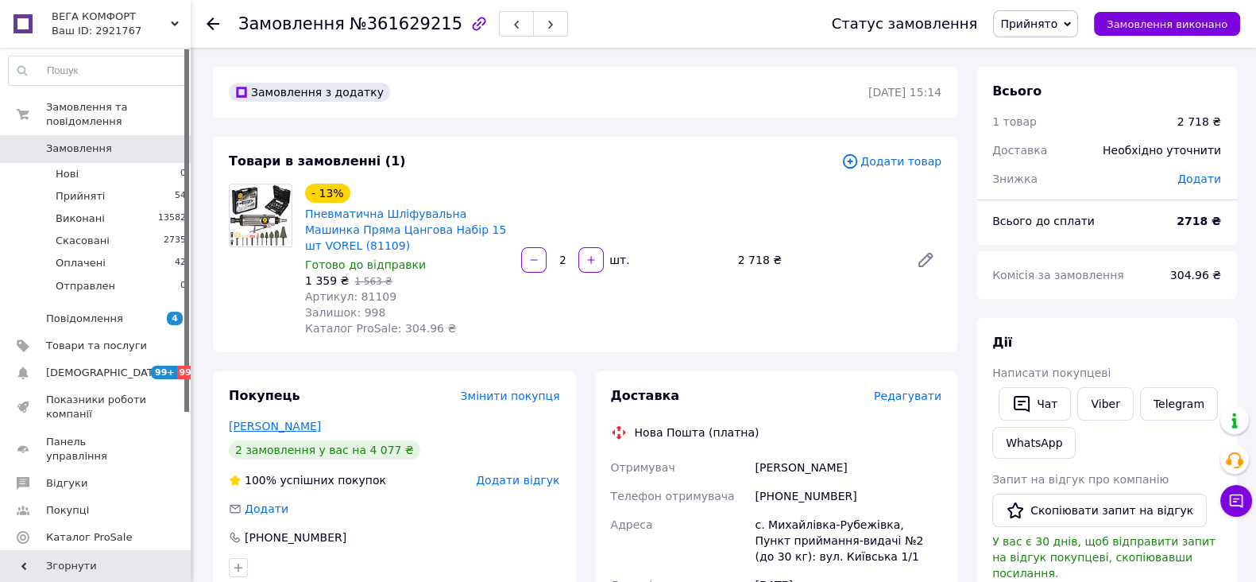
click at [283, 431] on link "[PERSON_NAME]" at bounding box center [275, 426] width 92 height 13
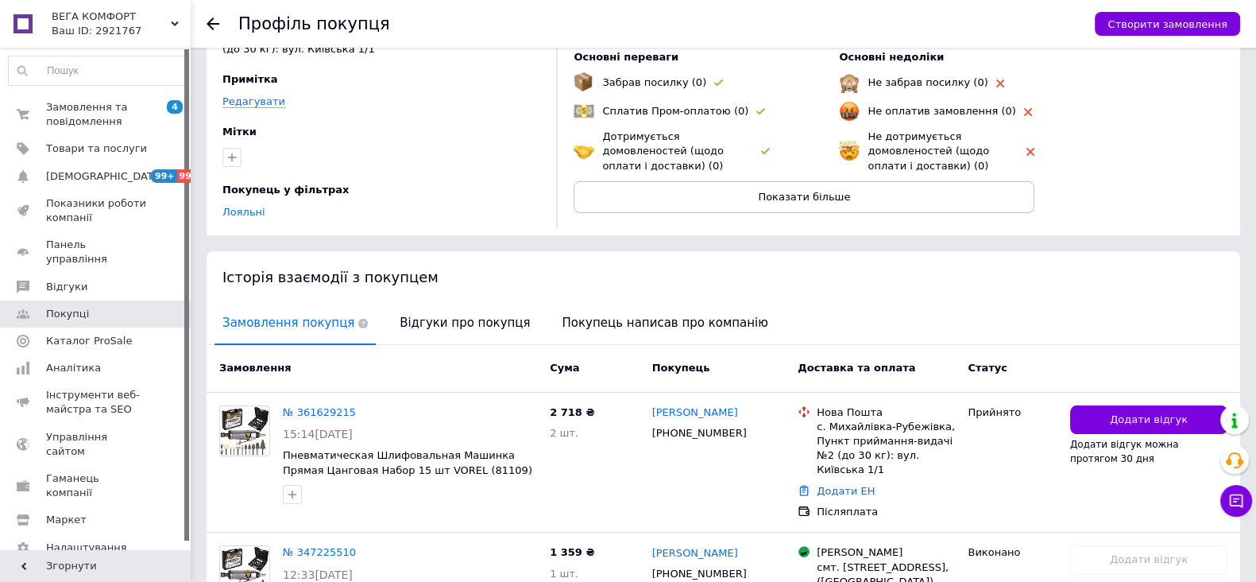
scroll to position [264, 0]
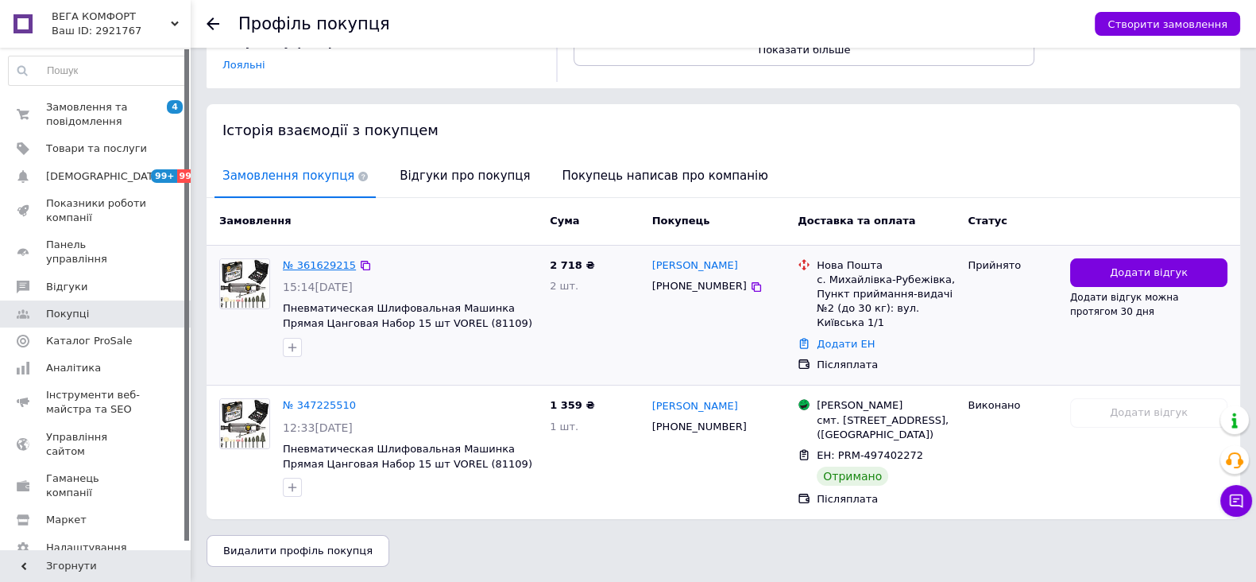
click at [310, 267] on link "№ 361629215" at bounding box center [319, 265] width 73 height 12
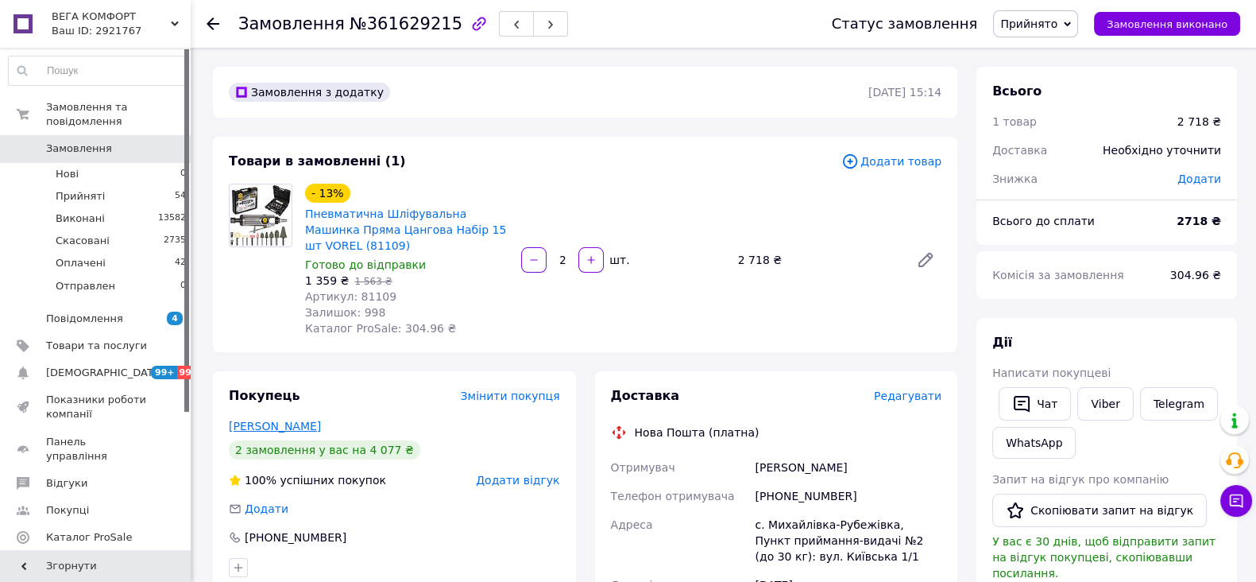
click at [258, 432] on link "[PERSON_NAME]" at bounding box center [275, 426] width 92 height 13
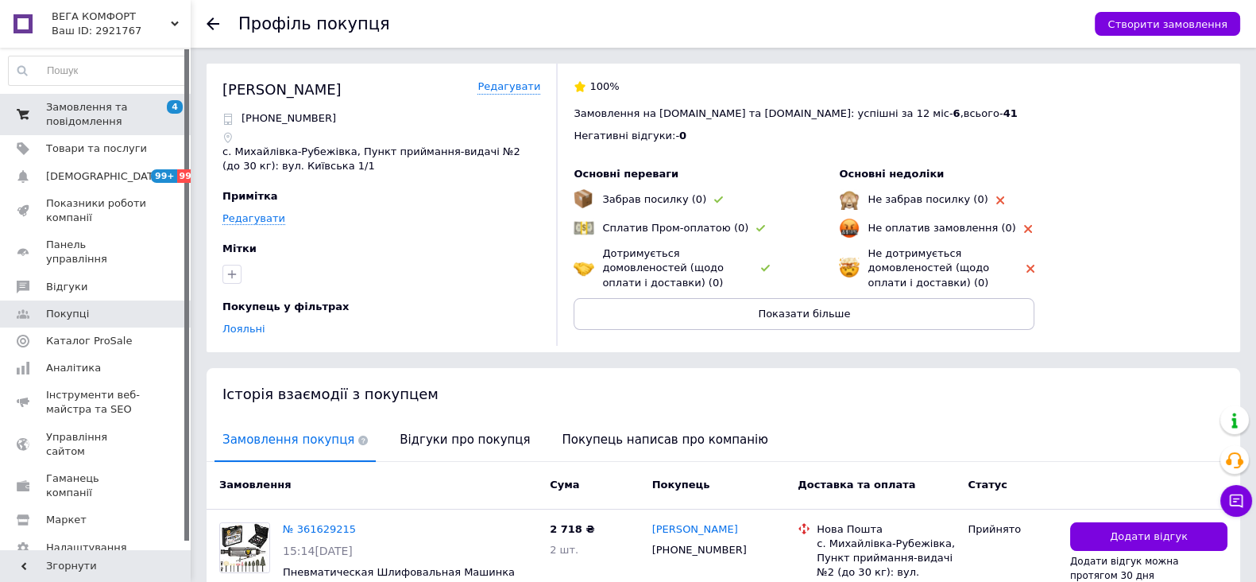
click at [79, 118] on span "Замовлення та повідомлення" at bounding box center [96, 114] width 101 height 29
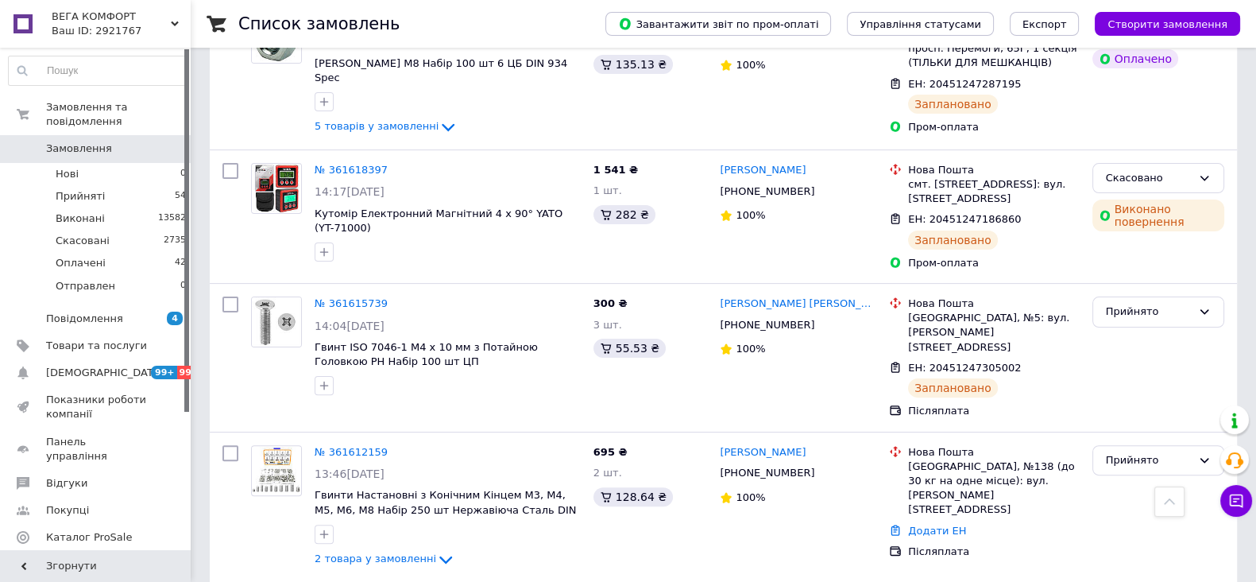
scroll to position [596, 0]
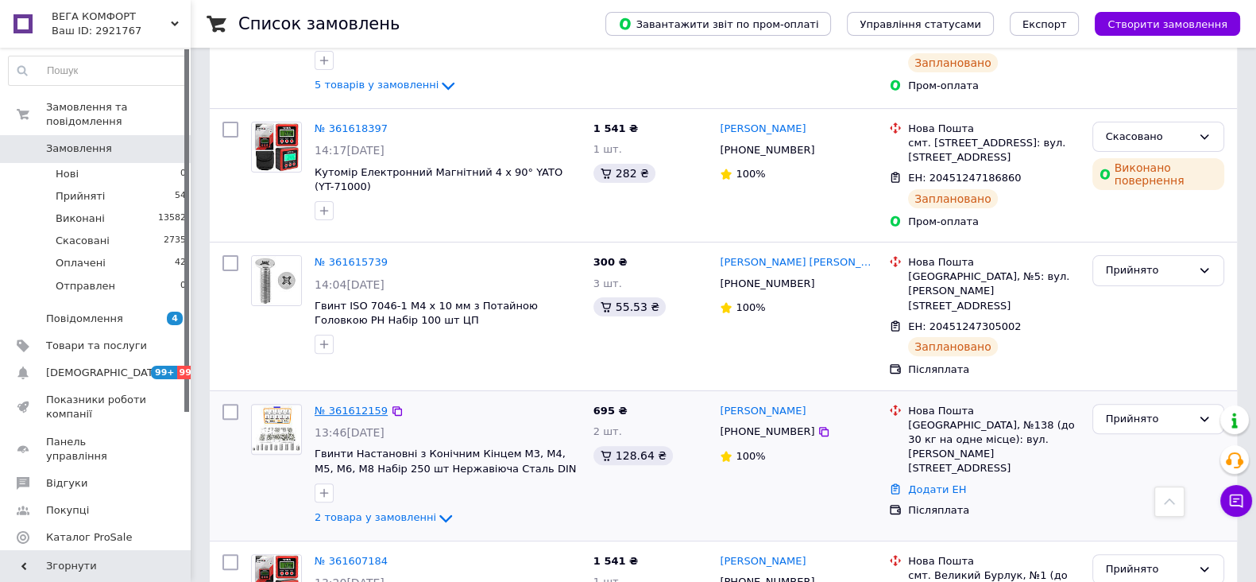
click at [364, 404] on link "№ 361612159" at bounding box center [351, 410] width 73 height 12
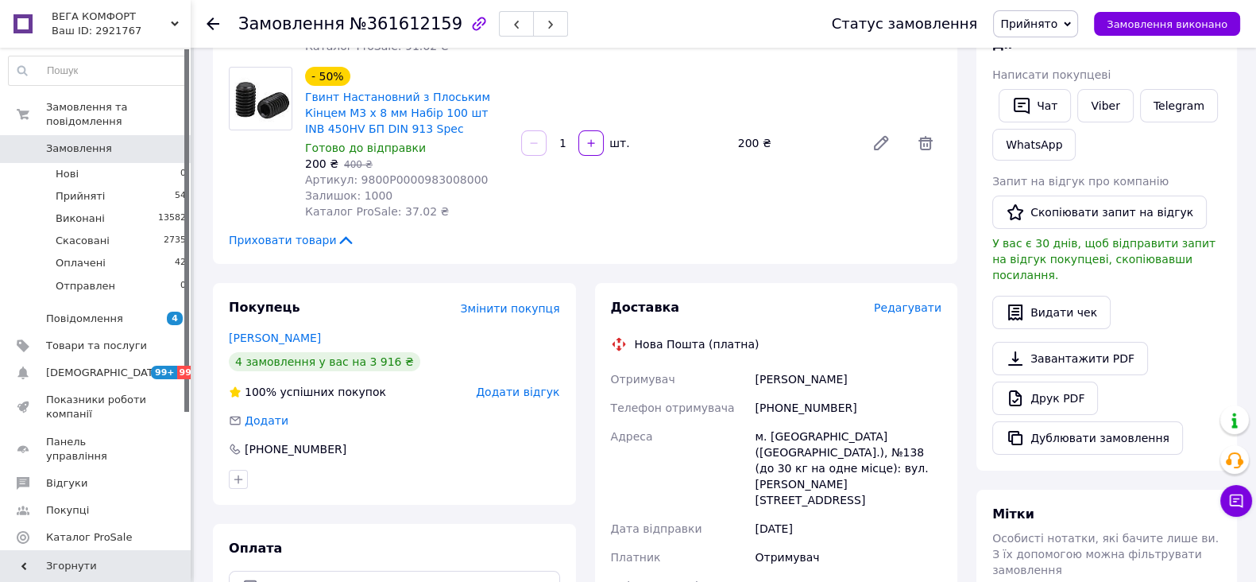
scroll to position [298, 0]
drag, startPoint x: 352, startPoint y: 177, endPoint x: 448, endPoint y: 180, distance: 96.2
click at [475, 177] on div "Артикул: 9800P0000983008000" at bounding box center [406, 180] width 203 height 16
copy span "9800P0000983008000"
click at [55, 185] on li "Прийняті 54" at bounding box center [97, 196] width 195 height 22
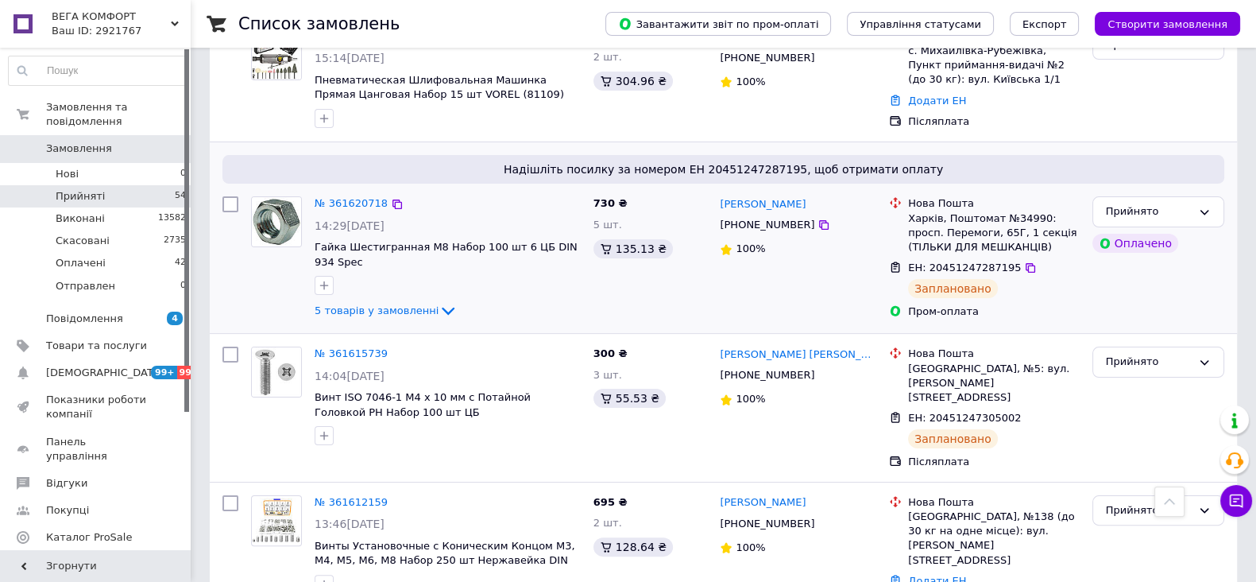
scroll to position [396, 0]
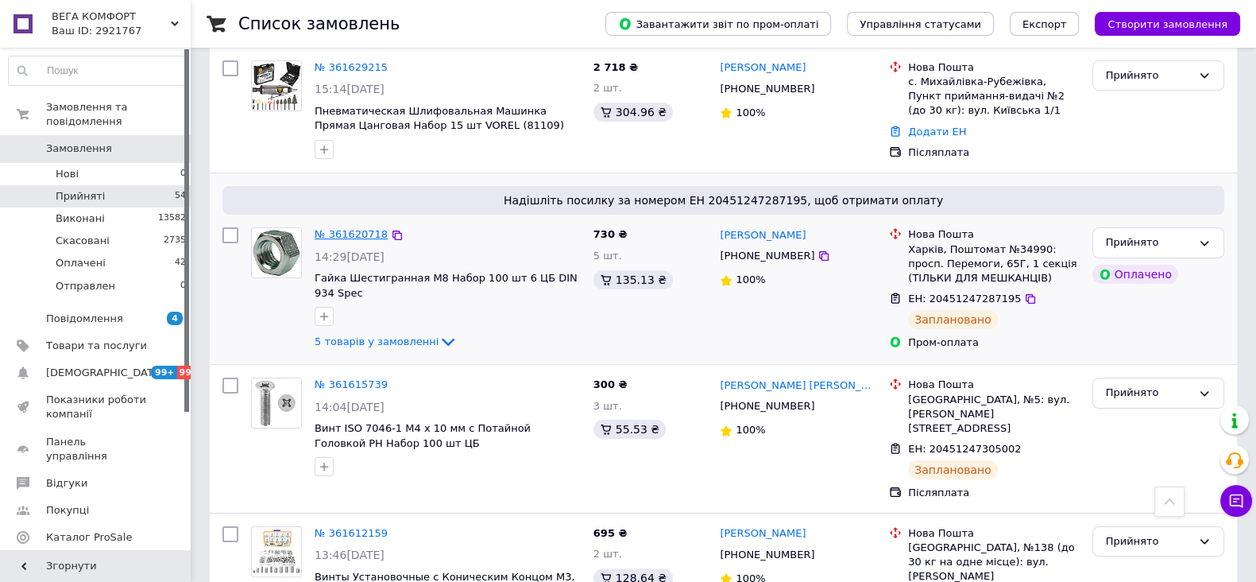
click at [337, 228] on link "№ 361620718" at bounding box center [351, 234] width 73 height 12
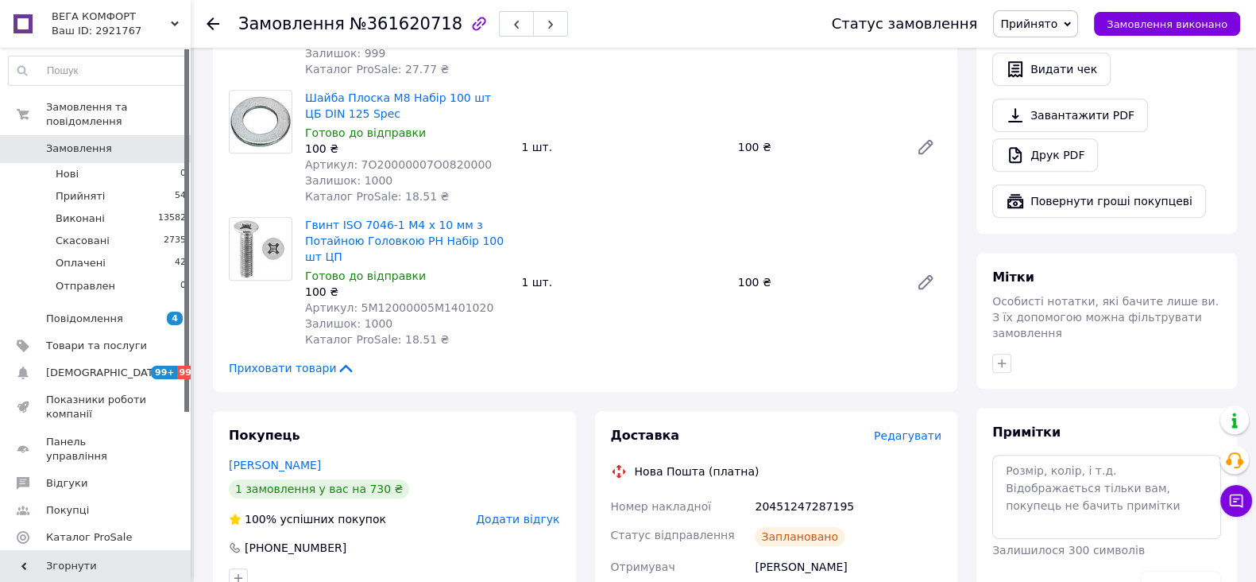
scroll to position [1092, 0]
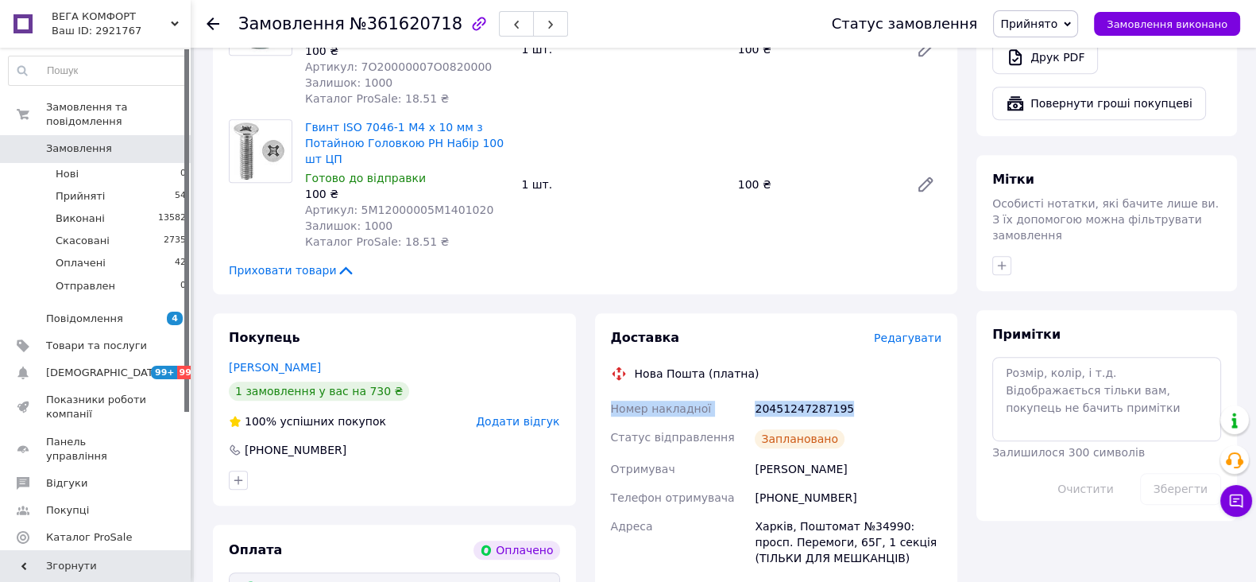
drag, startPoint x: 612, startPoint y: 407, endPoint x: 854, endPoint y: 408, distance: 242.3
click at [858, 408] on div "Номер накладної 20451247287195 Статус відправлення Заплановано Отримувач [PERSO…" at bounding box center [777, 540] width 338 height 292
copy div "Номер накладної 20451247287195"
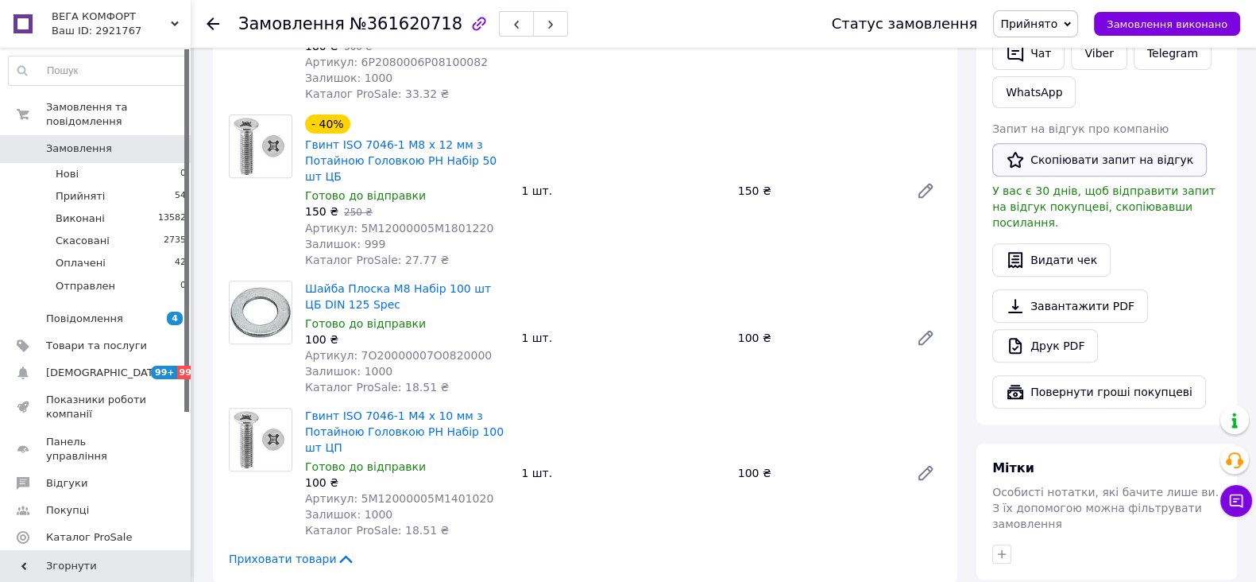
scroll to position [694, 0]
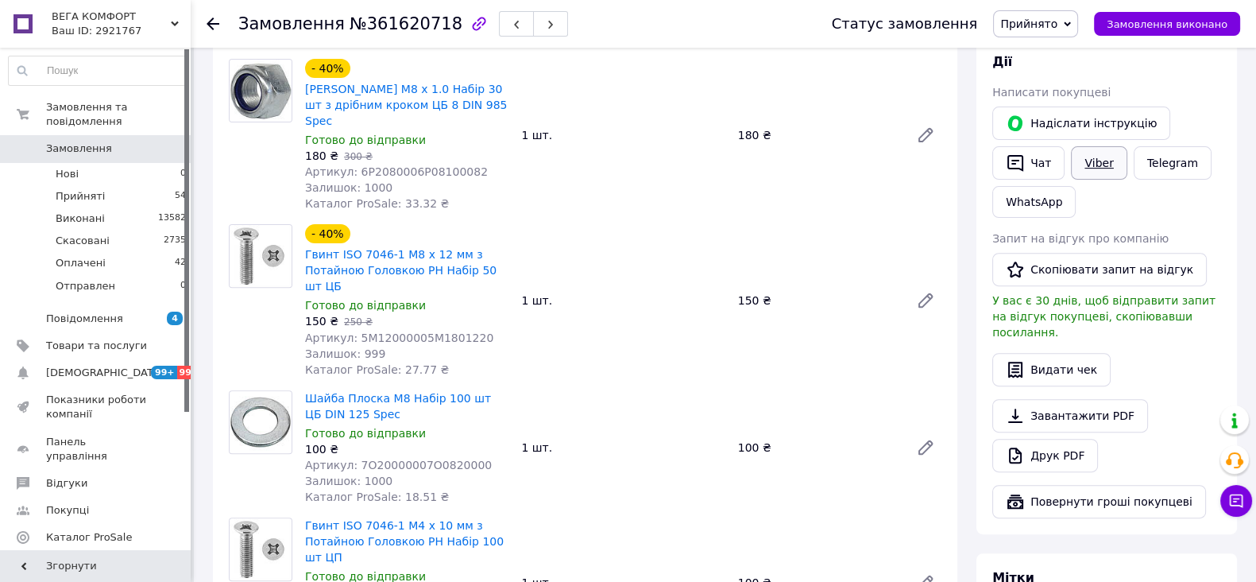
click at [1100, 160] on link "Viber" at bounding box center [1099, 162] width 56 height 33
click at [61, 189] on span "Прийняті" at bounding box center [80, 196] width 49 height 14
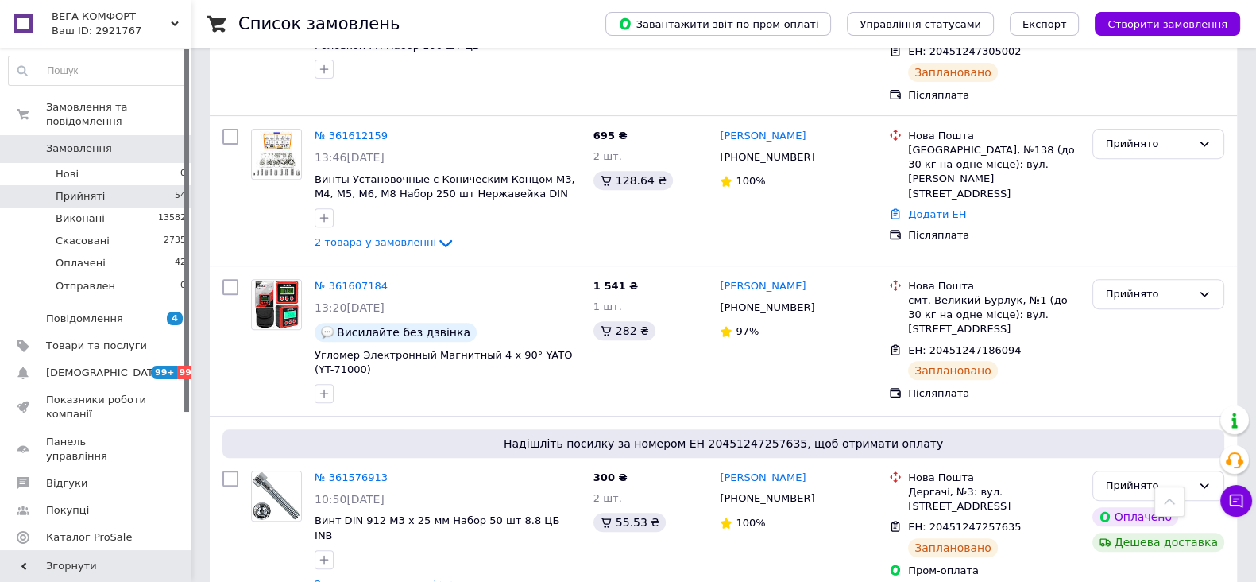
scroll to position [894, 0]
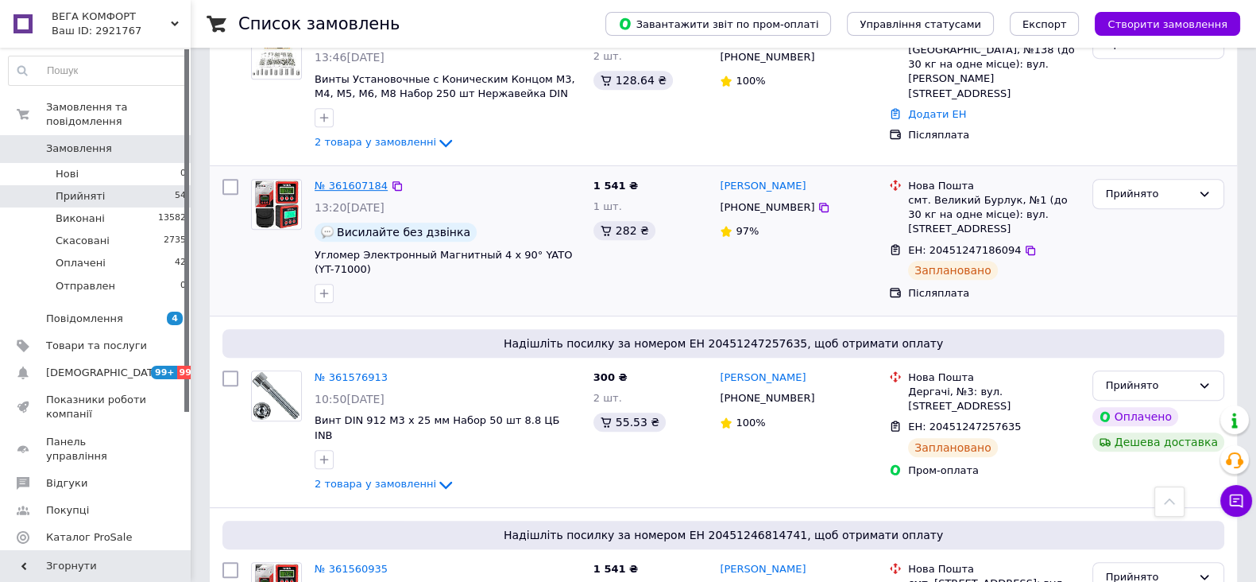
click at [350, 180] on link "№ 361607184" at bounding box center [351, 186] width 73 height 12
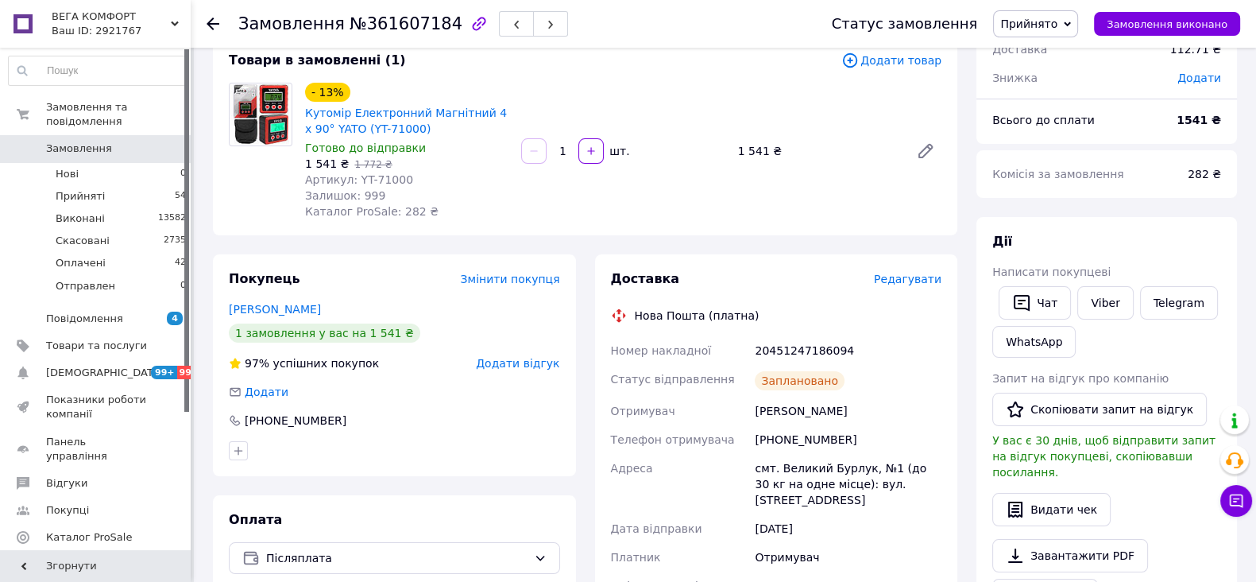
scroll to position [31, 0]
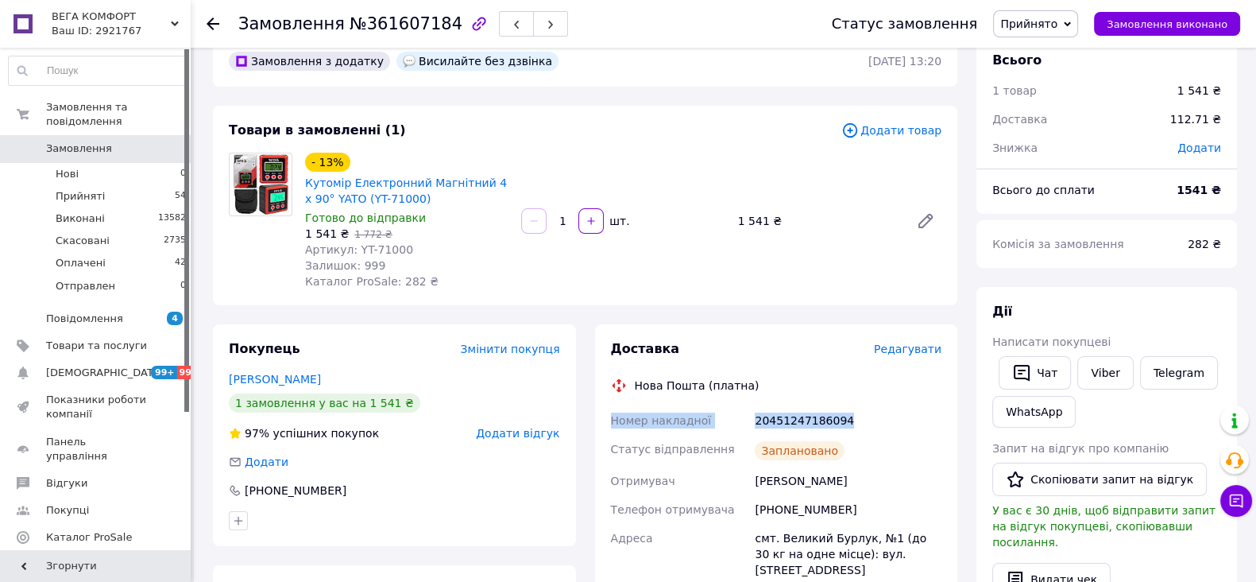
drag, startPoint x: 611, startPoint y: 422, endPoint x: 865, endPoint y: 420, distance: 254.3
copy div "Номер накладної 20451247186094"
click at [1108, 369] on link "Viber" at bounding box center [1105, 372] width 56 height 33
drag, startPoint x: 175, startPoint y: 17, endPoint x: 110, endPoint y: 82, distance: 91.6
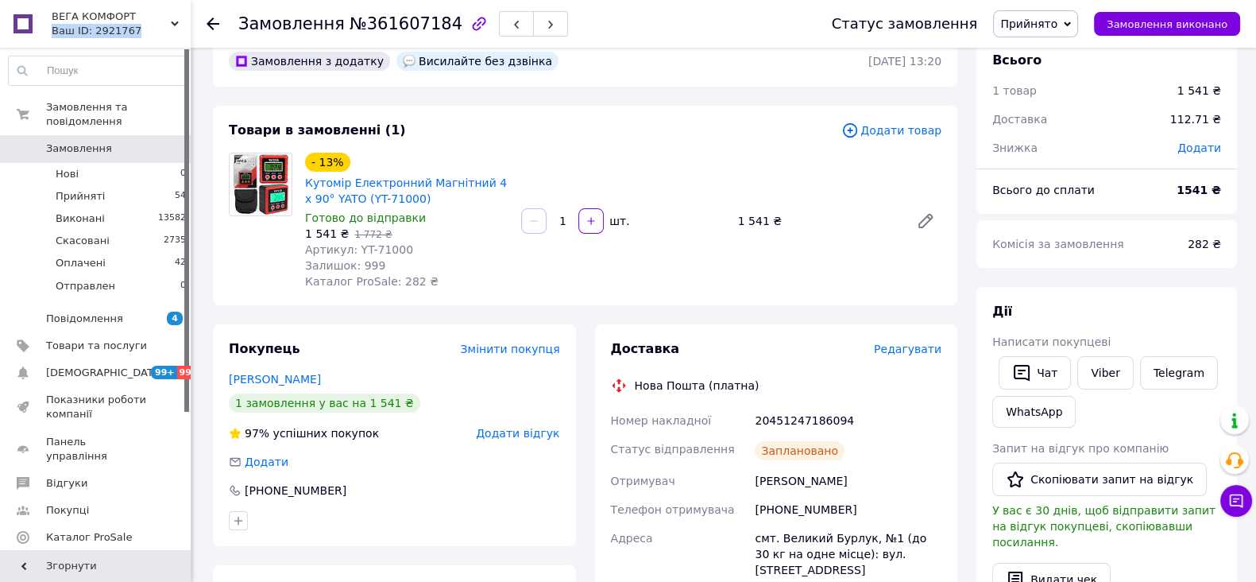
click at [167, 25] on div "ВЕГА КОМФОРТ Ваш ID: 2921767" at bounding box center [118, 24] width 145 height 48
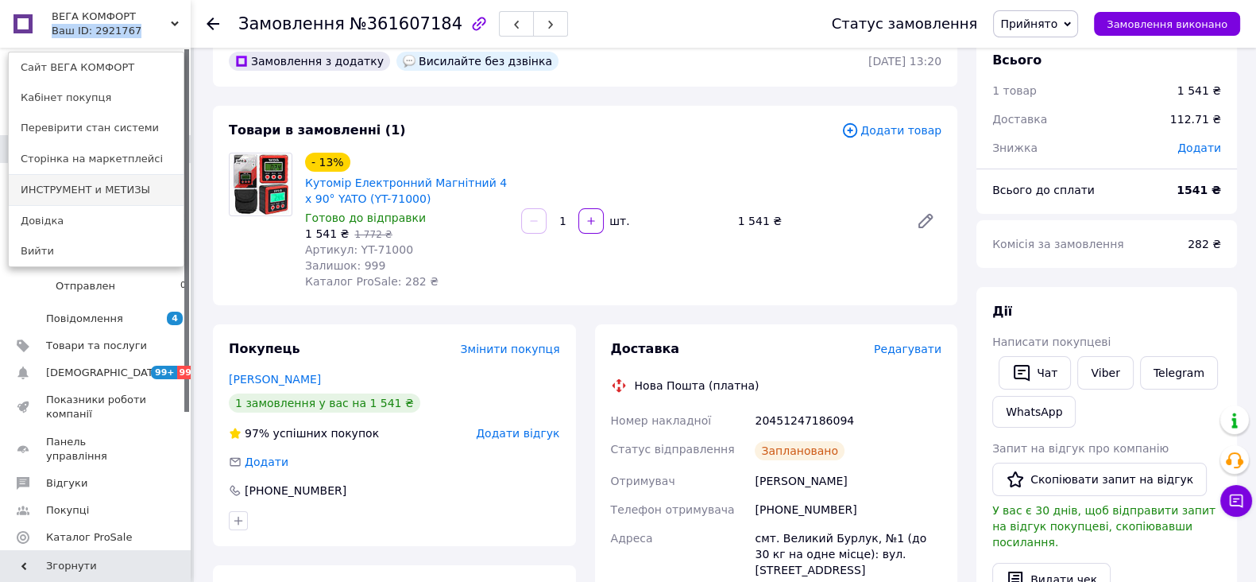
click at [73, 185] on link "ИНСТРУМЕНТ и МЕТИЗЫ" at bounding box center [96, 190] width 175 height 30
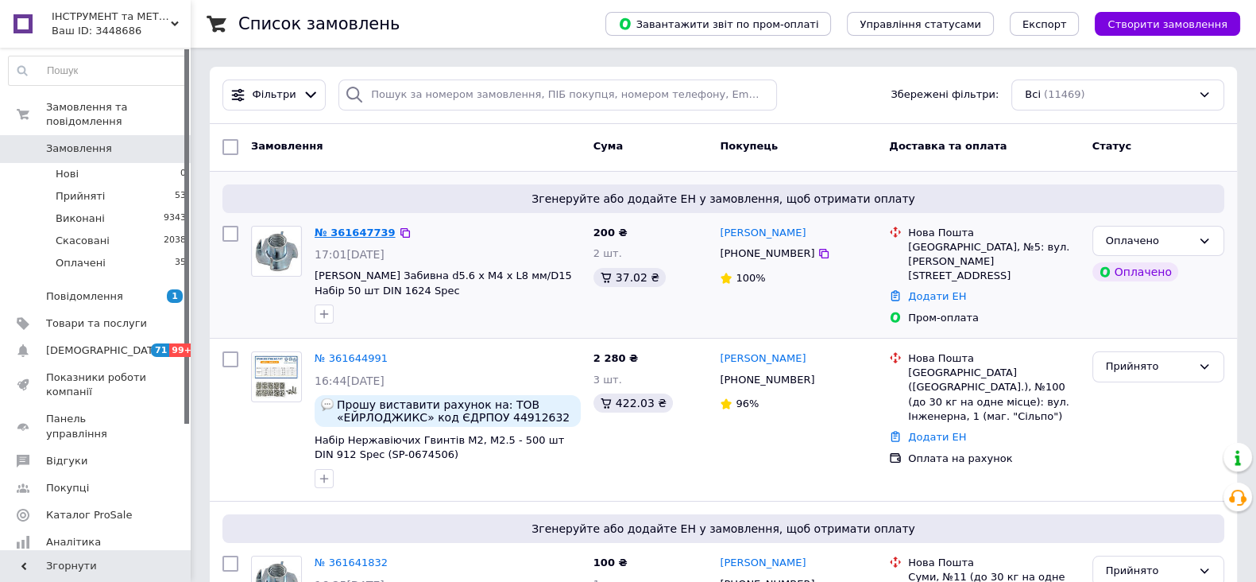
click at [358, 232] on link "№ 361647739" at bounding box center [355, 232] width 81 height 12
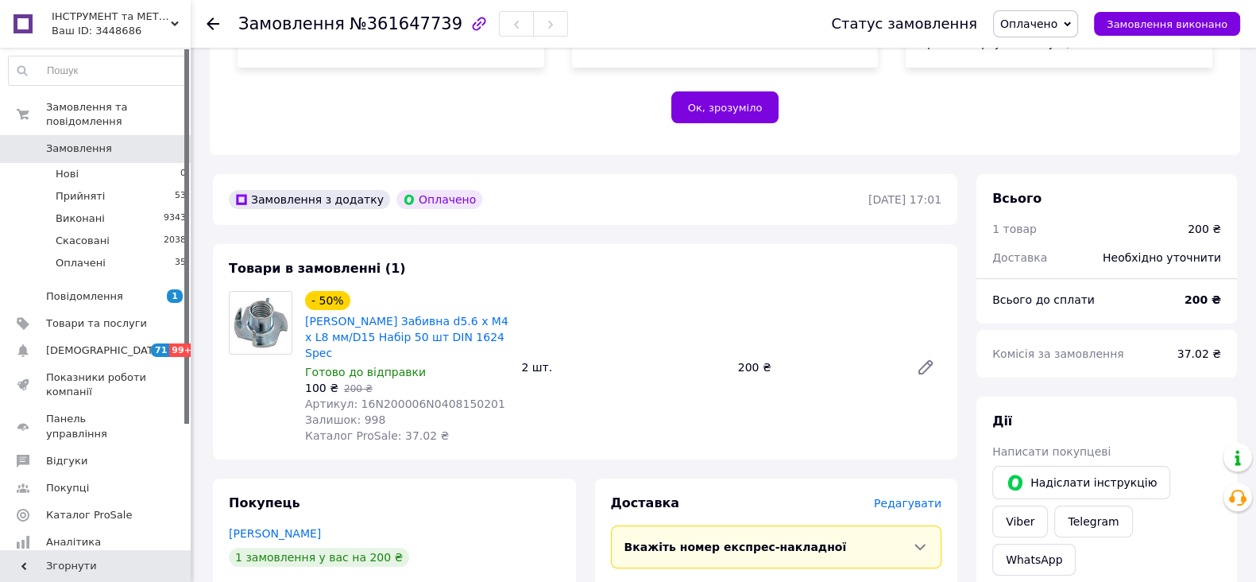
scroll to position [596, 0]
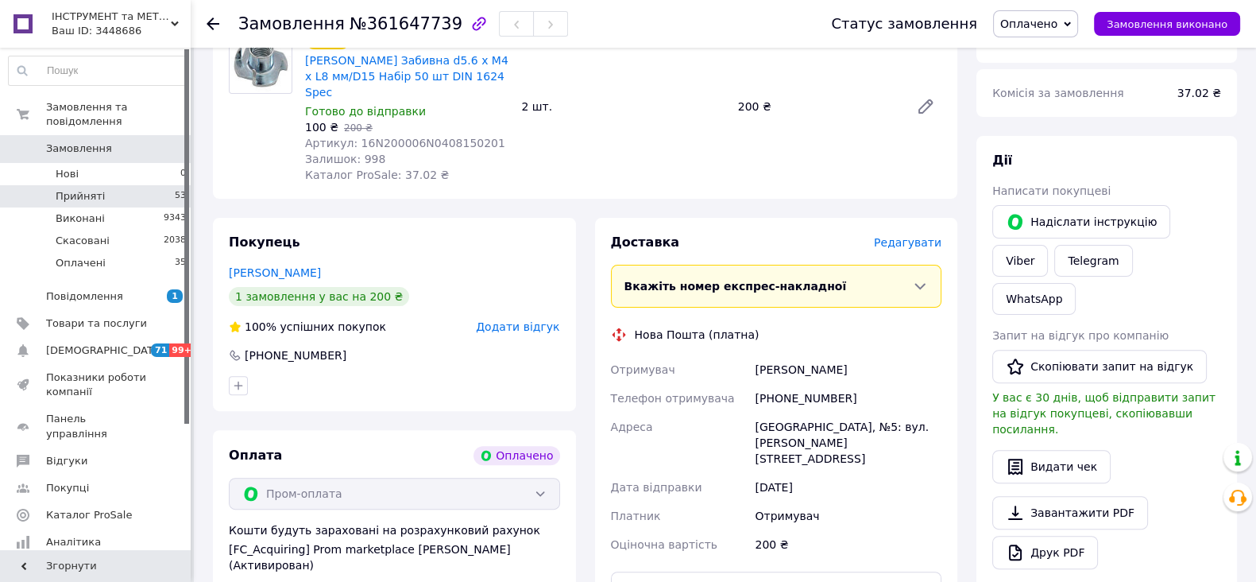
click at [101, 185] on li "Прийняті 53" at bounding box center [97, 196] width 195 height 22
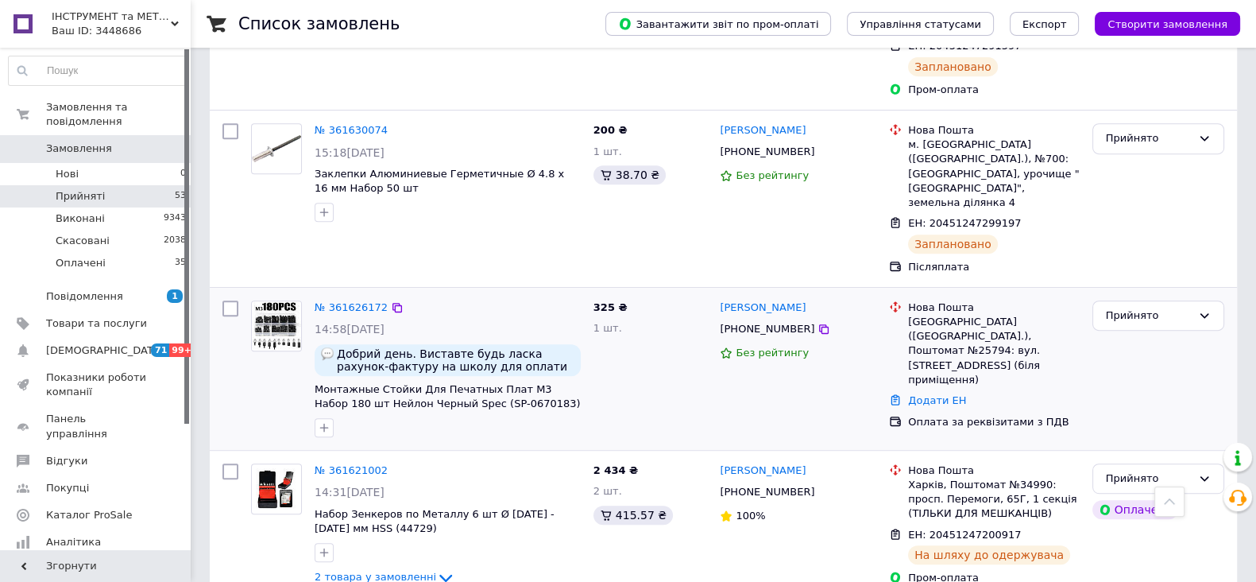
scroll to position [894, 0]
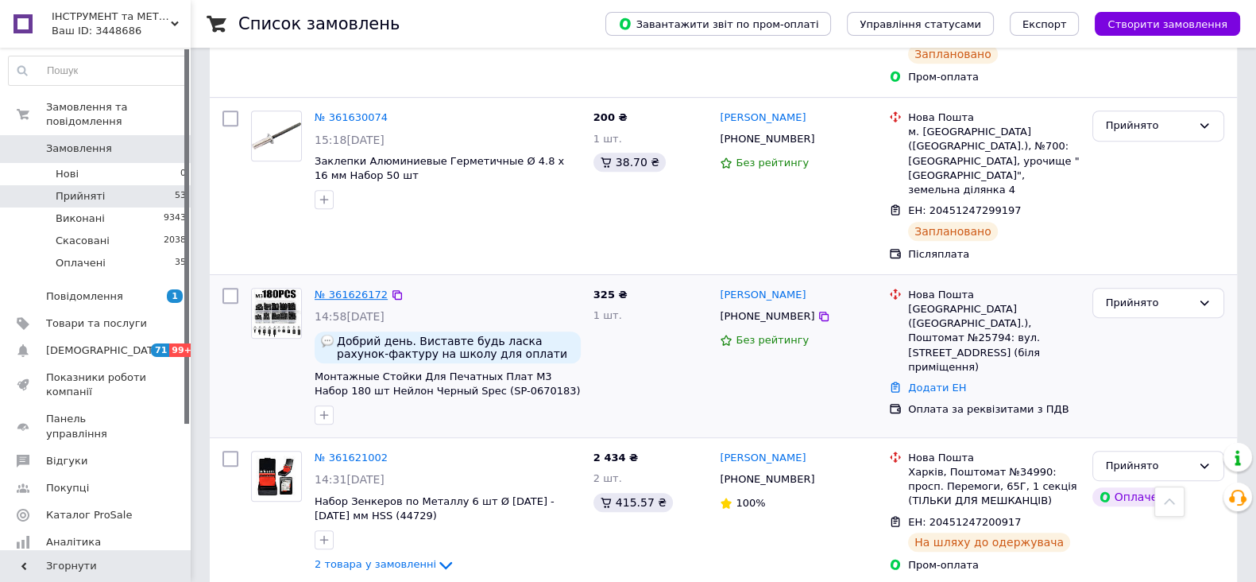
click at [356, 288] on link "№ 361626172" at bounding box center [351, 294] width 73 height 12
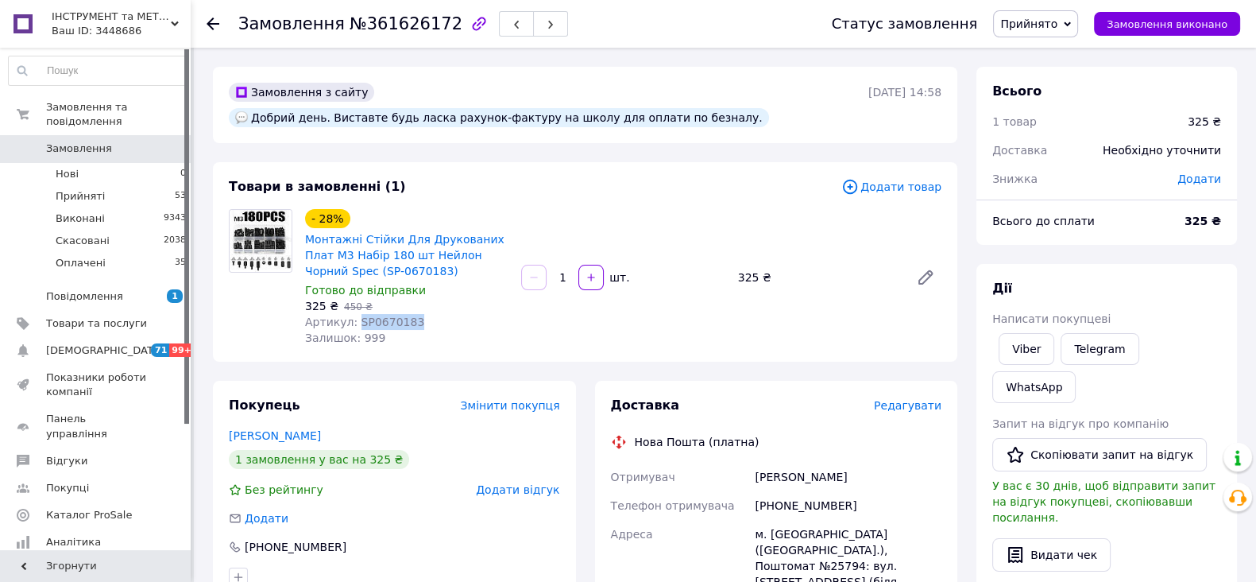
drag, startPoint x: 351, startPoint y: 300, endPoint x: 416, endPoint y: 295, distance: 64.5
click at [416, 314] on div "Артикул: SP0670183" at bounding box center [406, 322] width 203 height 16
copy span "SP0670183"
click at [79, 189] on span "Прийняті" at bounding box center [80, 196] width 49 height 14
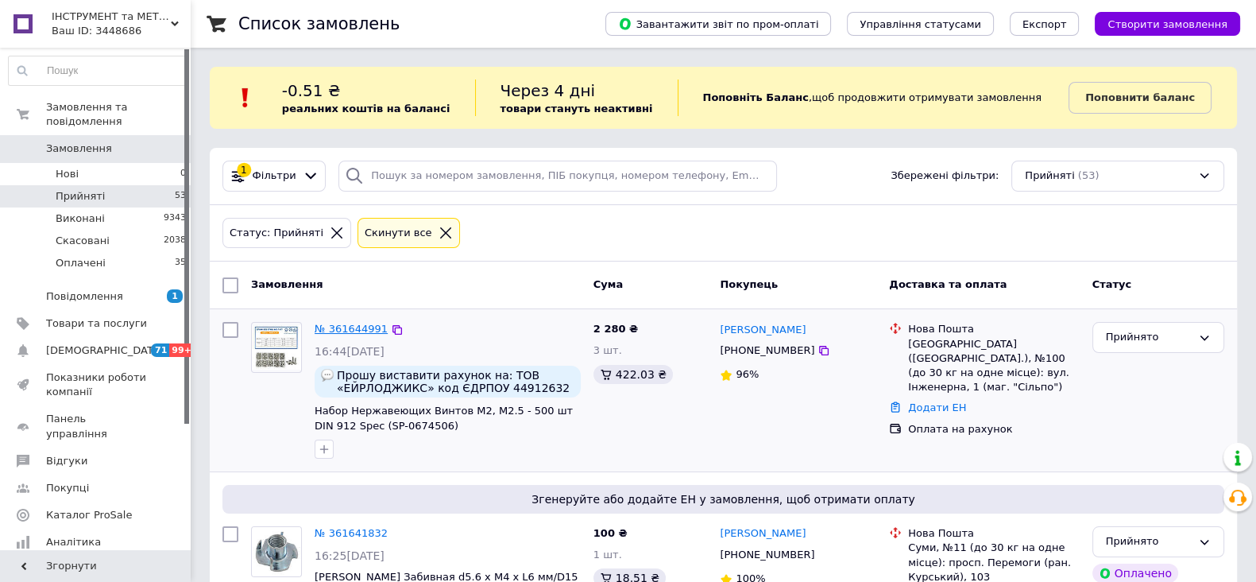
click at [358, 331] on link "№ 361644991" at bounding box center [351, 329] width 73 height 12
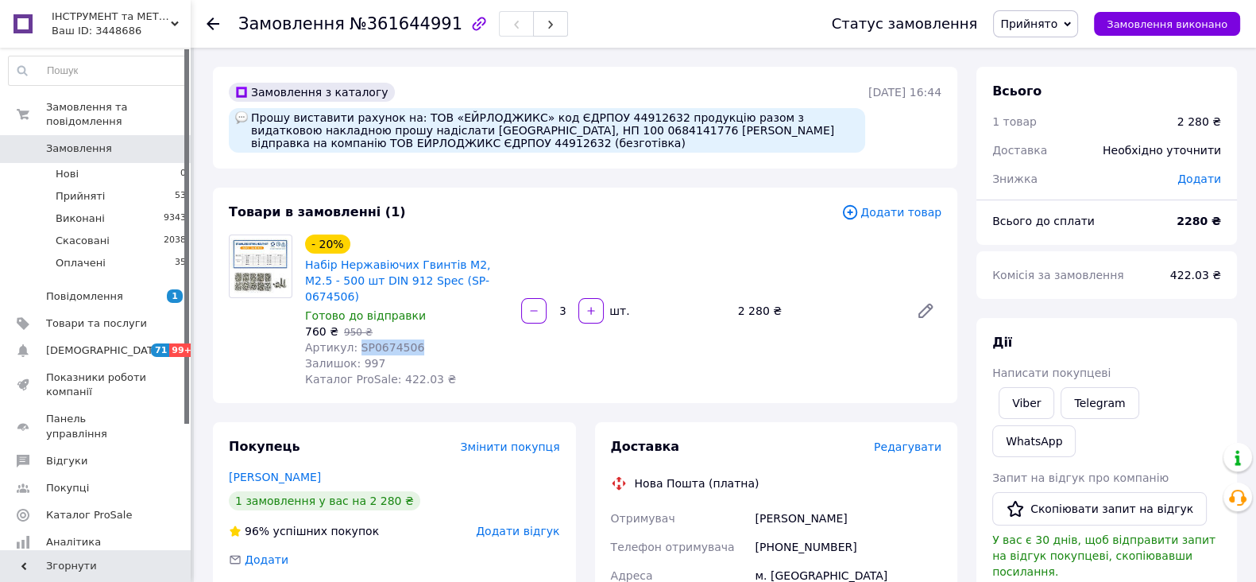
drag, startPoint x: 354, startPoint y: 327, endPoint x: 425, endPoint y: 327, distance: 71.5
click at [425, 339] on div "Артикул: SP0674506" at bounding box center [406, 347] width 203 height 16
copy span "SP0674506"
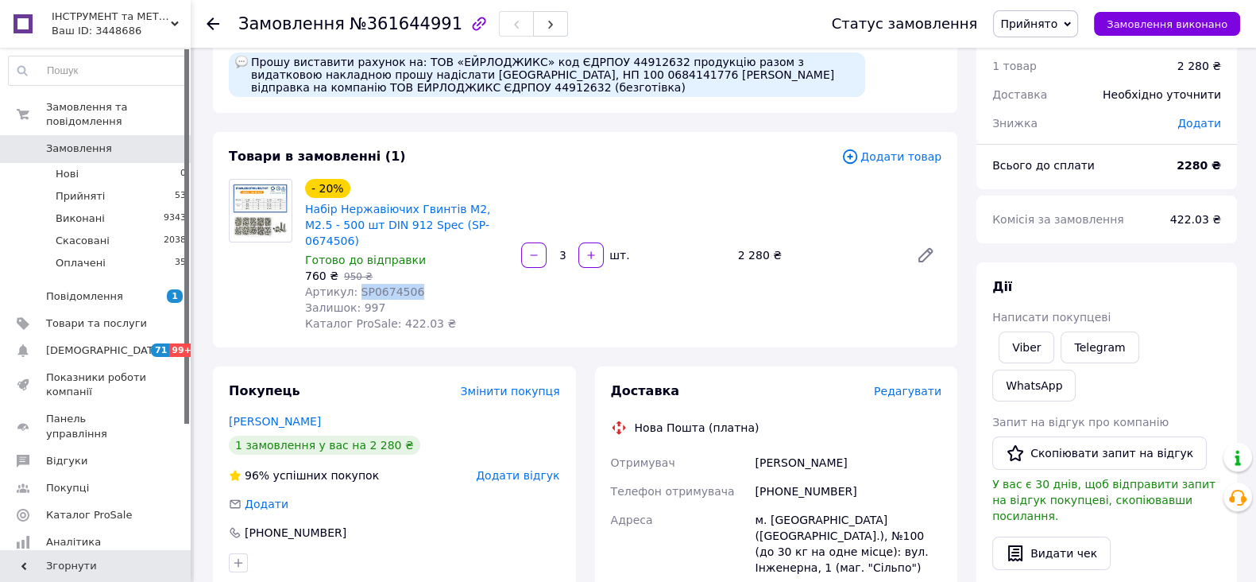
scroll to position [99, 0]
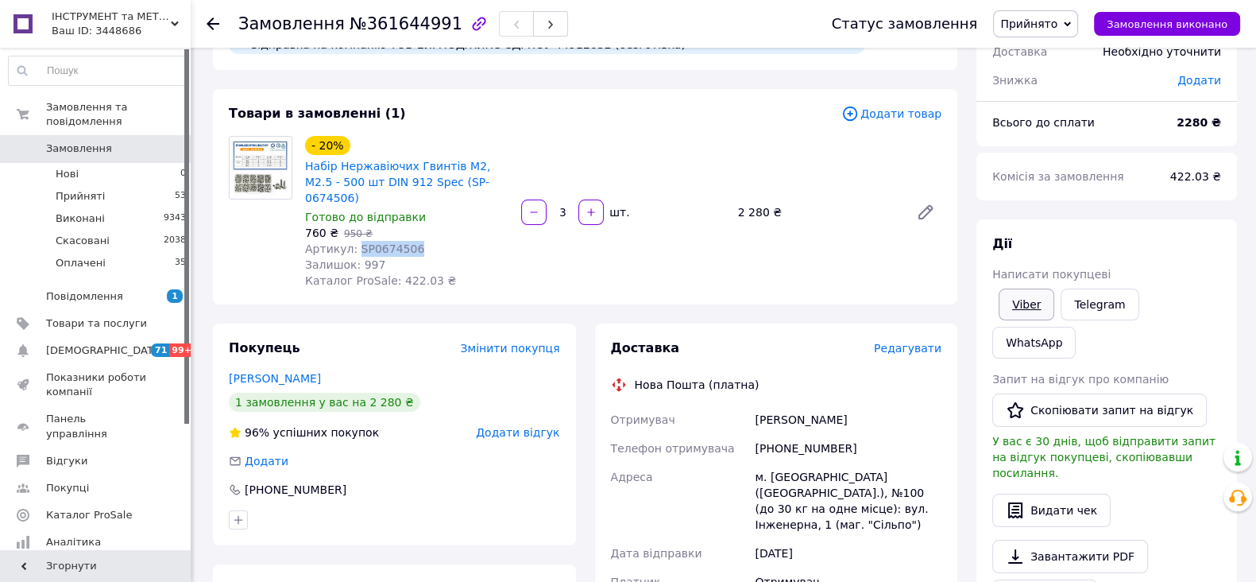
click at [1029, 301] on link "Viber" at bounding box center [1027, 304] width 56 height 32
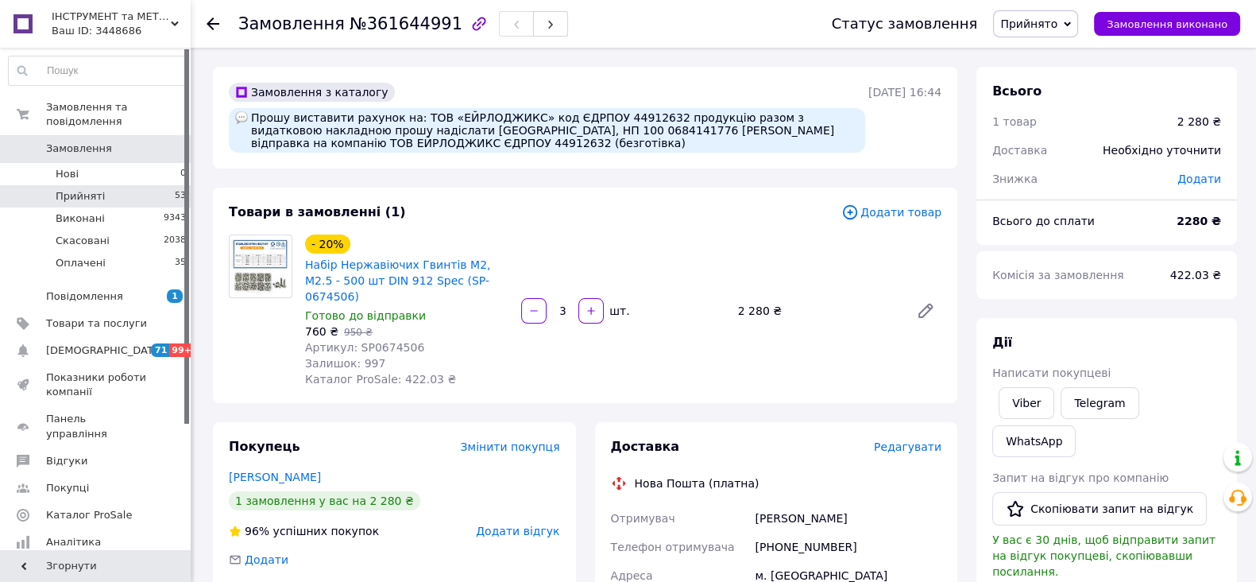
click at [104, 185] on li "Прийняті 53" at bounding box center [97, 196] width 195 height 22
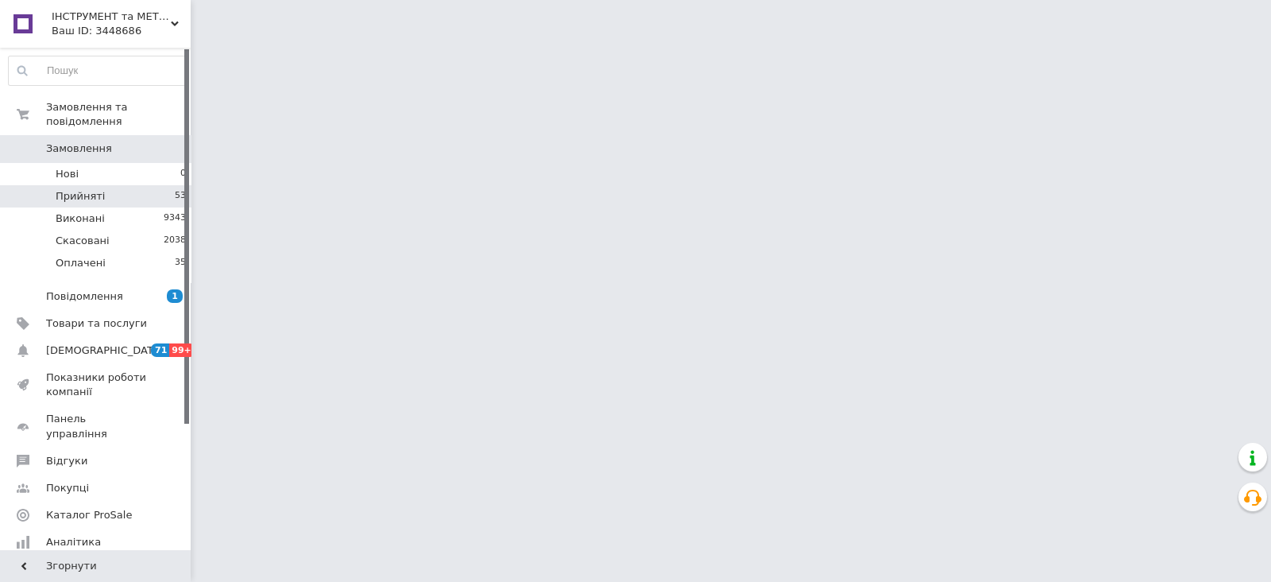
click at [103, 185] on li "Прийняті 53" at bounding box center [97, 196] width 195 height 22
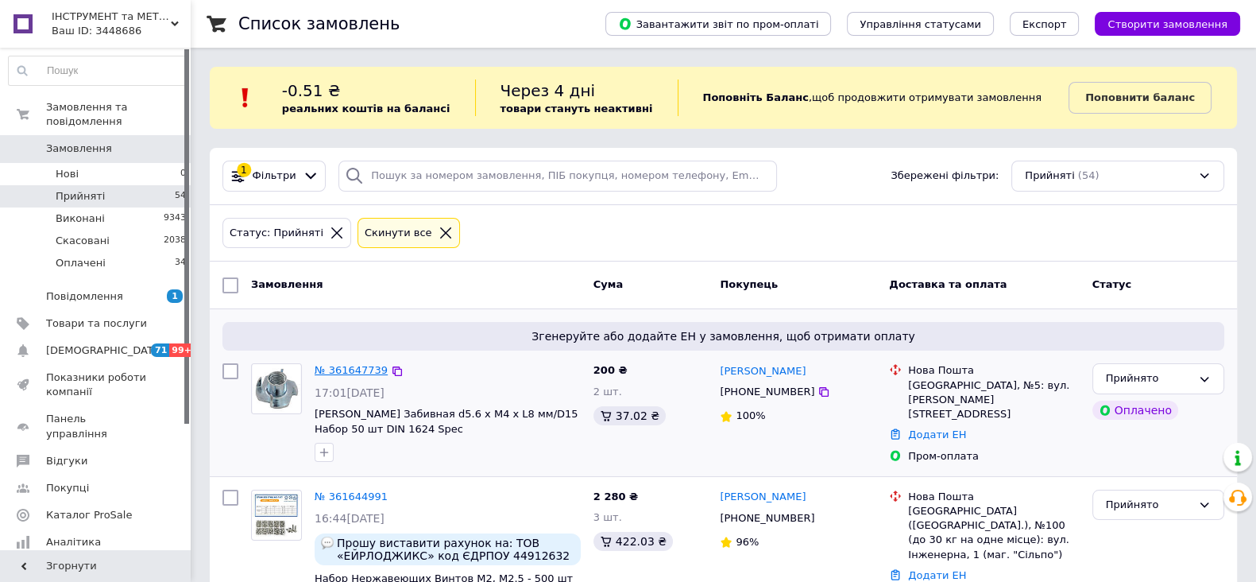
click at [357, 368] on link "№ 361647739" at bounding box center [351, 370] width 73 height 12
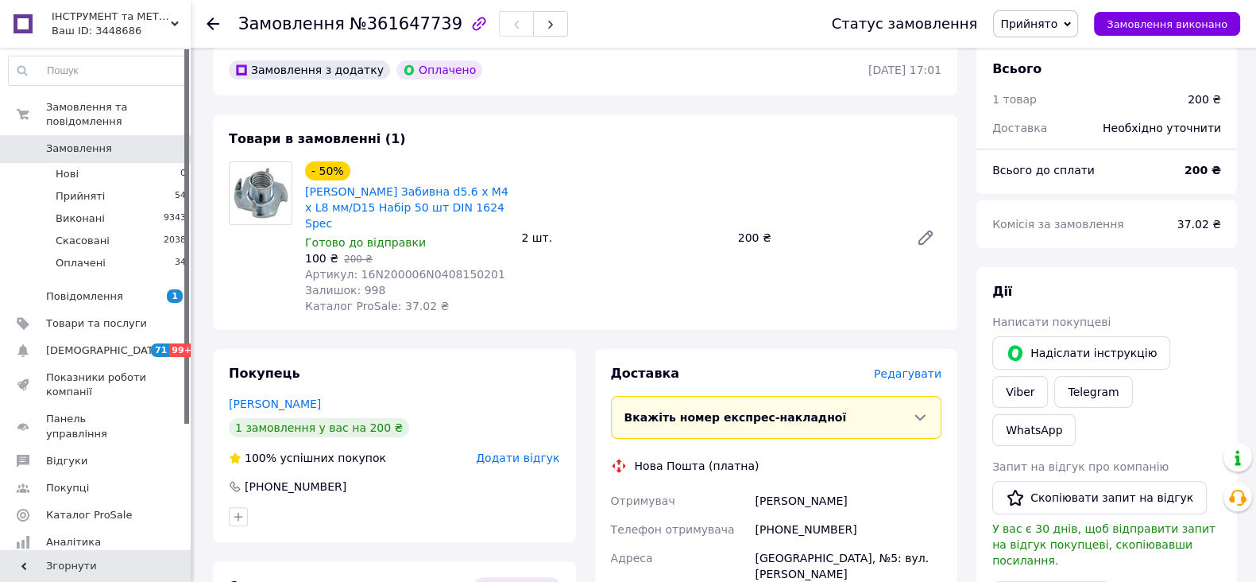
scroll to position [497, 0]
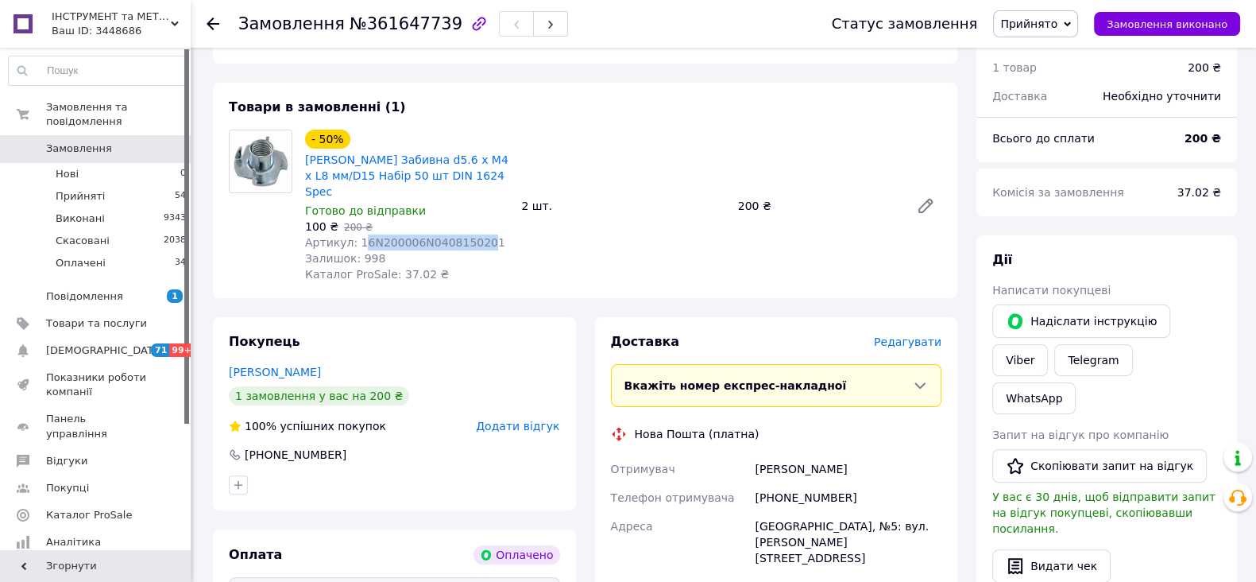
drag, startPoint x: 358, startPoint y: 227, endPoint x: 470, endPoint y: 227, distance: 112.0
click at [470, 236] on span "Артикул: 16N200006N0408150201" at bounding box center [405, 242] width 200 height 13
copy span "6N200006N040815020"
click at [72, 185] on li "Прийняті 54" at bounding box center [97, 196] width 195 height 22
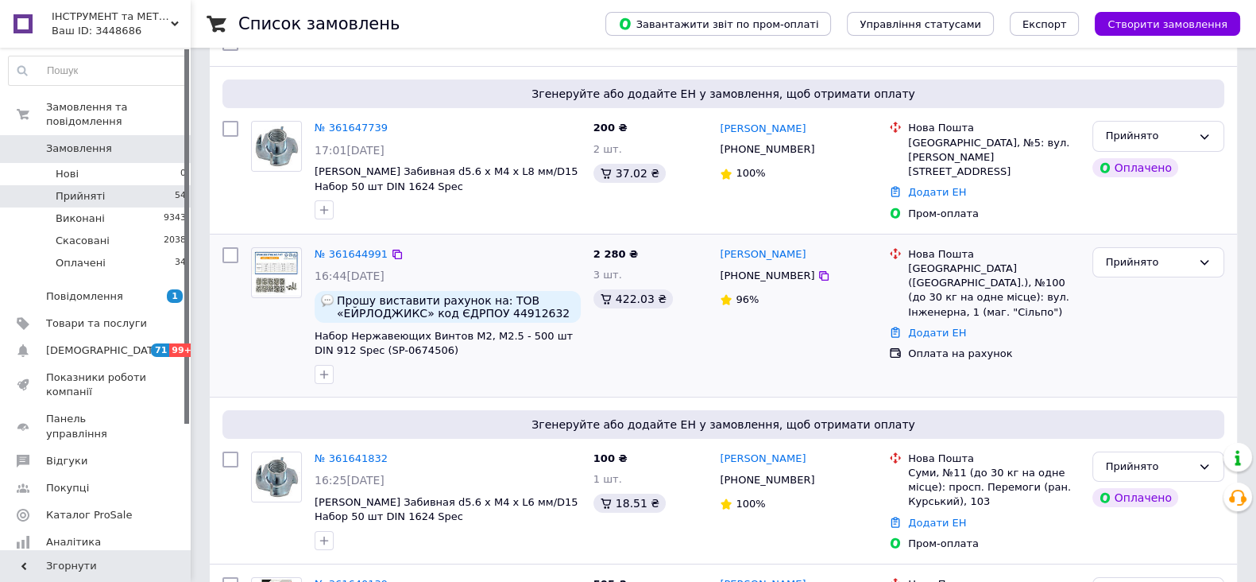
scroll to position [298, 0]
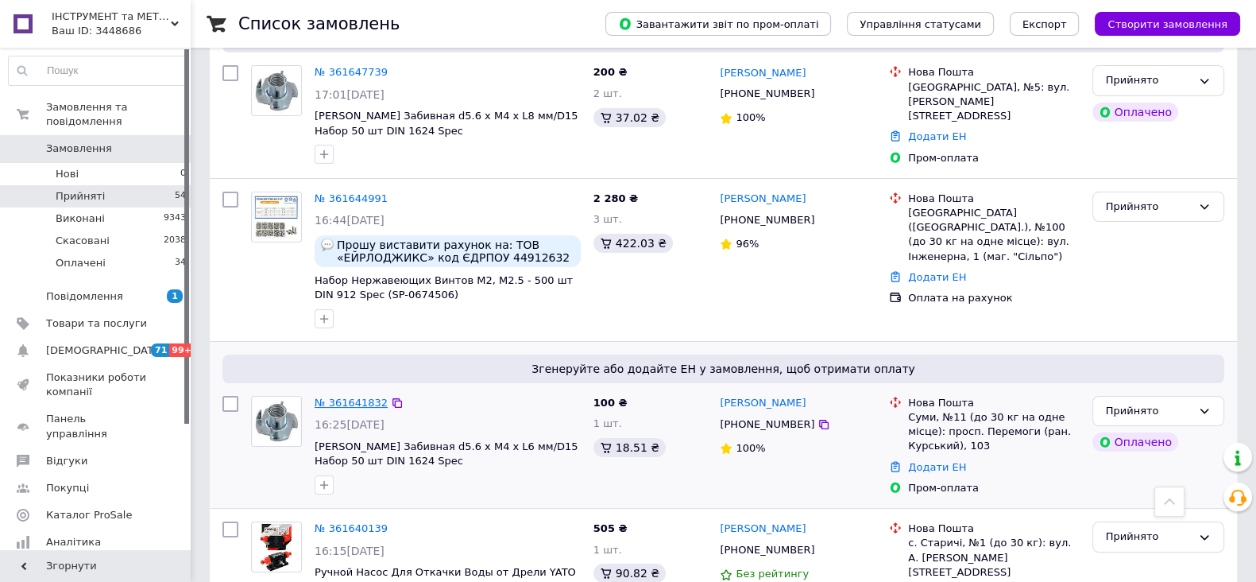
click at [334, 396] on link "№ 361641832" at bounding box center [351, 402] width 73 height 12
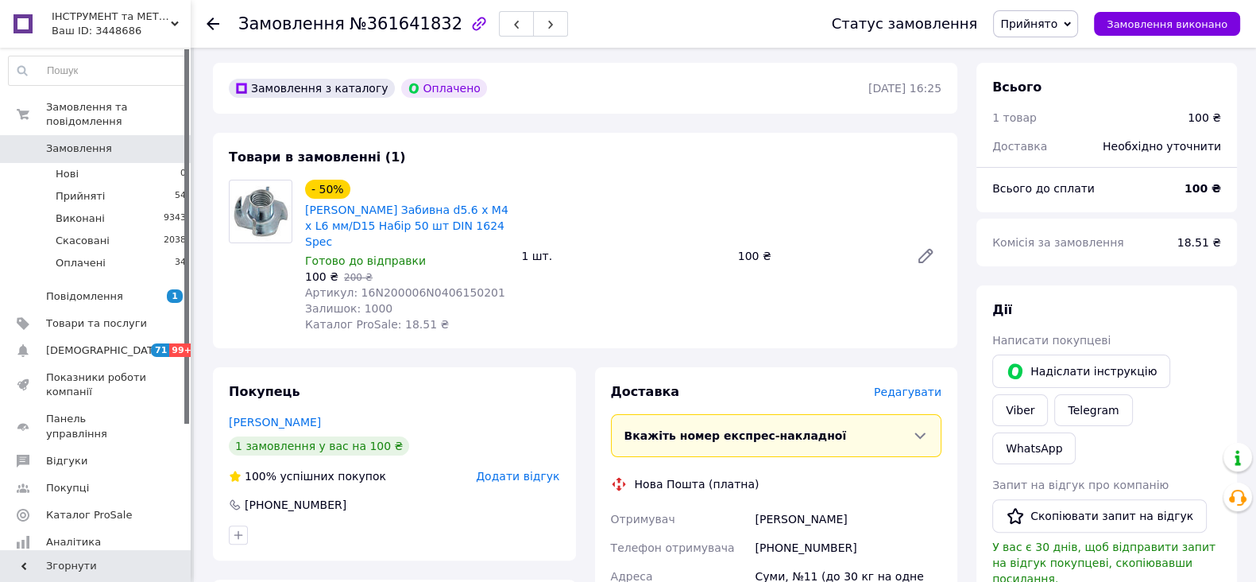
scroll to position [596, 0]
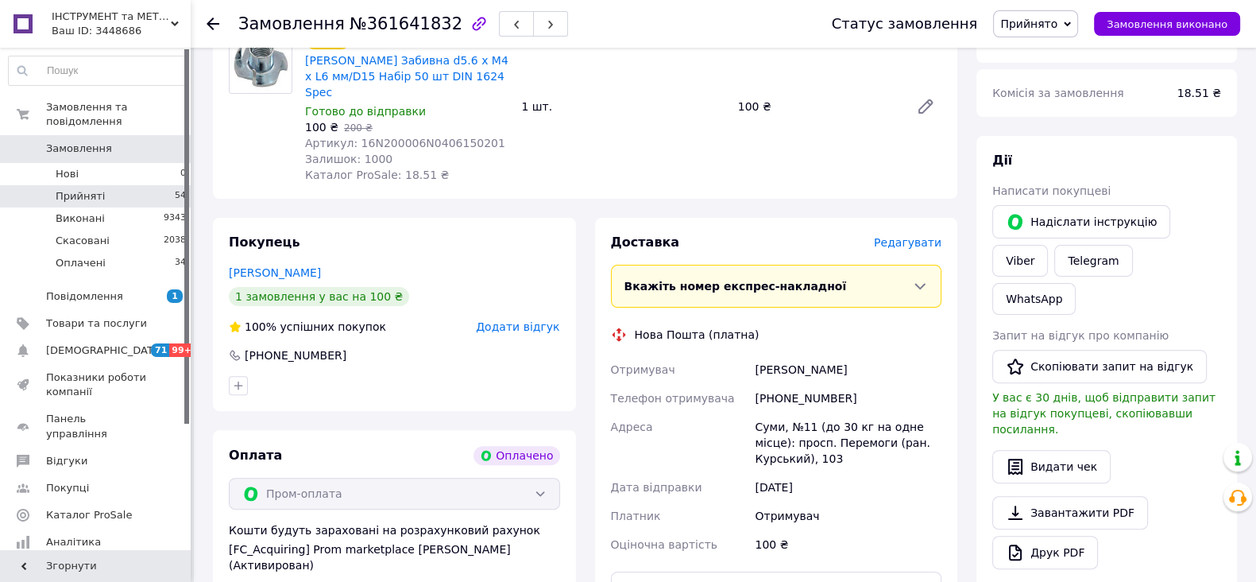
click at [77, 186] on li "Прийняті 54" at bounding box center [97, 196] width 195 height 22
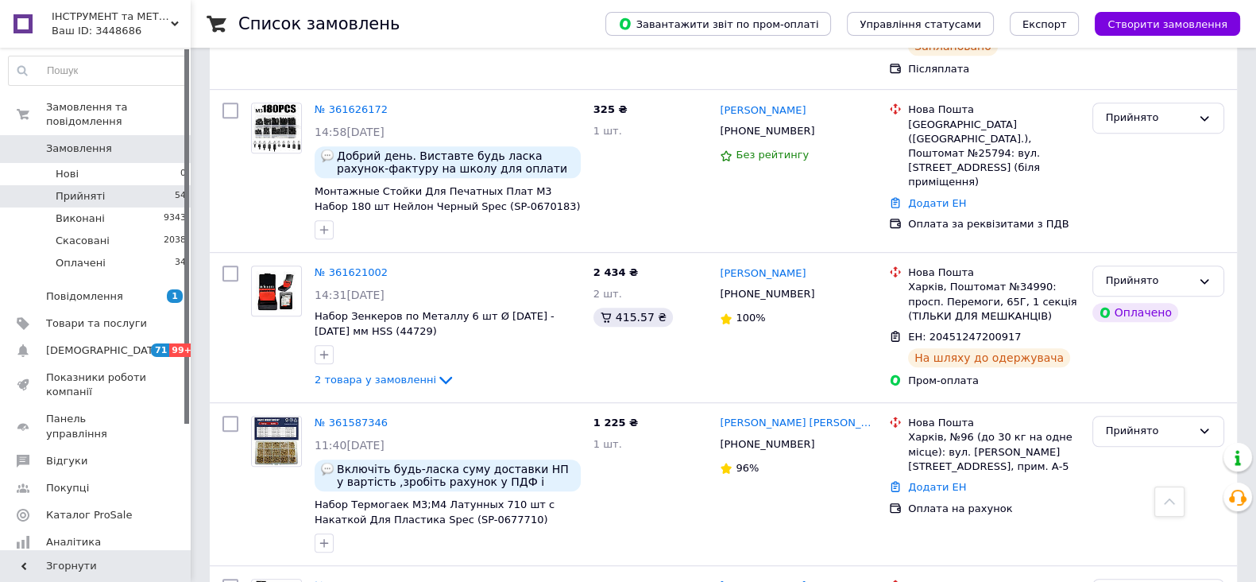
scroll to position [1290, 0]
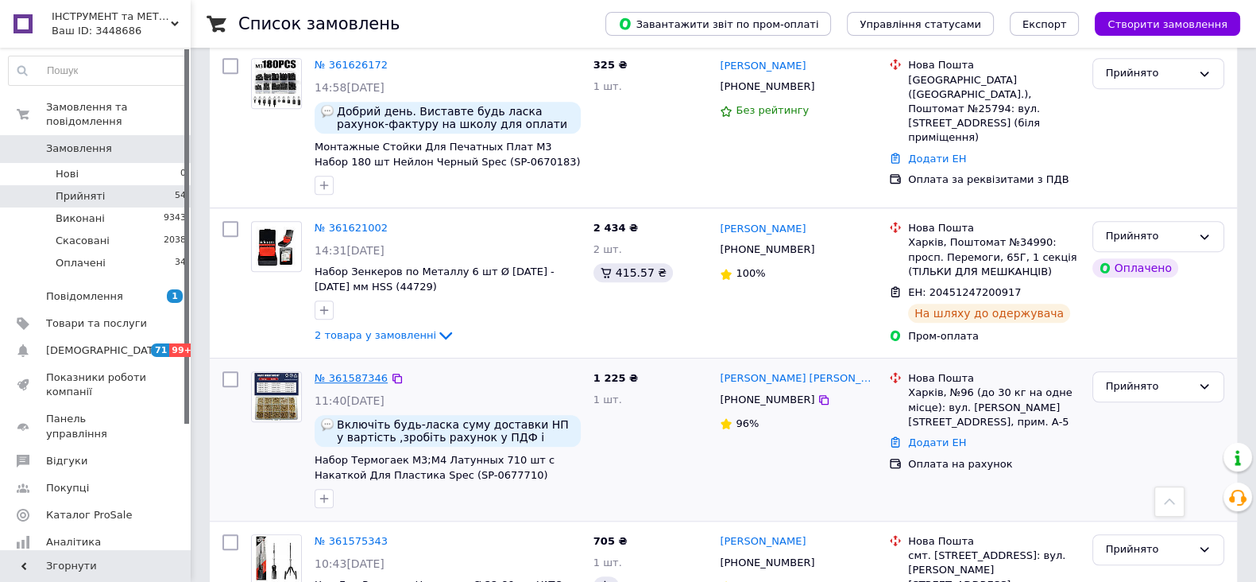
click at [343, 372] on link "№ 361587346" at bounding box center [351, 378] width 73 height 12
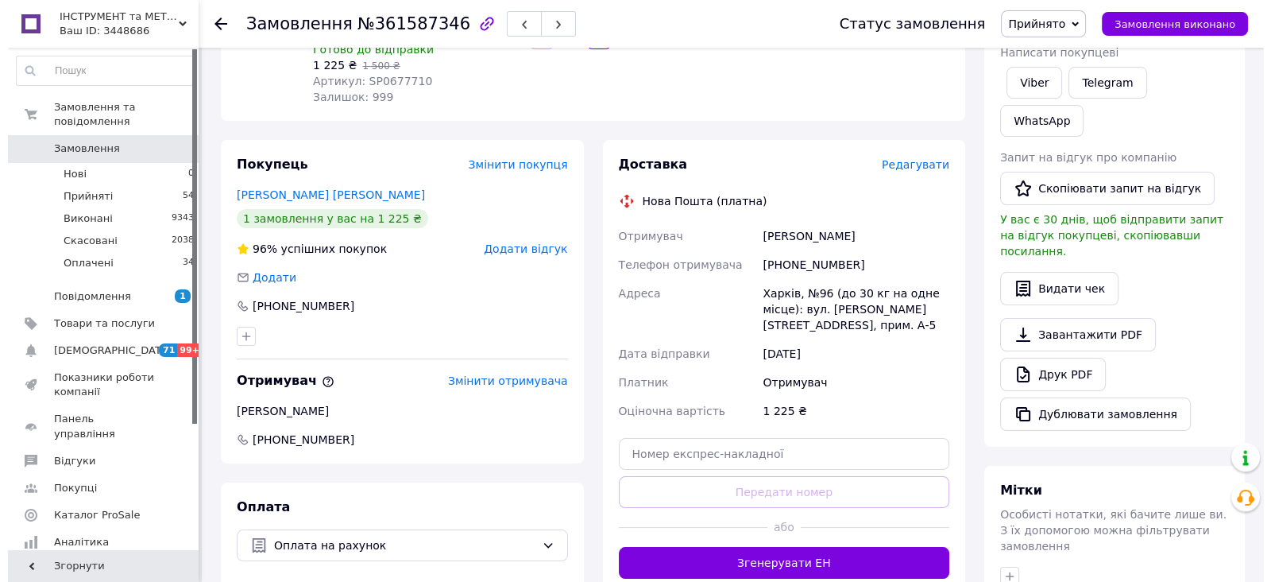
scroll to position [264, 0]
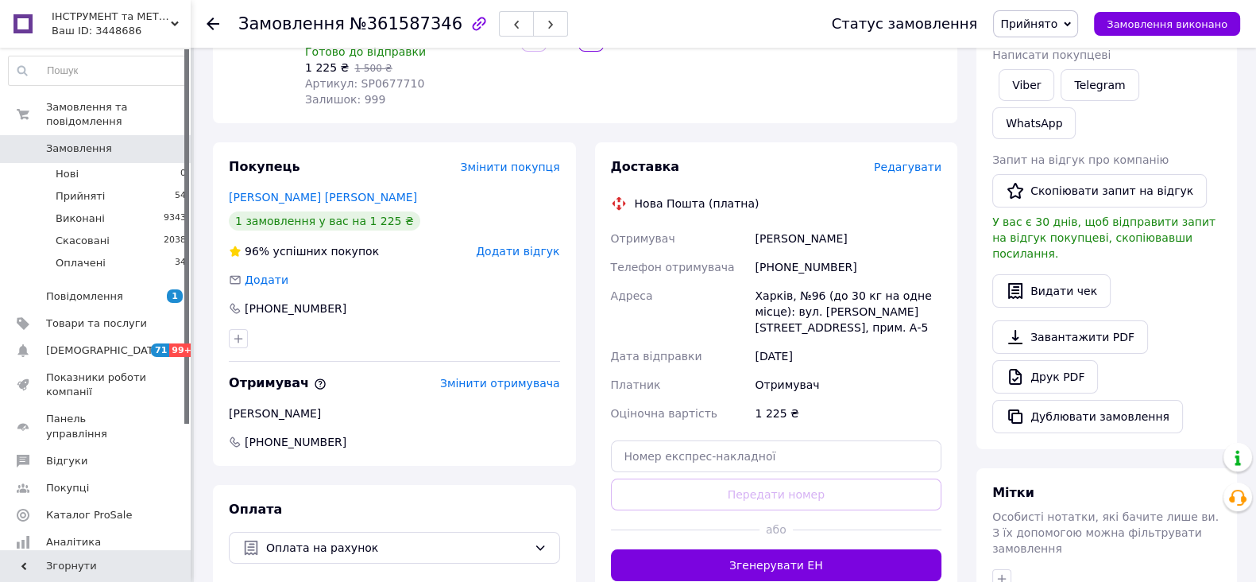
click at [906, 168] on span "Редагувати" at bounding box center [908, 166] width 68 height 13
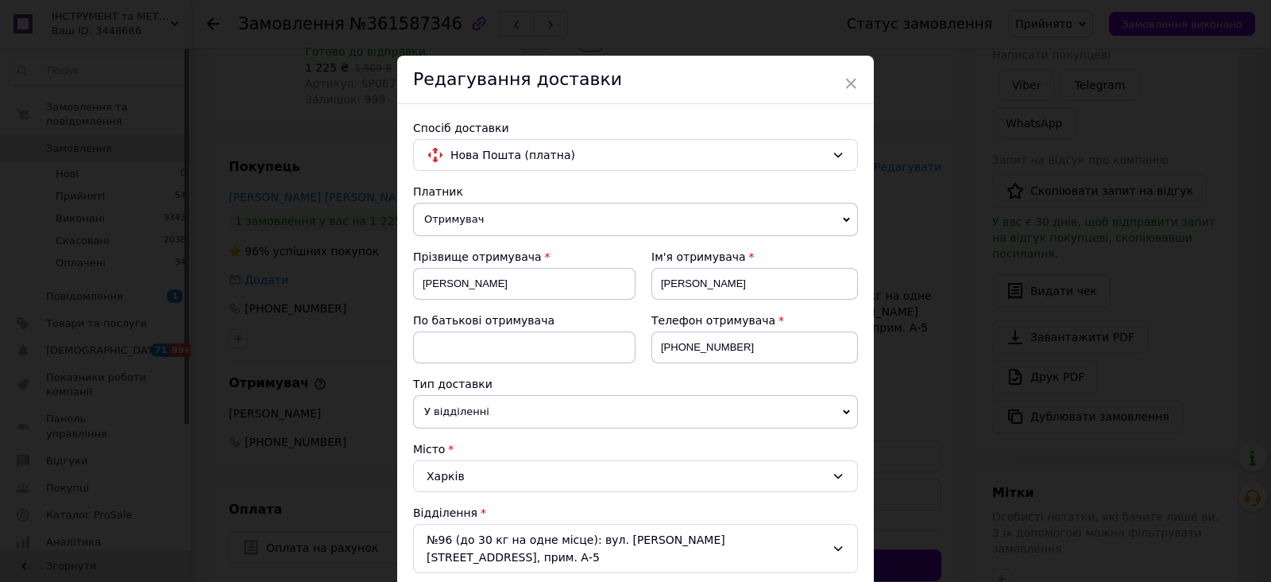
click at [834, 220] on span "Отримувач" at bounding box center [635, 219] width 445 height 33
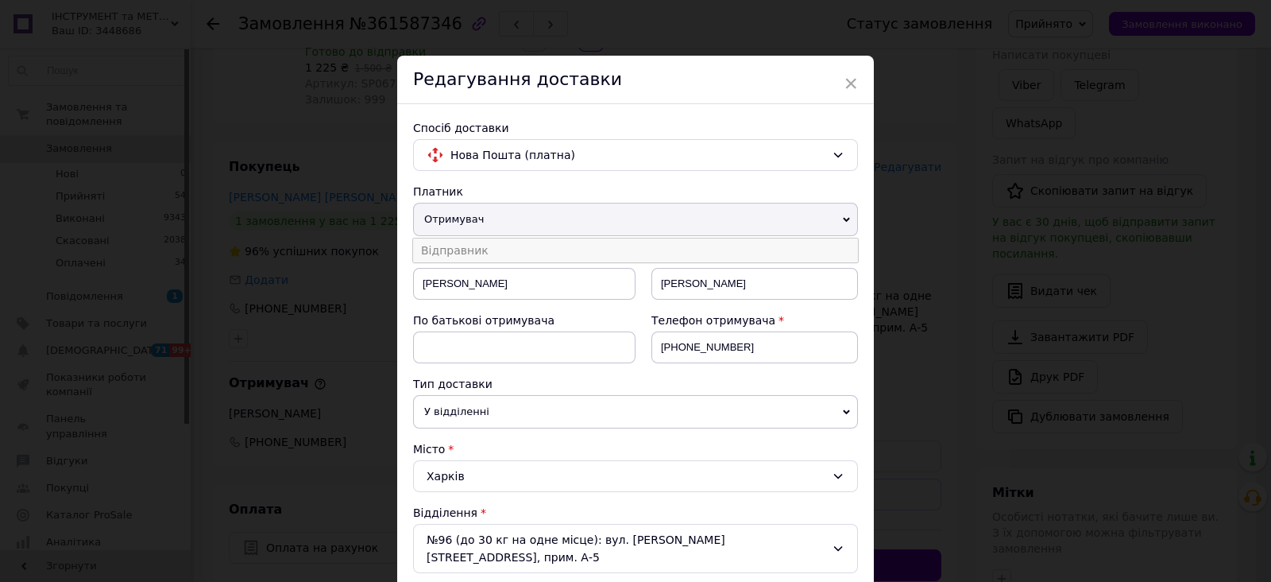
click at [486, 246] on li "Відправник" at bounding box center [635, 250] width 445 height 24
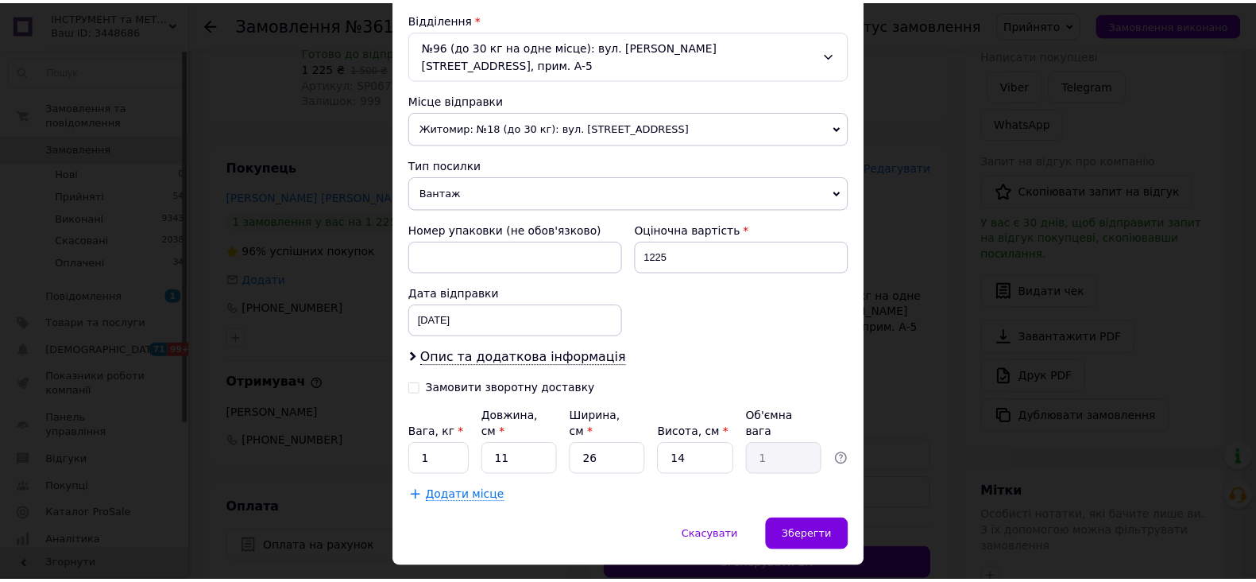
scroll to position [498, 0]
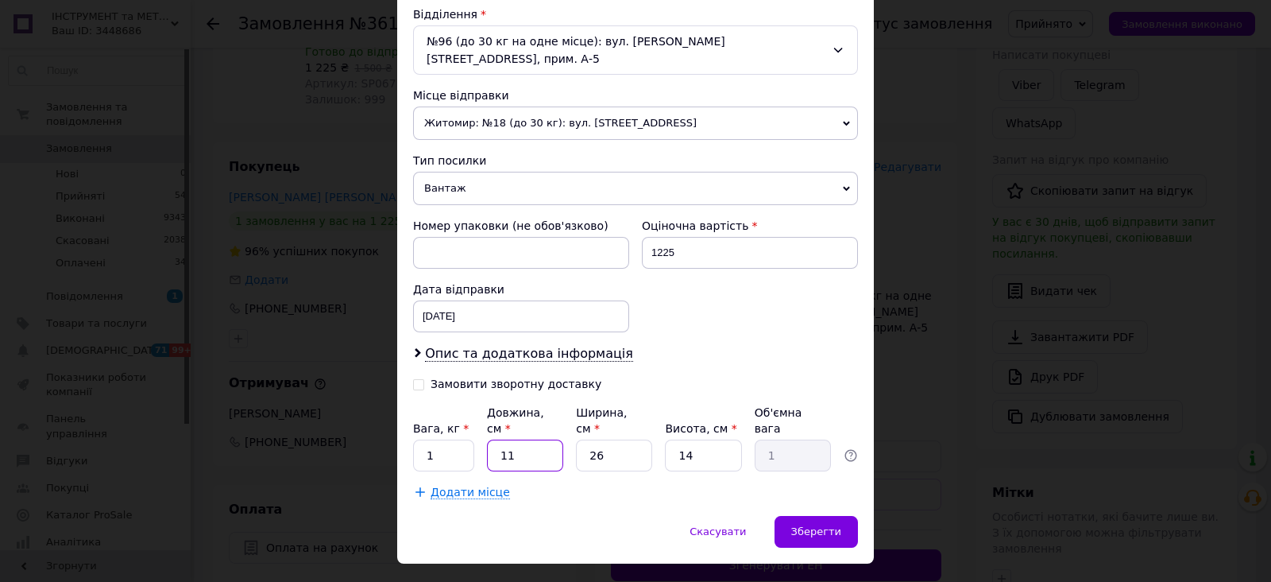
click at [527, 439] on input "11" at bounding box center [525, 455] width 76 height 32
type input "1"
type input "0.1"
type input "19"
type input "1.73"
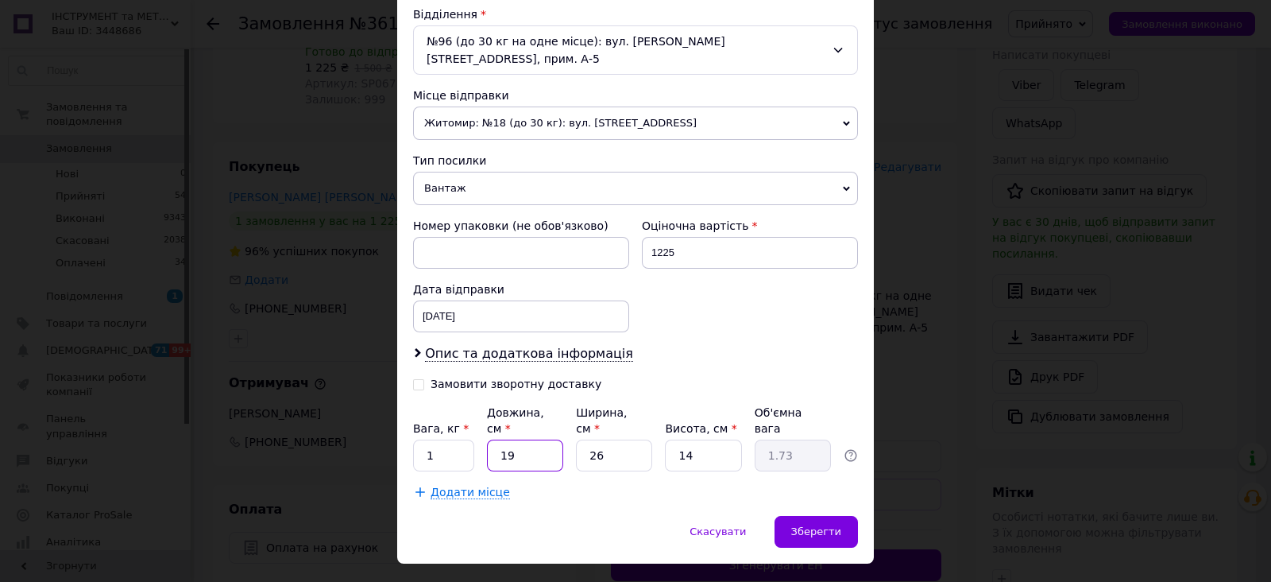
type input "19"
click at [606, 439] on input "26" at bounding box center [614, 455] width 76 height 32
type input "2"
type input "0.13"
type input "1"
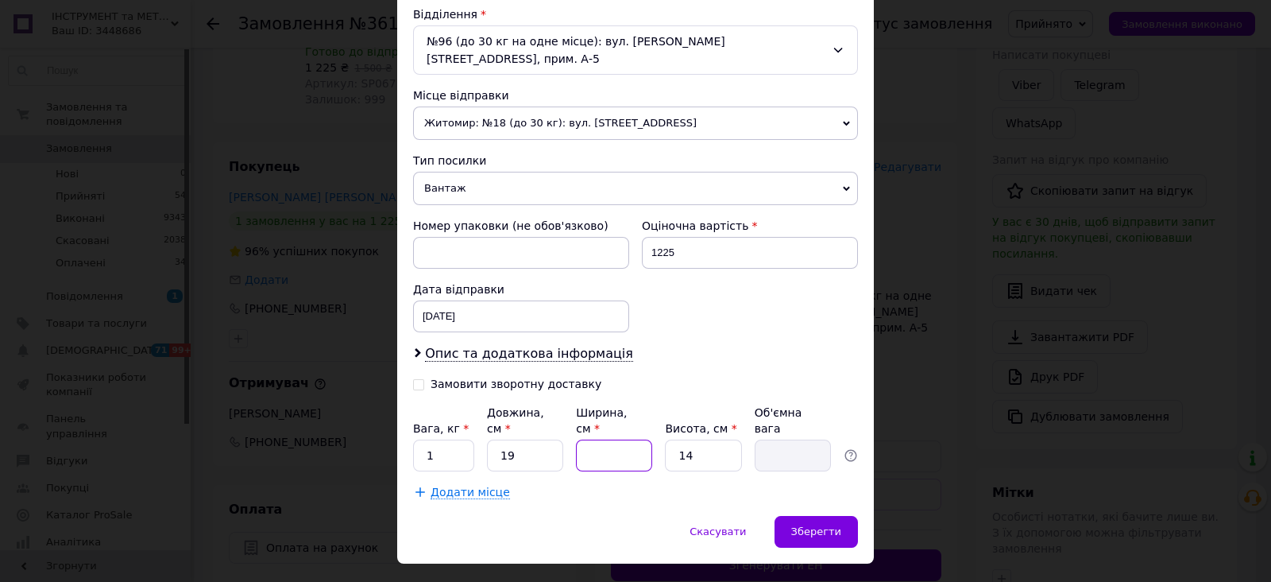
type input "0.1"
type input "15"
type input "1"
type input "15"
click at [841, 516] on div "Зберегти" at bounding box center [816, 532] width 83 height 32
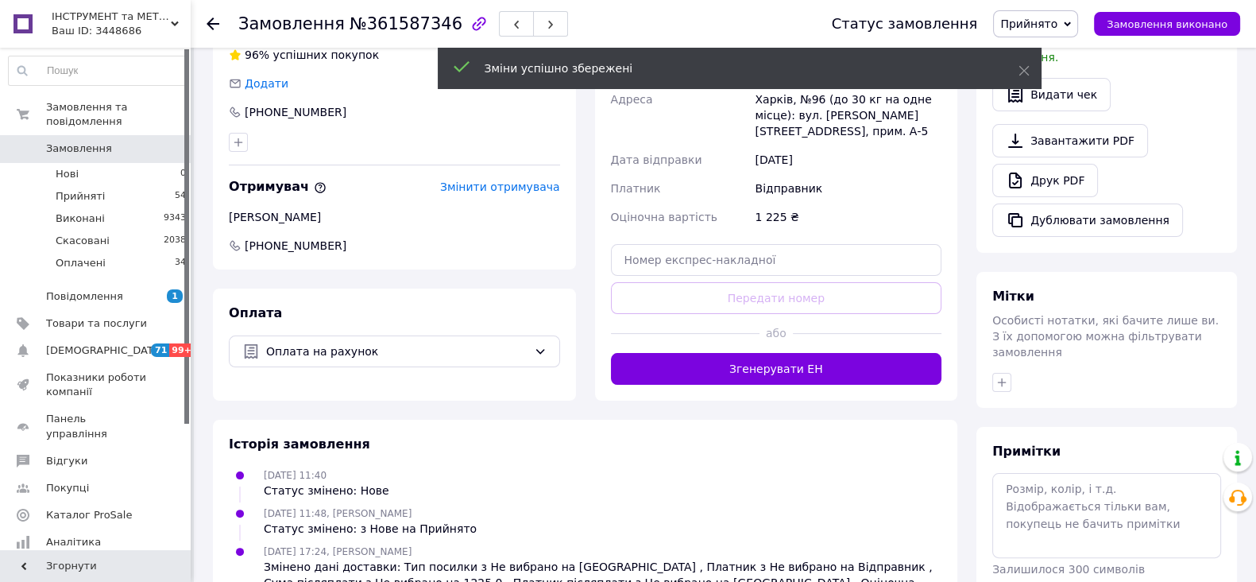
scroll to position [462, 0]
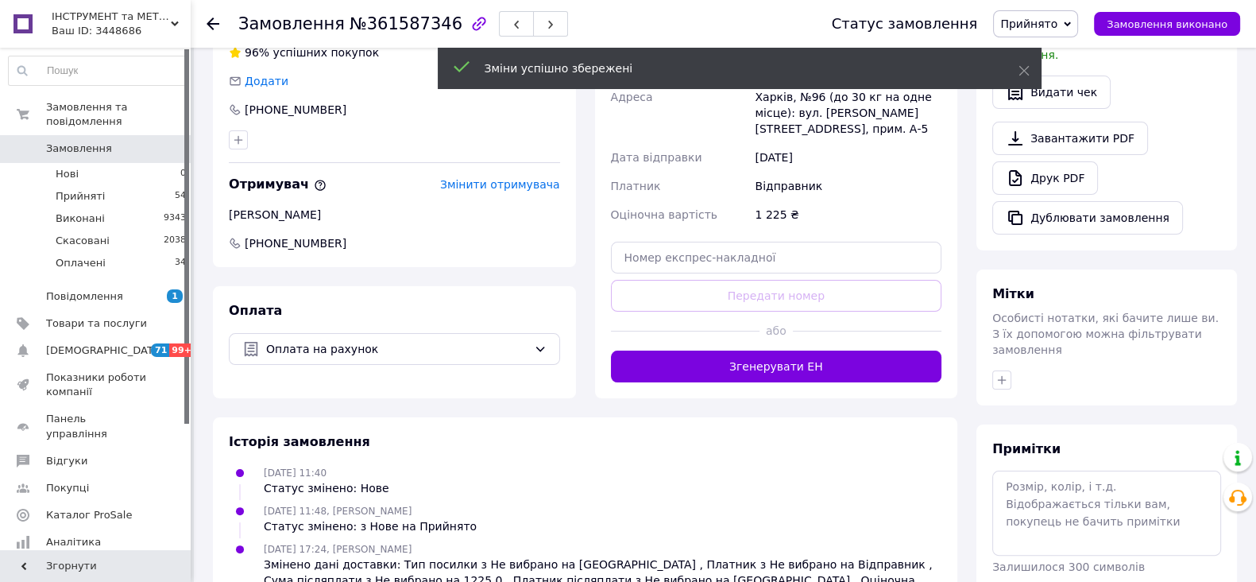
click at [795, 365] on button "Згенерувати ЕН" at bounding box center [776, 366] width 331 height 32
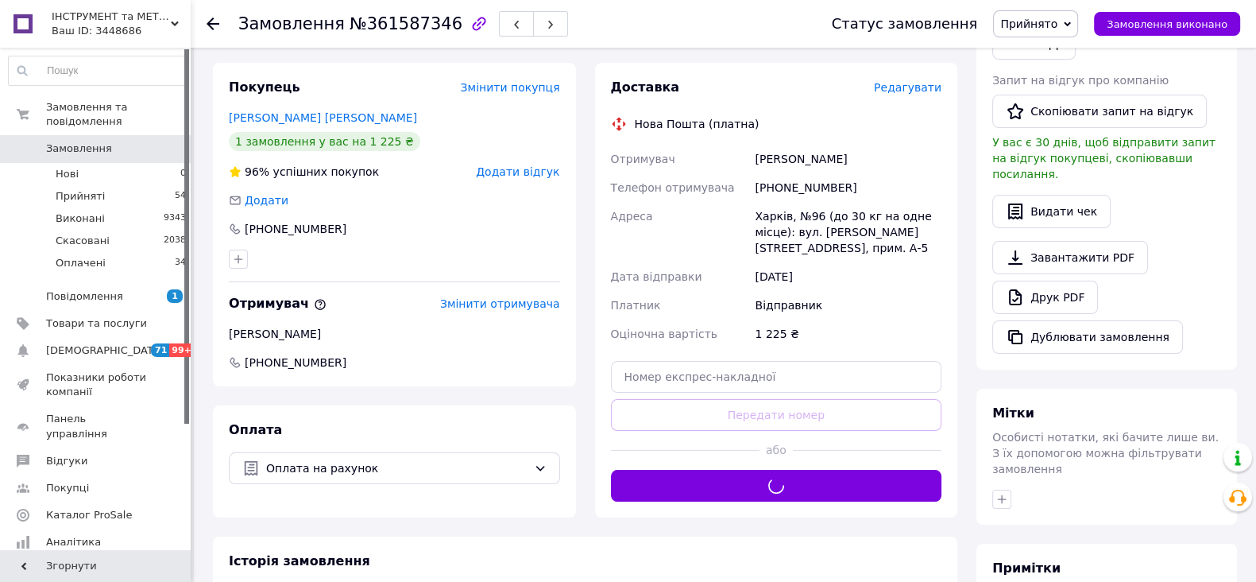
scroll to position [164, 0]
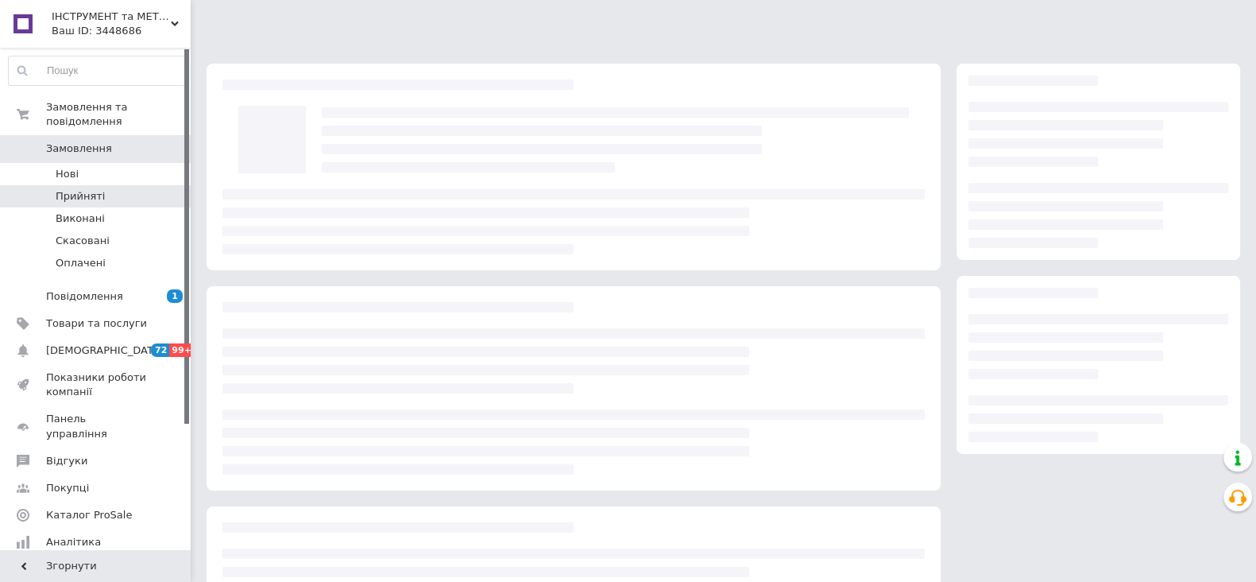
scroll to position [145, 0]
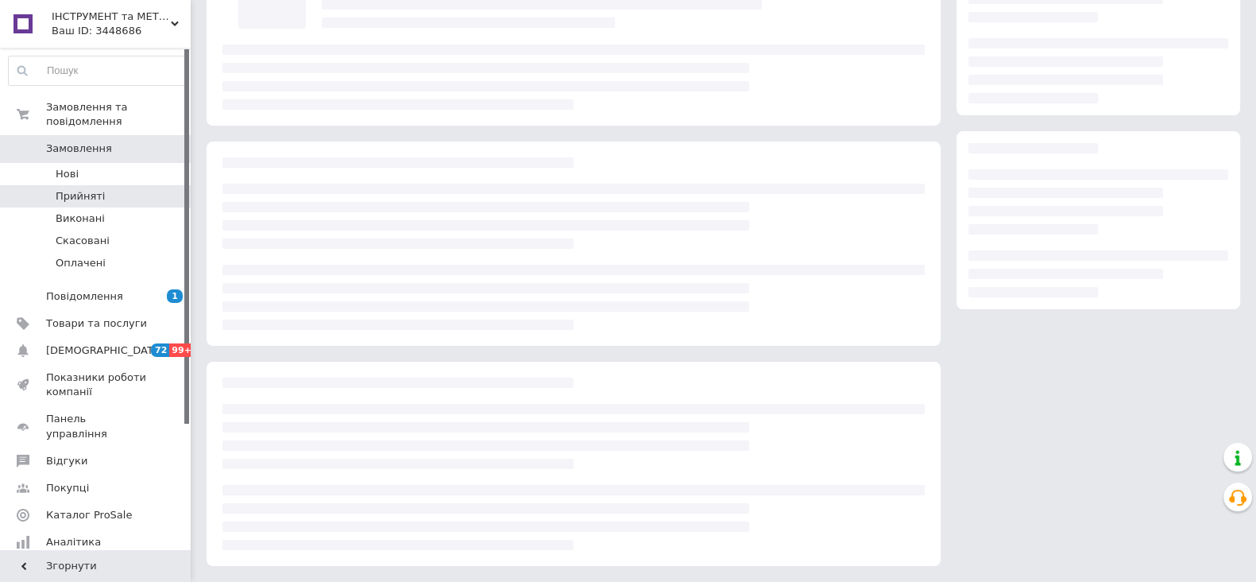
click at [73, 189] on span "Прийняті" at bounding box center [80, 196] width 49 height 14
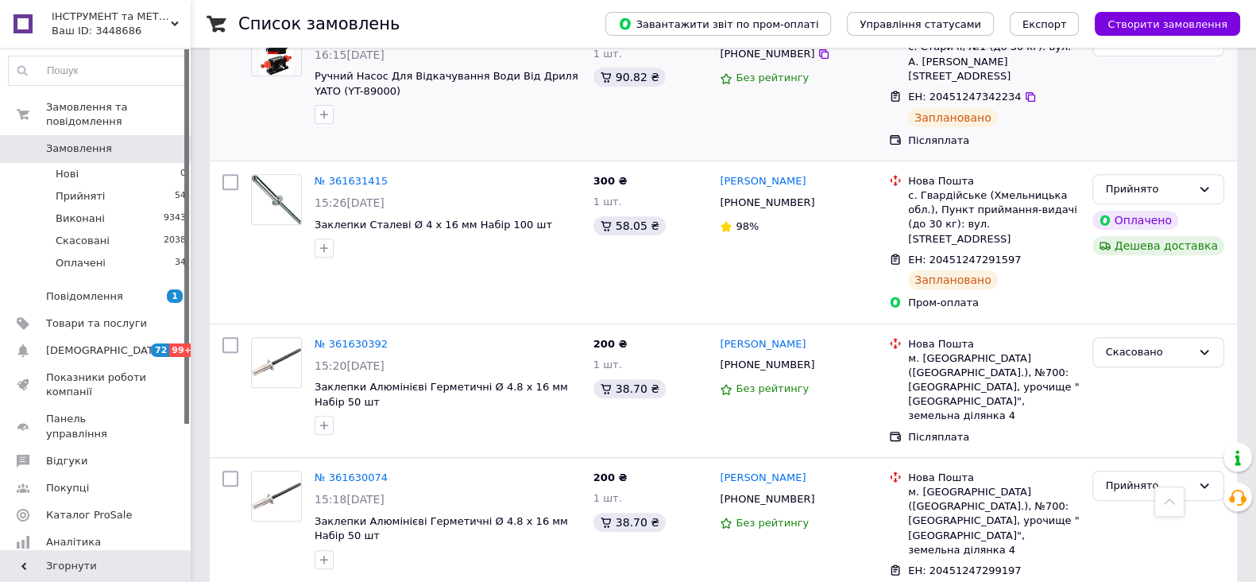
scroll to position [894, 0]
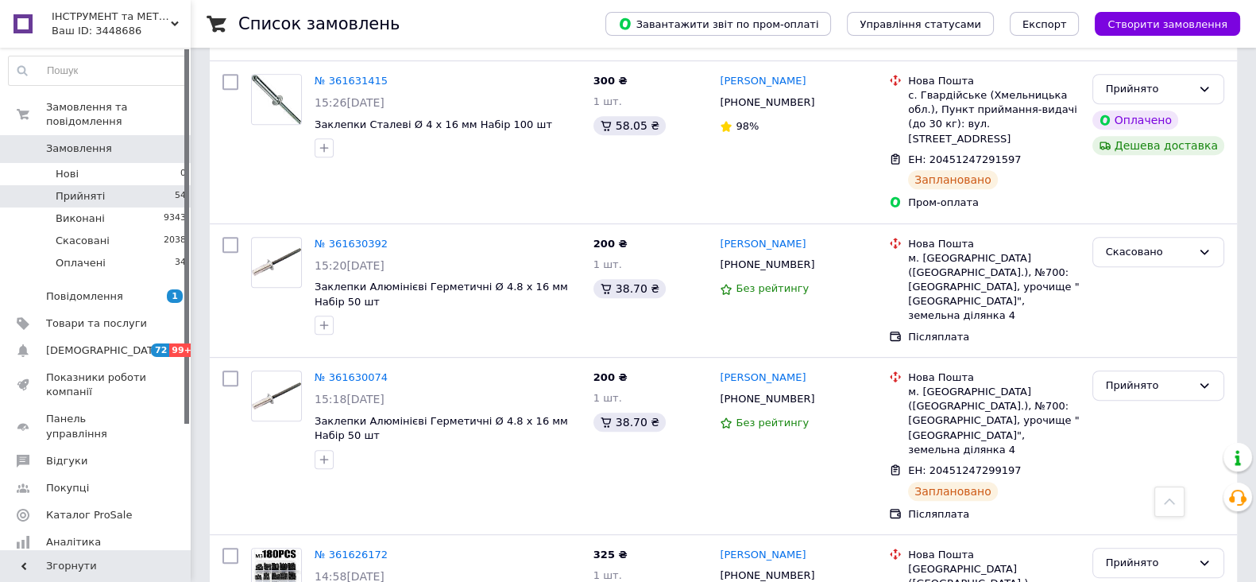
click at [75, 189] on span "Прийняті" at bounding box center [80, 196] width 49 height 14
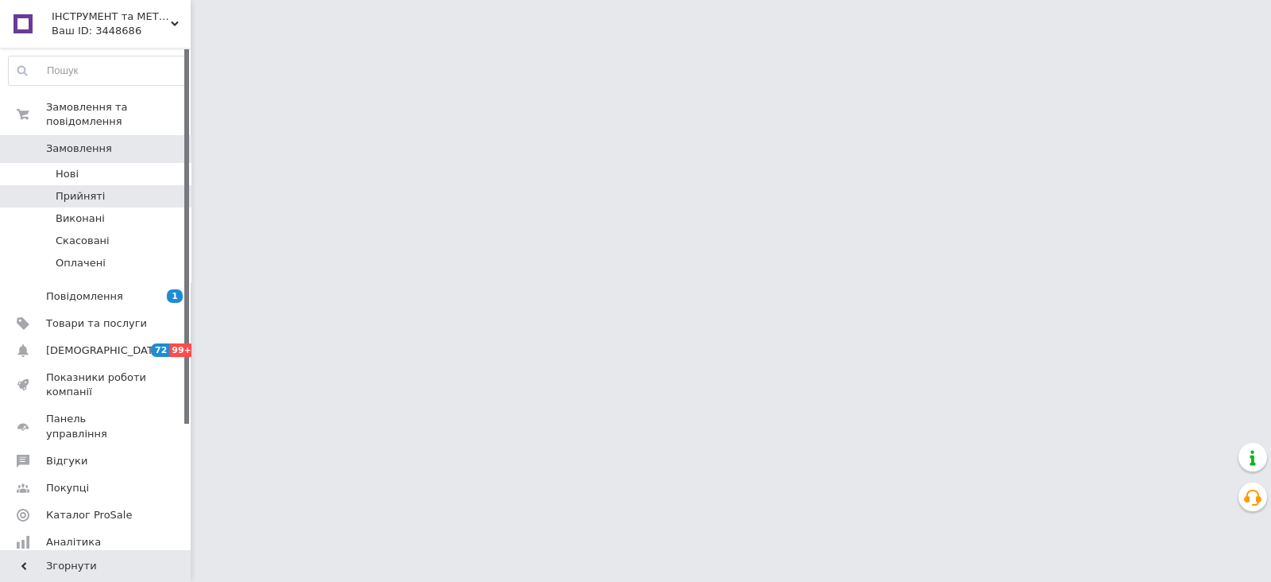
click at [83, 189] on span "Прийняті" at bounding box center [80, 196] width 49 height 14
click at [82, 189] on span "Прийняті" at bounding box center [80, 196] width 49 height 14
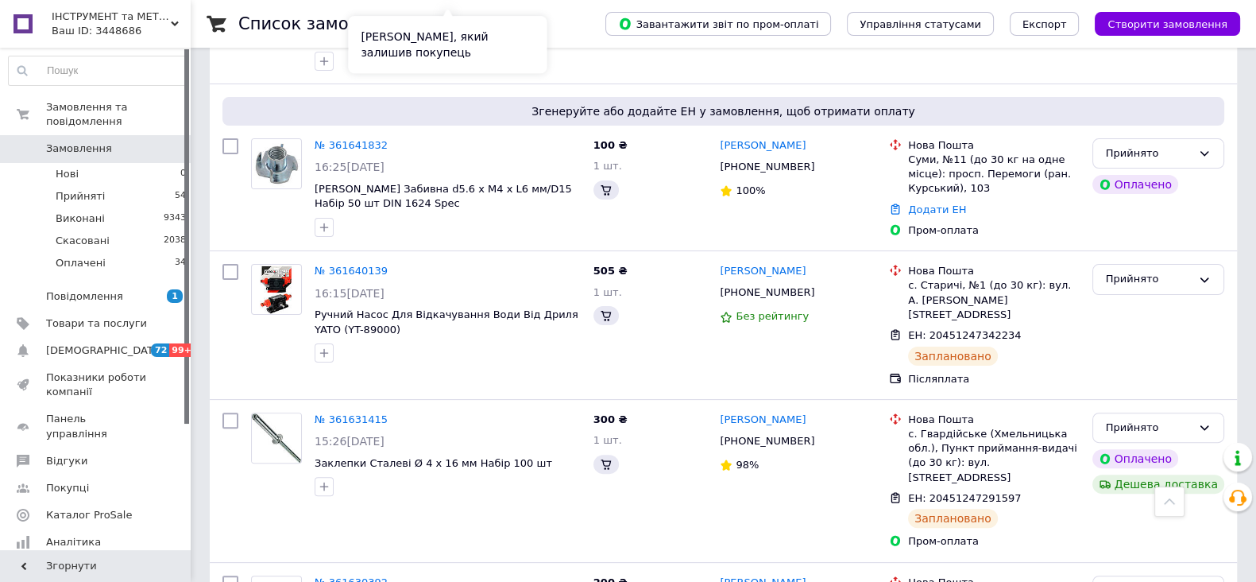
scroll to position [694, 0]
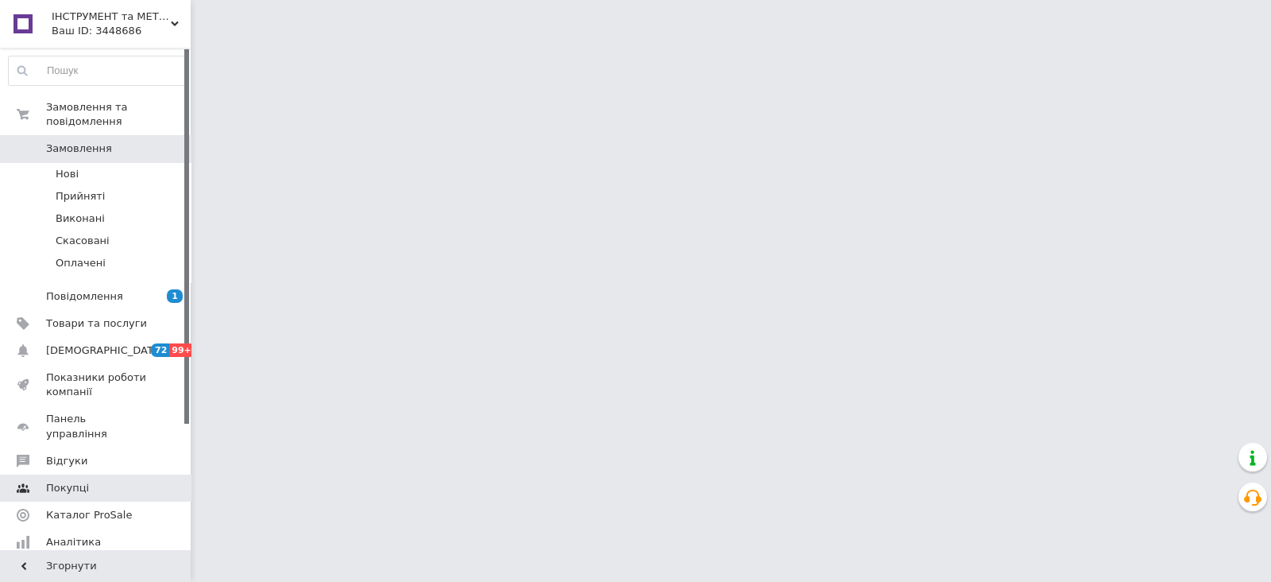
click at [64, 454] on span "Відгуки" at bounding box center [66, 461] width 41 height 14
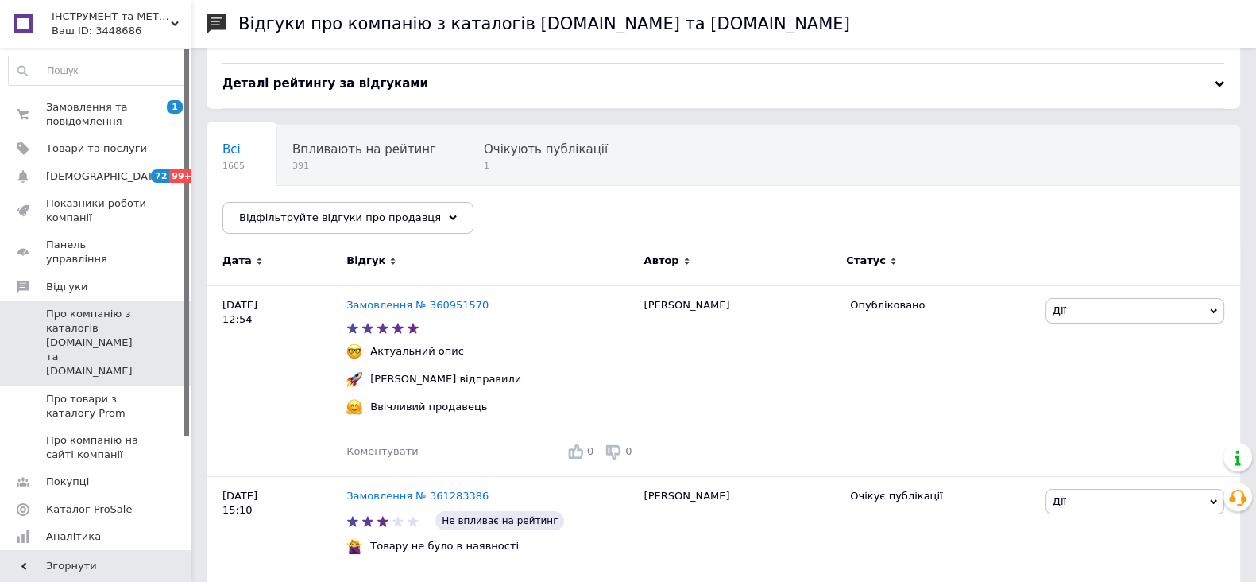
scroll to position [298, 0]
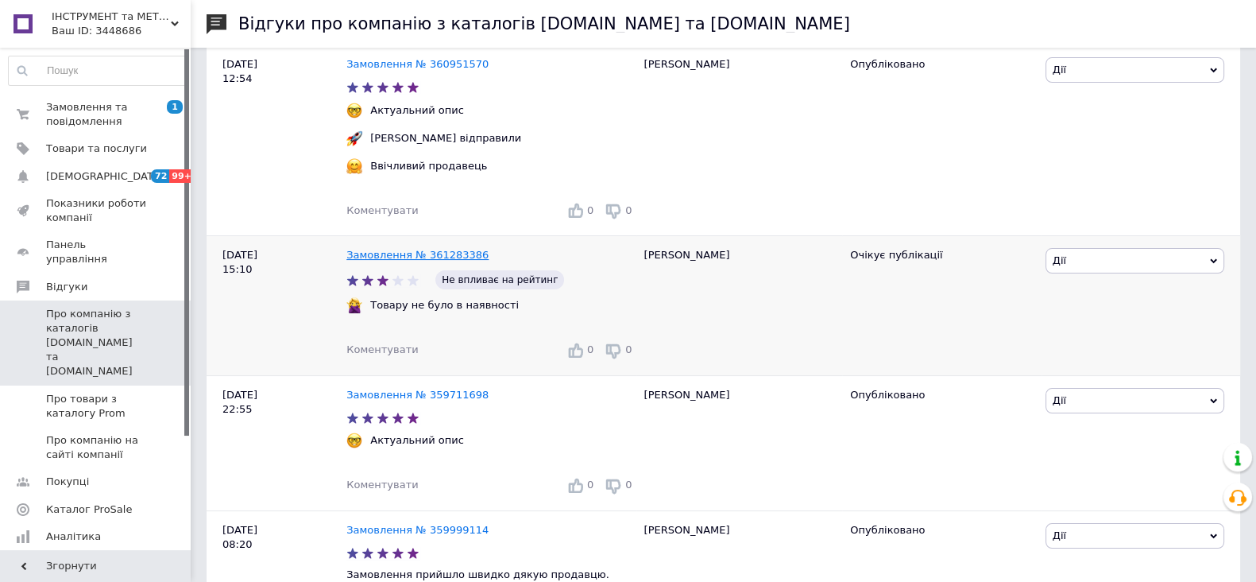
click at [410, 257] on link "Замовлення № 361283386" at bounding box center [417, 255] width 142 height 12
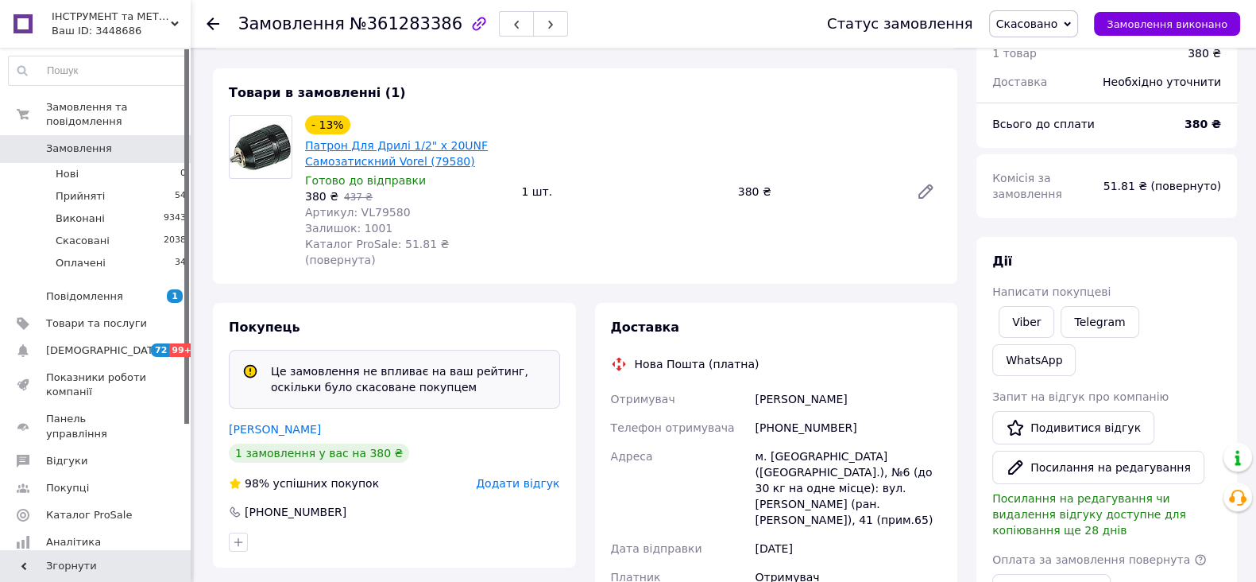
scroll to position [298, 0]
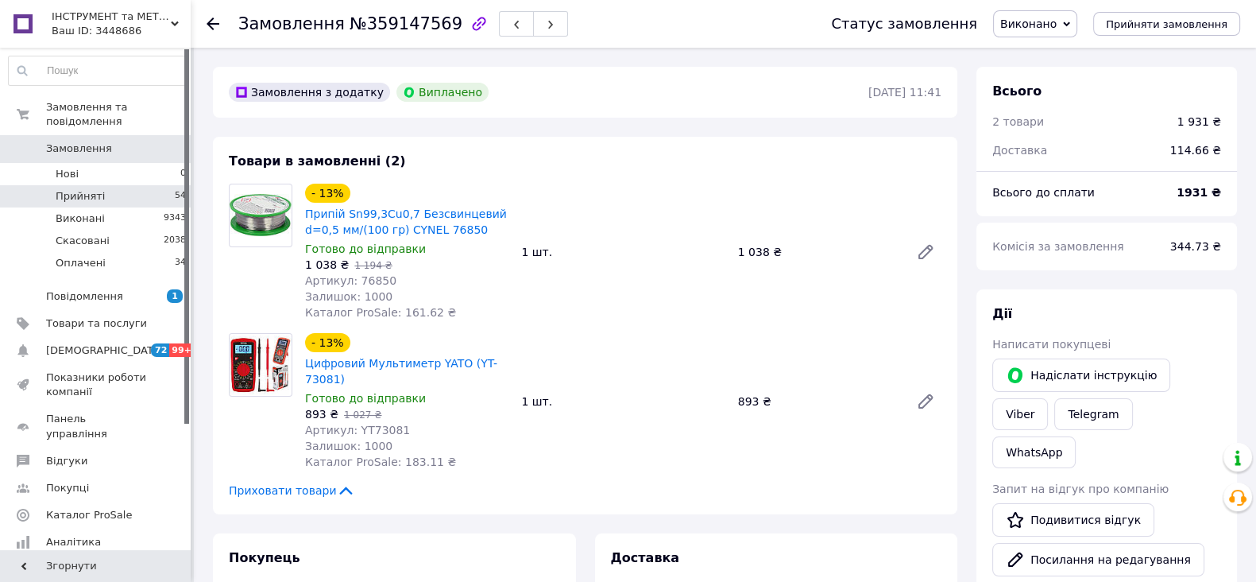
click at [95, 189] on span "Прийняті" at bounding box center [80, 196] width 49 height 14
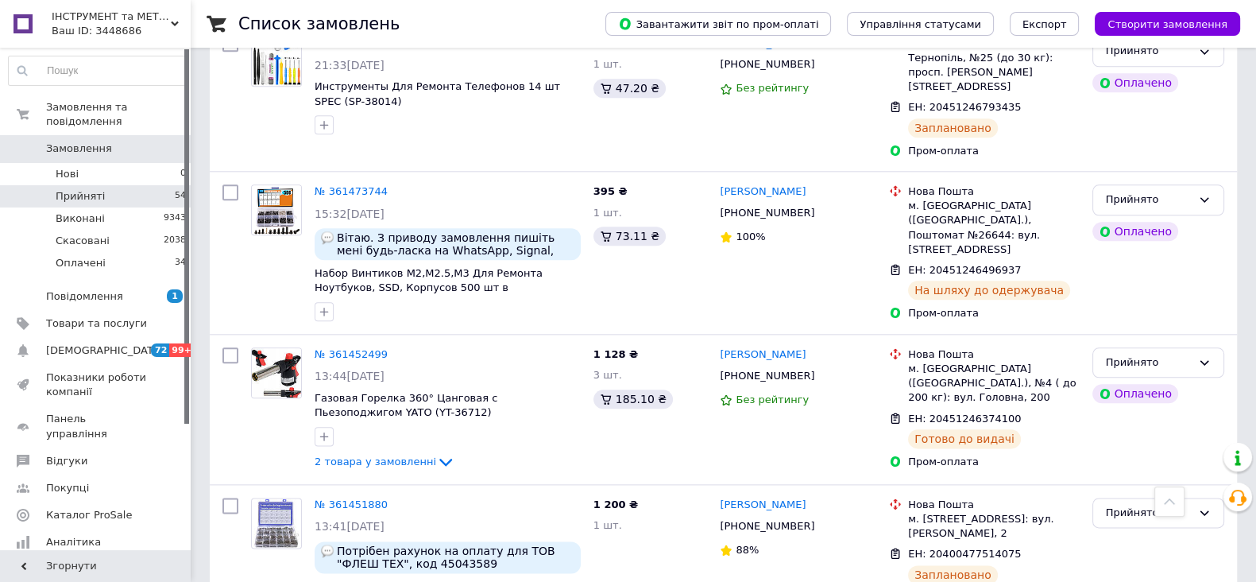
scroll to position [2581, 0]
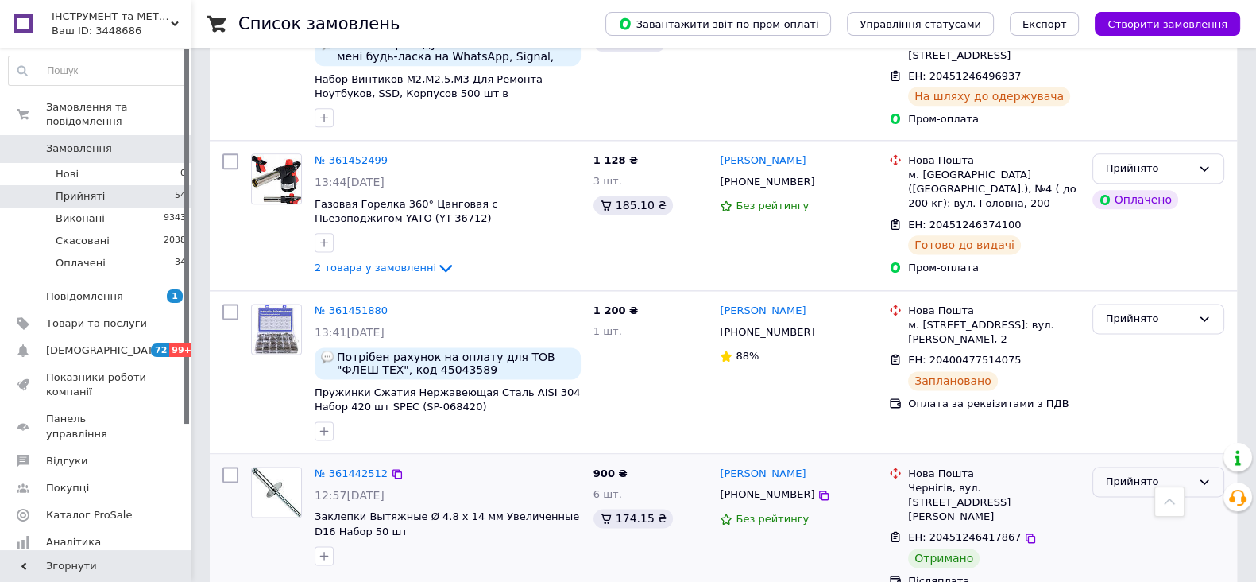
click at [1203, 475] on icon at bounding box center [1204, 481] width 13 height 13
click at [1141, 500] on li "Виконано" at bounding box center [1158, 514] width 130 height 29
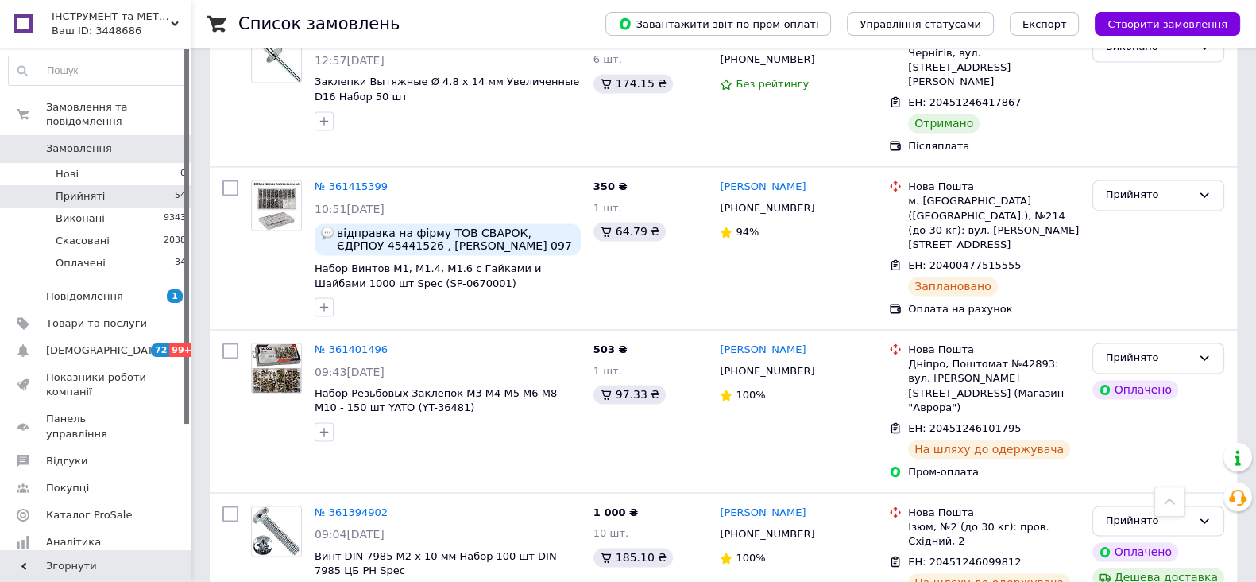
scroll to position [3034, 0]
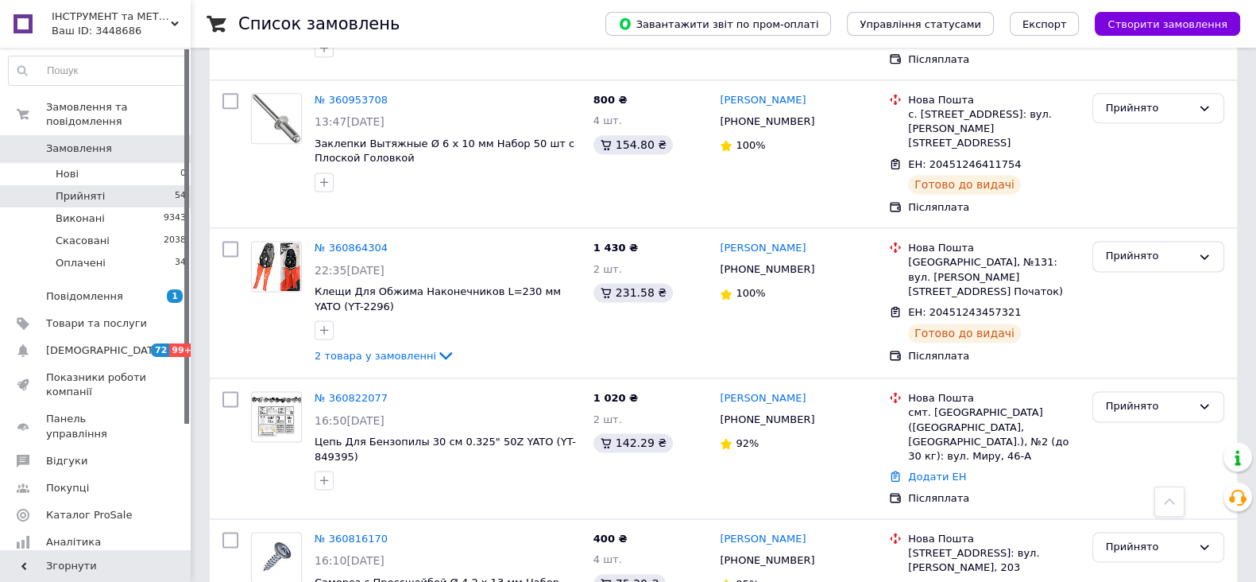
scroll to position [2684, 0]
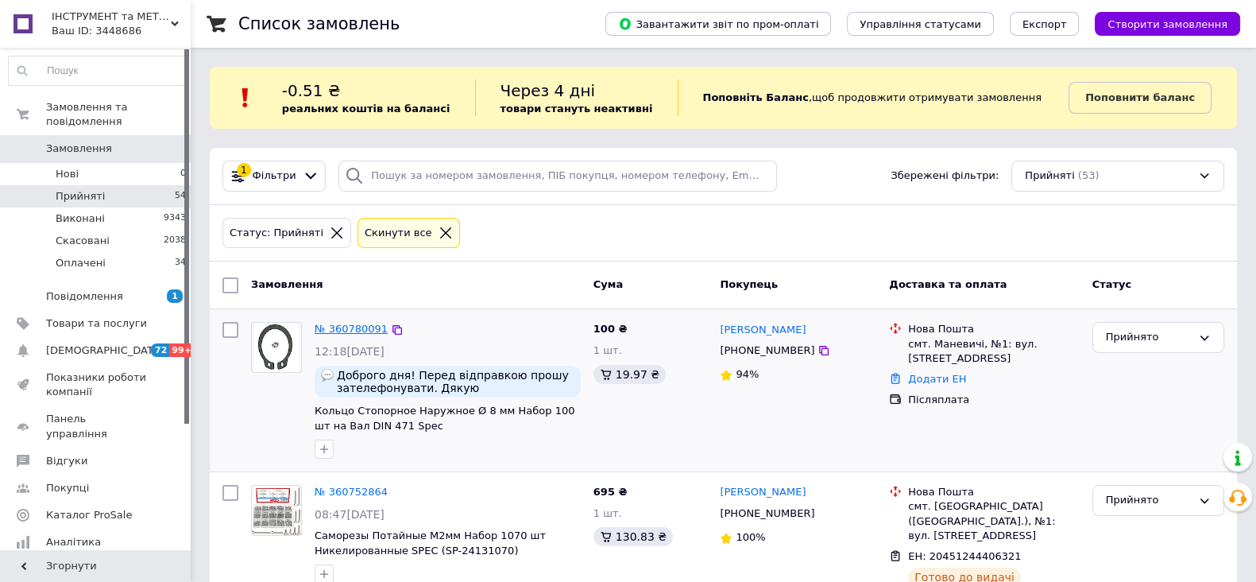
click at [350, 334] on link "№ 360780091" at bounding box center [351, 329] width 73 height 12
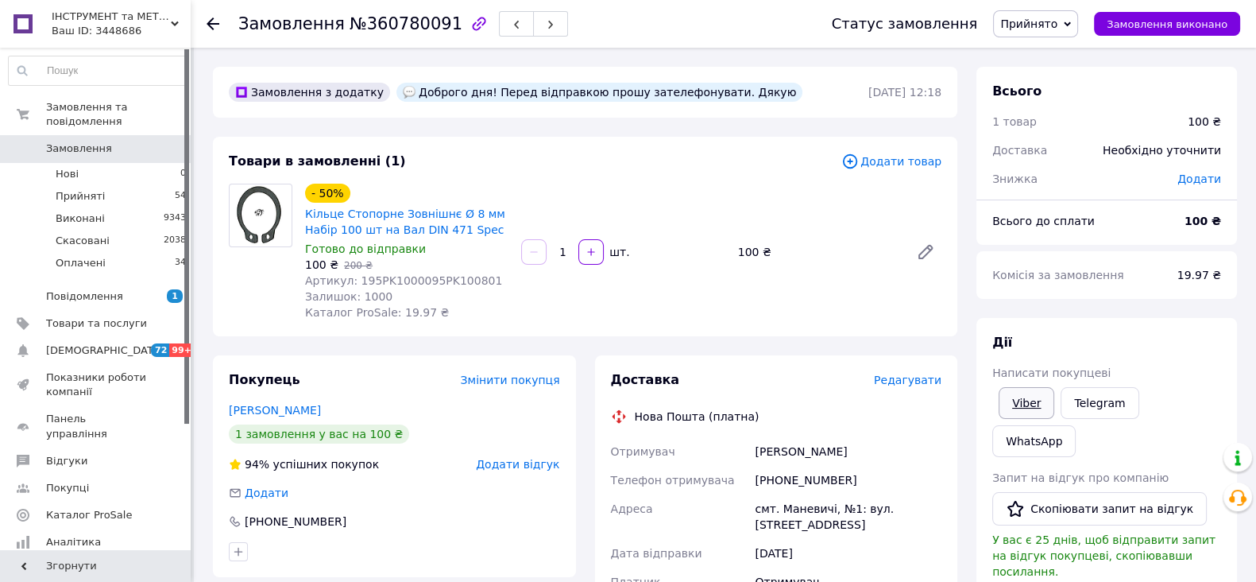
click at [1019, 403] on link "Viber" at bounding box center [1027, 403] width 56 height 32
drag, startPoint x: 358, startPoint y: 281, endPoint x: 465, endPoint y: 281, distance: 106.5
click at [465, 281] on span "Артикул: 195PK1000095PK100801" at bounding box center [403, 280] width 197 height 13
copy span "95PK1000095PK10080"
click at [93, 189] on span "Прийняті" at bounding box center [80, 196] width 49 height 14
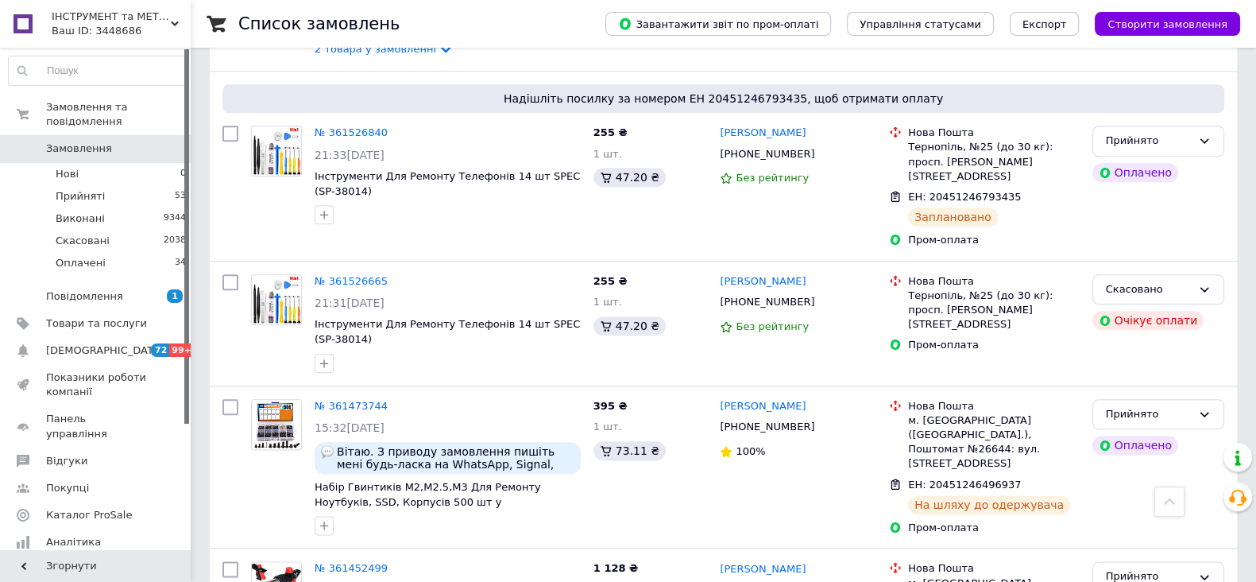
scroll to position [2482, 0]
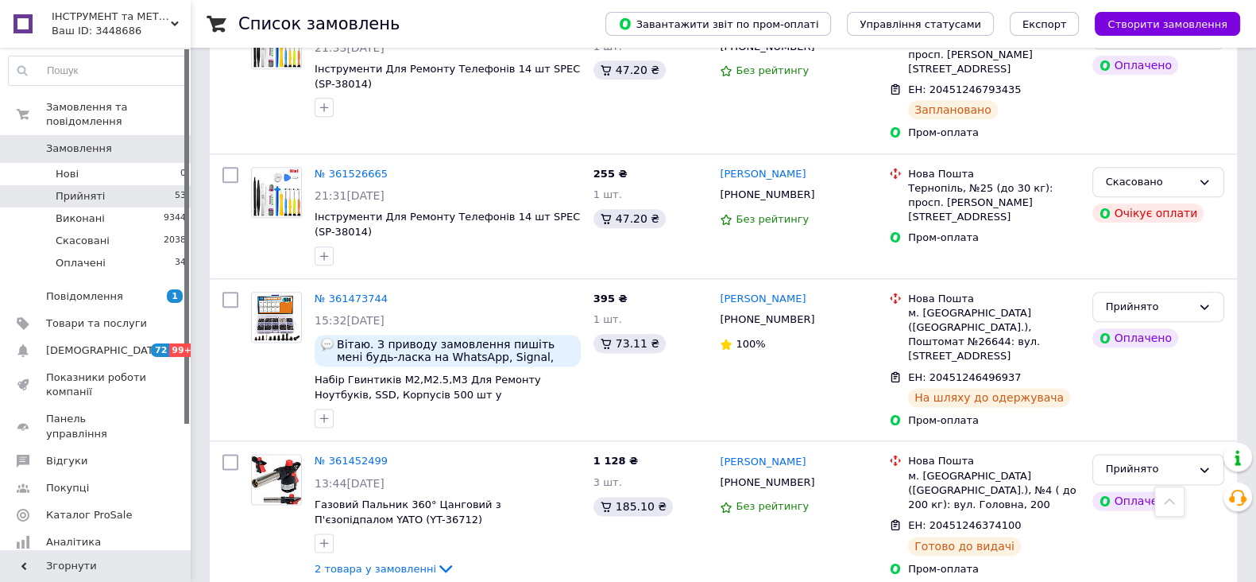
click at [75, 189] on span "Прийняті" at bounding box center [80, 196] width 49 height 14
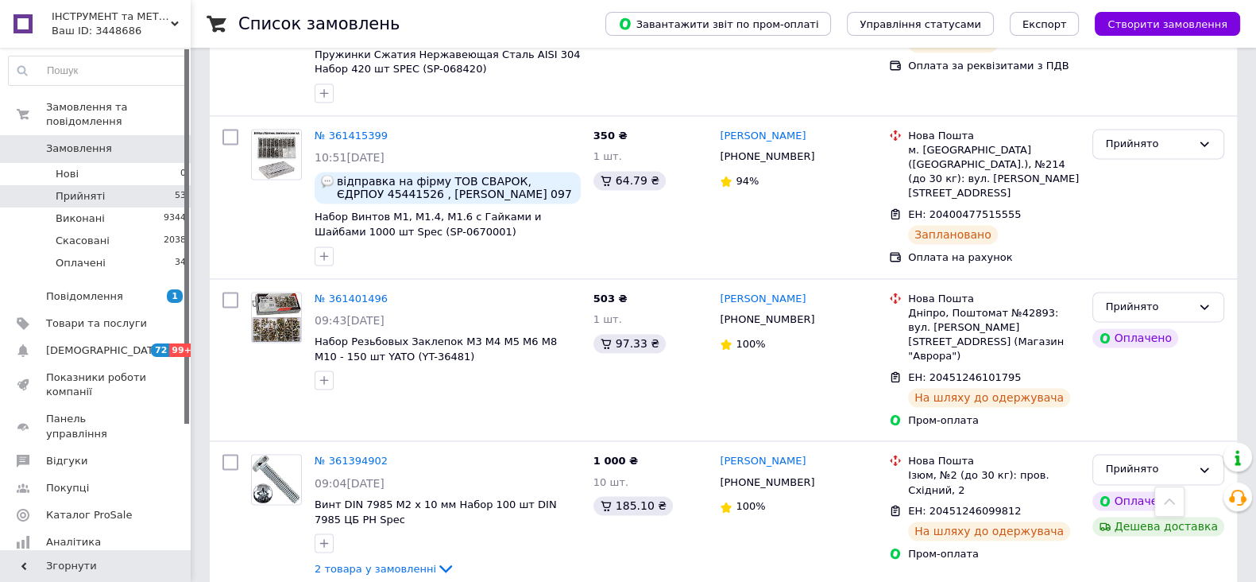
scroll to position [3051, 0]
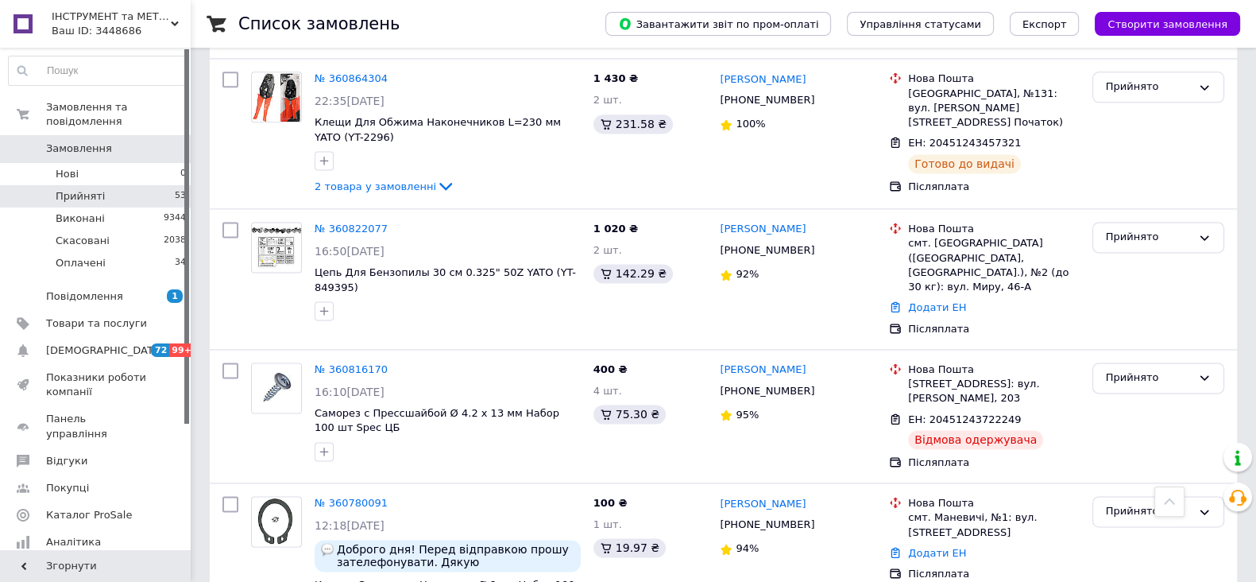
scroll to position [2697, 0]
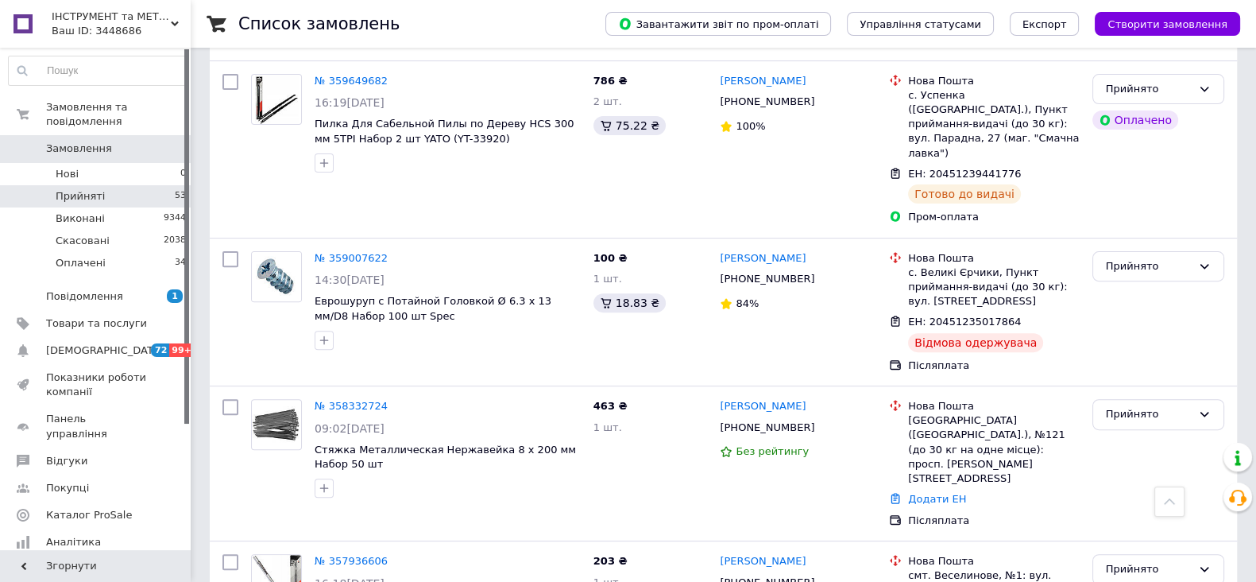
scroll to position [694, 0]
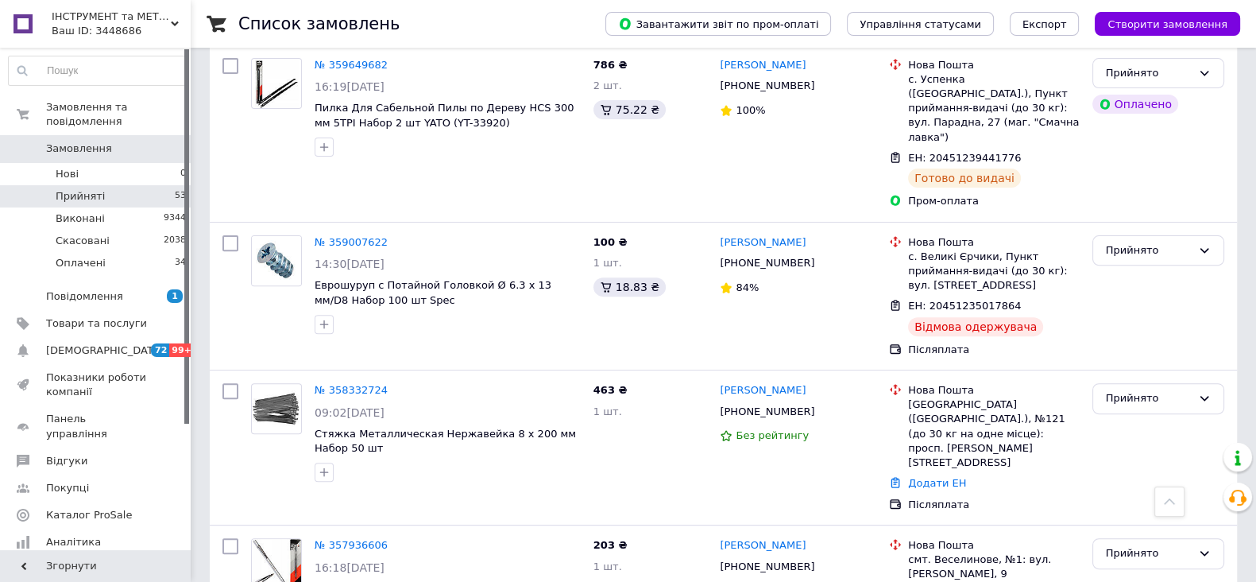
click at [175, 21] on icon at bounding box center [175, 24] width 8 height 8
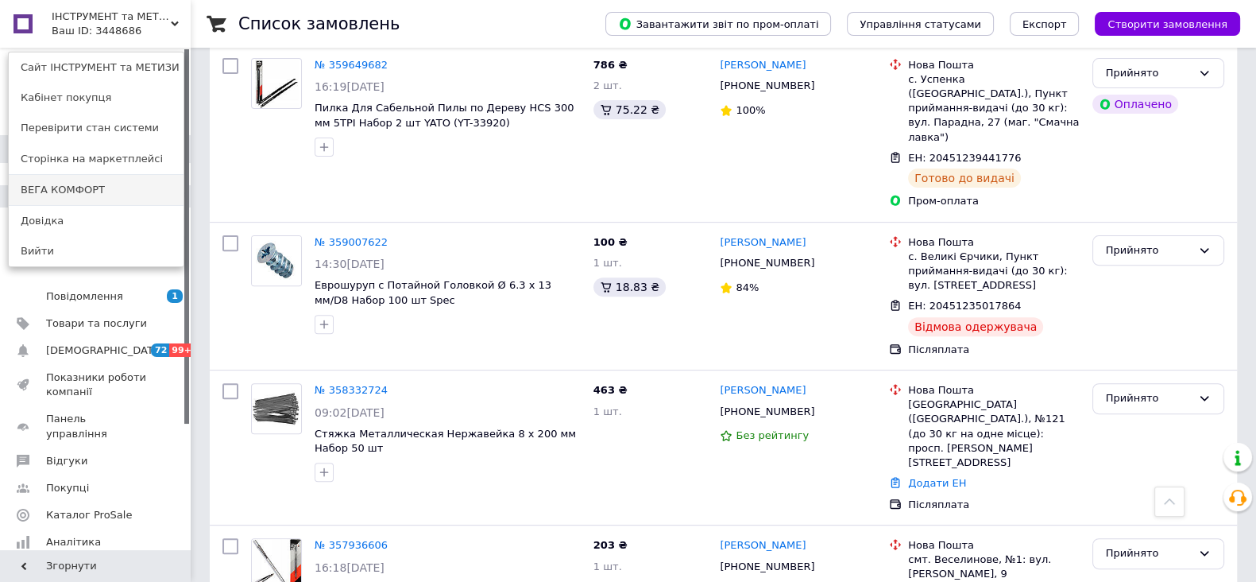
click at [58, 185] on link "ВЕГА КОМФОРТ" at bounding box center [96, 190] width 175 height 30
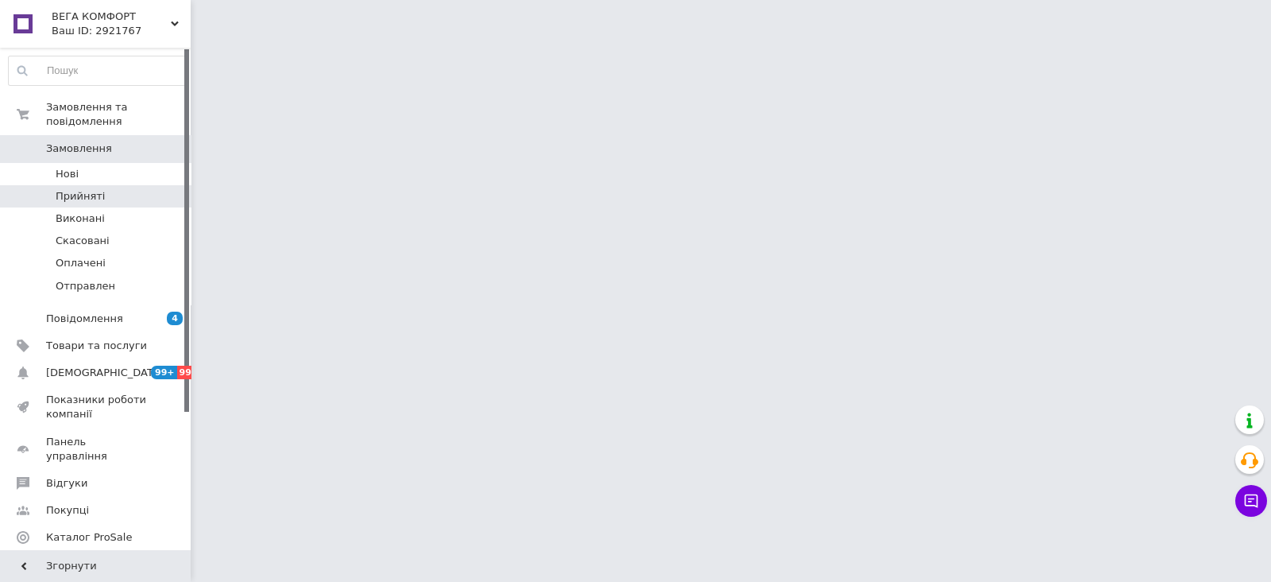
click at [115, 188] on li "Прийняті" at bounding box center [97, 196] width 195 height 22
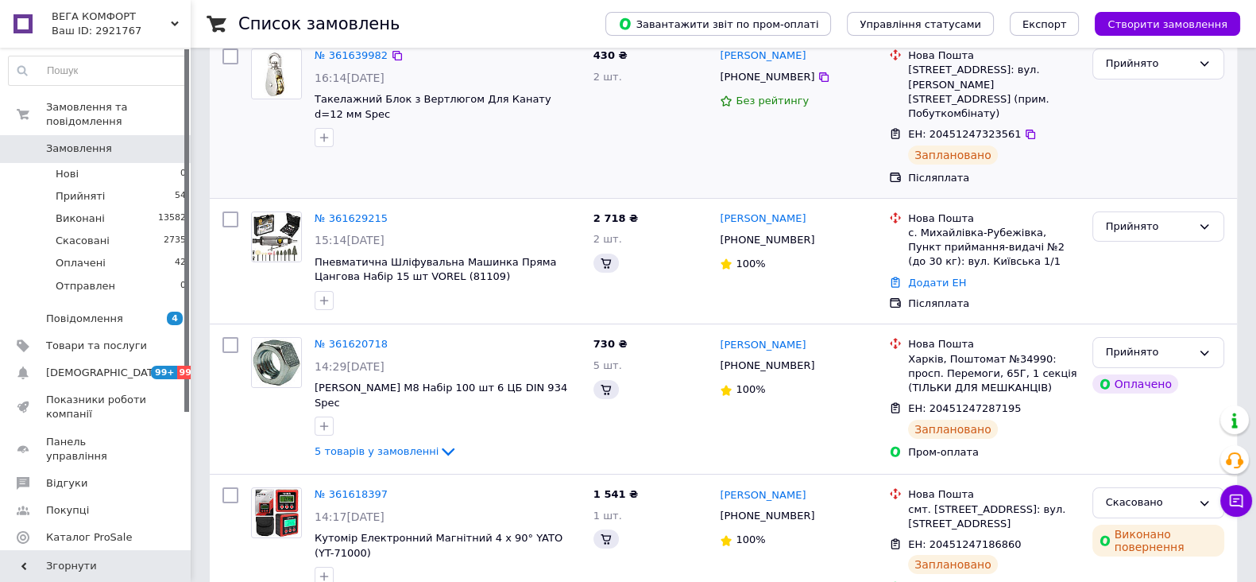
scroll to position [298, 0]
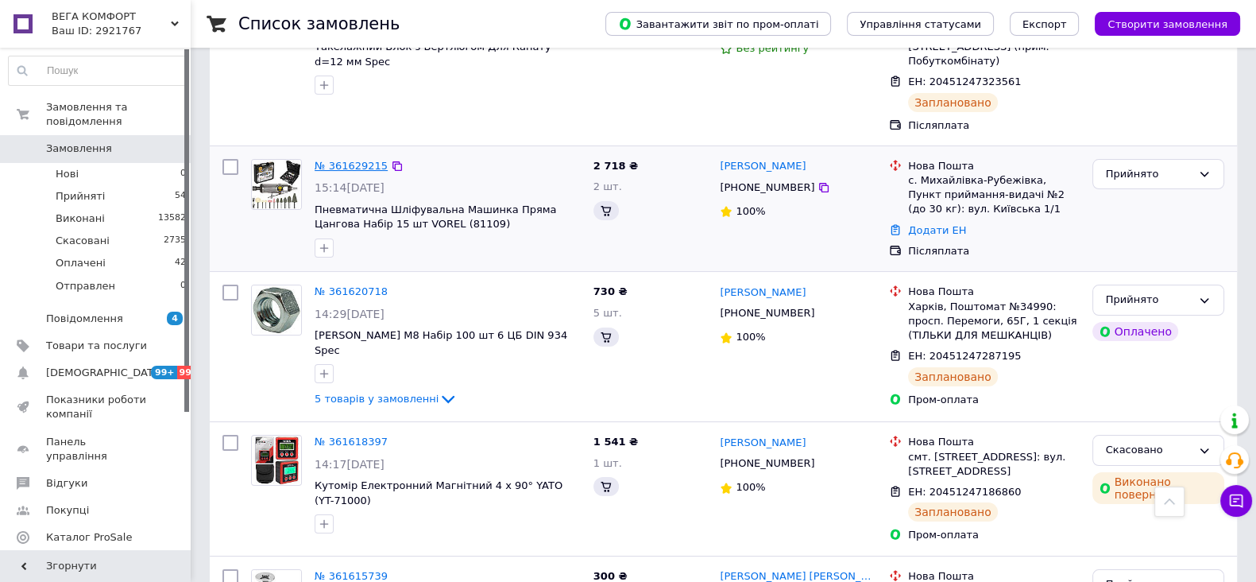
click at [329, 160] on link "№ 361629215" at bounding box center [351, 166] width 73 height 12
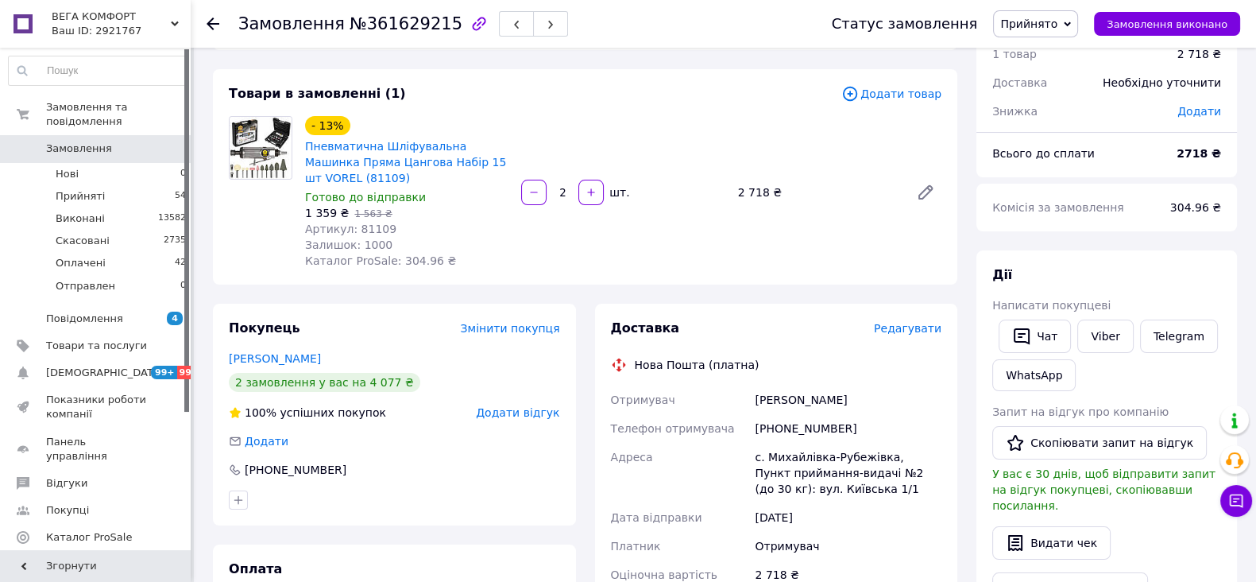
scroll to position [99, 0]
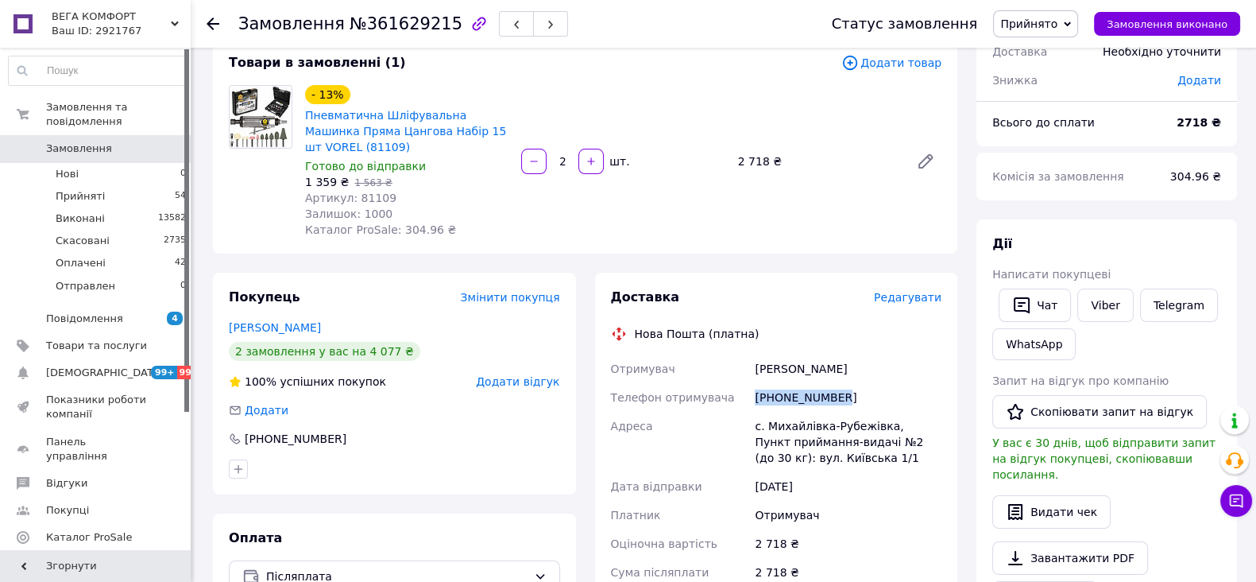
drag, startPoint x: 850, startPoint y: 397, endPoint x: 725, endPoint y: 400, distance: 124.8
click at [725, 400] on div "Отримувач [PERSON_NAME] отримувача [PHONE_NUMBER] Адреса [PERSON_NAME]. Михайлі…" at bounding box center [777, 506] width 338 height 305
copy div "Телефон отримувача [PHONE_NUMBER]"
click at [131, 185] on li "Прийняті 54" at bounding box center [97, 196] width 195 height 22
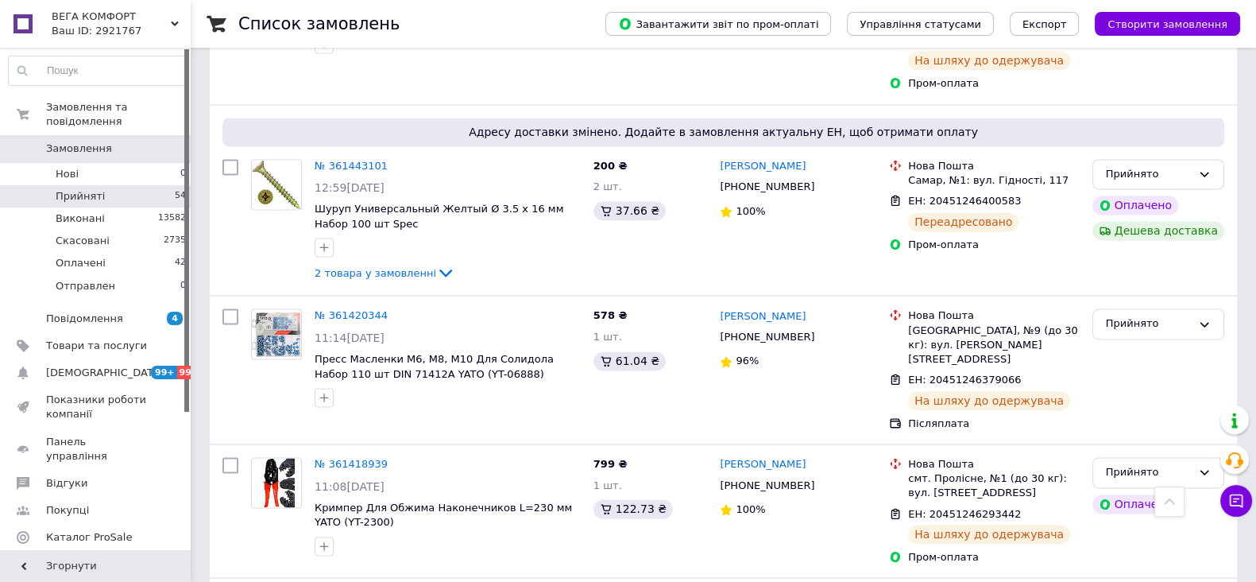
scroll to position [2908, 0]
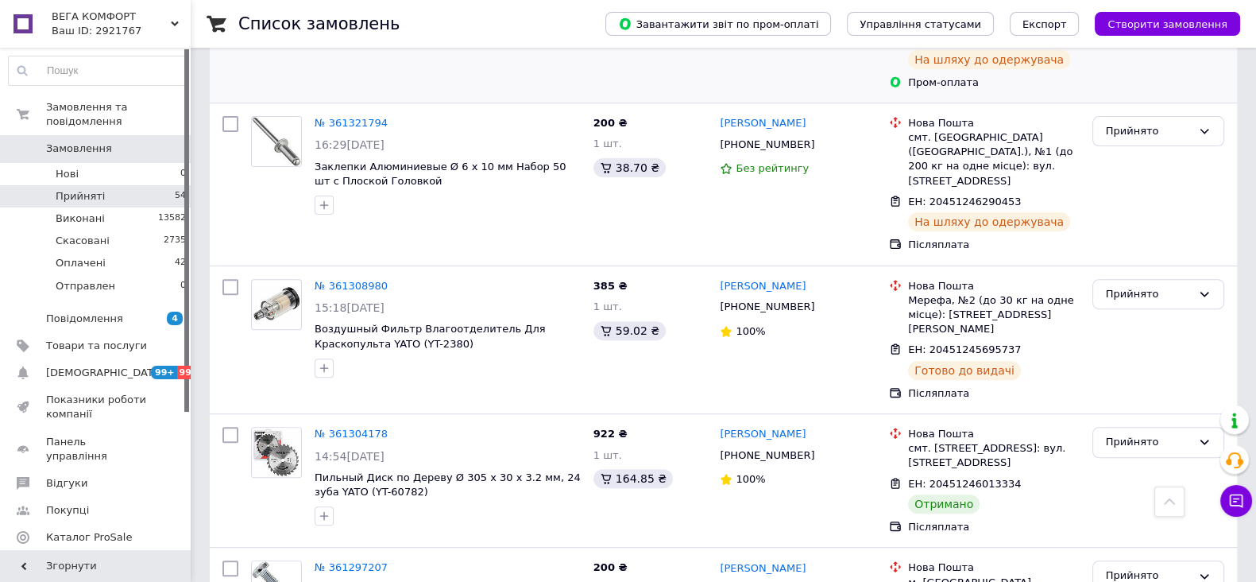
scroll to position [794, 0]
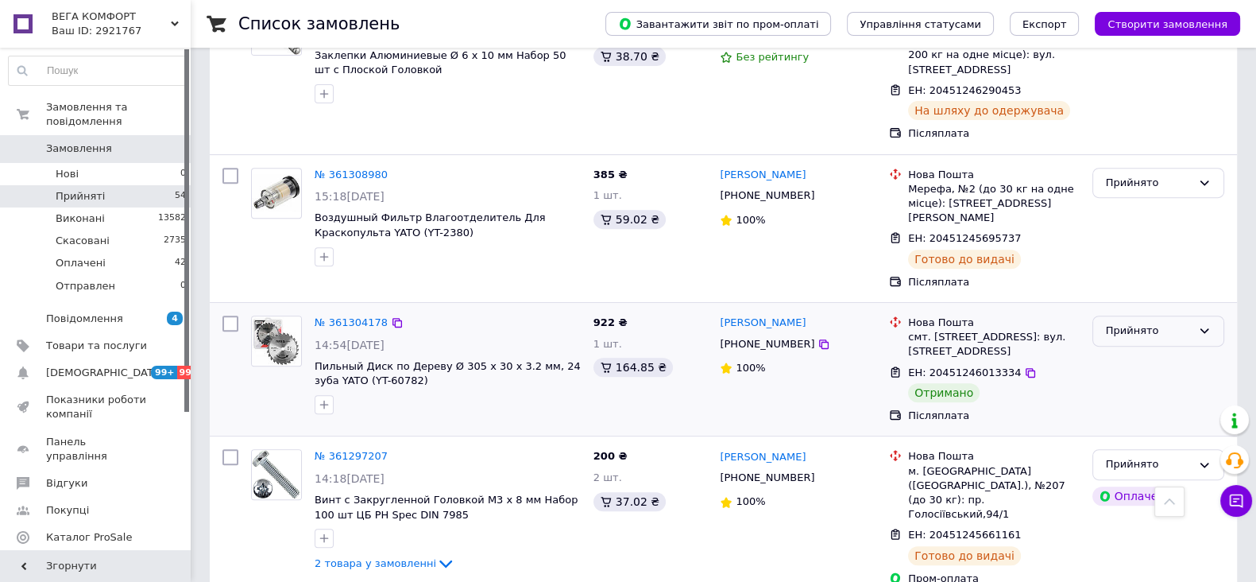
drag, startPoint x: 1205, startPoint y: 257, endPoint x: 1195, endPoint y: 260, distance: 9.8
click at [1205, 329] on icon at bounding box center [1205, 331] width 9 height 5
click at [1124, 350] on li "Виконано" at bounding box center [1158, 364] width 130 height 29
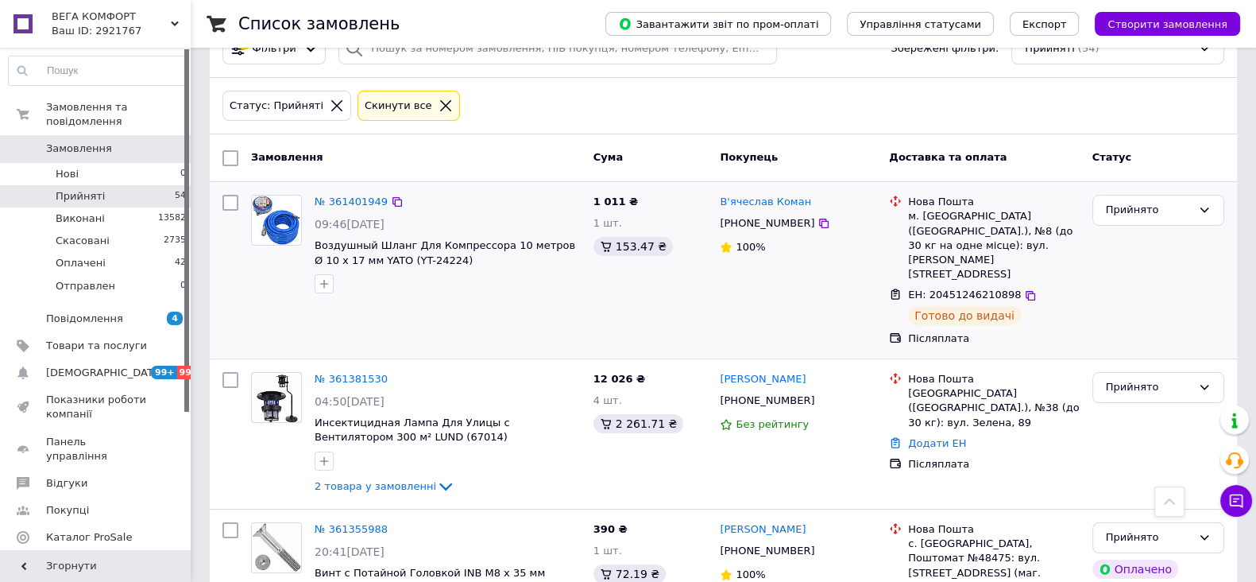
scroll to position [0, 0]
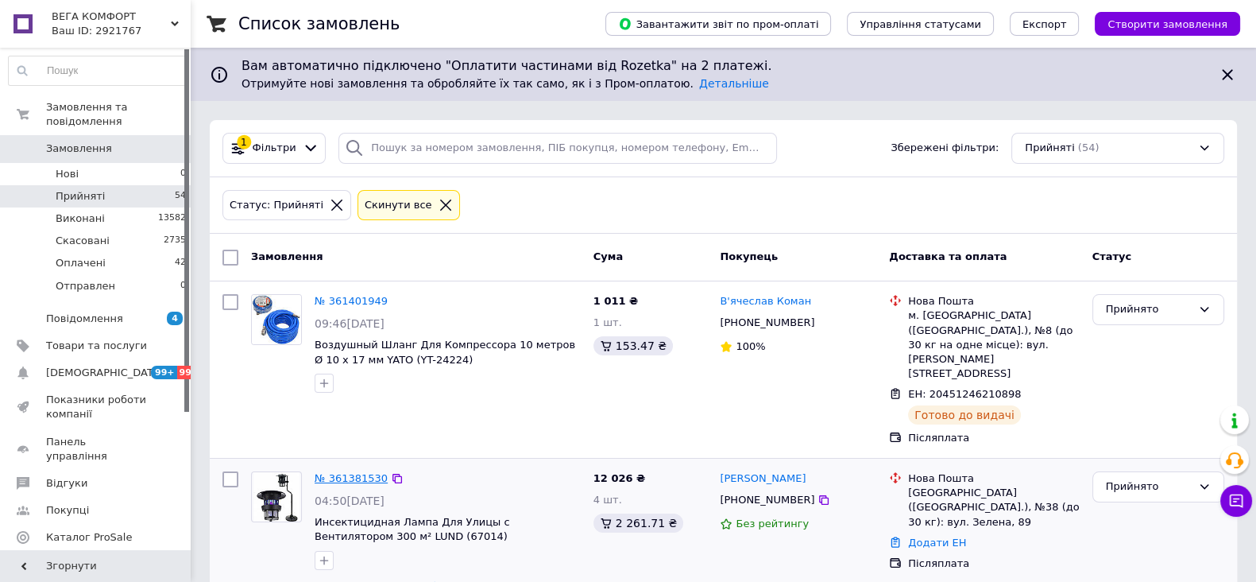
click at [319, 472] on link "№ 361381530" at bounding box center [351, 478] width 73 height 12
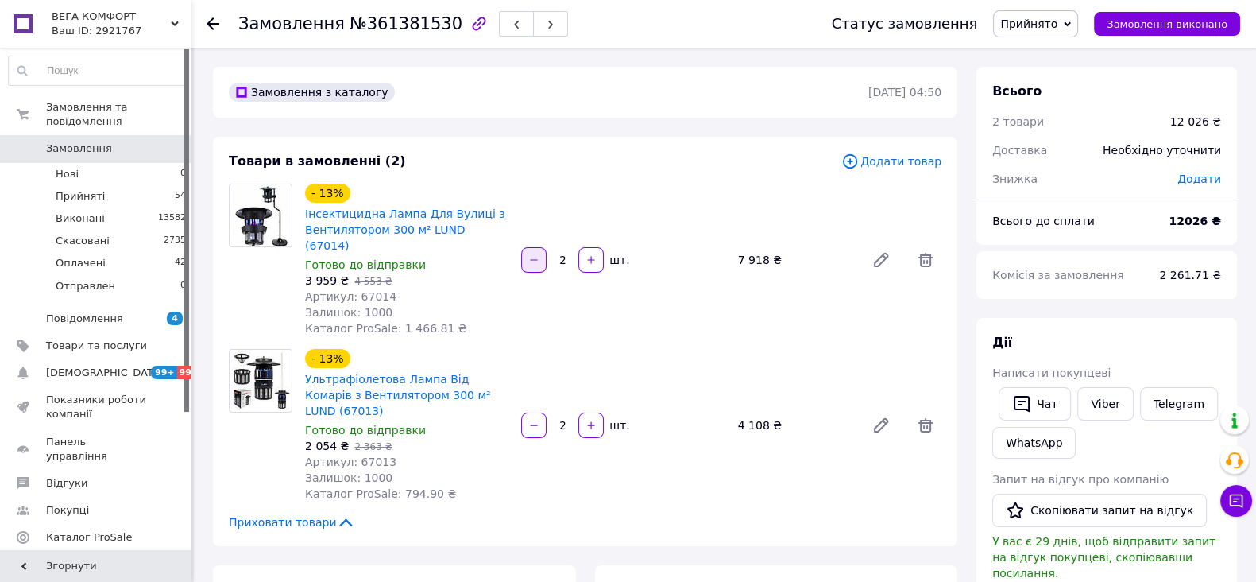
click at [534, 254] on icon "button" at bounding box center [533, 259] width 11 height 11
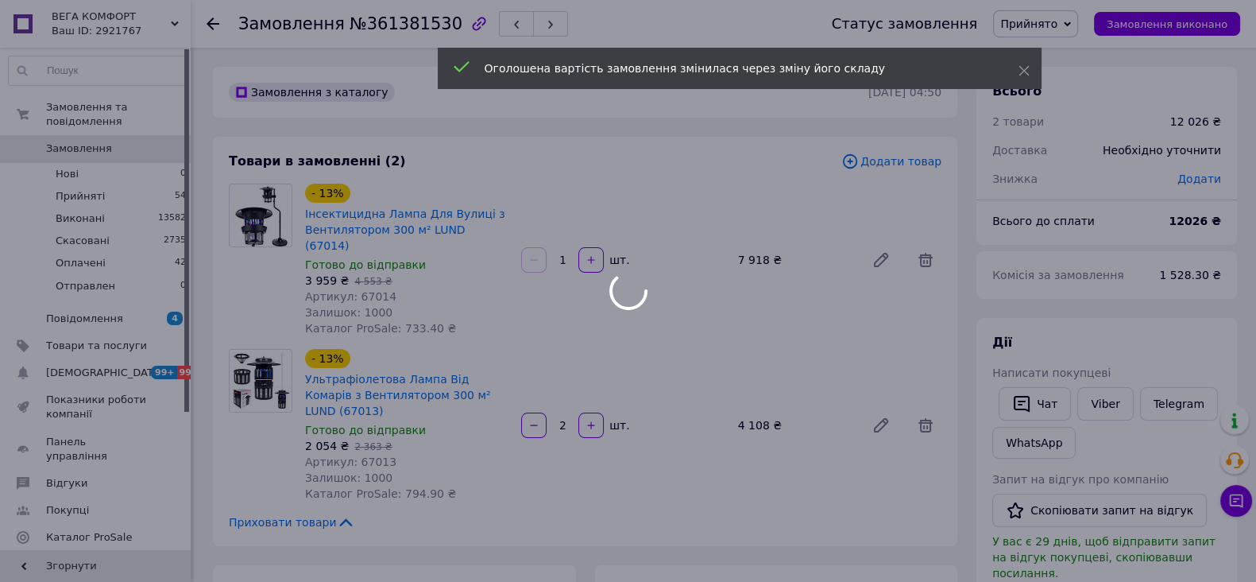
type input "2"
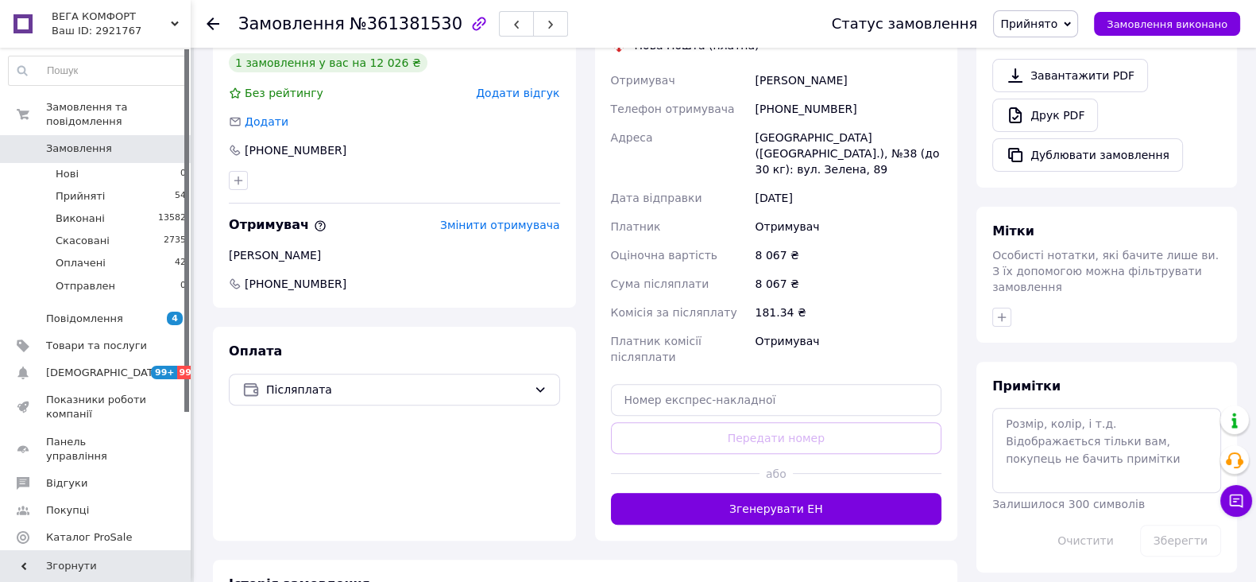
scroll to position [596, 0]
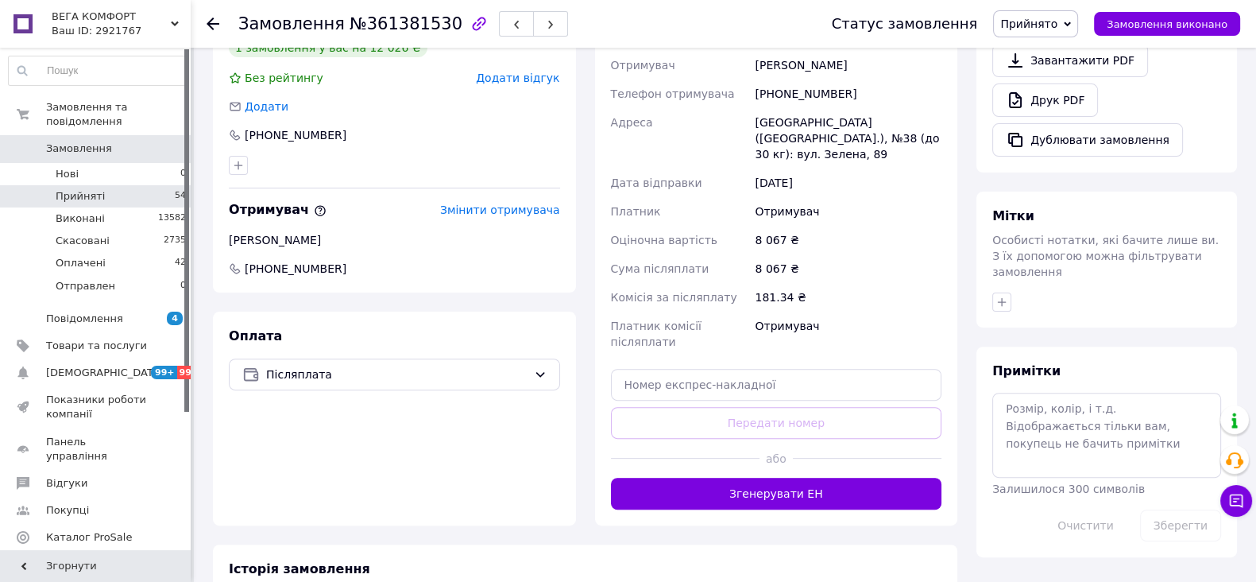
click at [111, 185] on li "Прийняті 54" at bounding box center [97, 196] width 195 height 22
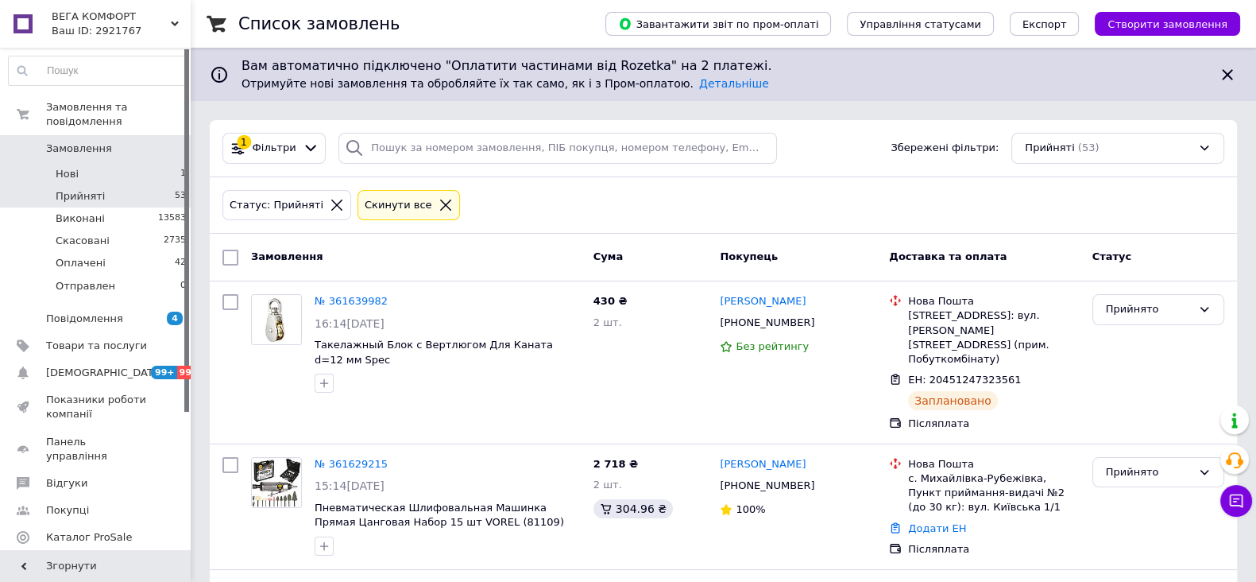
click at [84, 163] on li "Нові 1" at bounding box center [97, 174] width 195 height 22
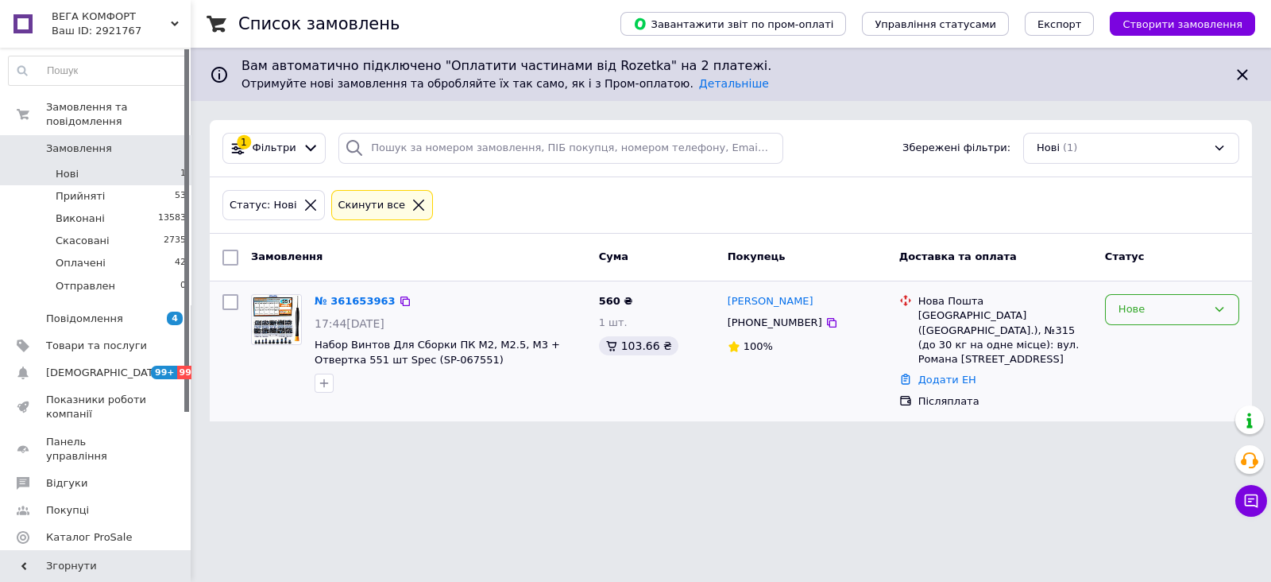
click at [1224, 304] on icon at bounding box center [1219, 309] width 13 height 13
click at [1140, 341] on li "Прийнято" at bounding box center [1172, 342] width 133 height 29
click at [356, 302] on link "№ 361653963" at bounding box center [351, 301] width 73 height 12
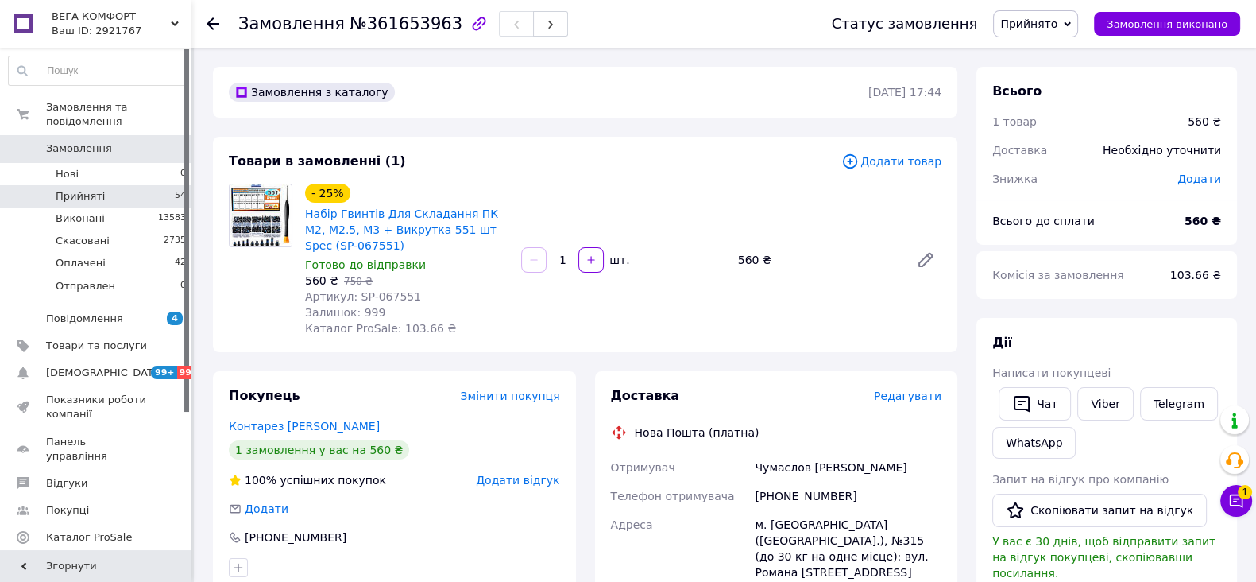
click at [87, 188] on li "Прийняті 54" at bounding box center [97, 196] width 195 height 22
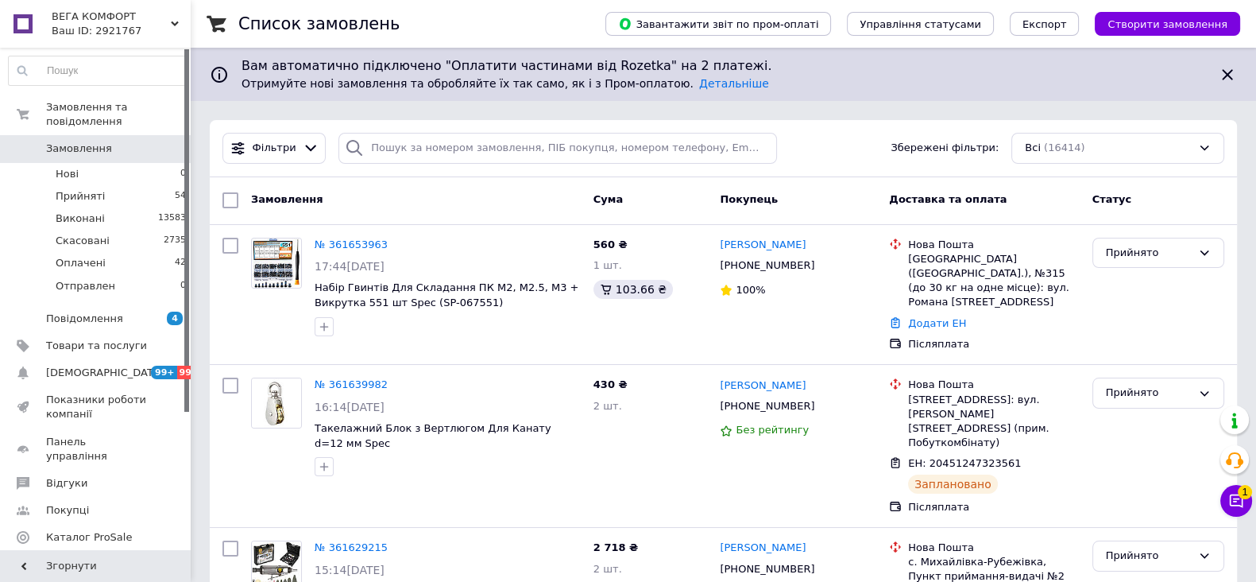
click at [168, 21] on span "ВЕГА КОМФОРТ" at bounding box center [111, 17] width 119 height 14
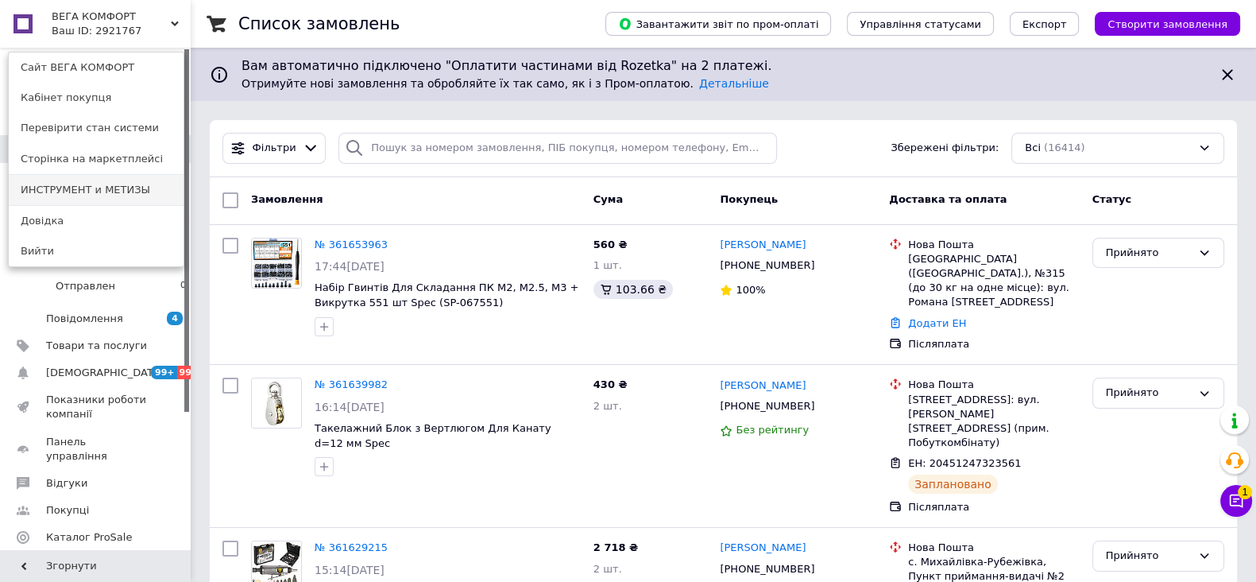
click at [95, 183] on link "ИНСТРУМЕНТ и МЕТИЗЫ" at bounding box center [96, 190] width 175 height 30
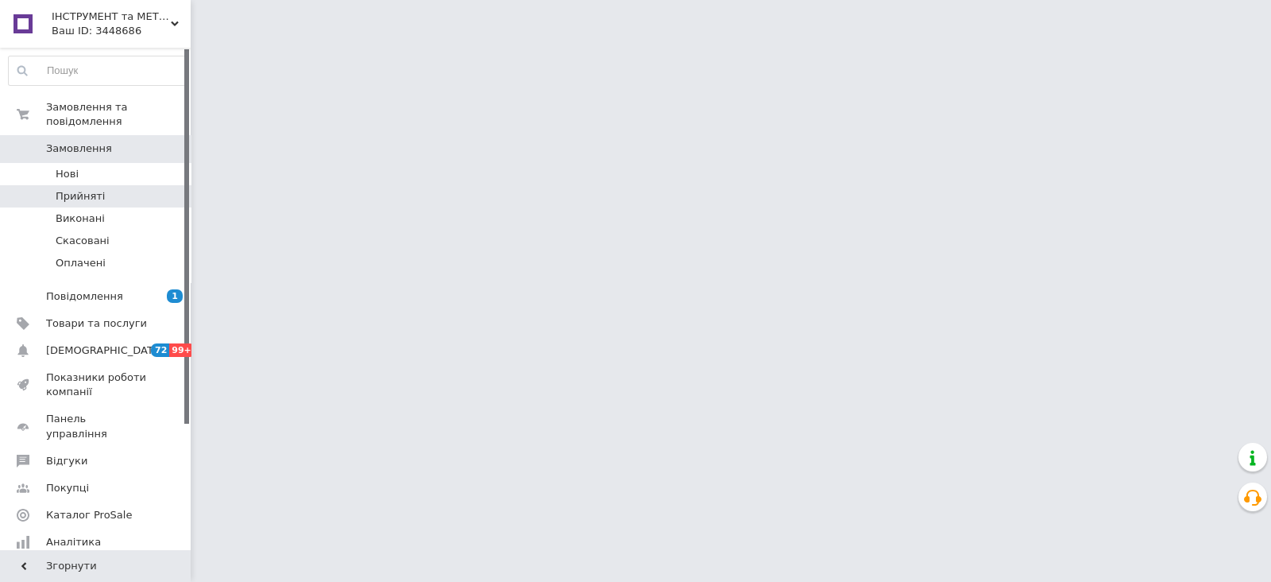
click at [78, 189] on span "Прийняті" at bounding box center [80, 196] width 49 height 14
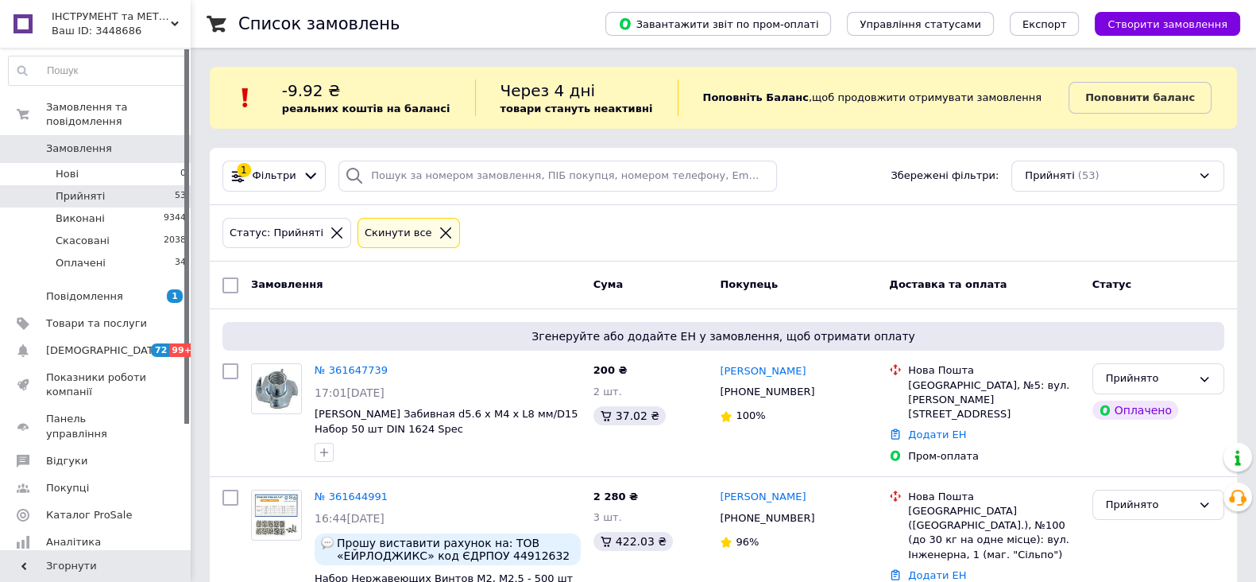
click at [174, 21] on icon at bounding box center [175, 24] width 8 height 8
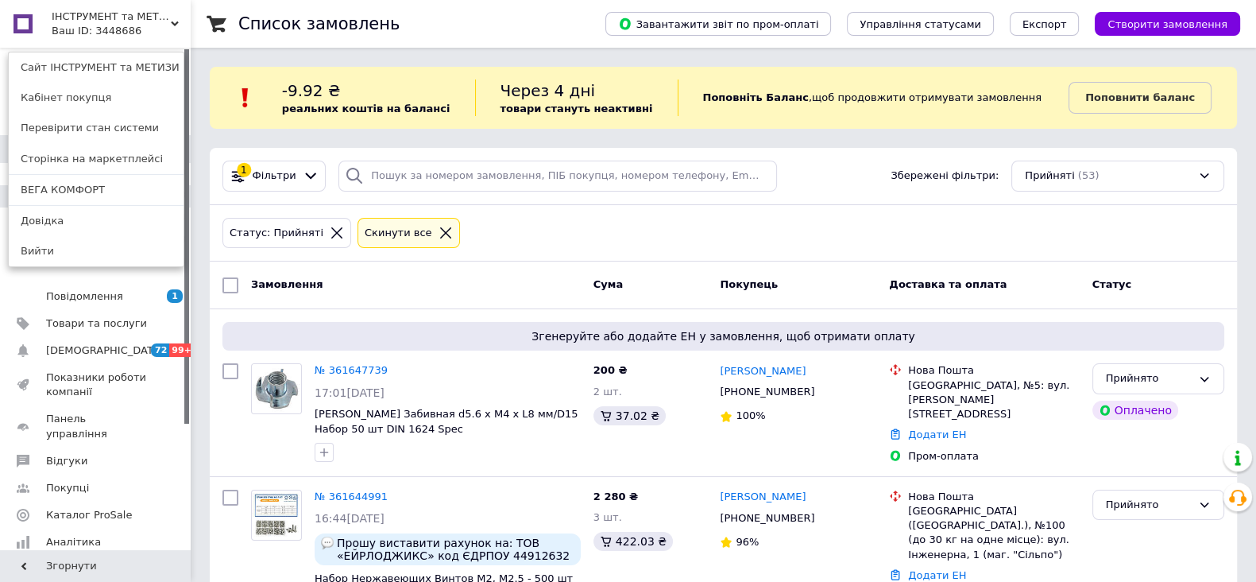
drag, startPoint x: 61, startPoint y: 188, endPoint x: 274, endPoint y: 81, distance: 238.1
click at [64, 188] on link "ВЕГА КОМФОРТ" at bounding box center [96, 190] width 175 height 30
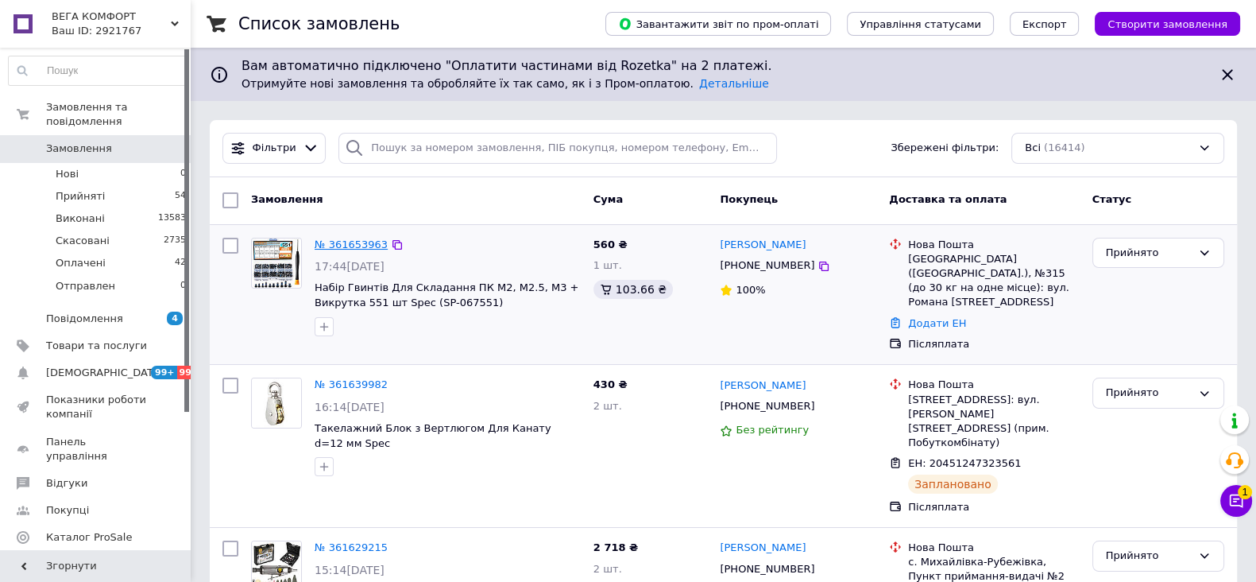
click at [351, 243] on link "№ 361653963" at bounding box center [351, 244] width 73 height 12
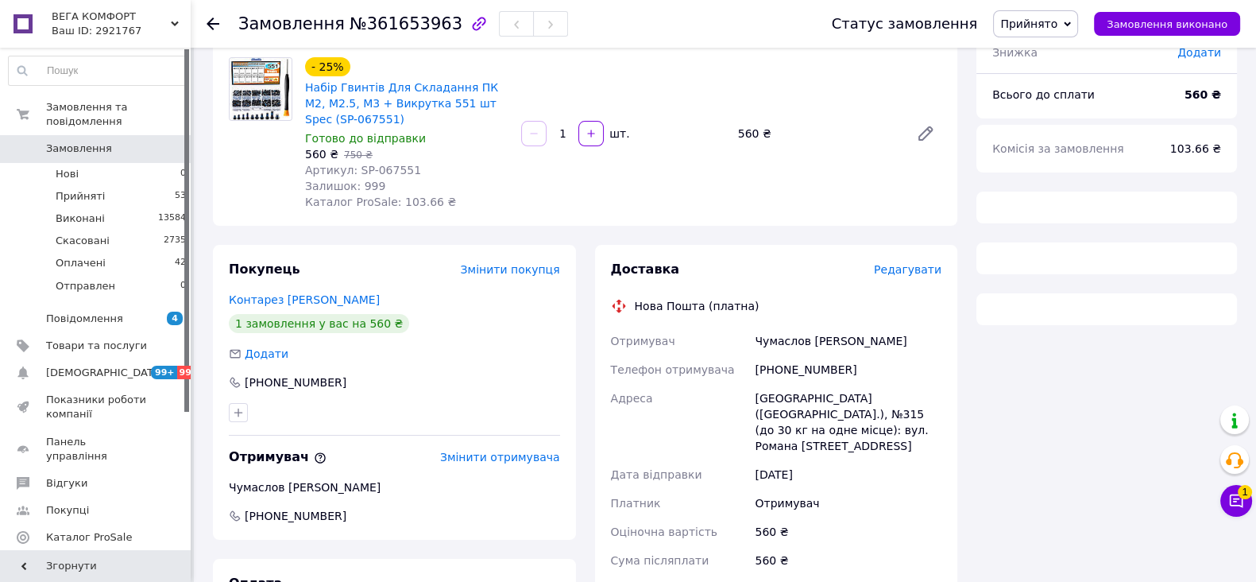
scroll to position [166, 0]
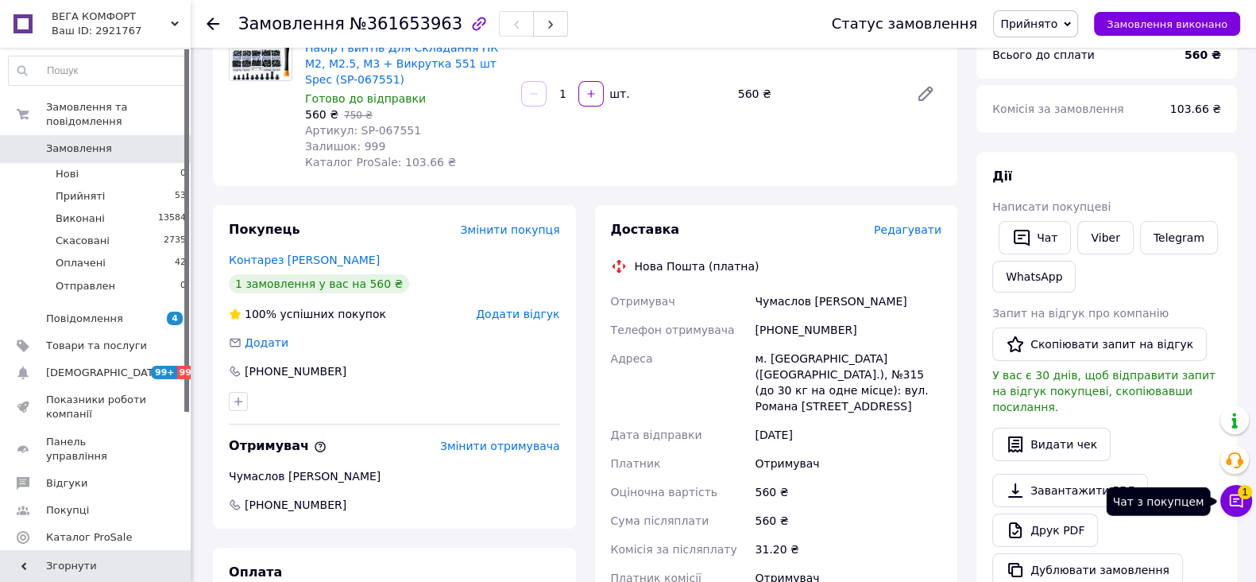
click at [1240, 495] on span "1" at bounding box center [1245, 492] width 14 height 14
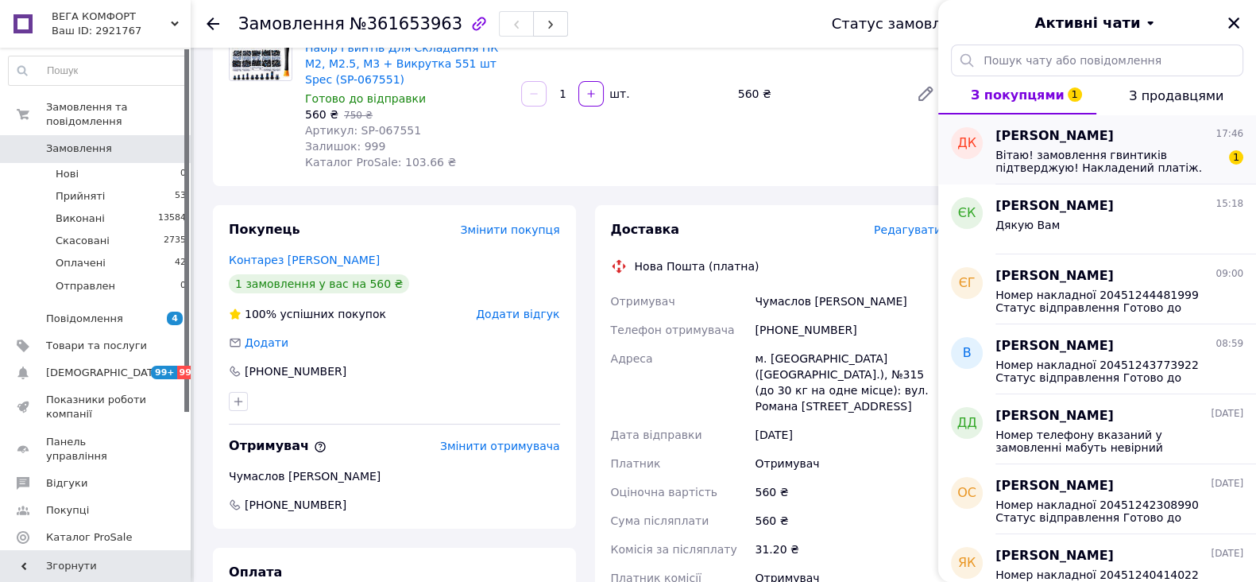
click at [1155, 165] on span "Вітаю! замовлення гвинтиків підтверджую! Накладений платіж. Буду вдячний за від…" at bounding box center [1109, 161] width 226 height 25
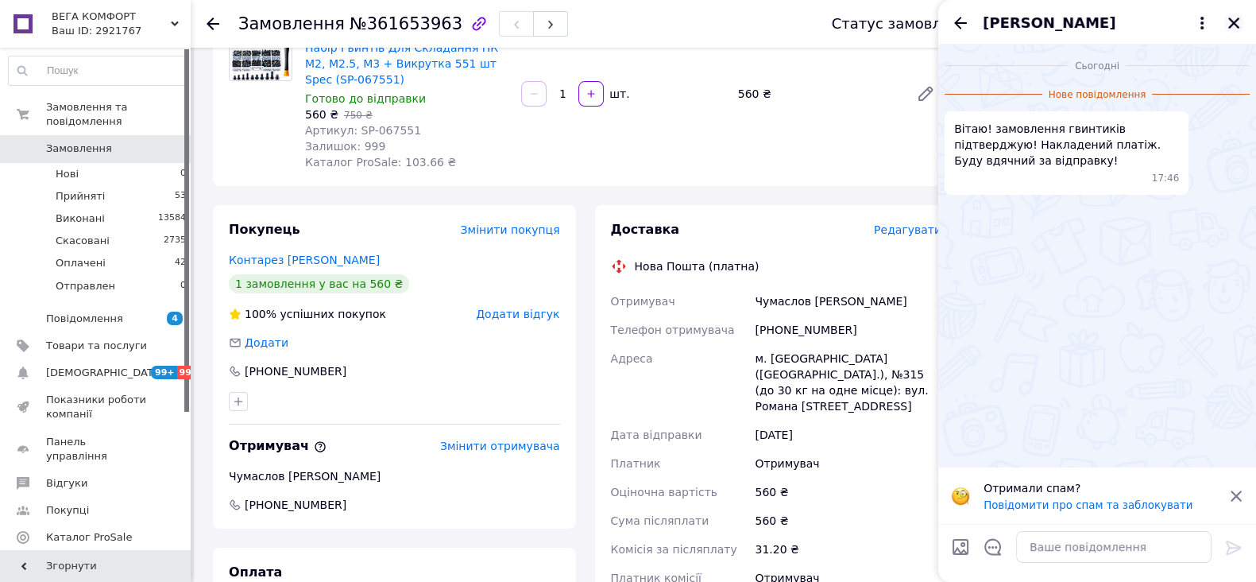
click at [1236, 18] on icon "Закрити" at bounding box center [1233, 22] width 11 height 11
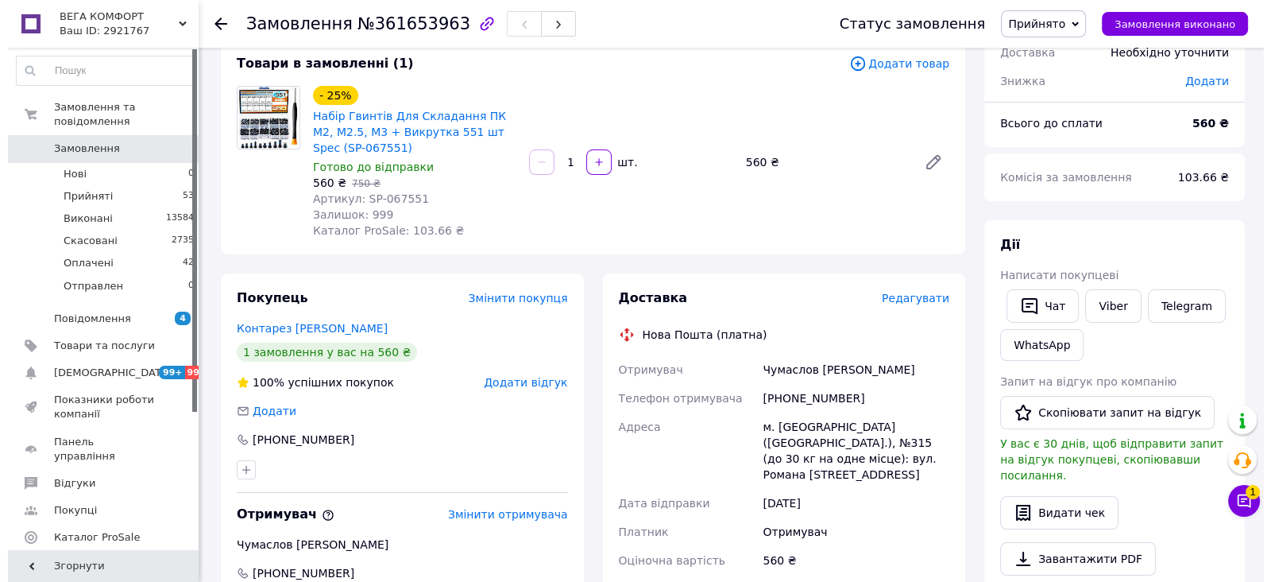
scroll to position [68, 0]
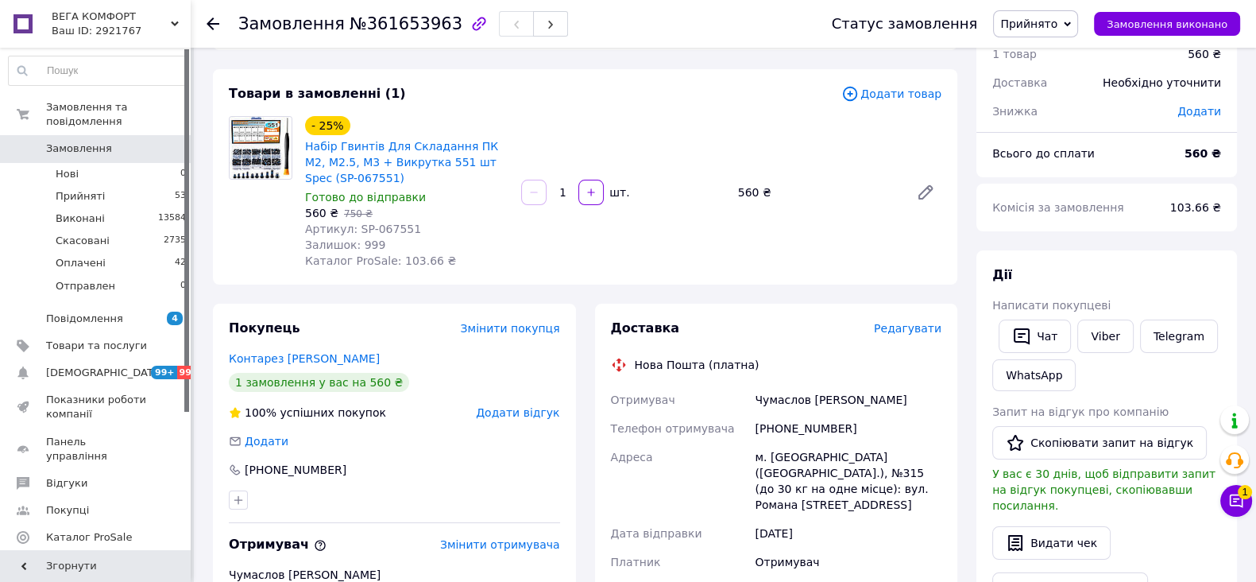
click at [895, 335] on span "Редагувати" at bounding box center [908, 328] width 68 height 13
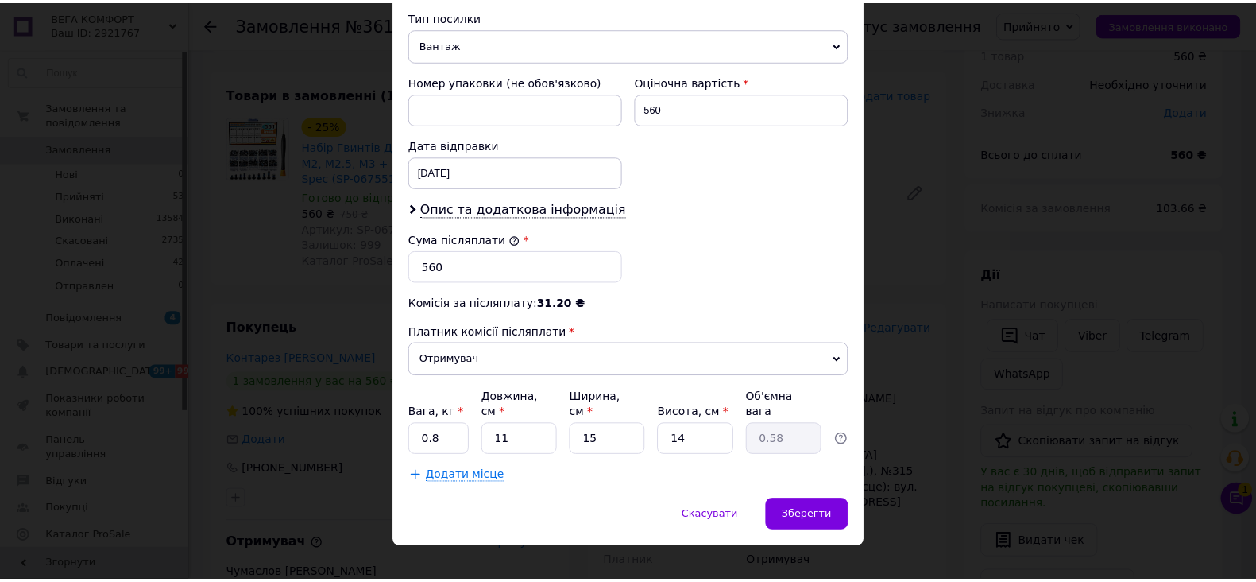
scroll to position [626, 0]
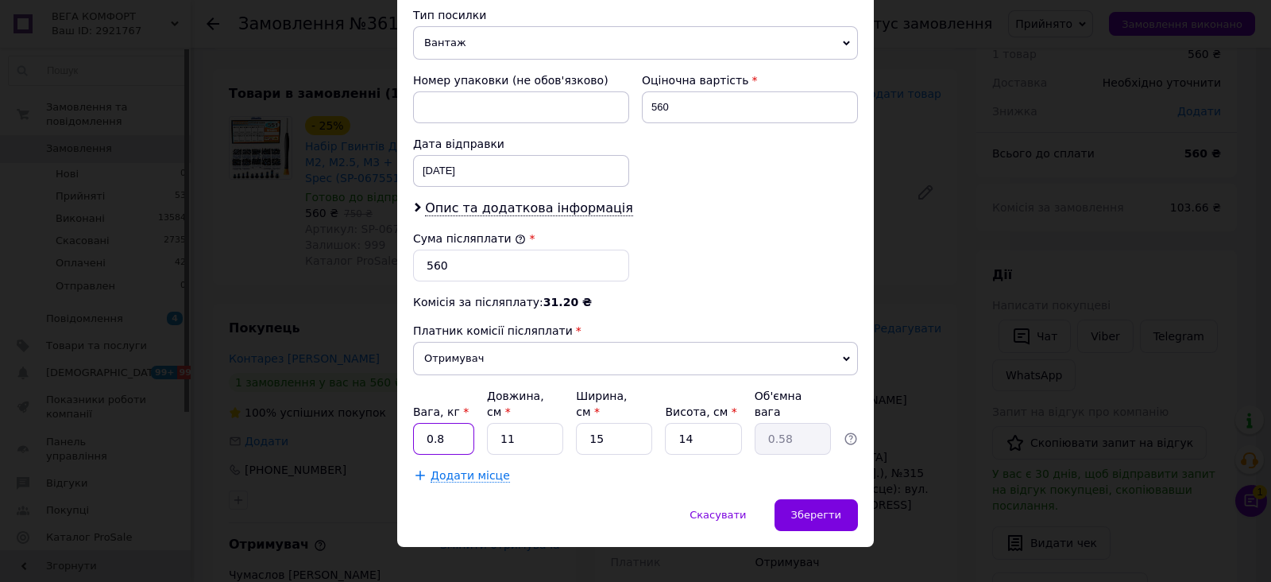
click at [456, 423] on input "0.8" at bounding box center [443, 439] width 61 height 32
type input "0"
type input "1"
click at [538, 423] on input "11" at bounding box center [525, 439] width 76 height 32
type input "1"
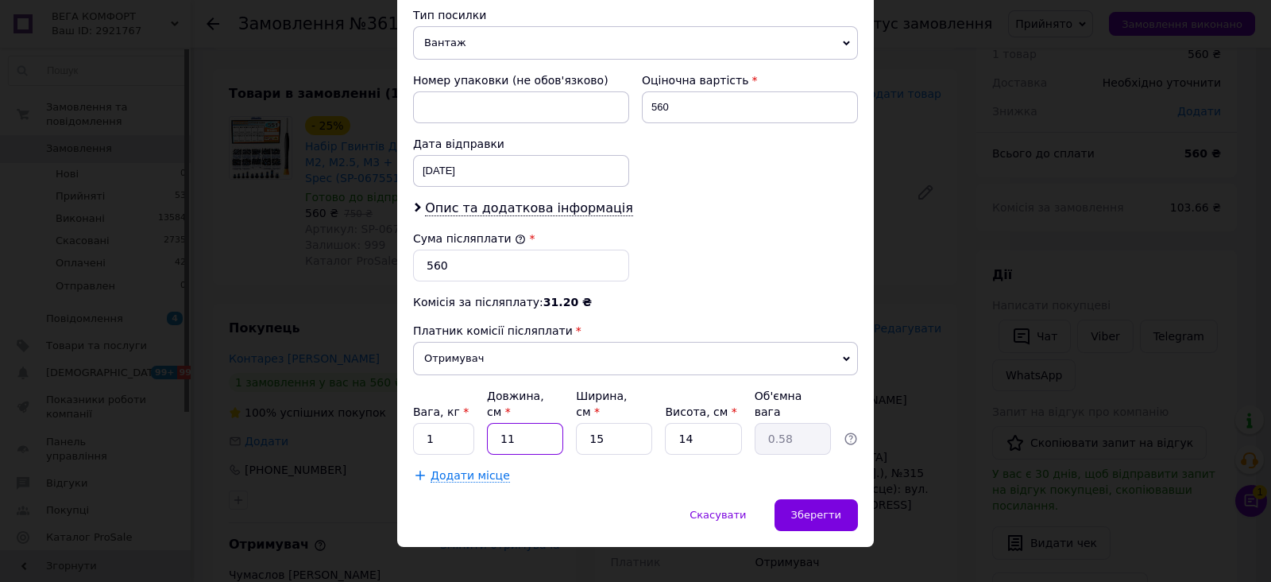
type input "0.1"
type input "19"
type input "1"
type input "19"
click at [822, 509] on span "Зберегти" at bounding box center [816, 515] width 50 height 12
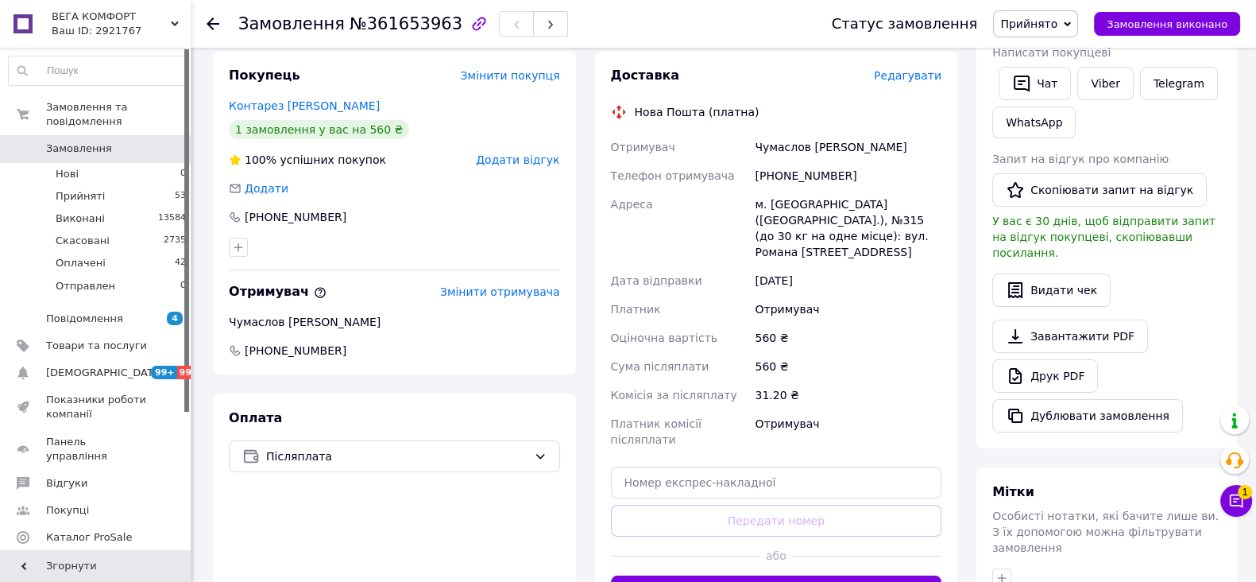
scroll to position [365, 0]
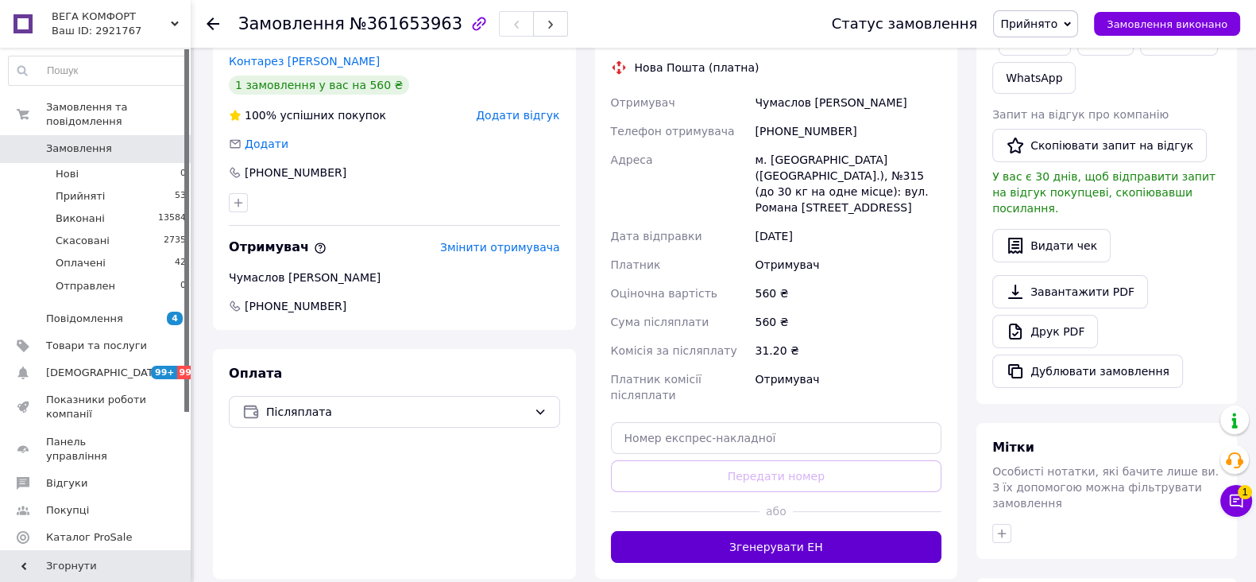
click at [775, 531] on button "Згенерувати ЕН" at bounding box center [776, 547] width 331 height 32
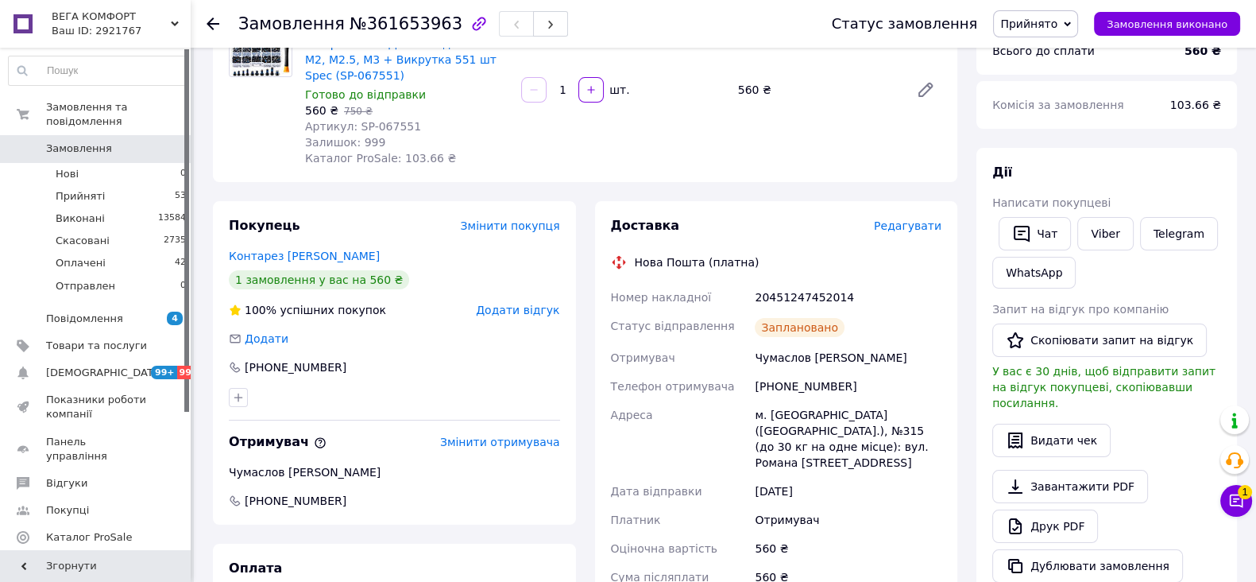
scroll to position [166, 0]
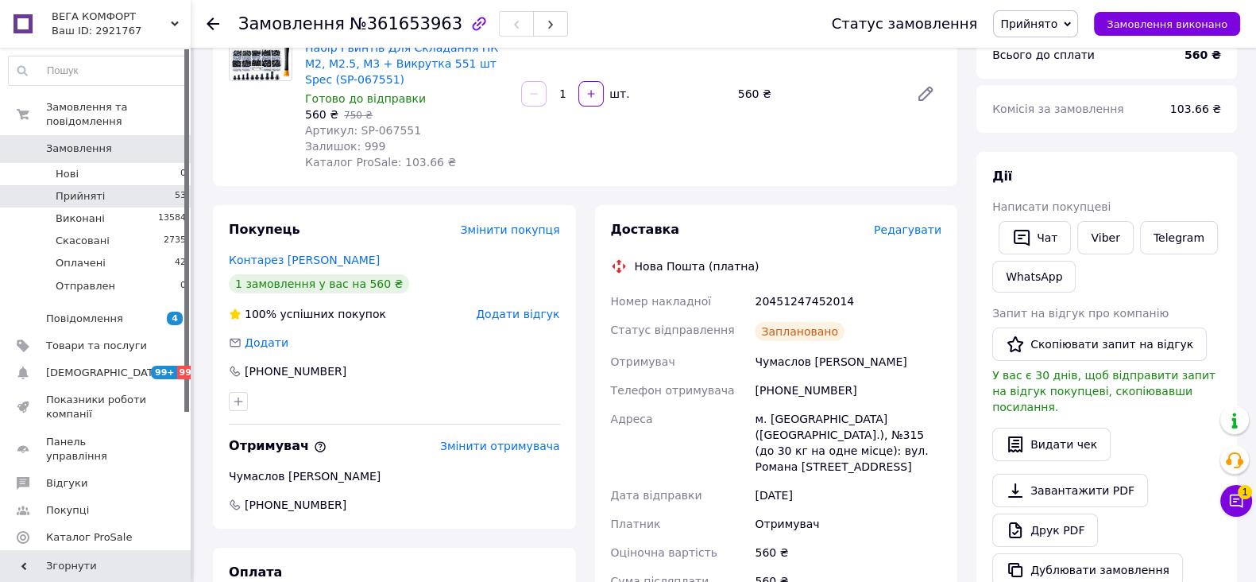
click at [96, 189] on span "Прийняті" at bounding box center [80, 196] width 49 height 14
